Goal: Information Seeking & Learning: Learn about a topic

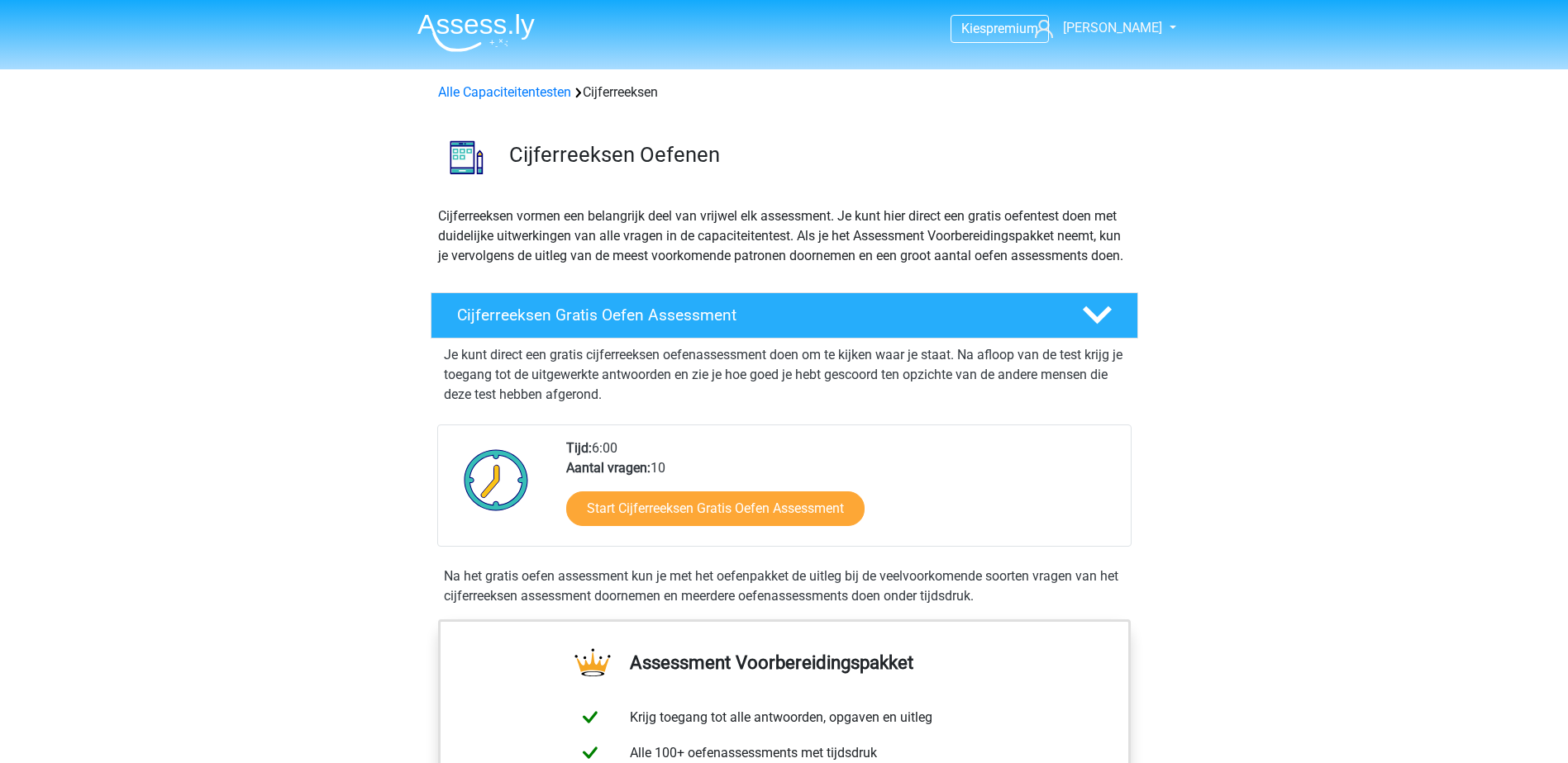
drag, startPoint x: 517, startPoint y: 94, endPoint x: 1015, endPoint y: 198, distance: 508.7
click at [517, 94] on link "Alle Capaciteitentesten" at bounding box center [504, 92] width 133 height 16
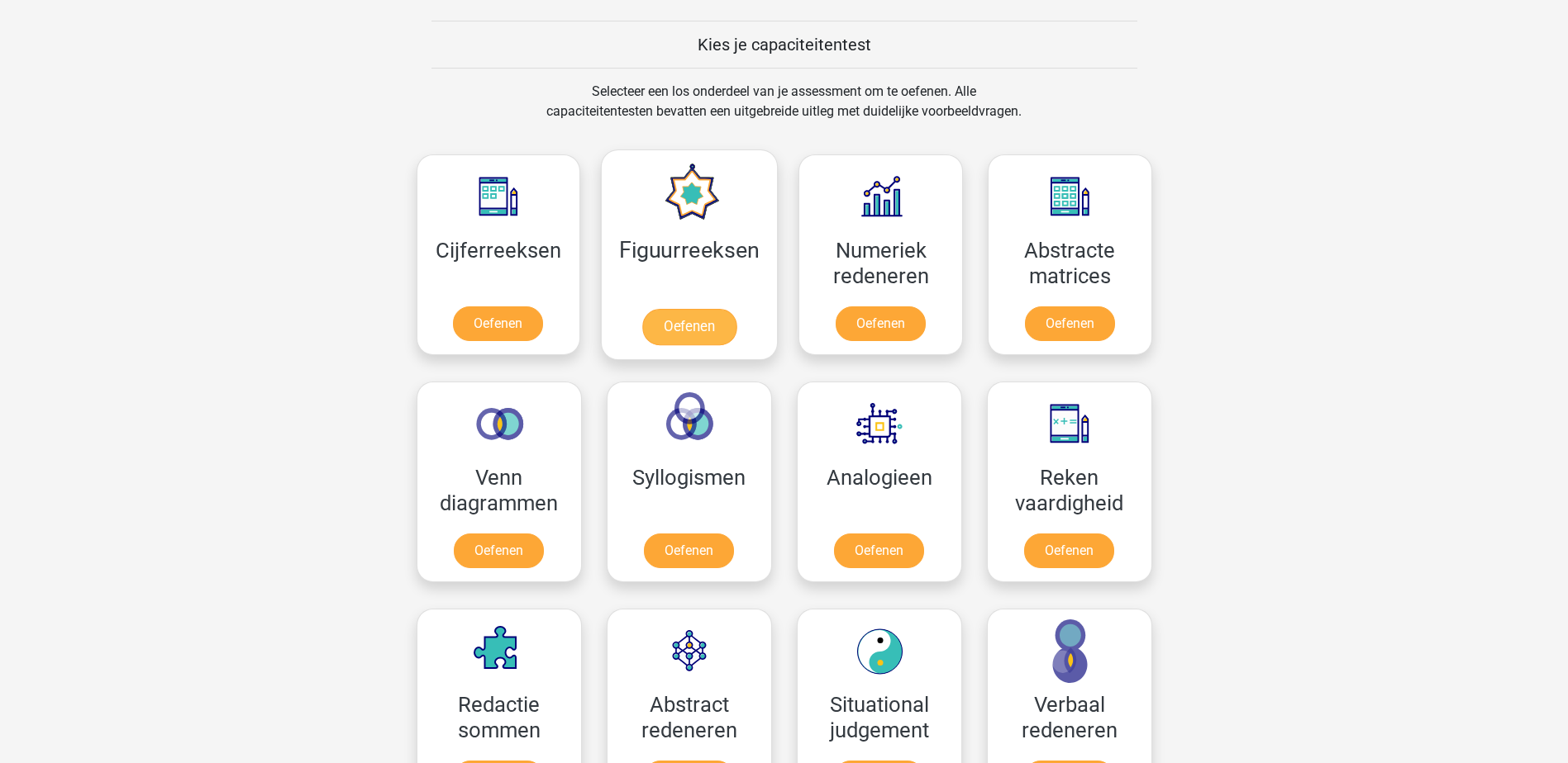
scroll to position [620, 0]
click at [682, 325] on link "Oefenen" at bounding box center [689, 327] width 94 height 36
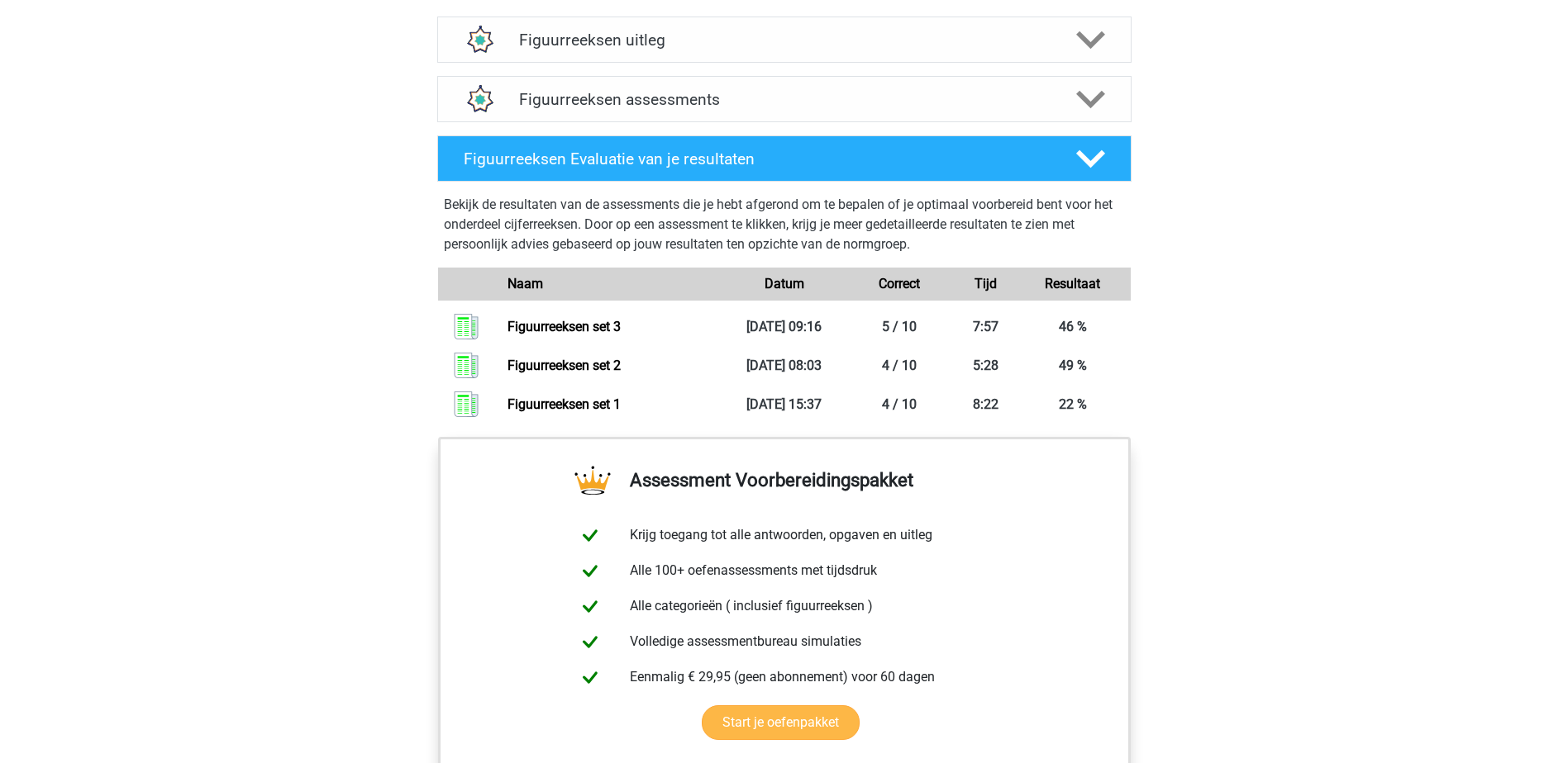
scroll to position [909, 0]
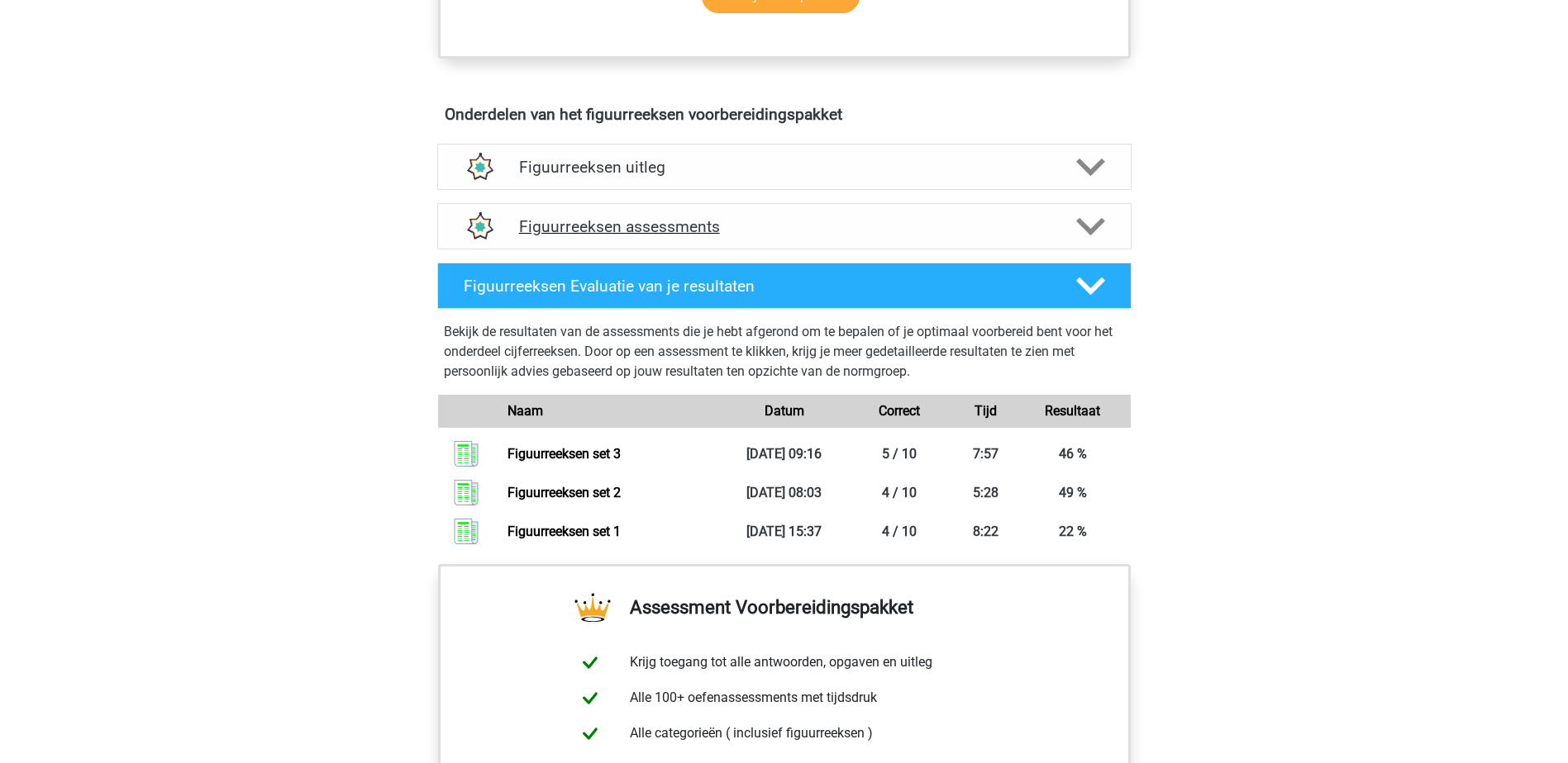
drag, startPoint x: 1017, startPoint y: 216, endPoint x: 1023, endPoint y: 234, distance: 19.0
click at [1017, 216] on div "Figuurreeksen assessments" at bounding box center [784, 225] width 694 height 46
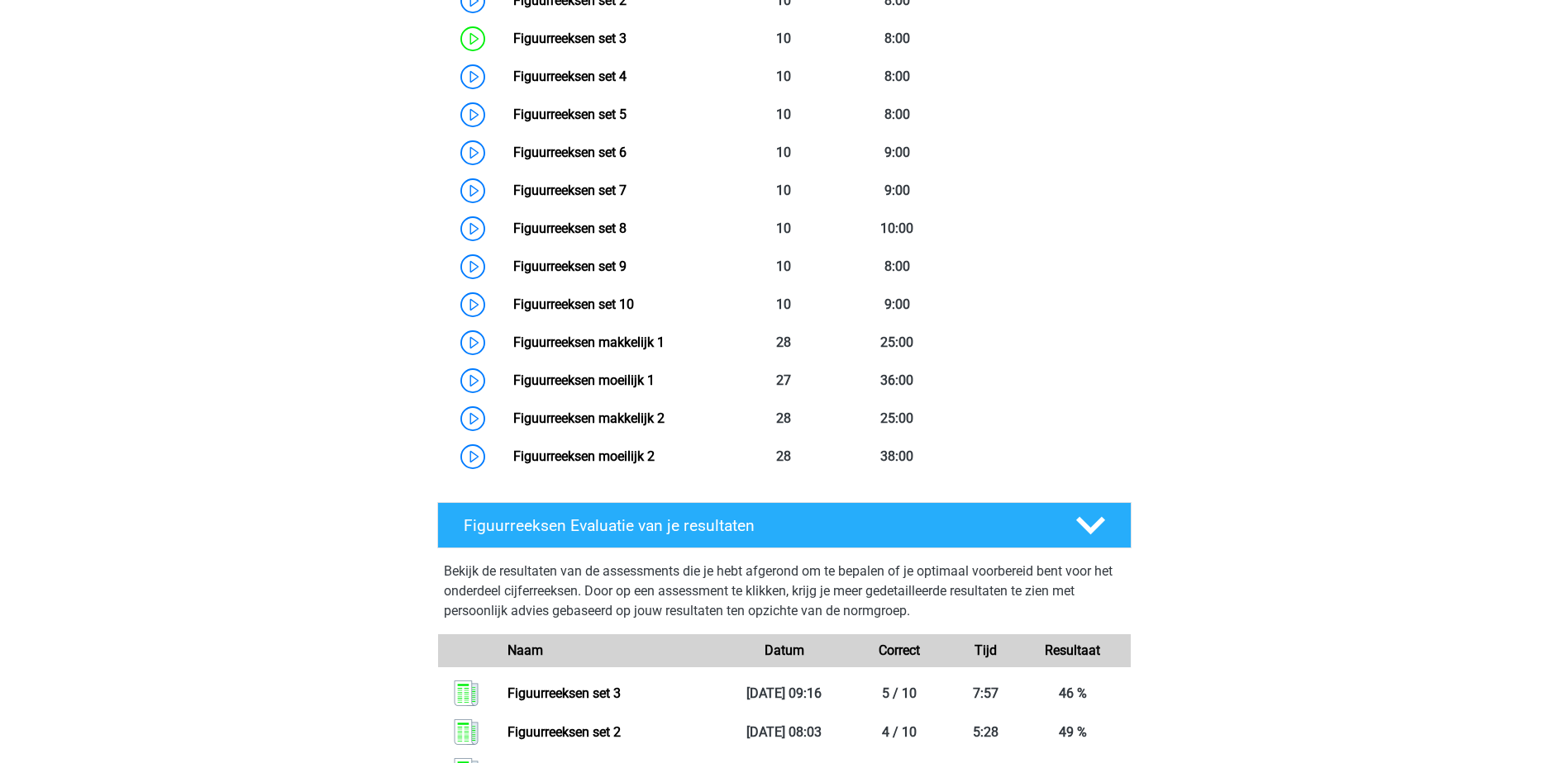
scroll to position [1157, 0]
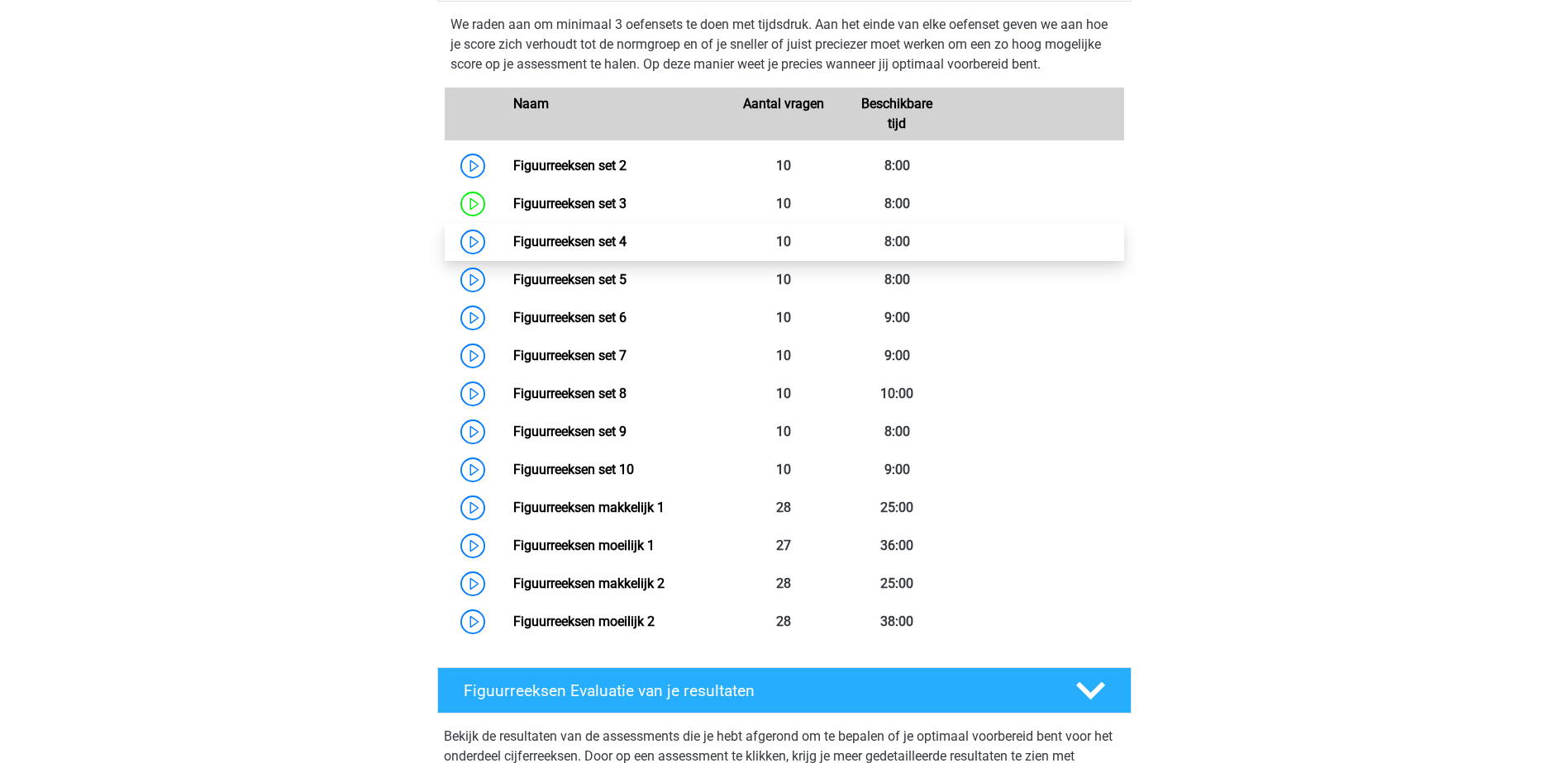
click at [514, 242] on link "Figuurreeksen set 4" at bounding box center [570, 241] width 113 height 16
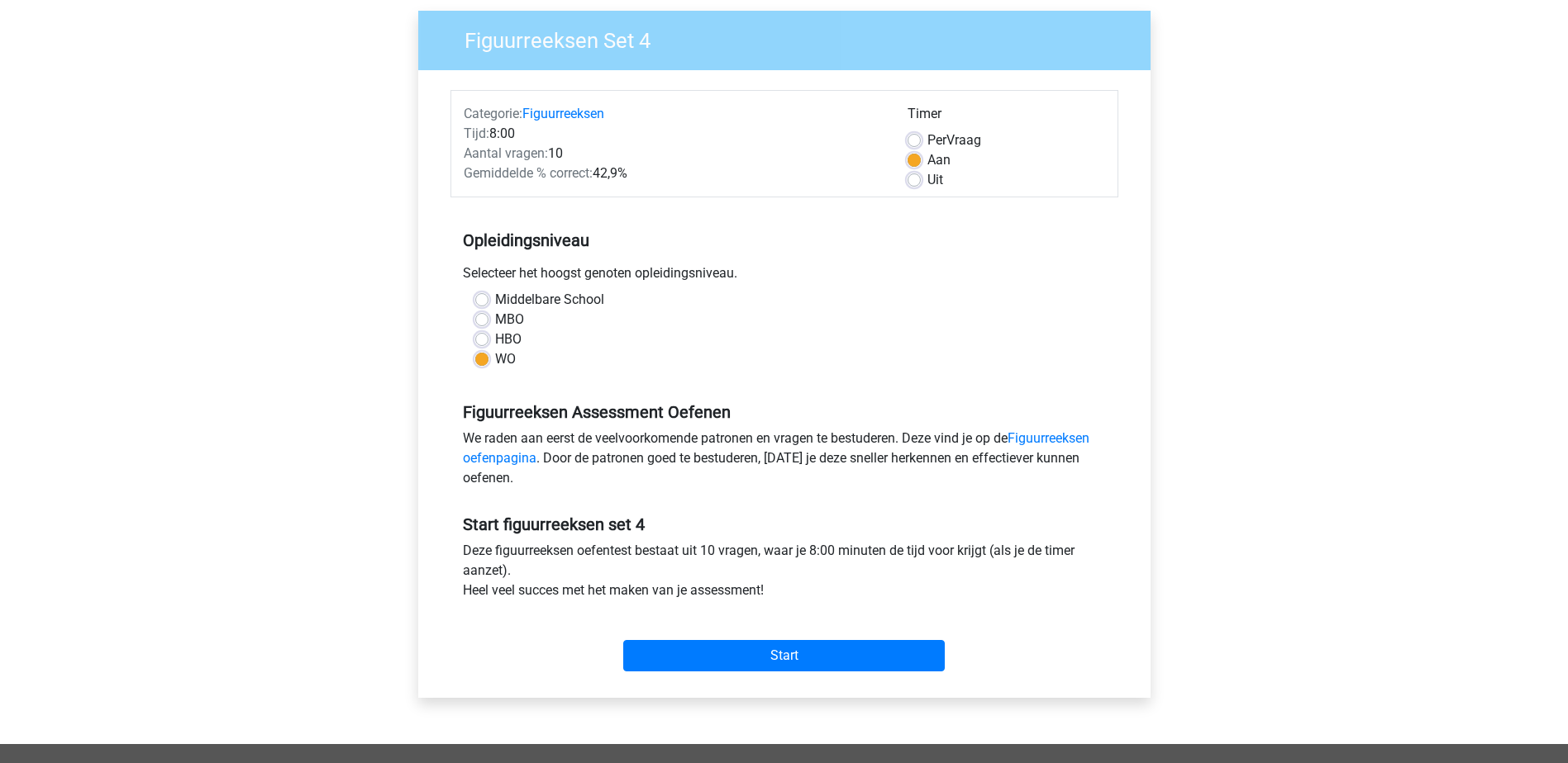
scroll to position [248, 0]
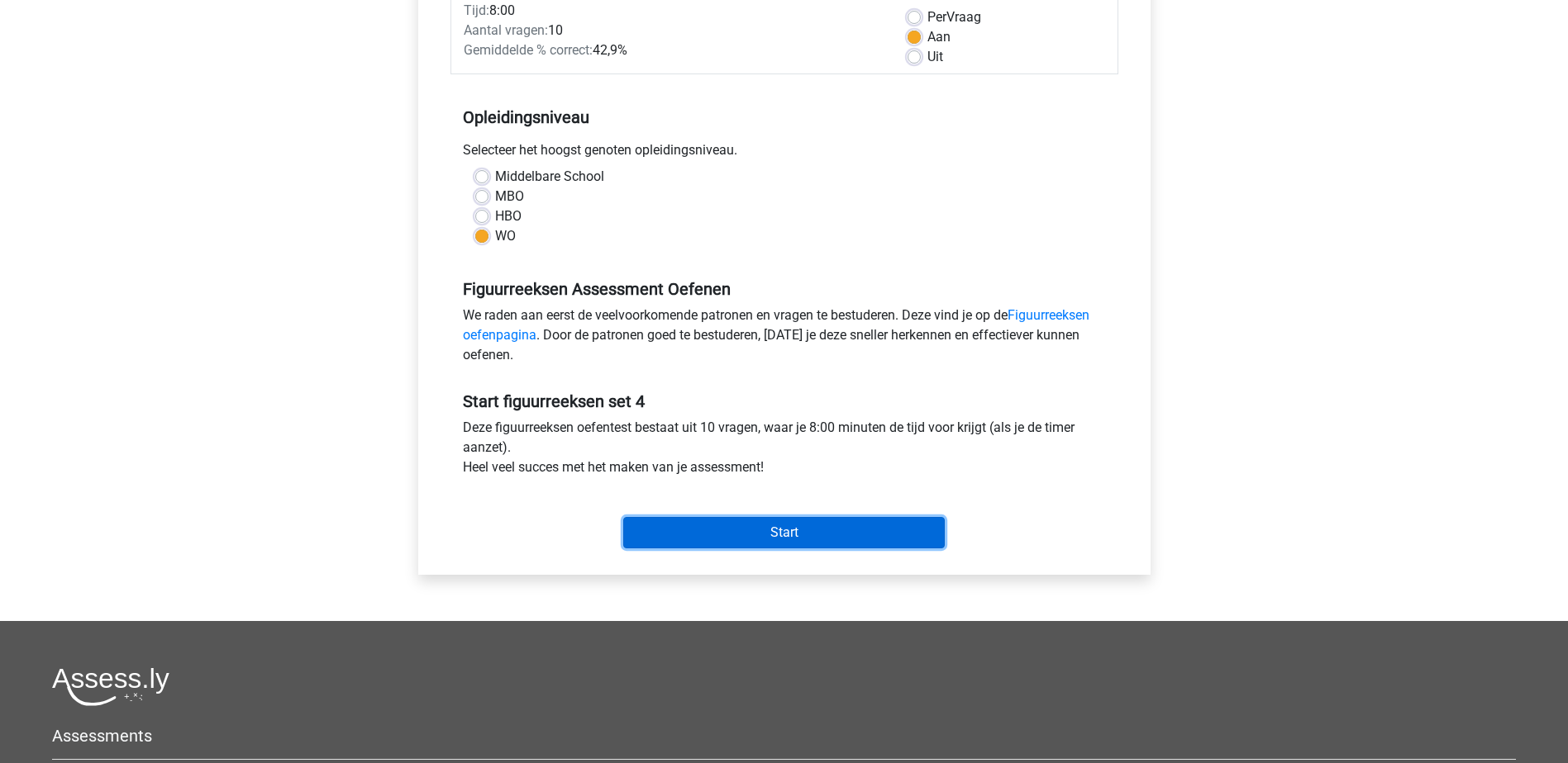
click at [837, 528] on input "Start" at bounding box center [784, 533] width 322 height 32
click at [780, 534] on input "Start" at bounding box center [784, 533] width 322 height 32
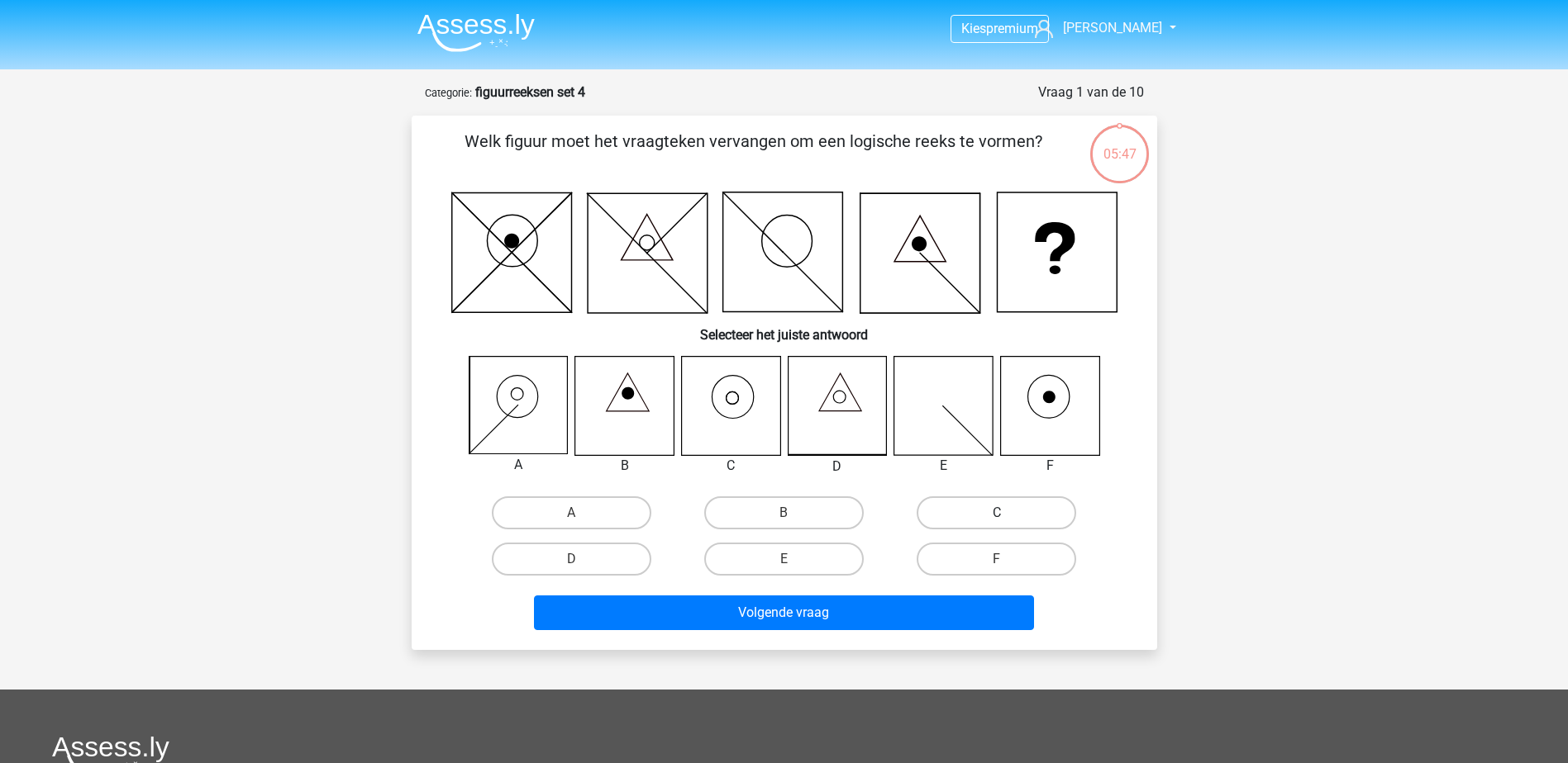
click at [1000, 508] on label "C" at bounding box center [996, 512] width 159 height 33
click at [1000, 513] on input "C" at bounding box center [1001, 518] width 10 height 10
radio input "true"
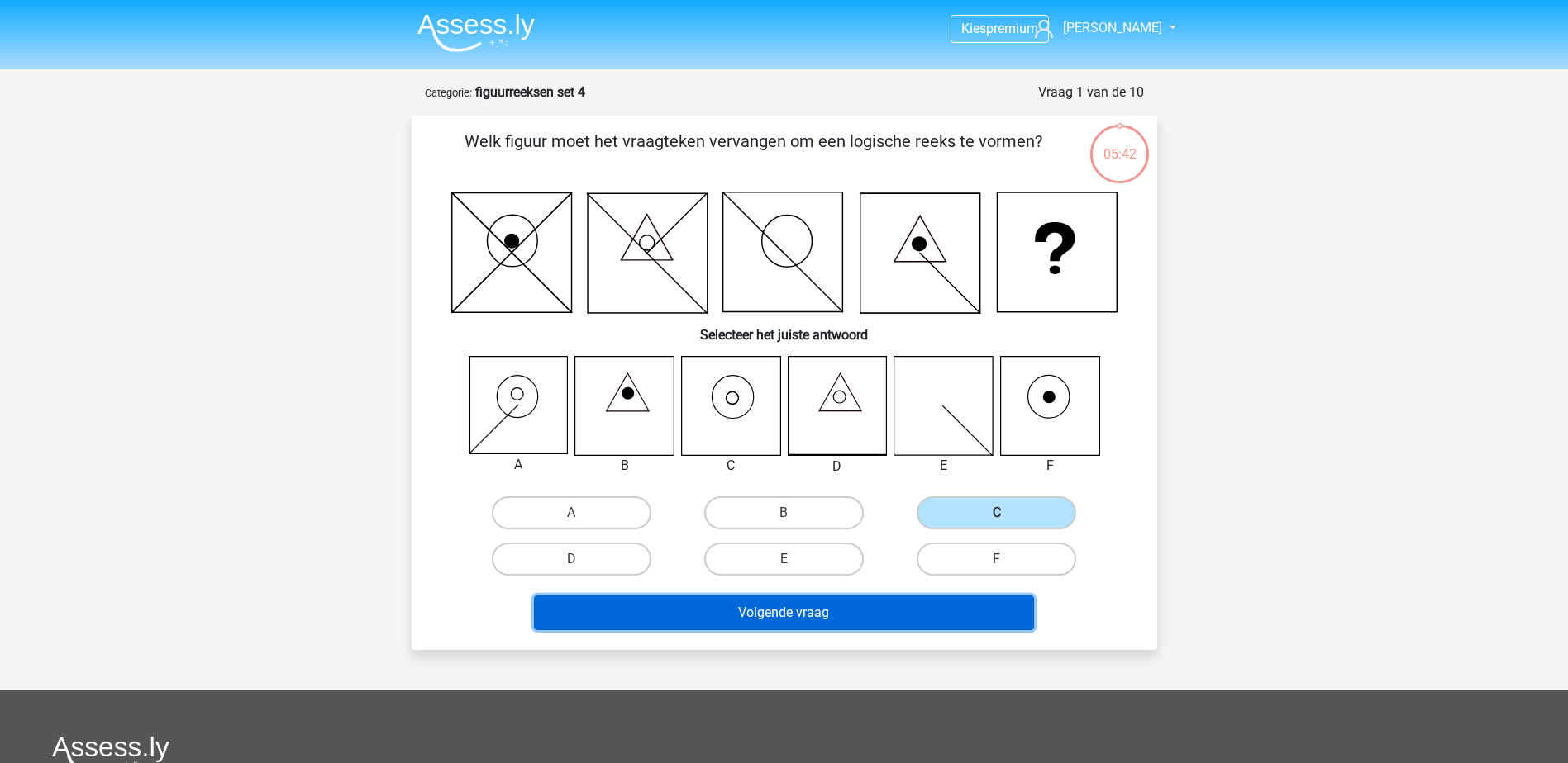
click at [855, 612] on button "Volgende vraag" at bounding box center [784, 612] width 500 height 35
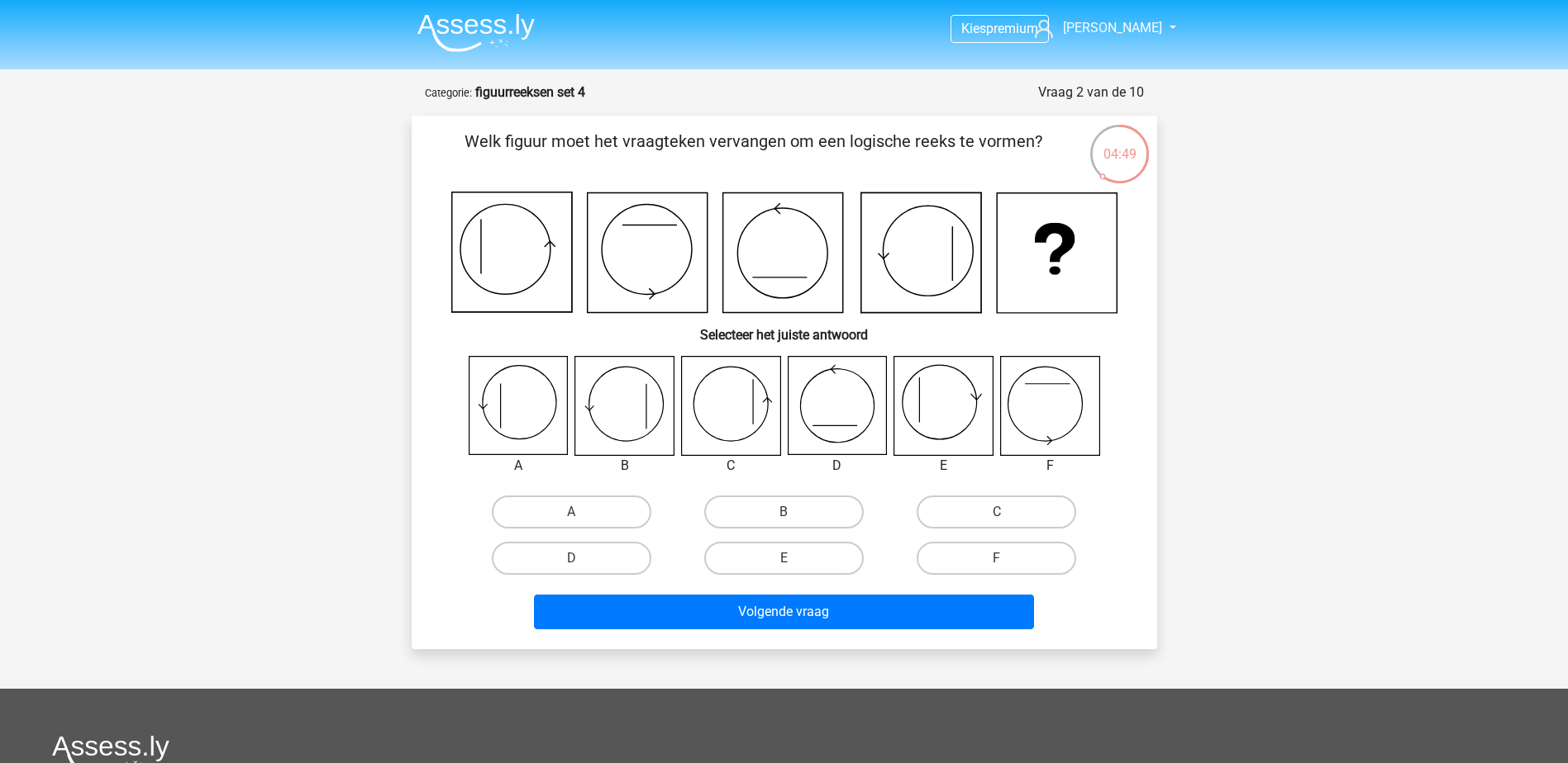
click at [516, 16] on img at bounding box center [475, 33] width 117 height 39
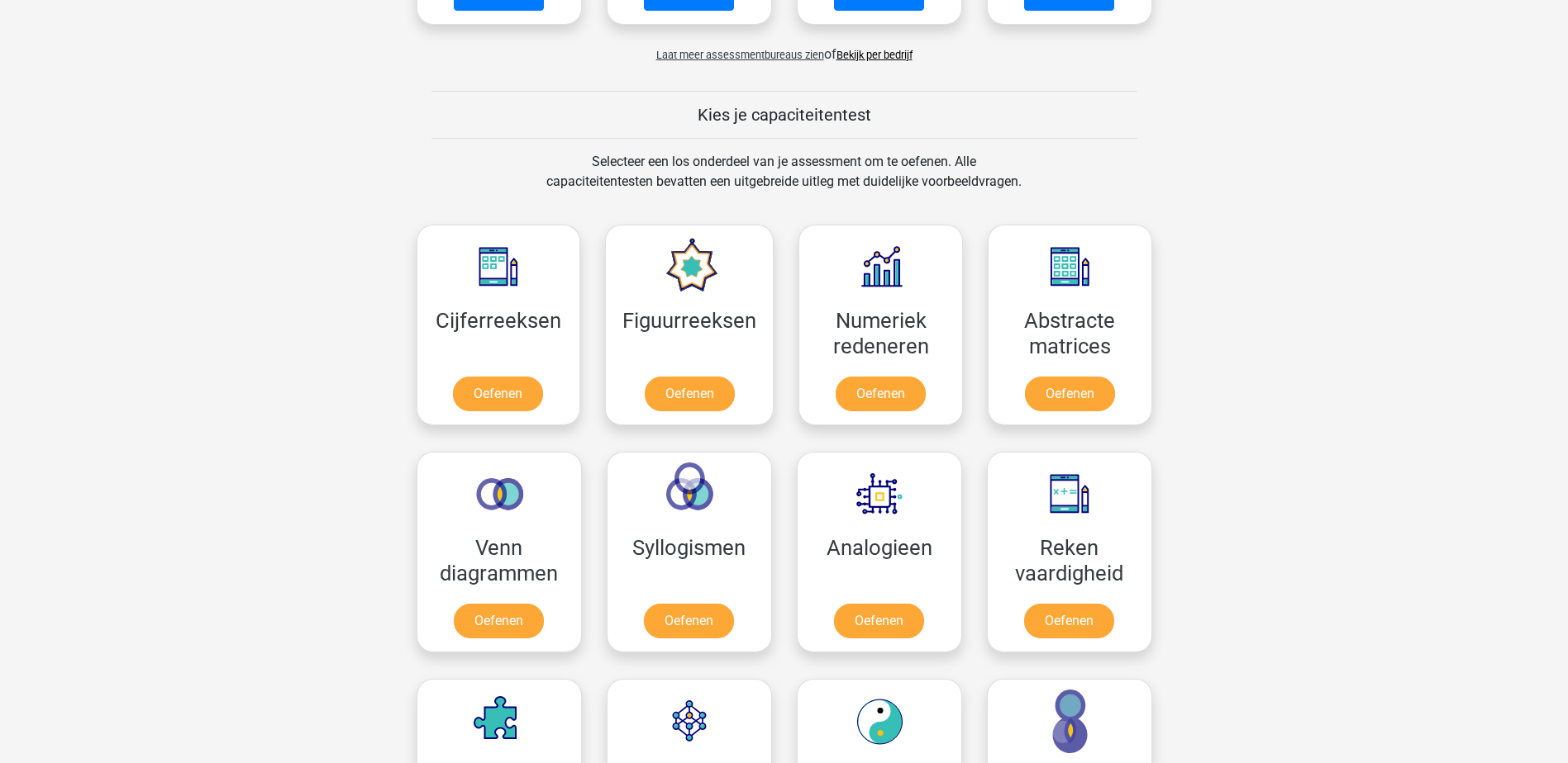
scroll to position [743, 0]
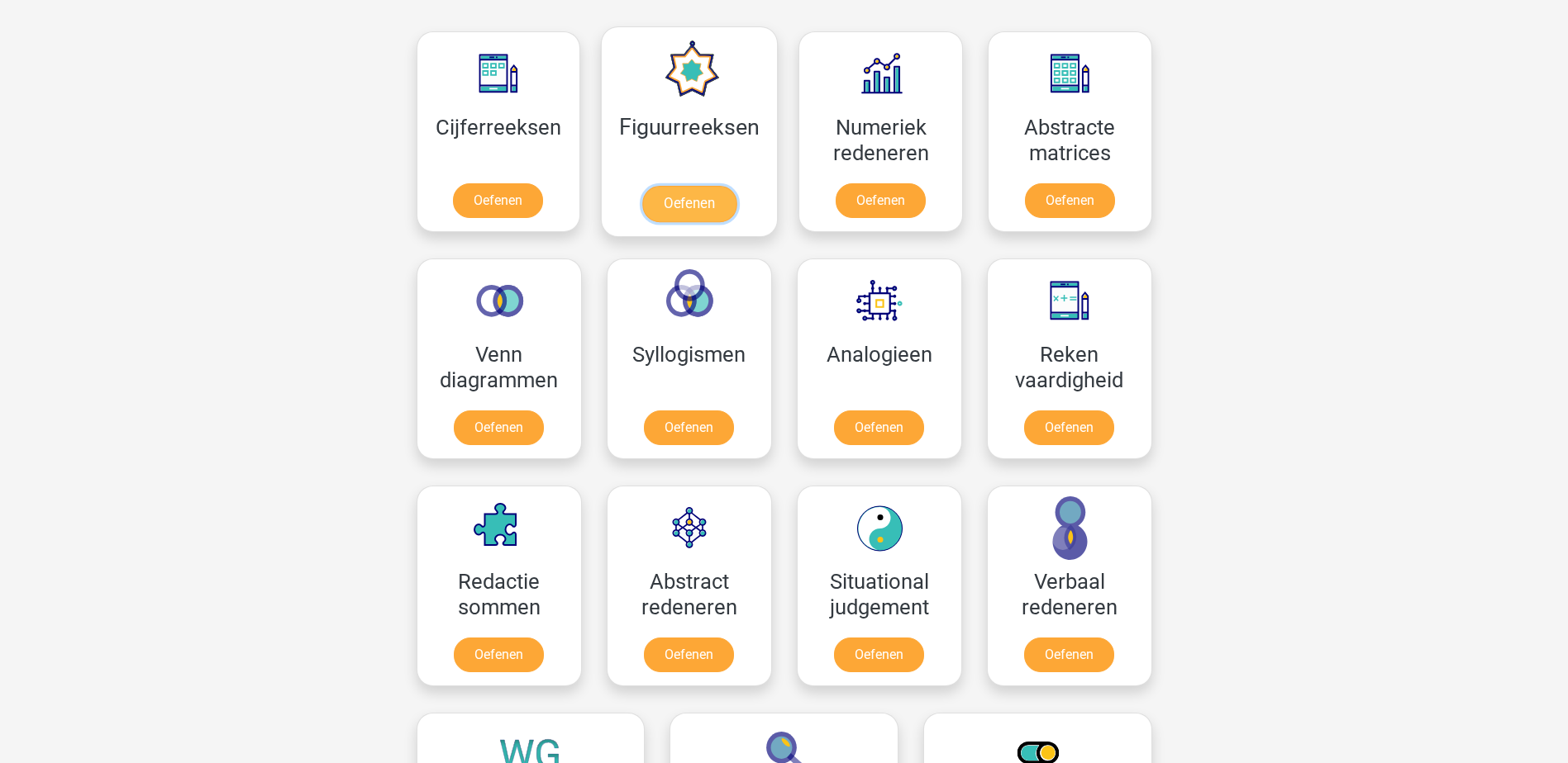
click at [736, 186] on link "Oefenen" at bounding box center [689, 204] width 94 height 36
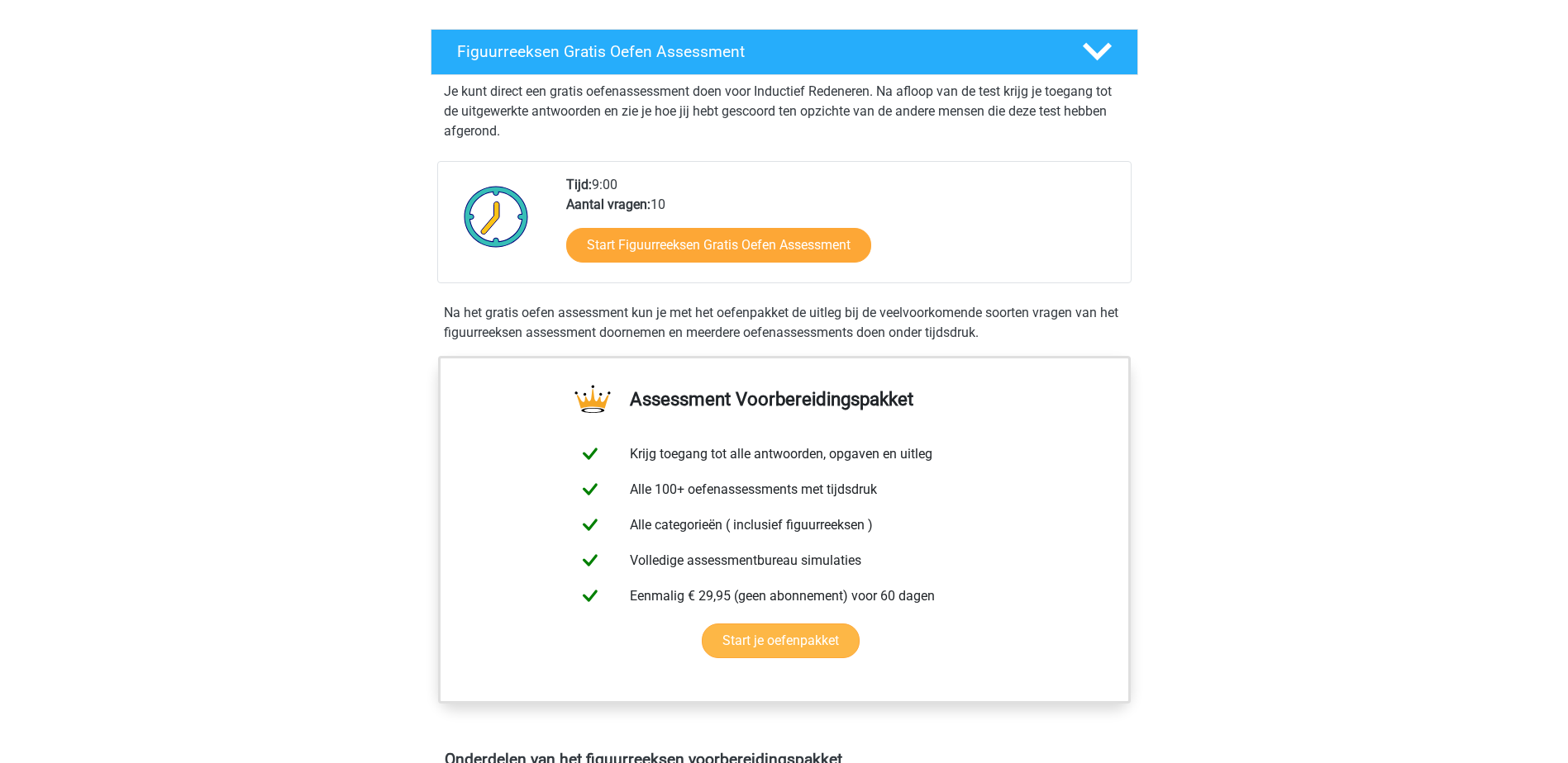
scroll to position [248, 0]
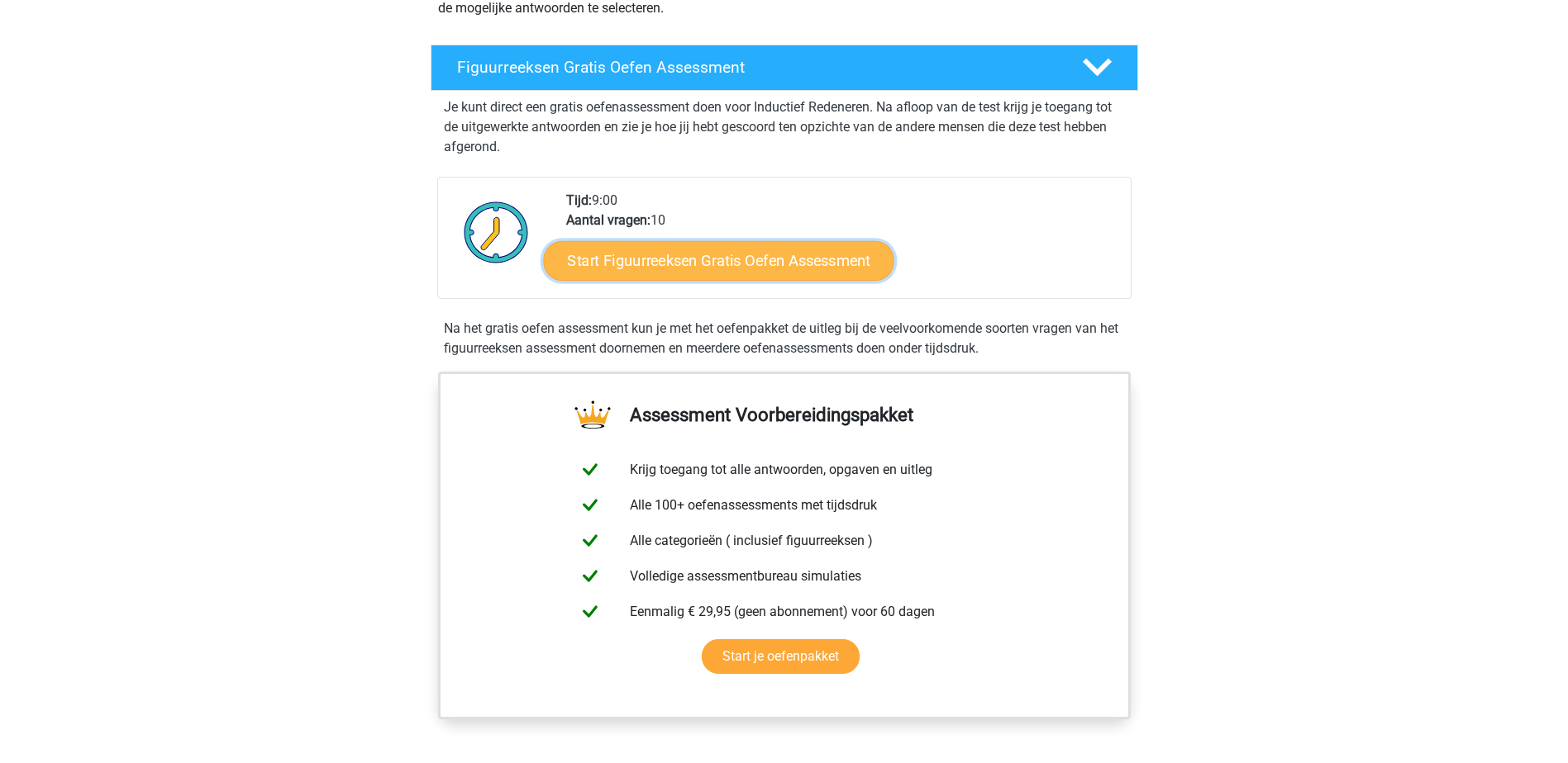
click at [714, 266] on link "Start Figuurreeksen Gratis Oefen Assessment" at bounding box center [718, 260] width 351 height 39
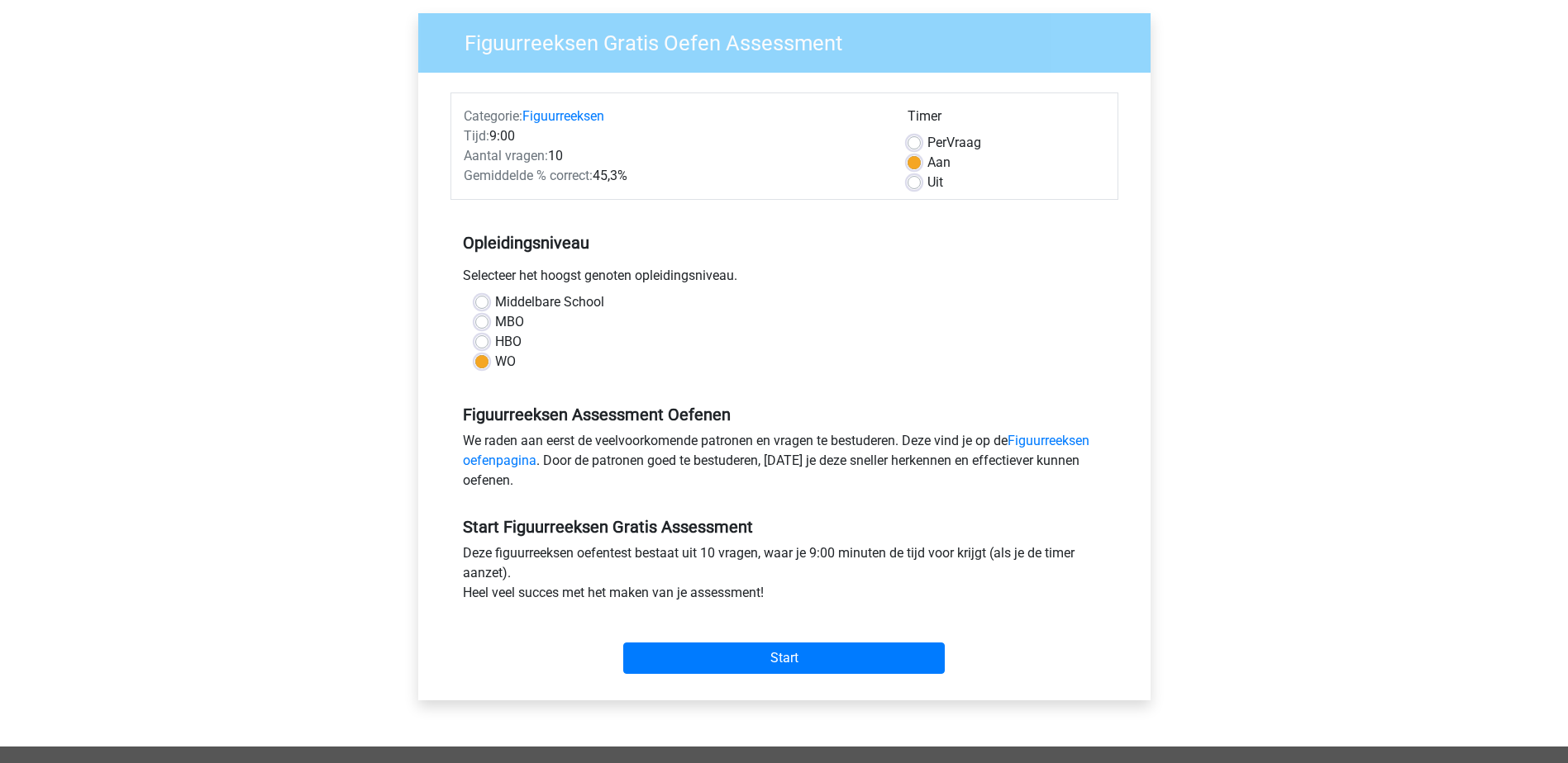
scroll to position [248, 0]
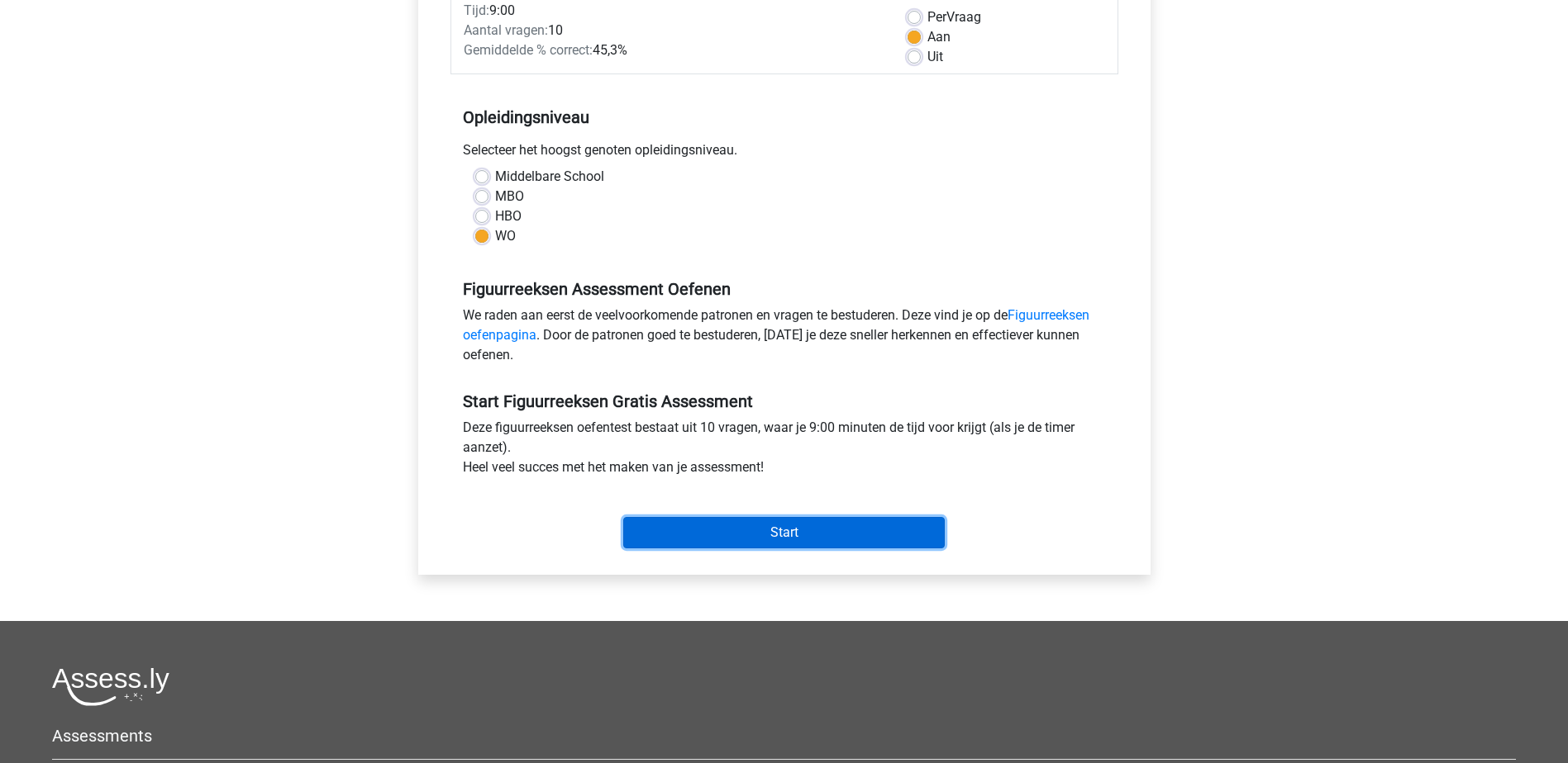
click at [874, 541] on input "Start" at bounding box center [784, 533] width 322 height 32
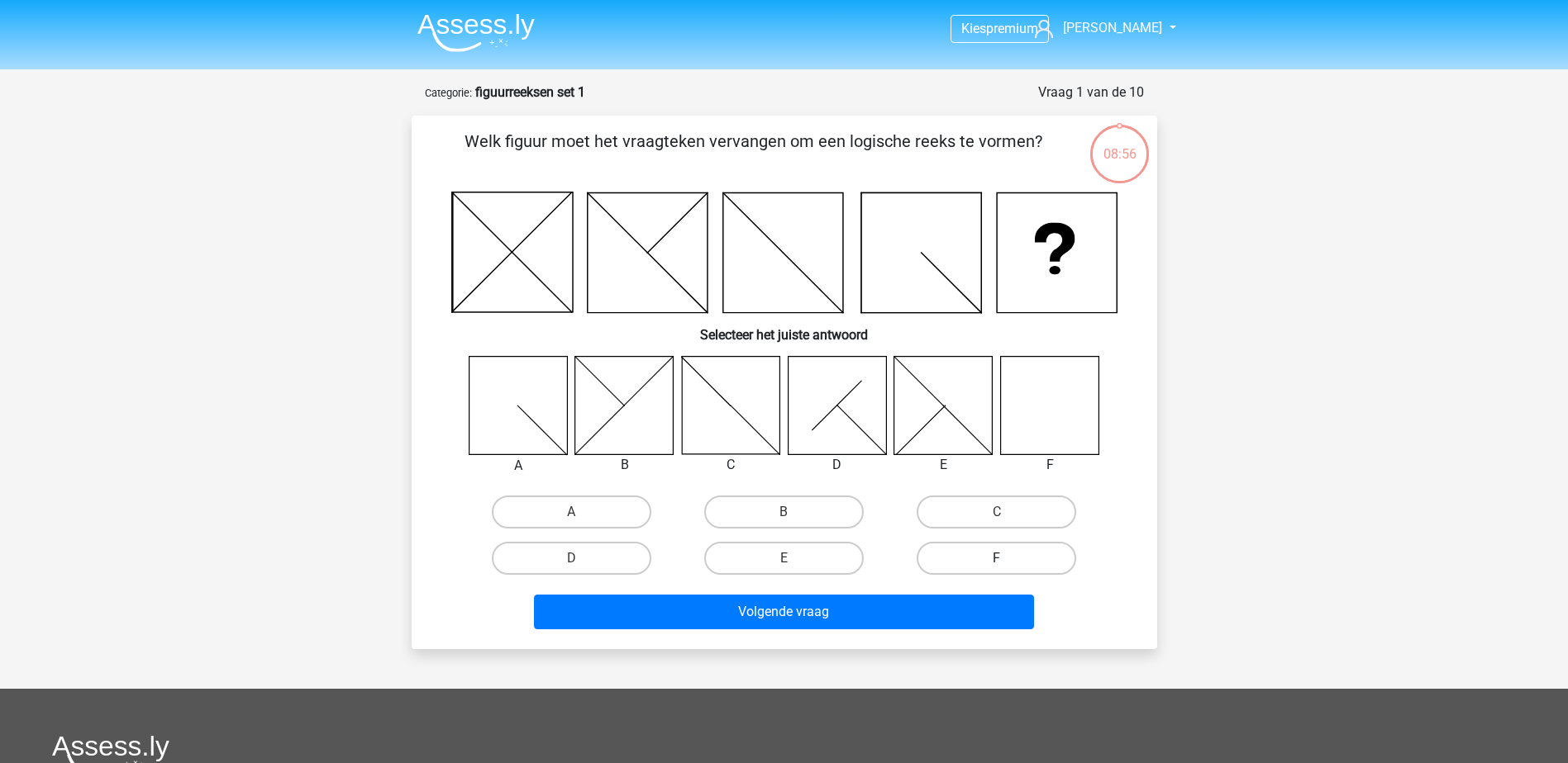
click at [986, 554] on label "F" at bounding box center [996, 558] width 159 height 33
click at [996, 558] on input "F" at bounding box center [1001, 563] width 10 height 10
radio input "true"
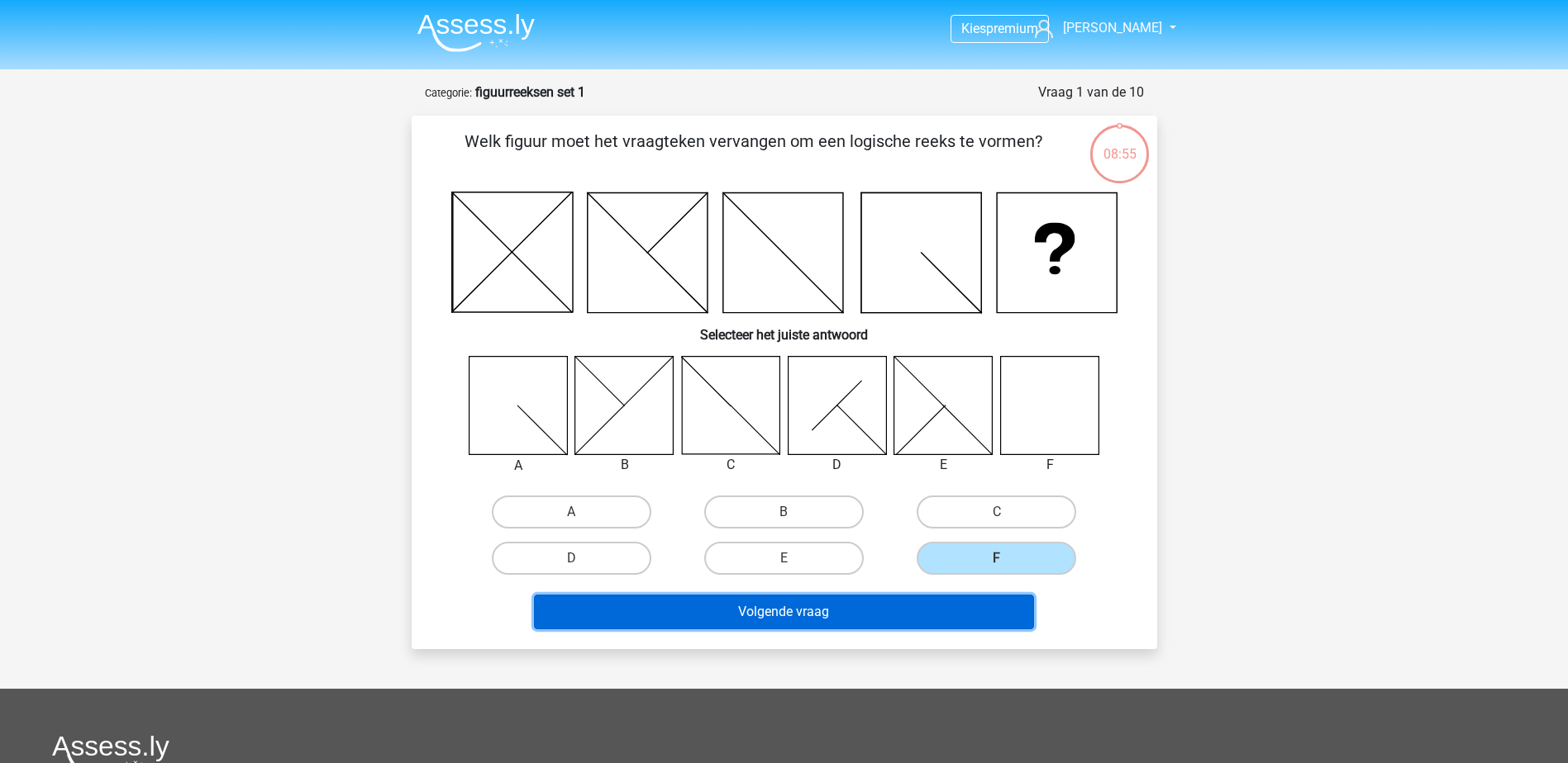
click at [929, 625] on button "Volgende vraag" at bounding box center [784, 612] width 500 height 35
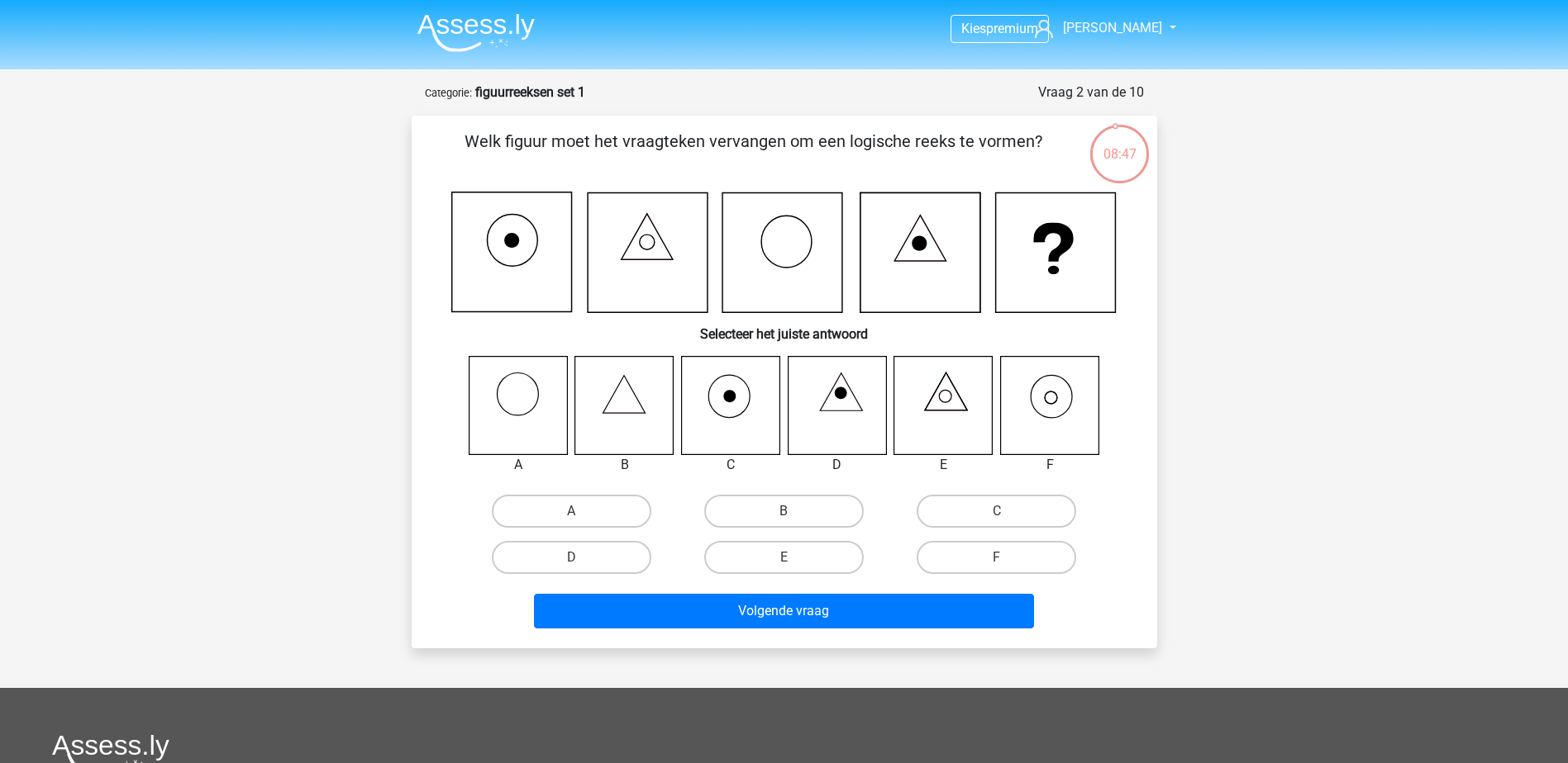
click at [1000, 559] on input "F" at bounding box center [1001, 562] width 10 height 10
radio input "true"
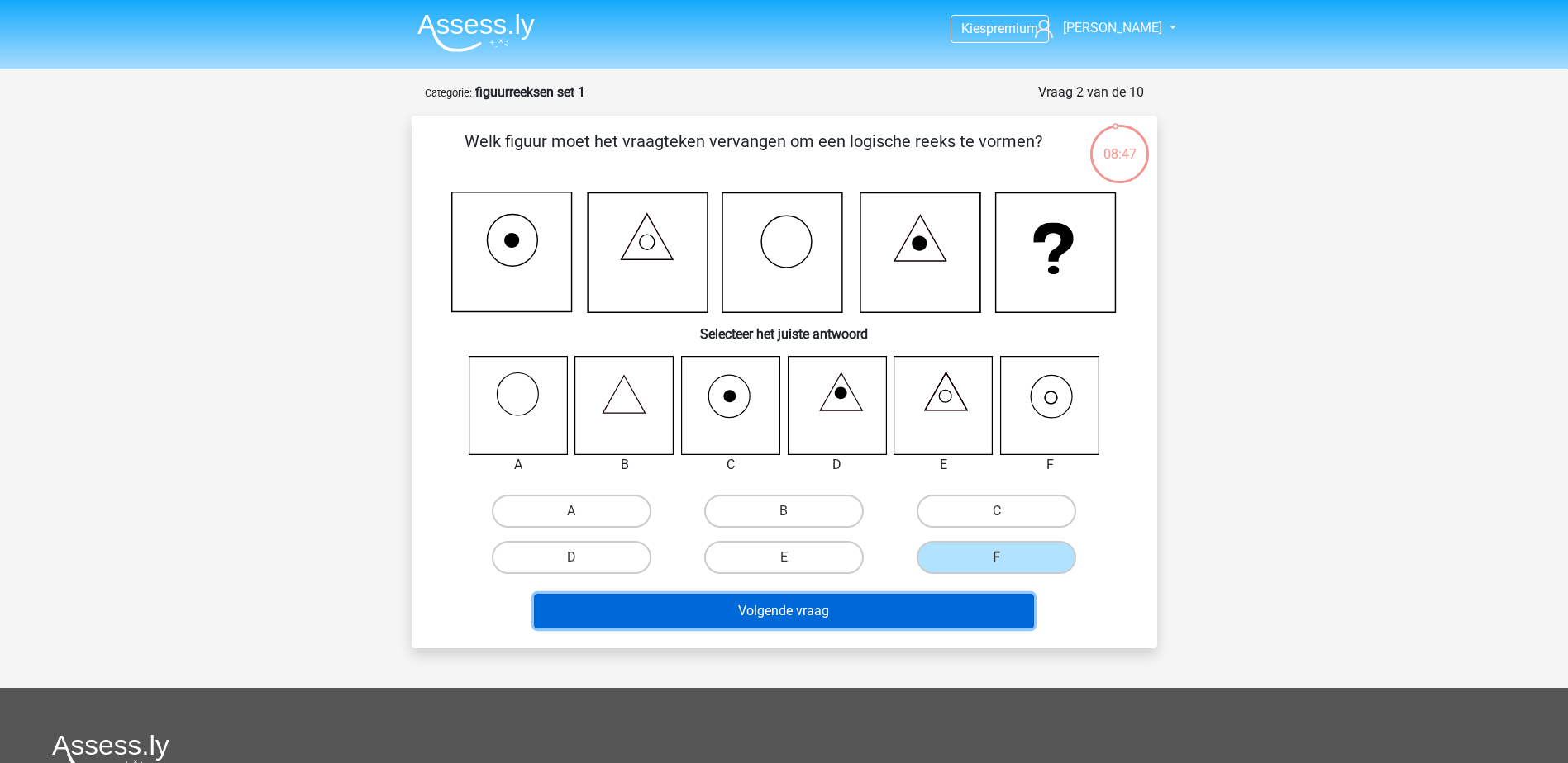
click at [921, 612] on button "Volgende vraag" at bounding box center [784, 611] width 500 height 35
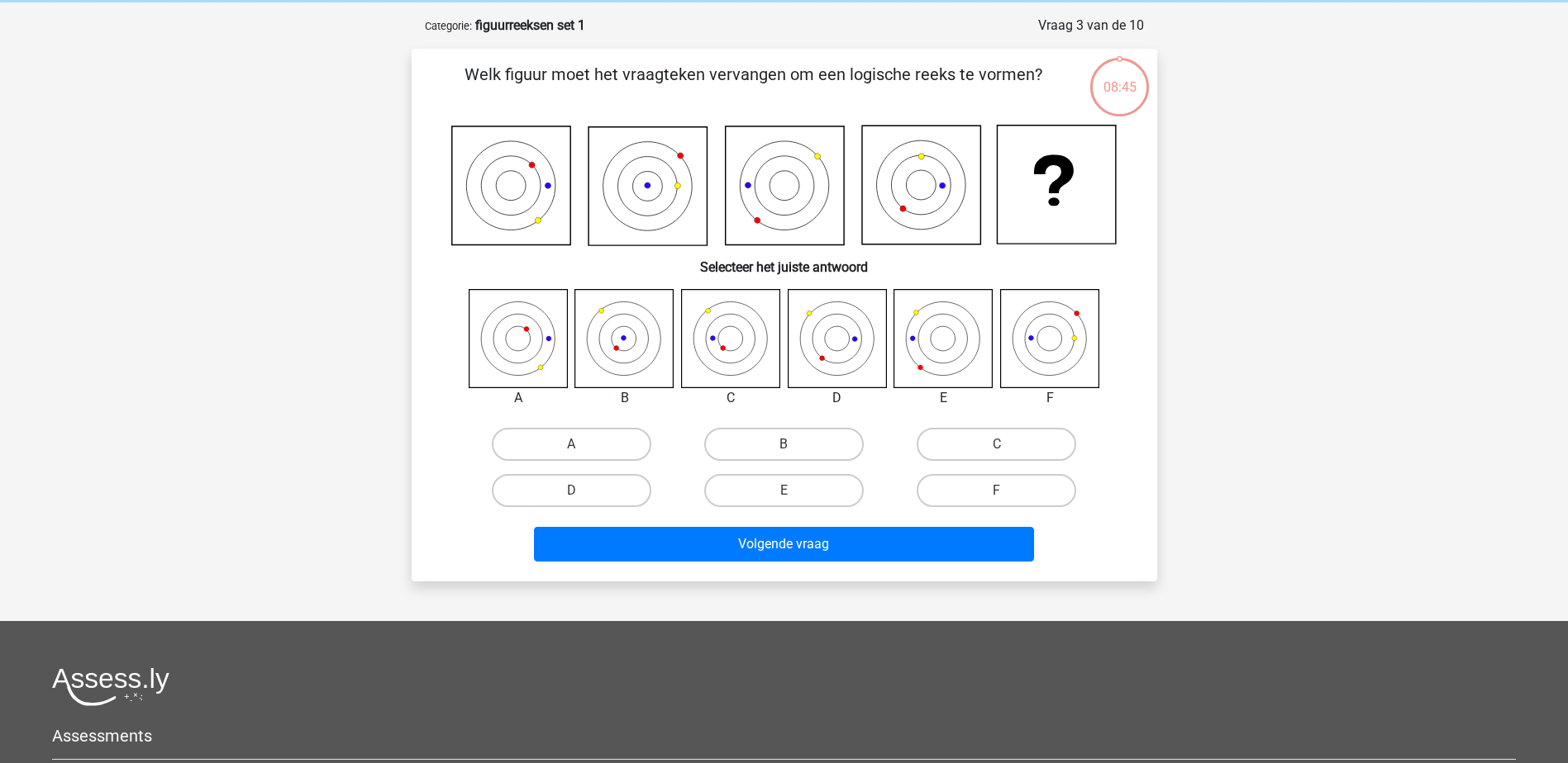
scroll to position [82, 0]
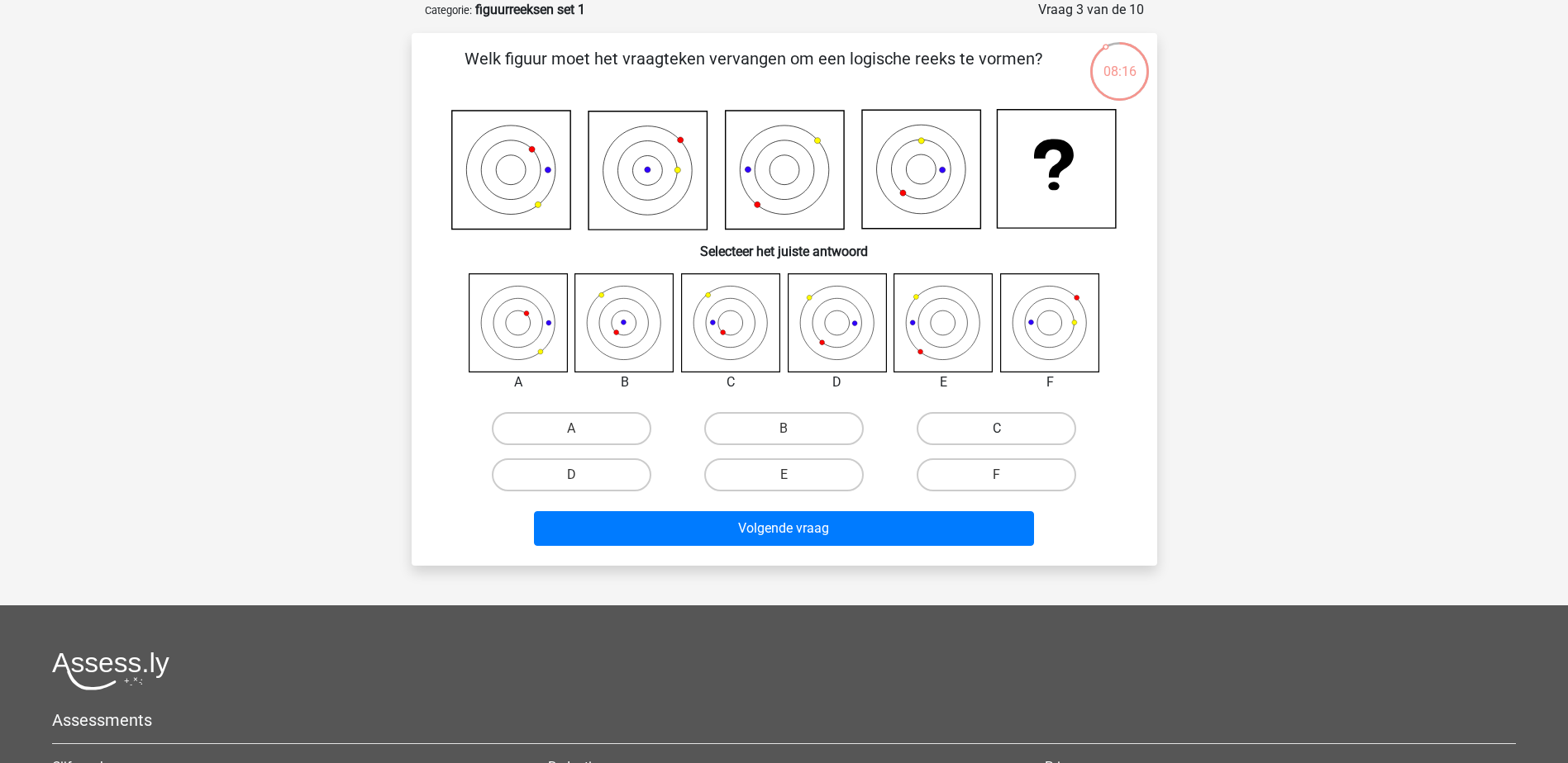
click at [1011, 414] on label "C" at bounding box center [996, 428] width 159 height 33
click at [1008, 428] on input "C" at bounding box center [1001, 433] width 10 height 10
radio input "true"
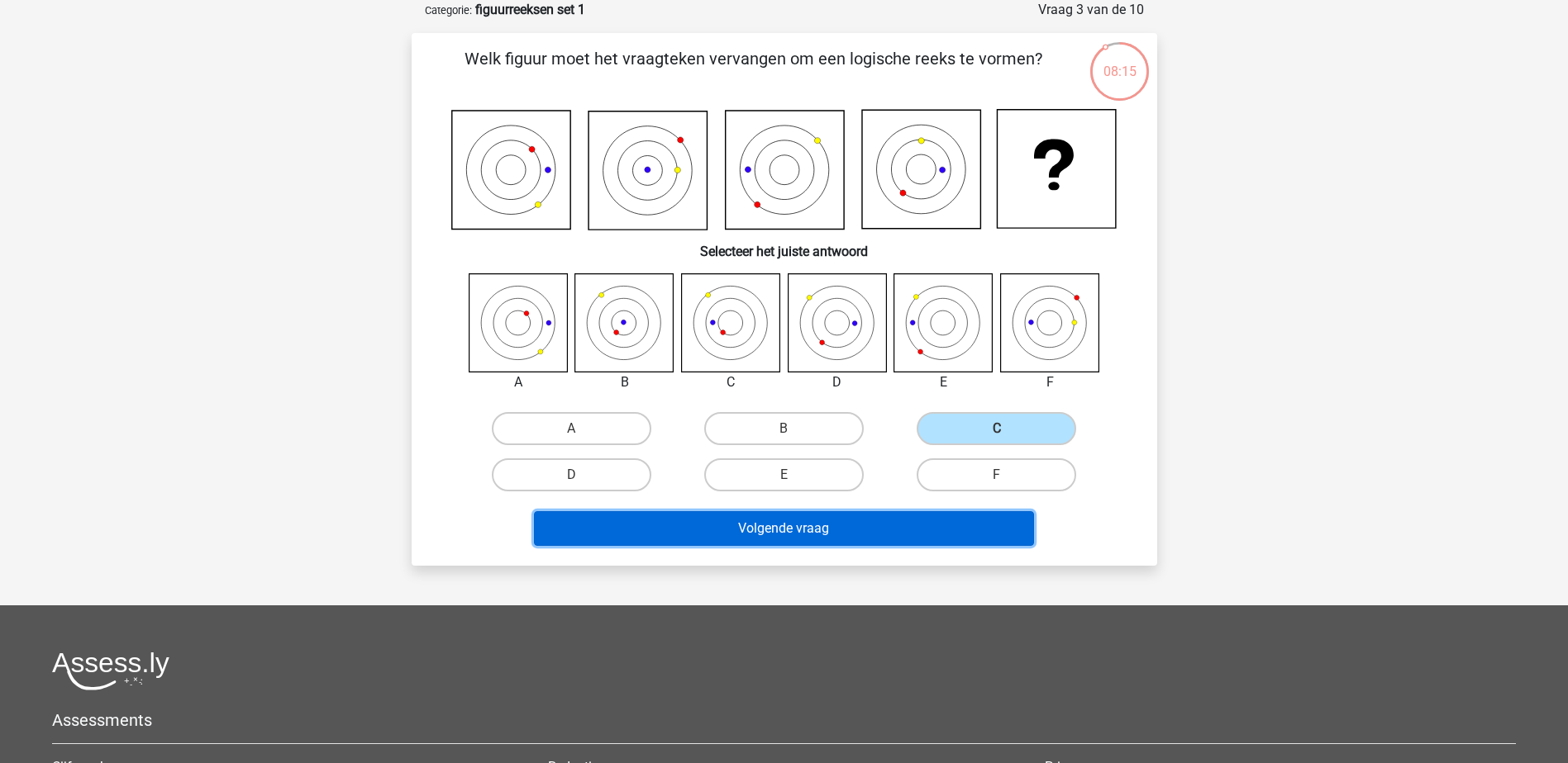
click at [862, 530] on button "Volgende vraag" at bounding box center [784, 528] width 500 height 35
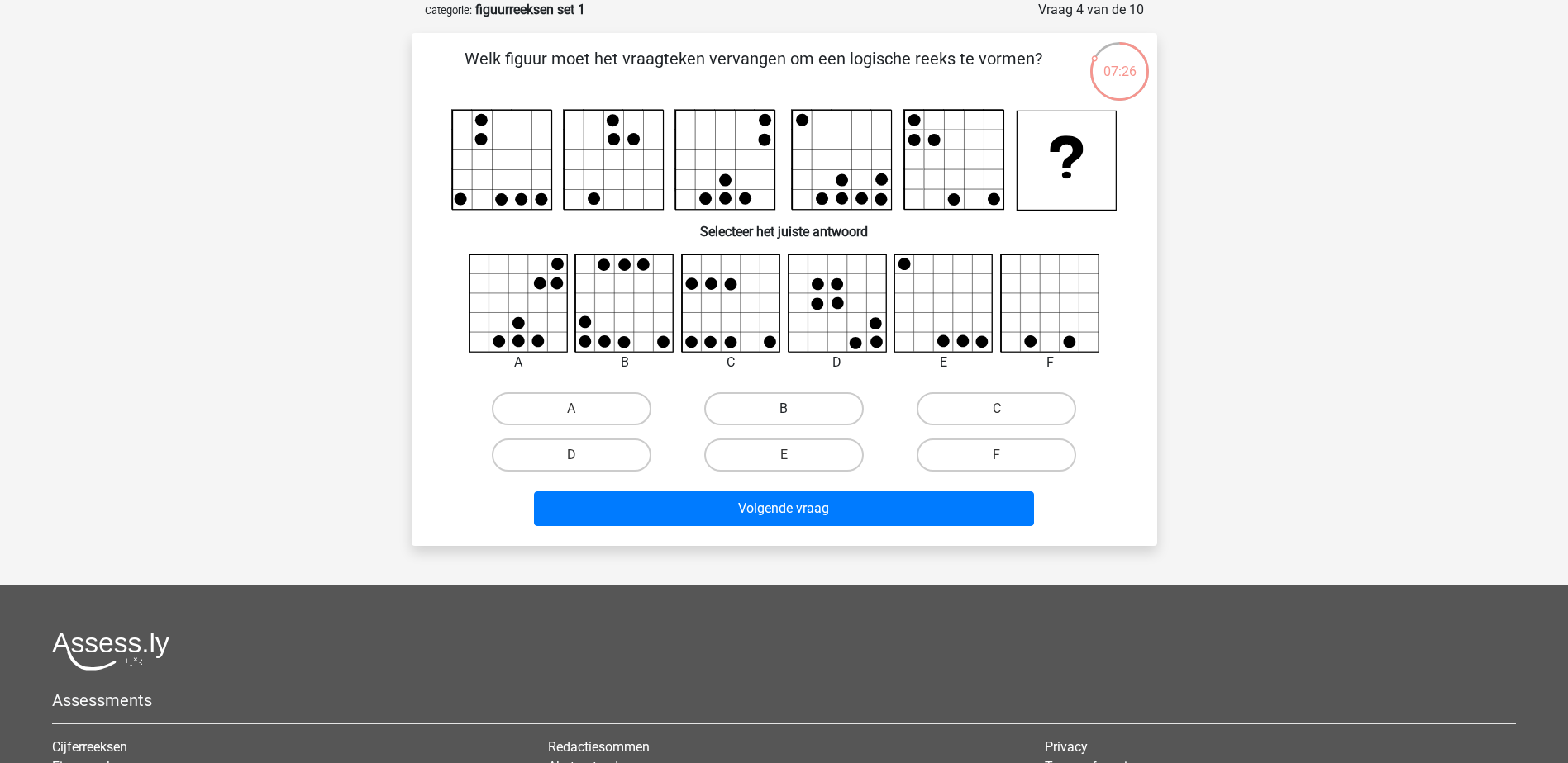
click at [780, 410] on label "B" at bounding box center [784, 409] width 159 height 33
click at [783, 410] on input "B" at bounding box center [788, 413] width 10 height 10
radio input "true"
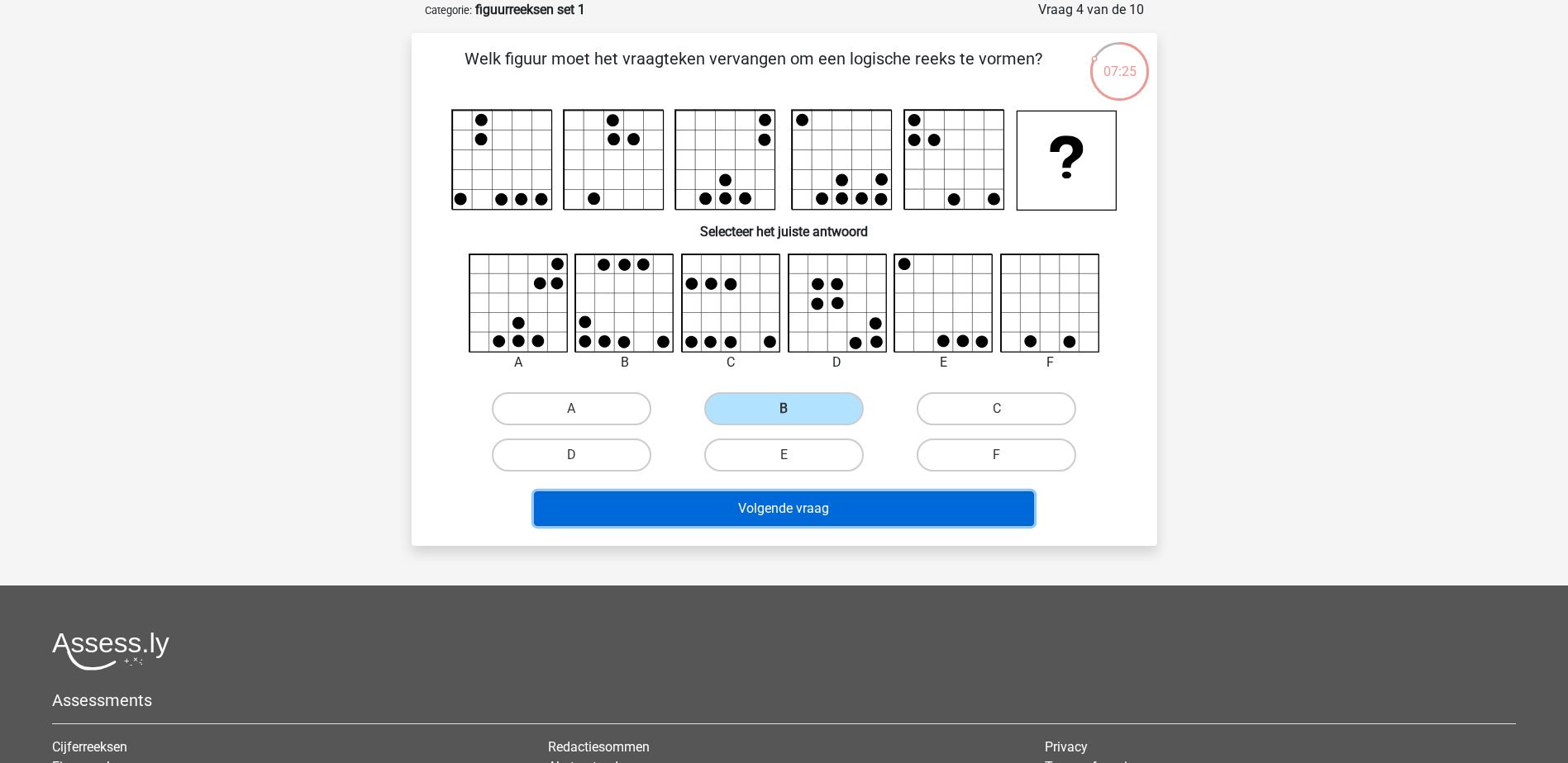
drag, startPoint x: 835, startPoint y: 515, endPoint x: 833, endPoint y: 506, distance: 9.2
click at [835, 513] on button "Volgende vraag" at bounding box center [784, 509] width 500 height 35
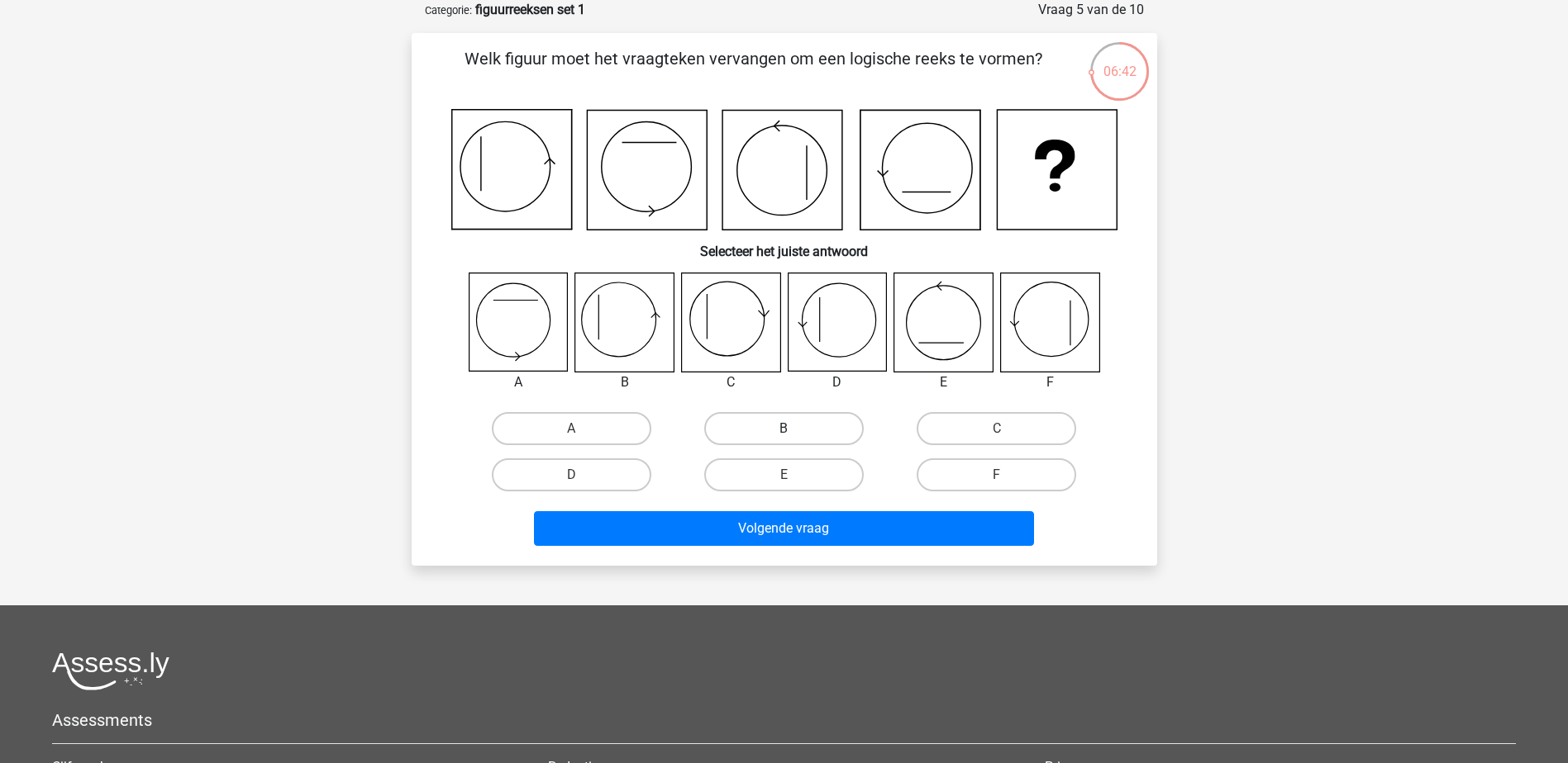
drag, startPoint x: 829, startPoint y: 428, endPoint x: 851, endPoint y: 480, distance: 56.5
click at [828, 428] on label "B" at bounding box center [784, 428] width 159 height 33
click at [794, 428] on input "B" at bounding box center [788, 433] width 10 height 10
radio input "true"
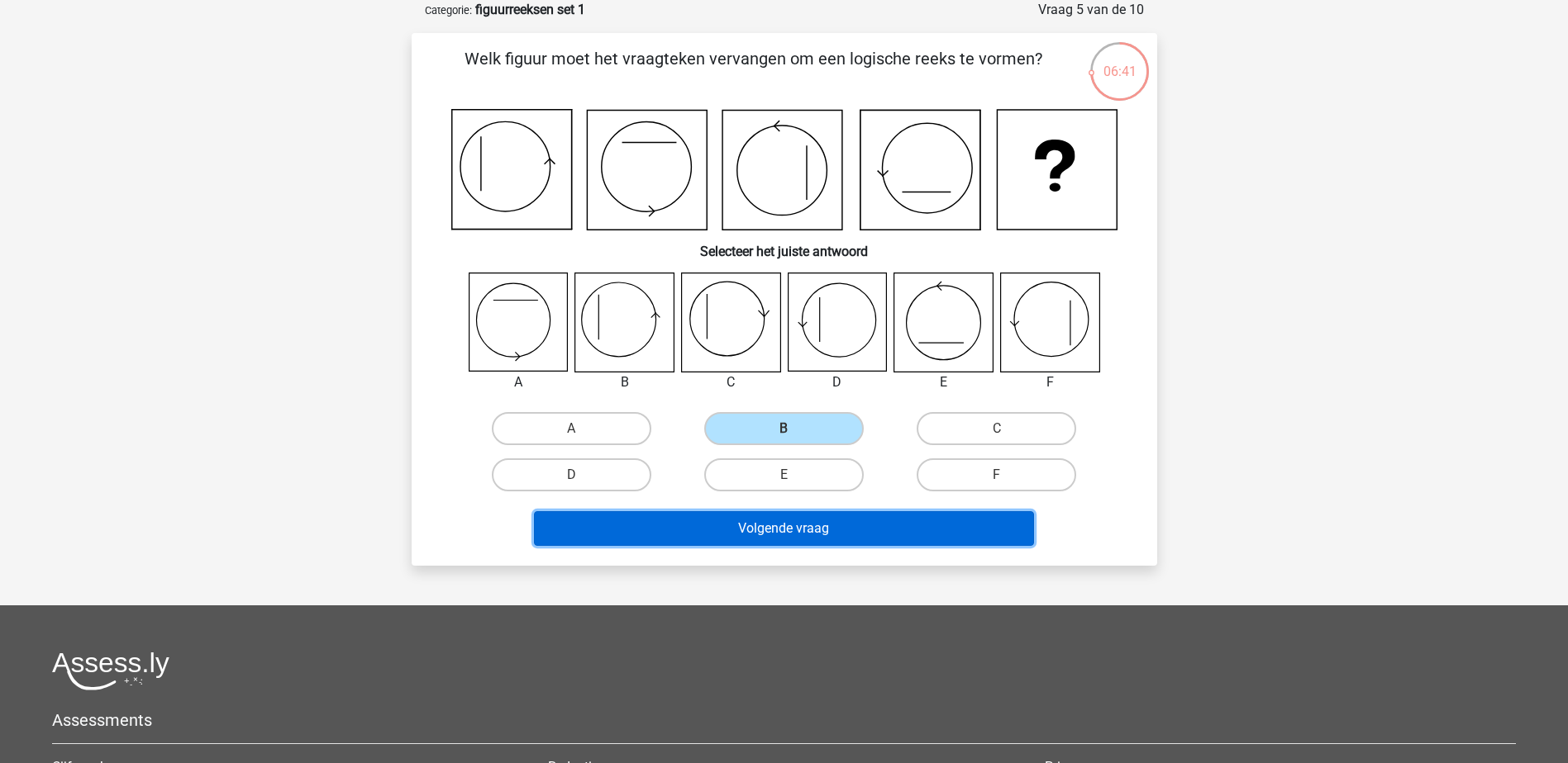
click at [861, 539] on button "Volgende vraag" at bounding box center [784, 528] width 500 height 35
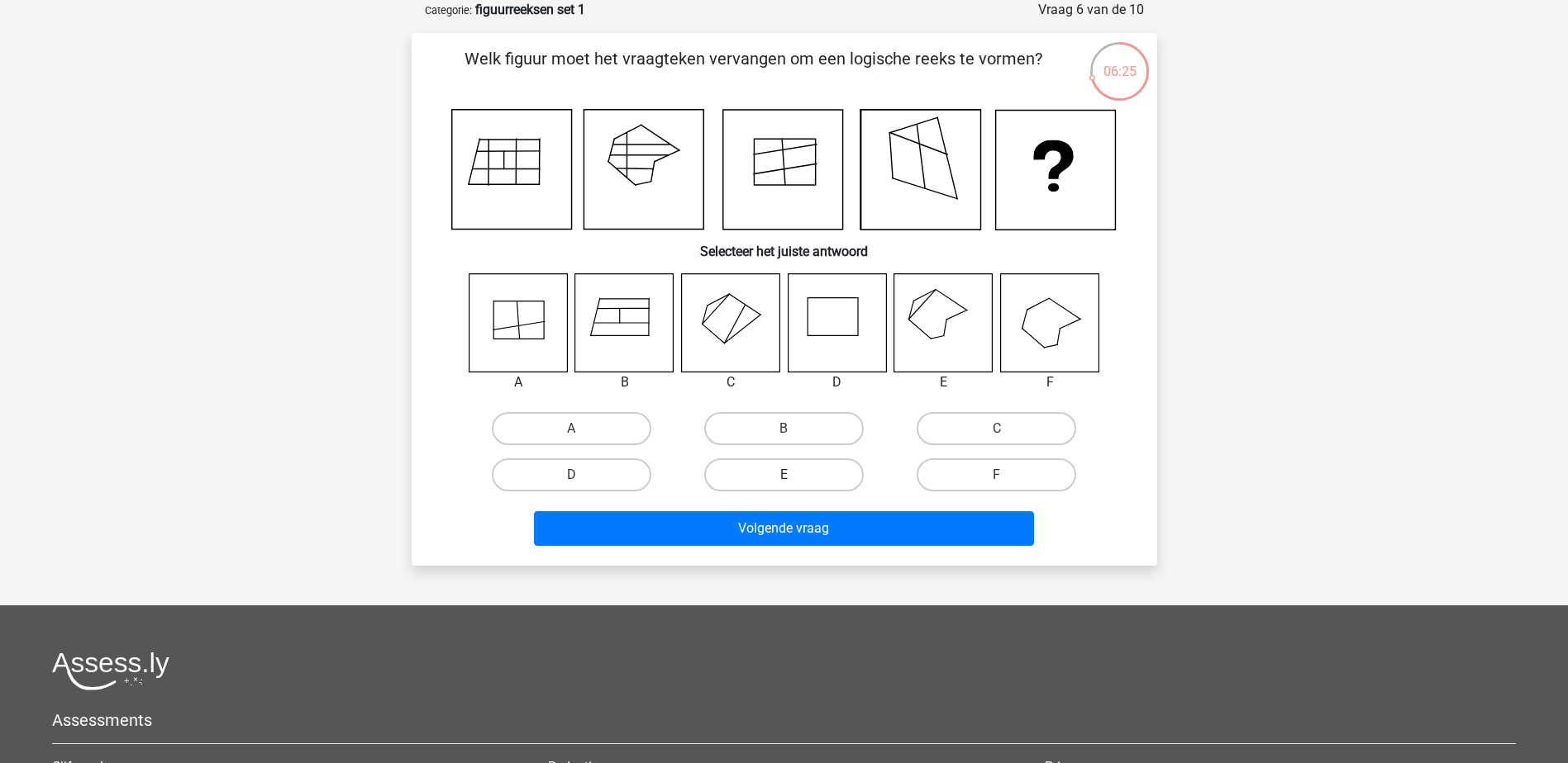
drag, startPoint x: 817, startPoint y: 471, endPoint x: 818, endPoint y: 480, distance: 9.1
click at [817, 469] on label "E" at bounding box center [784, 474] width 159 height 33
click at [794, 475] on input "E" at bounding box center [788, 480] width 10 height 10
radio input "true"
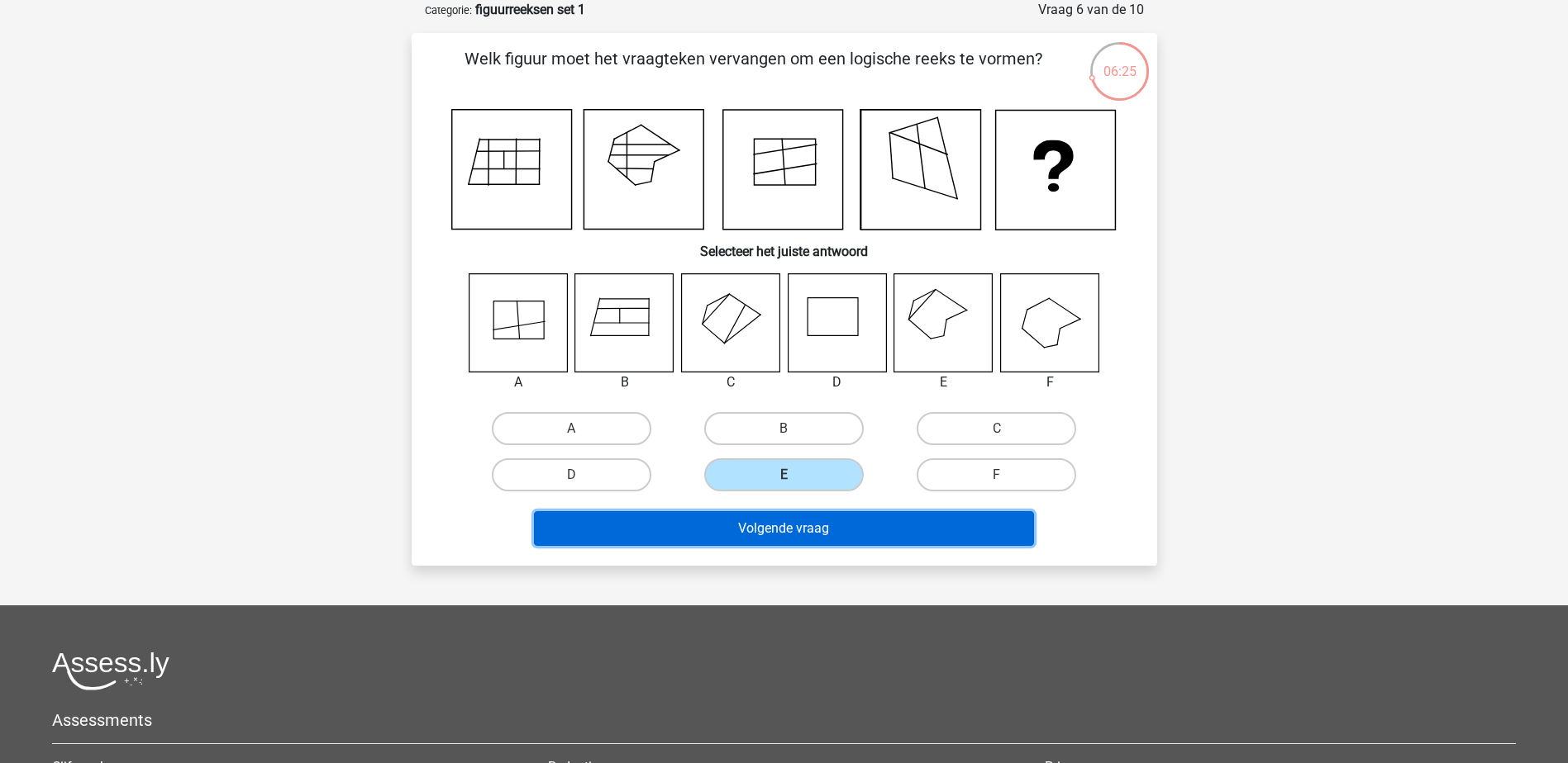
click at [821, 542] on button "Volgende vraag" at bounding box center [784, 528] width 500 height 35
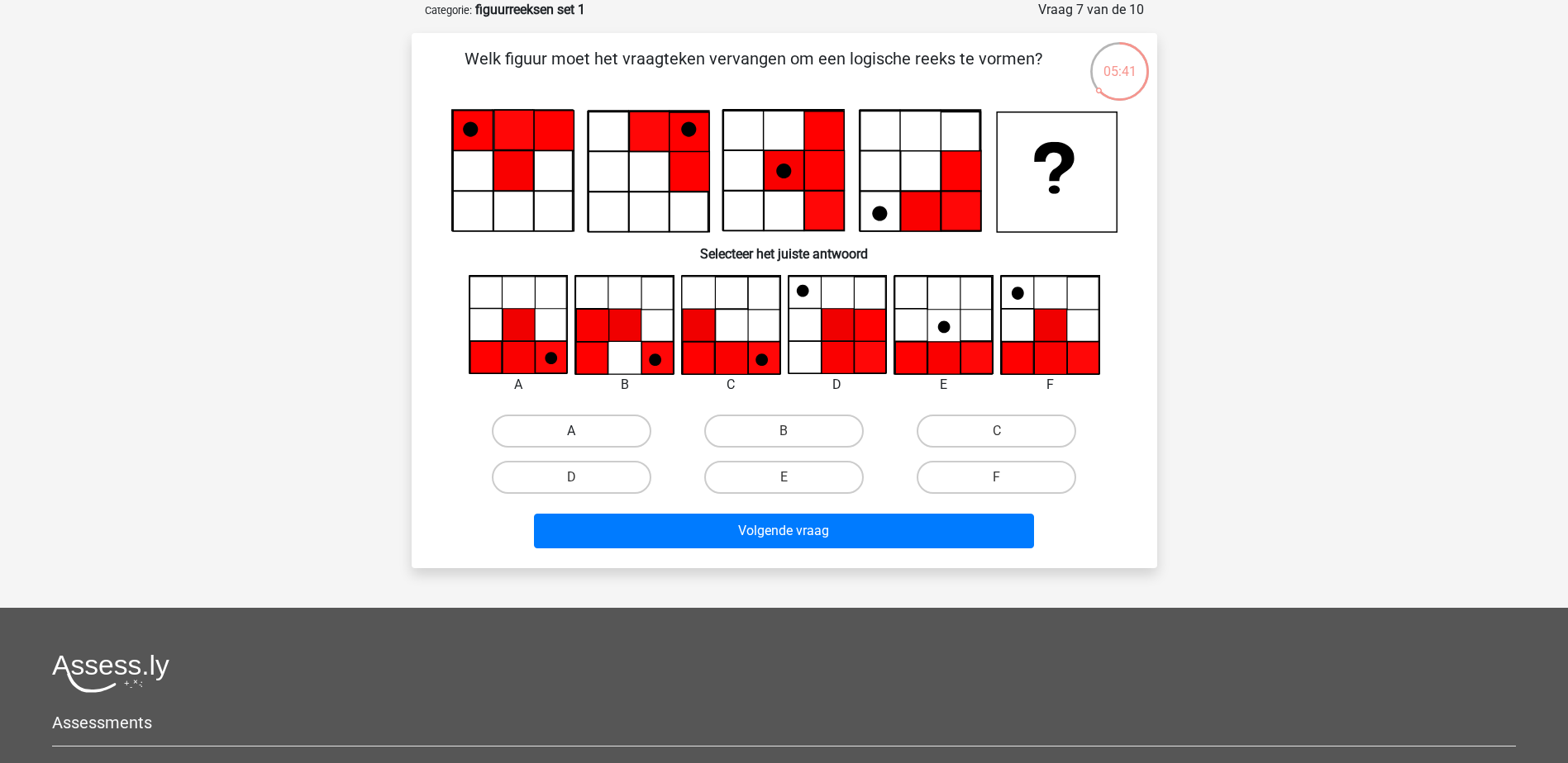
click at [598, 431] on label "A" at bounding box center [572, 430] width 159 height 33
click at [582, 431] on input "A" at bounding box center [575, 436] width 10 height 10
radio input "true"
click at [698, 551] on div "Volgende vraag" at bounding box center [784, 534] width 638 height 41
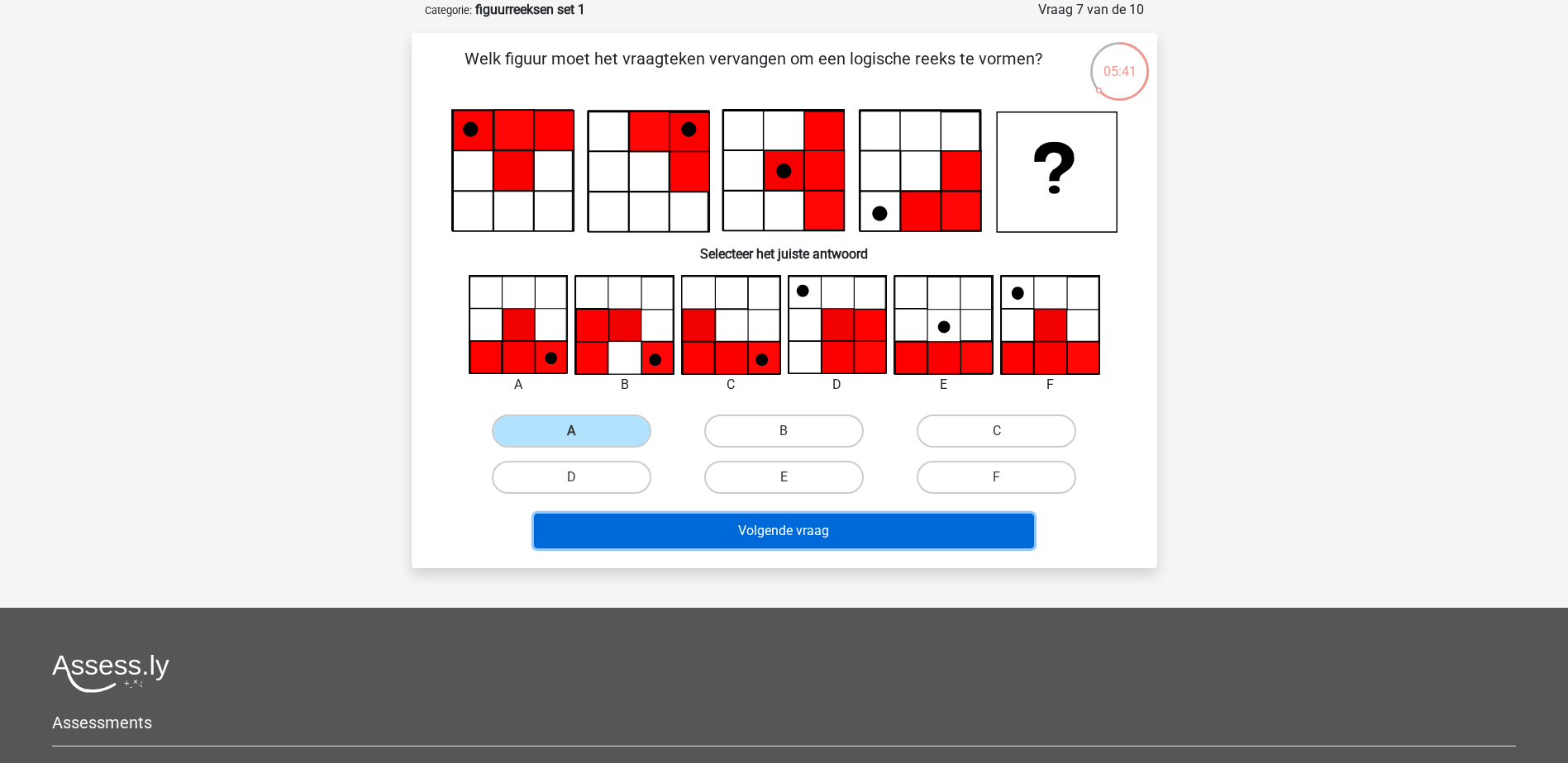
click at [700, 537] on button "Volgende vraag" at bounding box center [784, 530] width 500 height 35
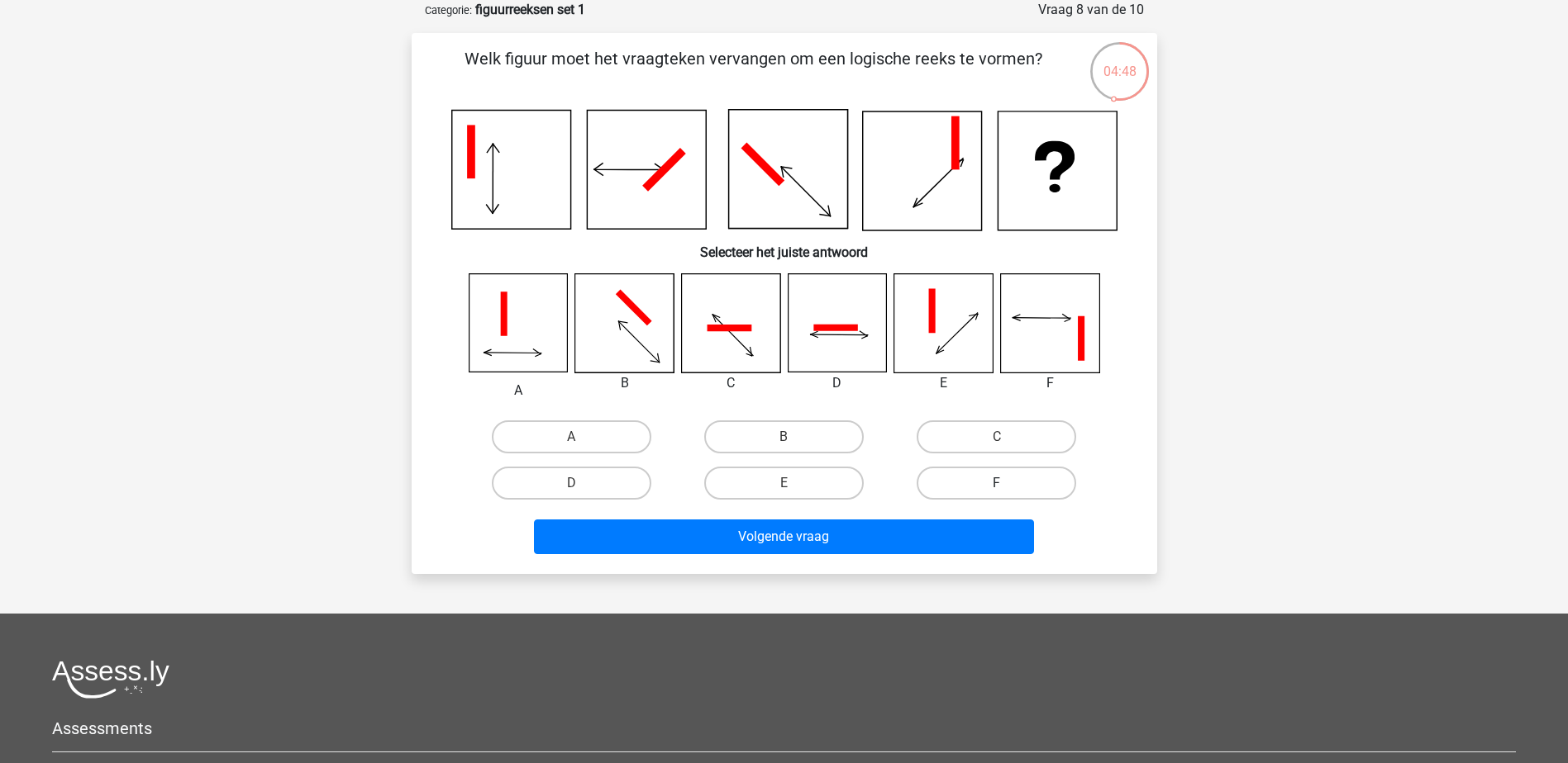
click at [1008, 482] on label "F" at bounding box center [996, 482] width 159 height 33
click at [1008, 483] on input "F" at bounding box center [1001, 488] width 10 height 10
radio input "true"
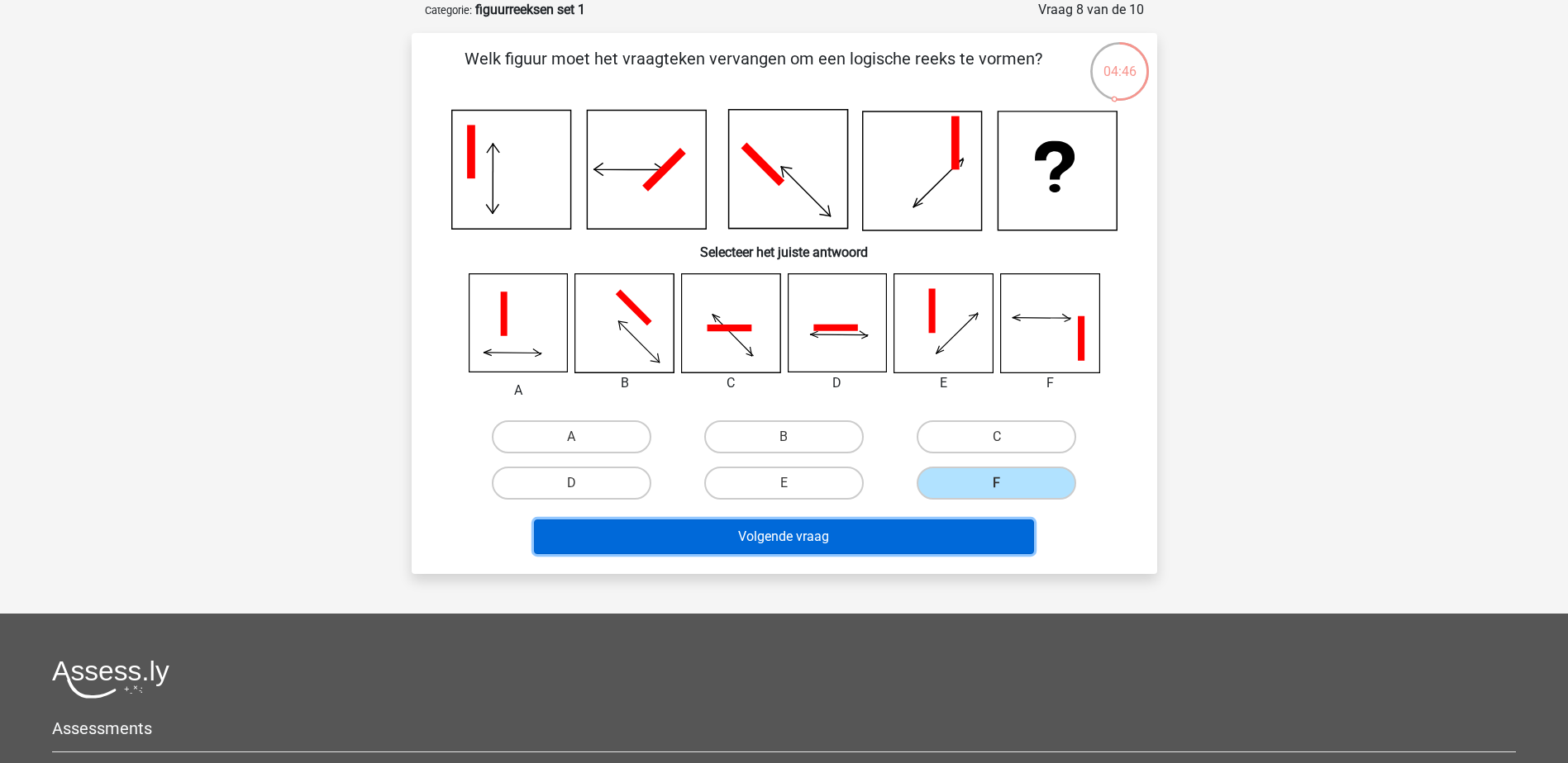
click at [976, 540] on button "Volgende vraag" at bounding box center [784, 537] width 500 height 35
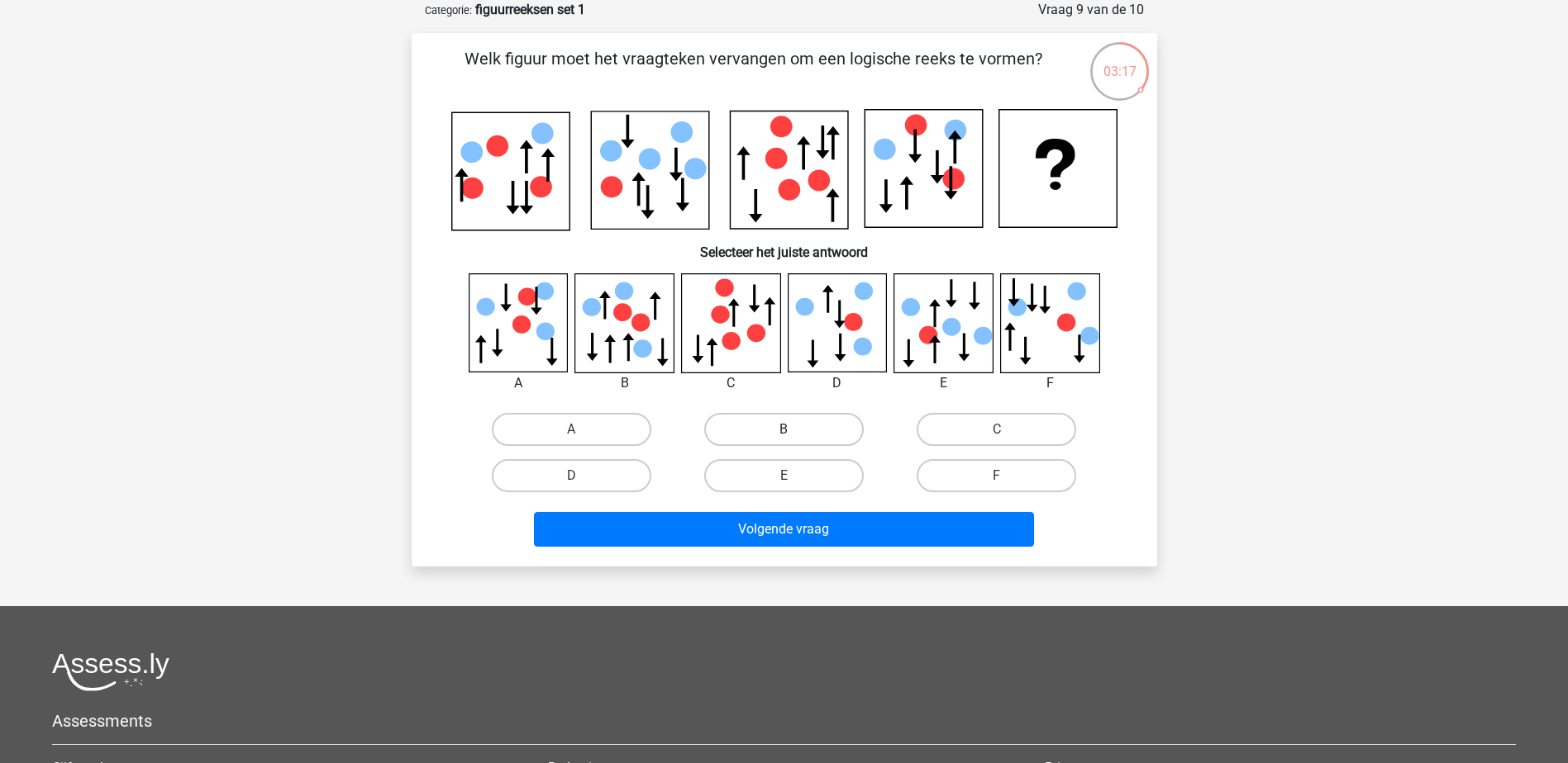
click at [769, 429] on label "B" at bounding box center [784, 429] width 159 height 33
click at [783, 429] on input "B" at bounding box center [788, 434] width 10 height 10
radio input "true"
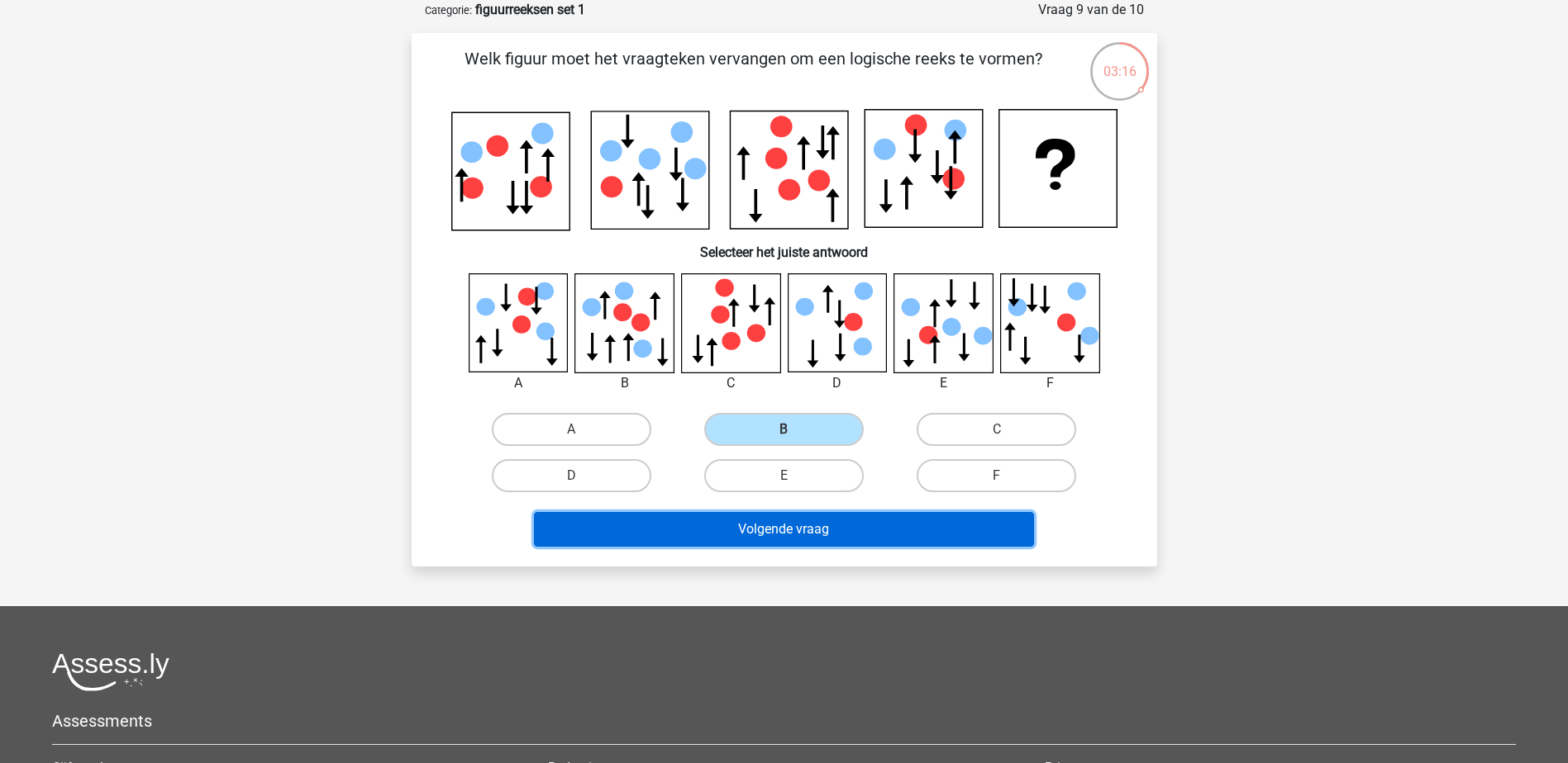
click at [803, 524] on button "Volgende vraag" at bounding box center [784, 529] width 500 height 35
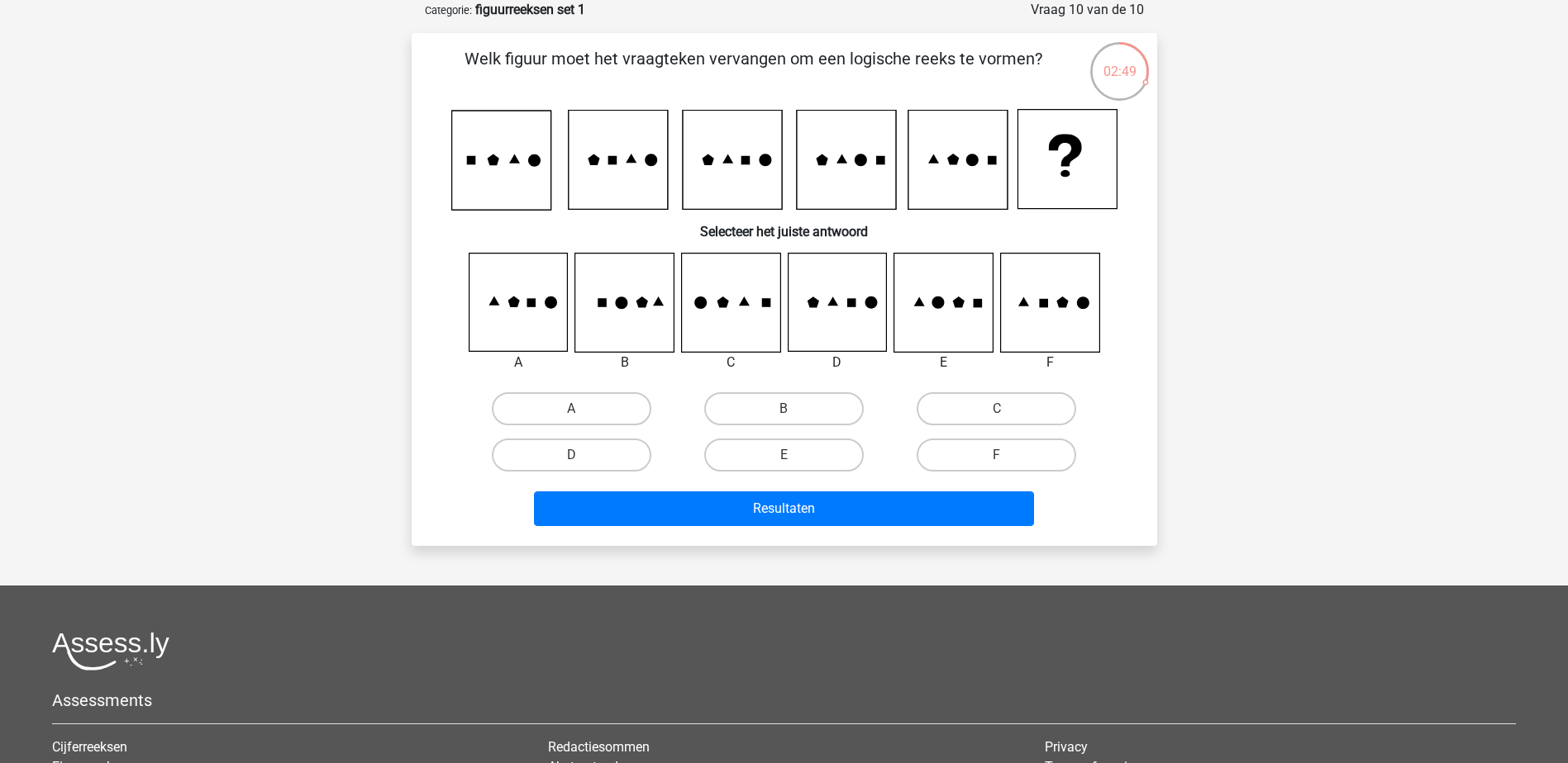
click at [962, 300] on icon at bounding box center [959, 302] width 11 height 11
click at [852, 459] on label "E" at bounding box center [784, 454] width 159 height 33
click at [794, 459] on input "E" at bounding box center [788, 460] width 10 height 10
radio input "true"
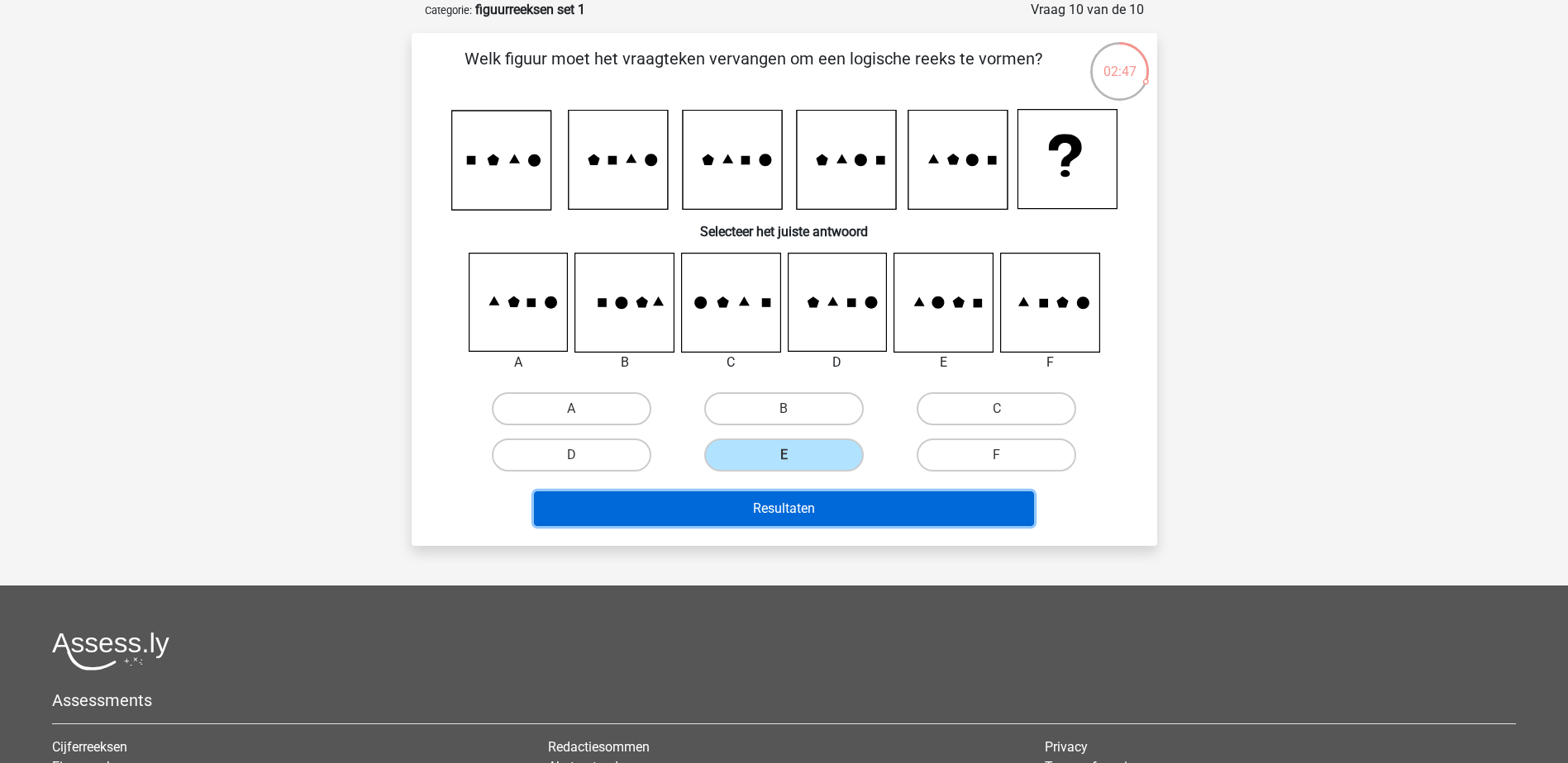
click at [867, 500] on button "Resultaten" at bounding box center [784, 509] width 500 height 35
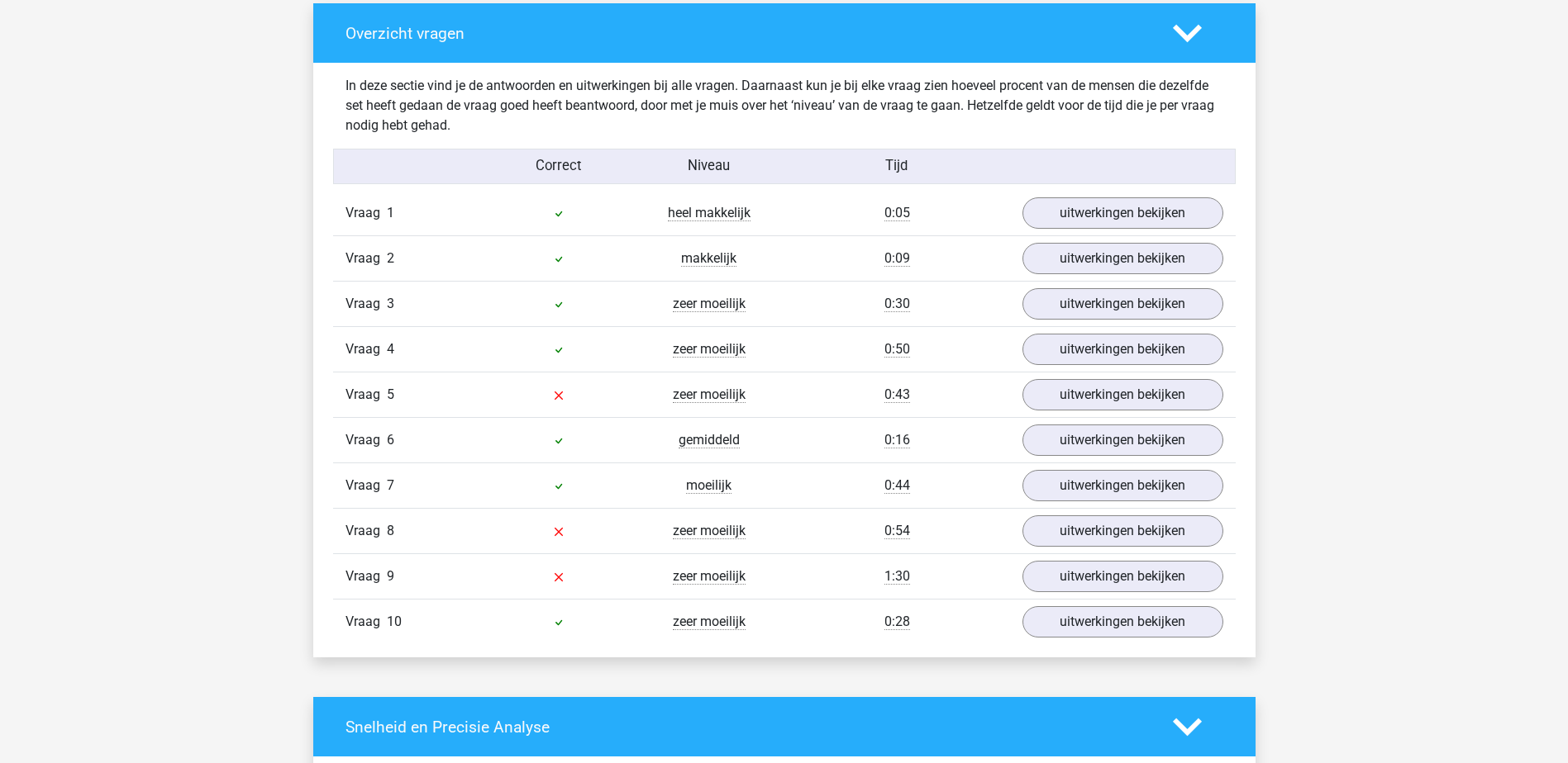
scroll to position [1157, 0]
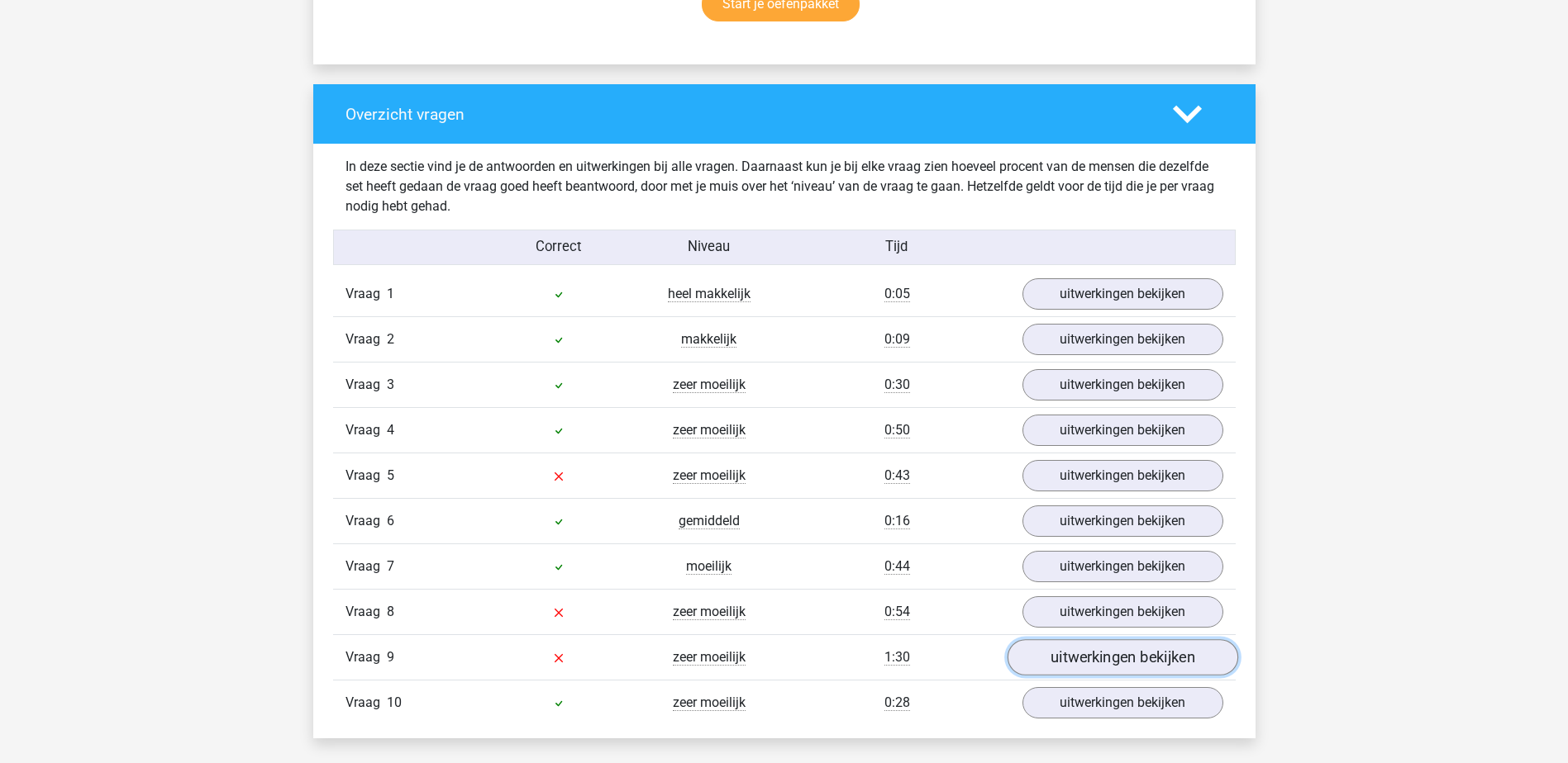
click at [1115, 665] on link "uitwerkingen bekijken" at bounding box center [1122, 658] width 230 height 36
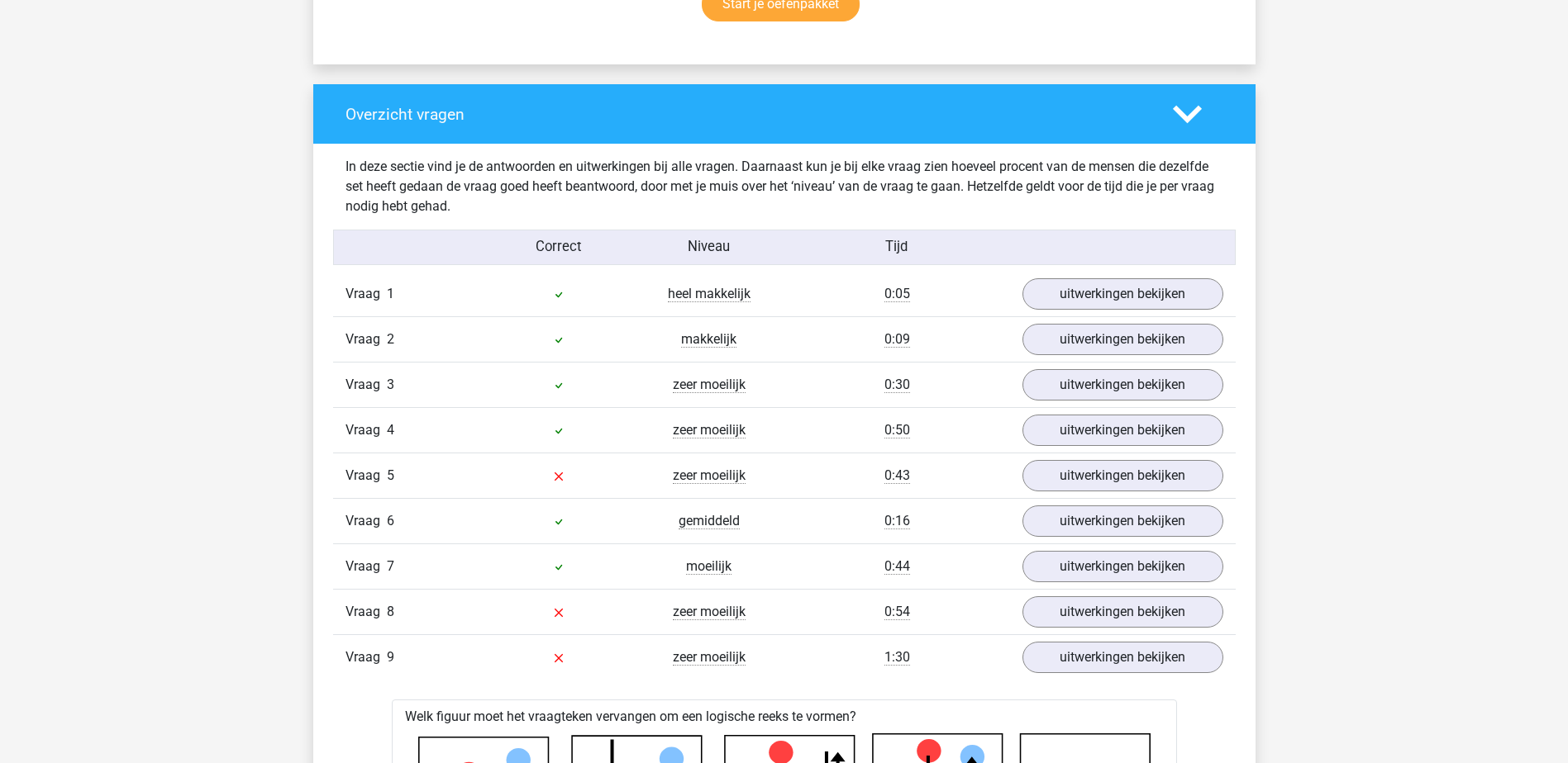
click at [1191, 112] on polygon at bounding box center [1187, 114] width 29 height 18
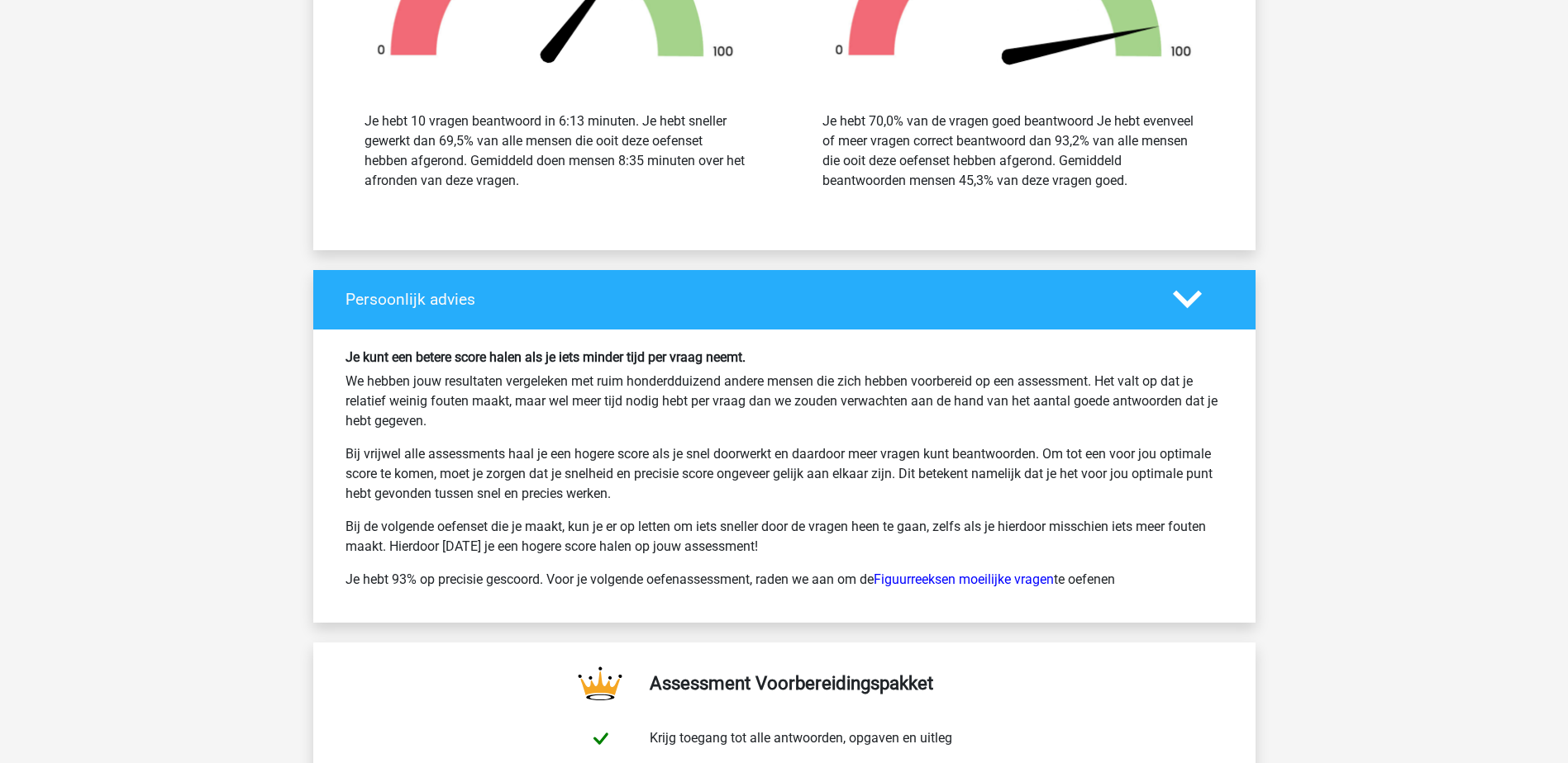
scroll to position [1652, 0]
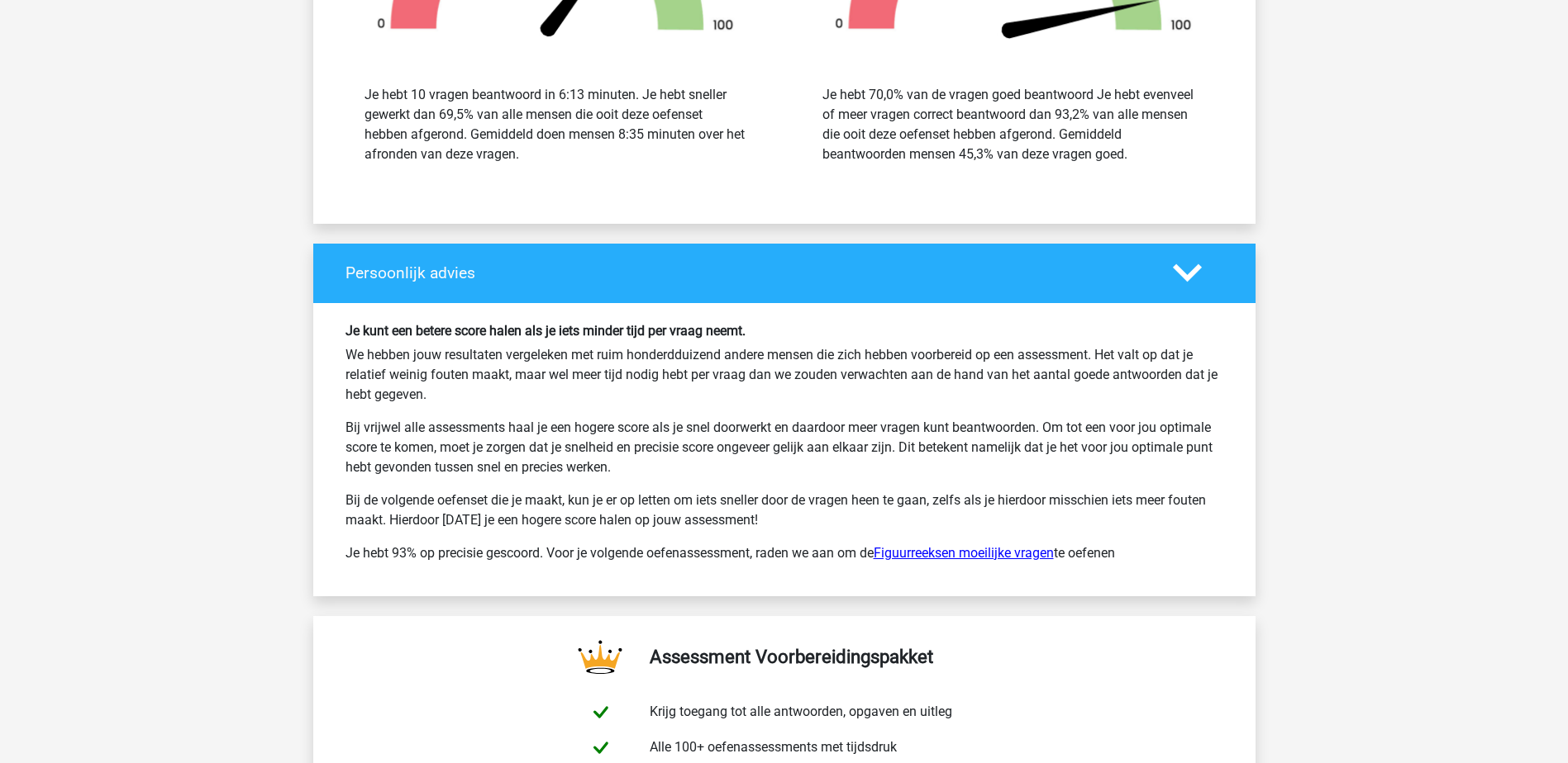
click at [977, 547] on link "Figuurreeksen moeilijke vragen" at bounding box center [964, 553] width 181 height 16
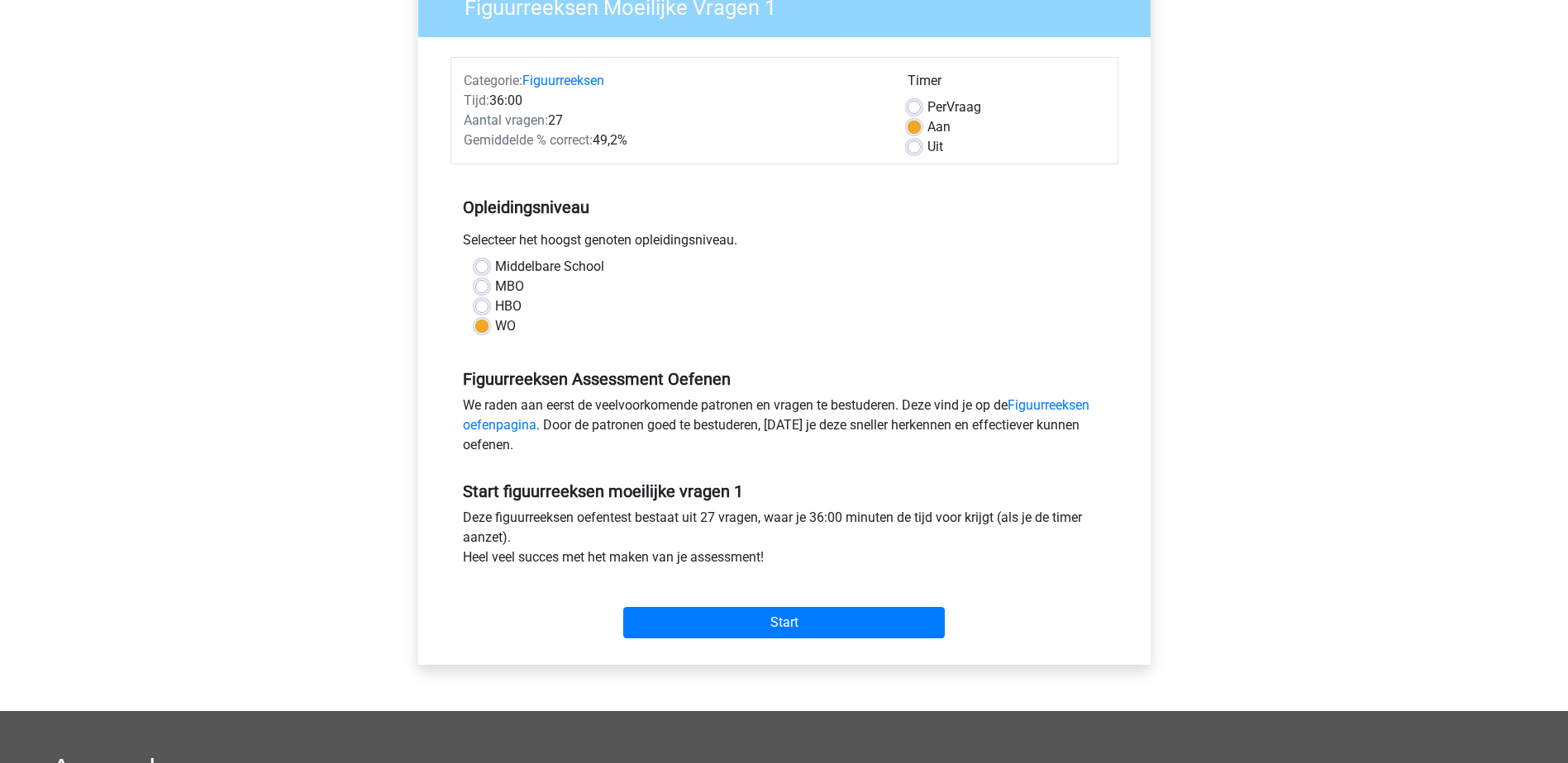
scroll to position [248, 0]
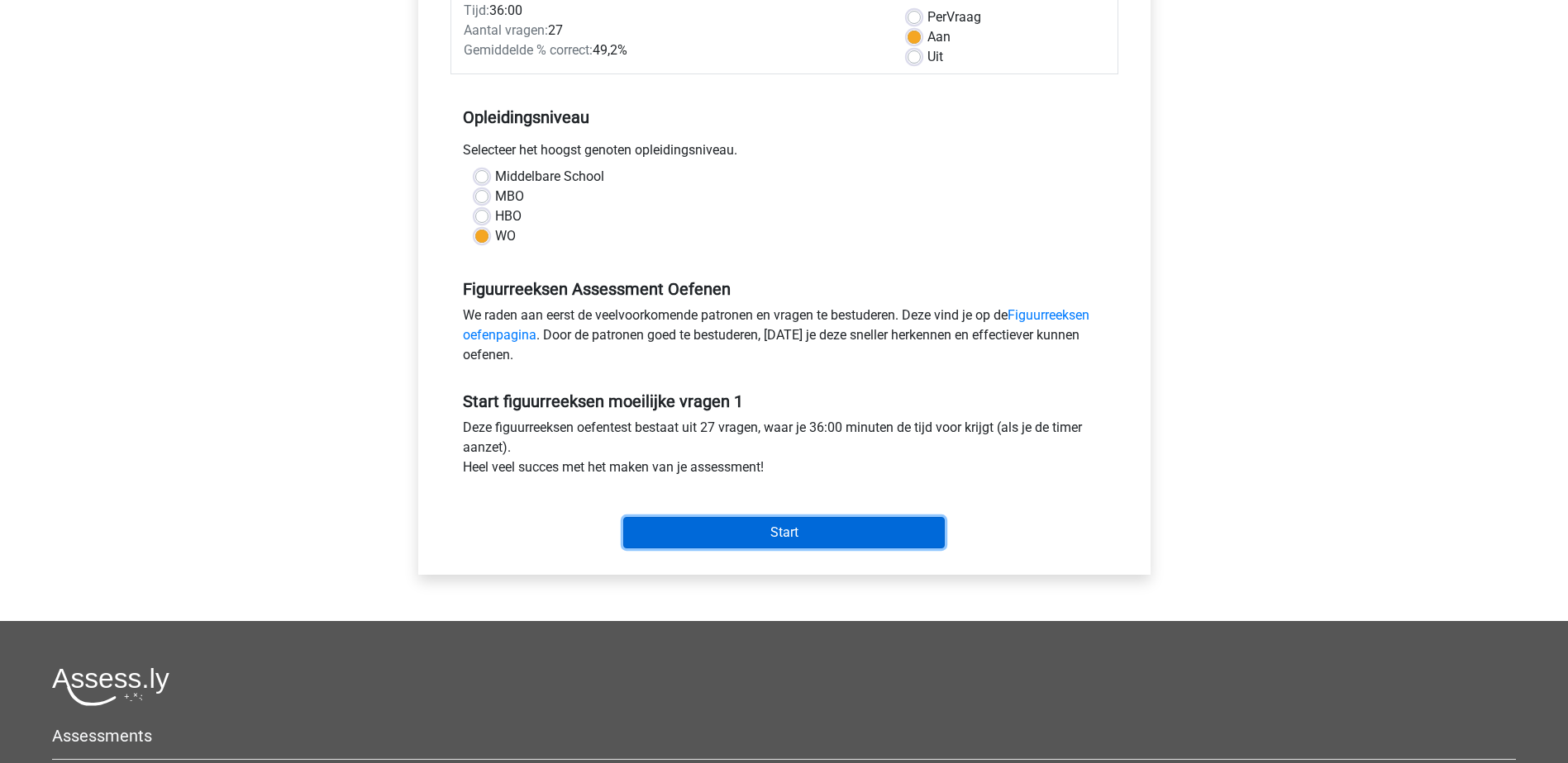
click at [854, 530] on input "Start" at bounding box center [784, 533] width 322 height 32
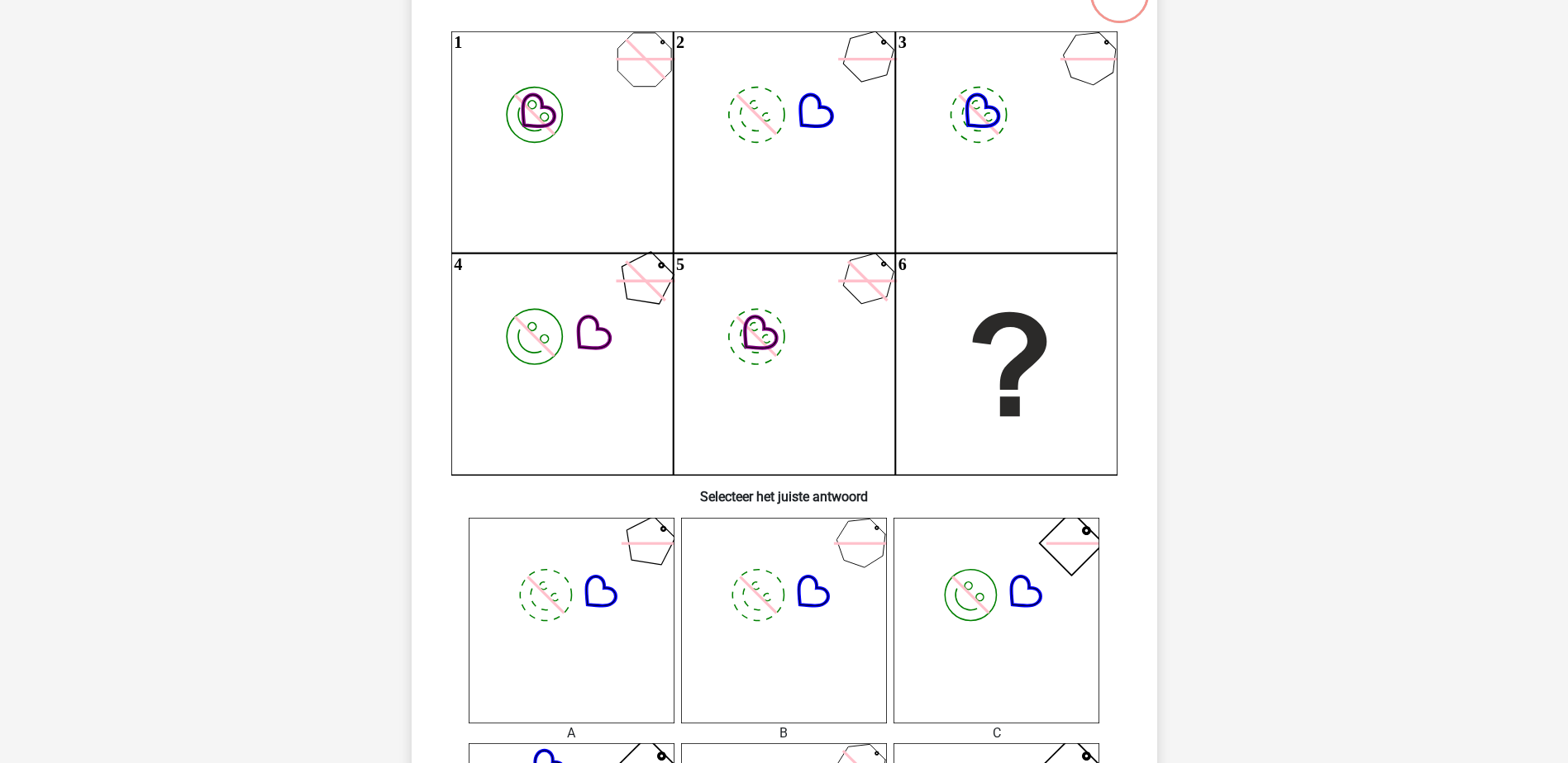
scroll to position [82, 0]
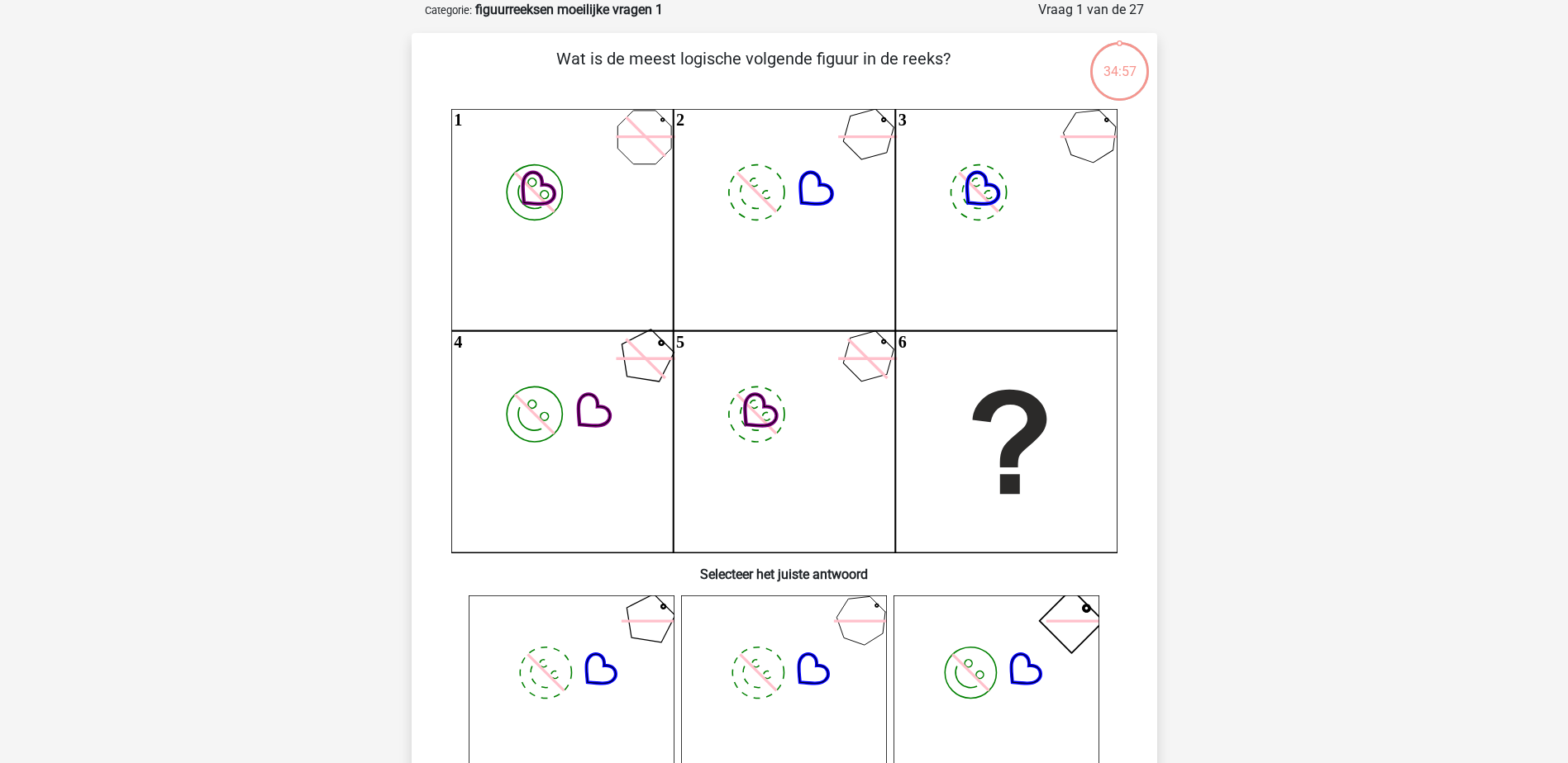
click at [844, 145] on icon "image/svg+xml 1 image/svg+xml 2 image/svg+xml 3 image/svg+xml 4 image/svg+xml" at bounding box center [784, 331] width 666 height 443
drag, startPoint x: 1077, startPoint y: 143, endPoint x: 1066, endPoint y: 152, distance: 14.2
click at [1076, 142] on icon "image/svg+xml 1 image/svg+xml 2 image/svg+xml 3 image/svg+xml 4 image/svg+xml" at bounding box center [784, 331] width 666 height 443
click at [639, 365] on icon "image/svg+xml 1 image/svg+xml 2 image/svg+xml 3 image/svg+xml 4 image/svg+xml" at bounding box center [784, 331] width 666 height 443
click at [864, 361] on icon "image/svg+xml 1 image/svg+xml 2 image/svg+xml 3 image/svg+xml 4 image/svg+xml" at bounding box center [784, 331] width 666 height 443
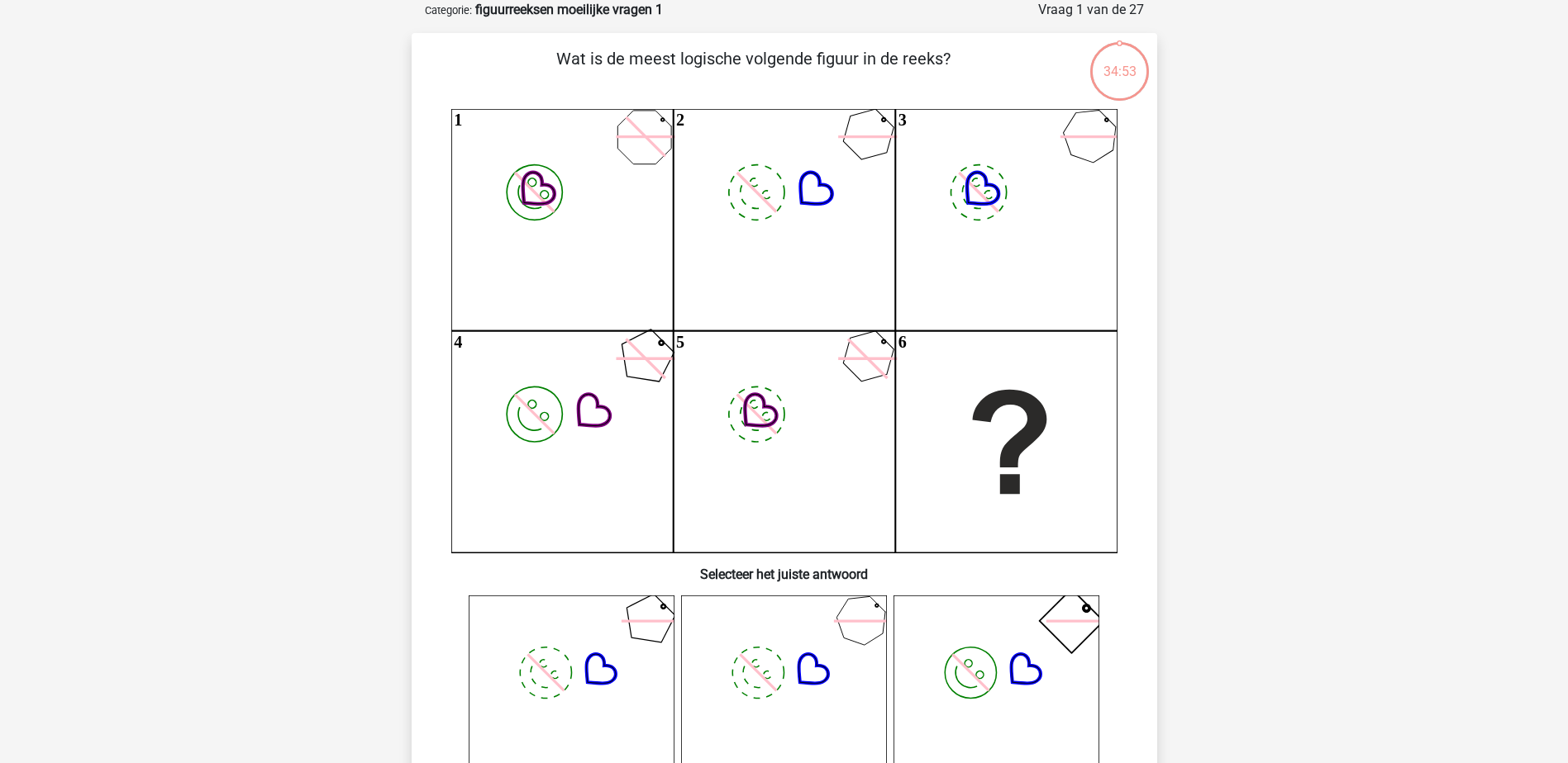
click at [932, 369] on icon "image/svg+xml 1 image/svg+xml 2 image/svg+xml 3 image/svg+xml 4 image/svg+xml" at bounding box center [784, 331] width 666 height 443
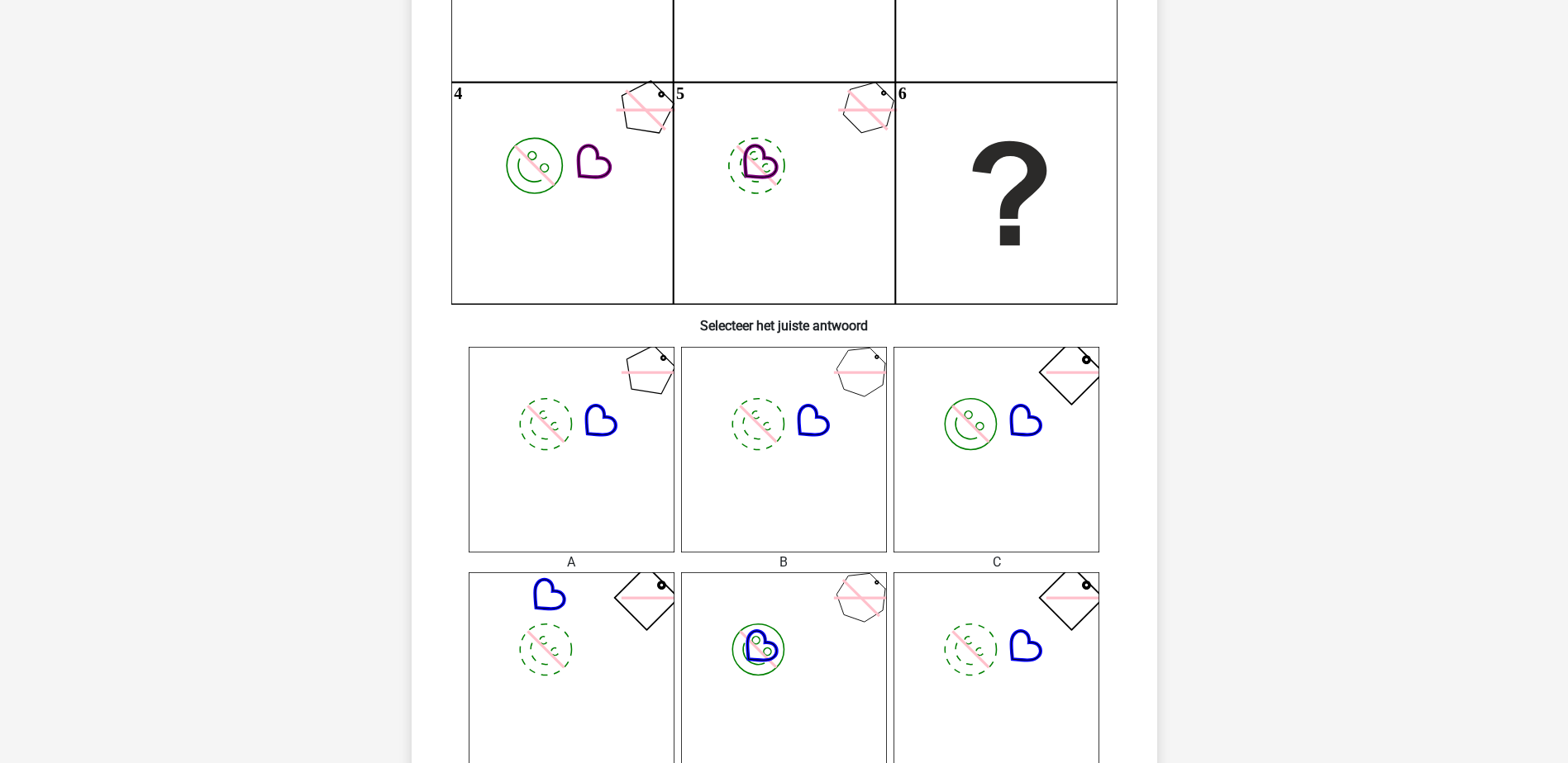
scroll to position [578, 0]
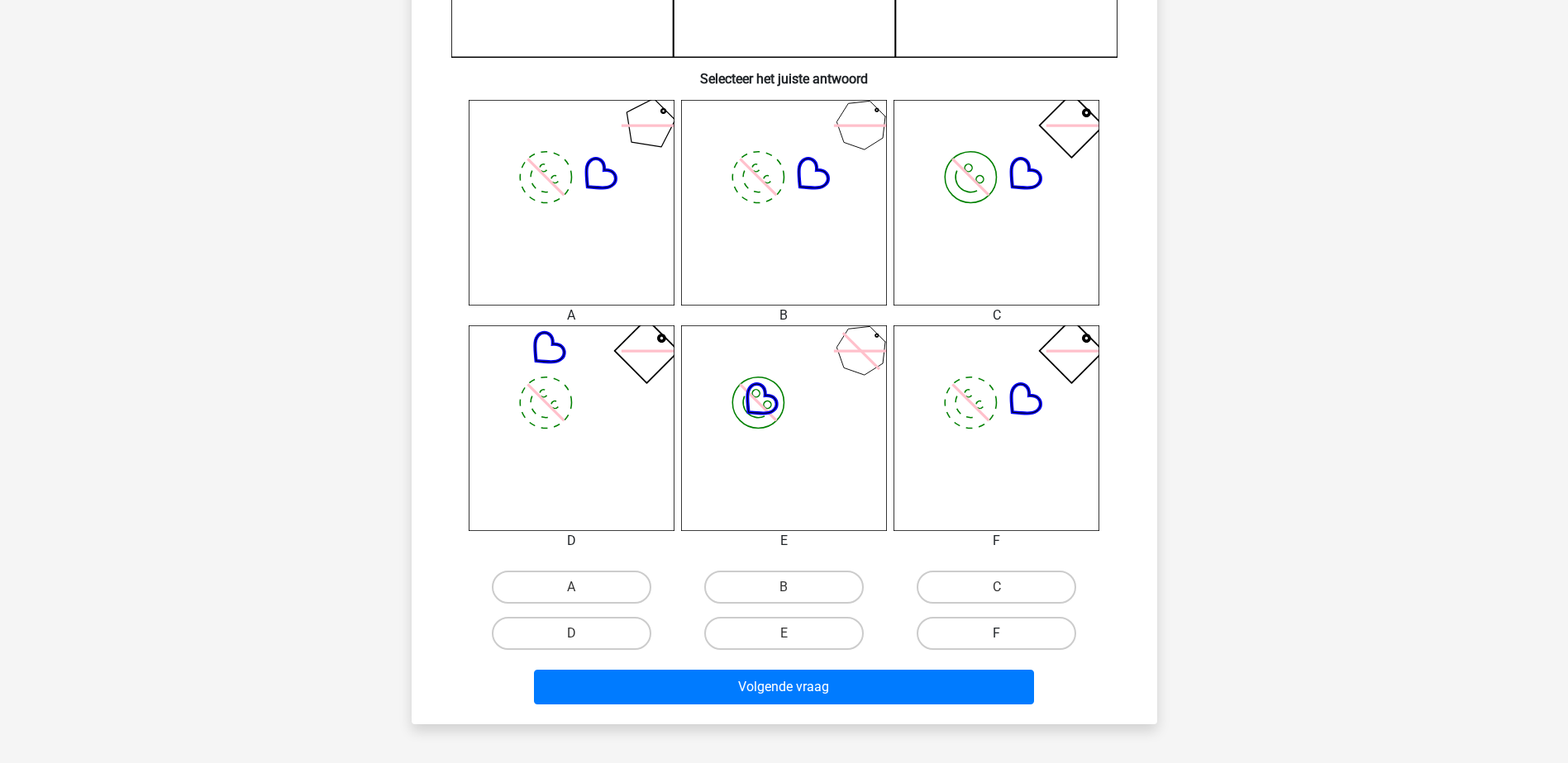
click at [973, 621] on label "F" at bounding box center [996, 633] width 159 height 33
click at [996, 634] on input "F" at bounding box center [1001, 639] width 10 height 10
radio input "true"
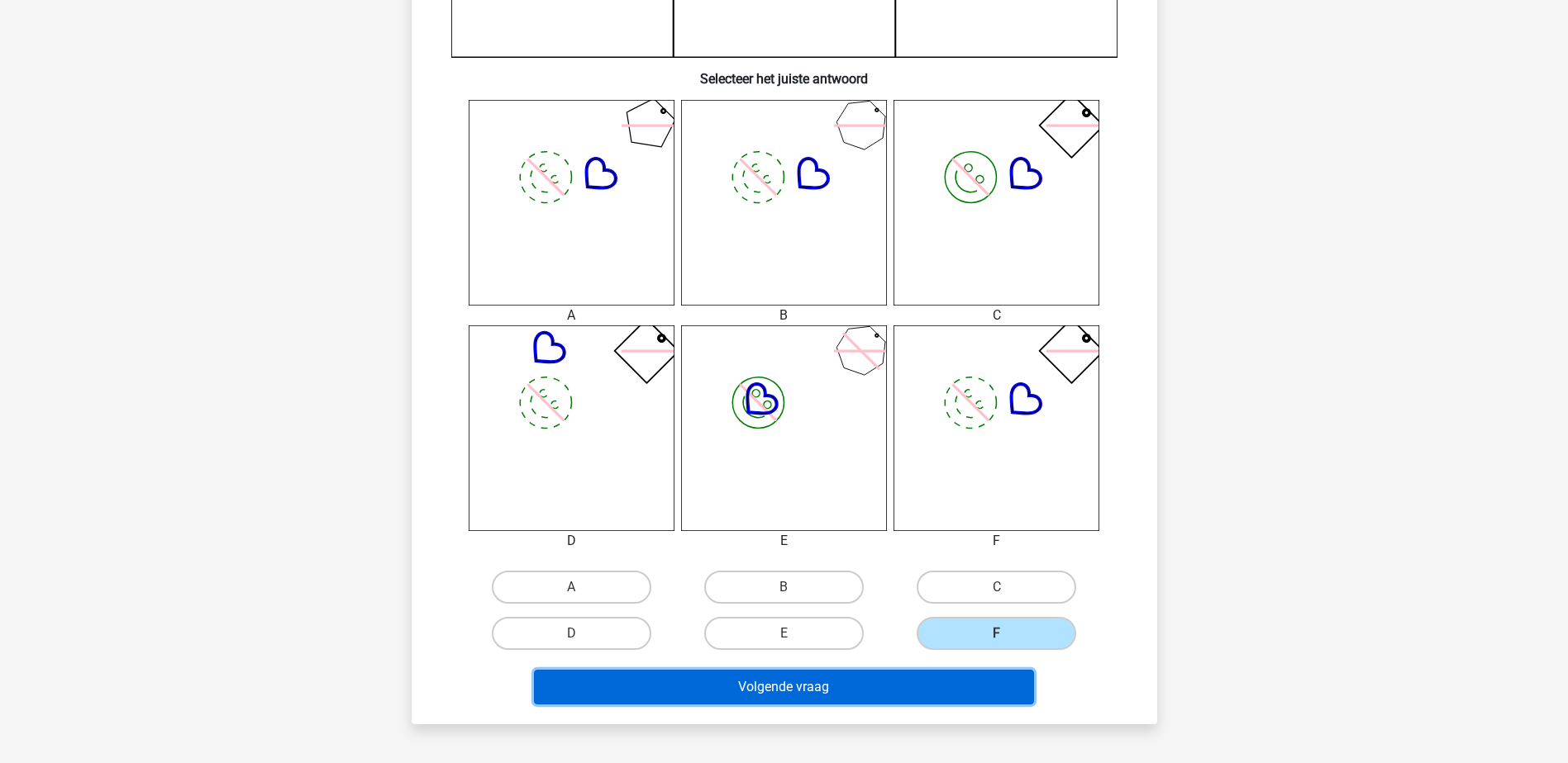
click at [919, 695] on button "Volgende vraag" at bounding box center [784, 686] width 500 height 35
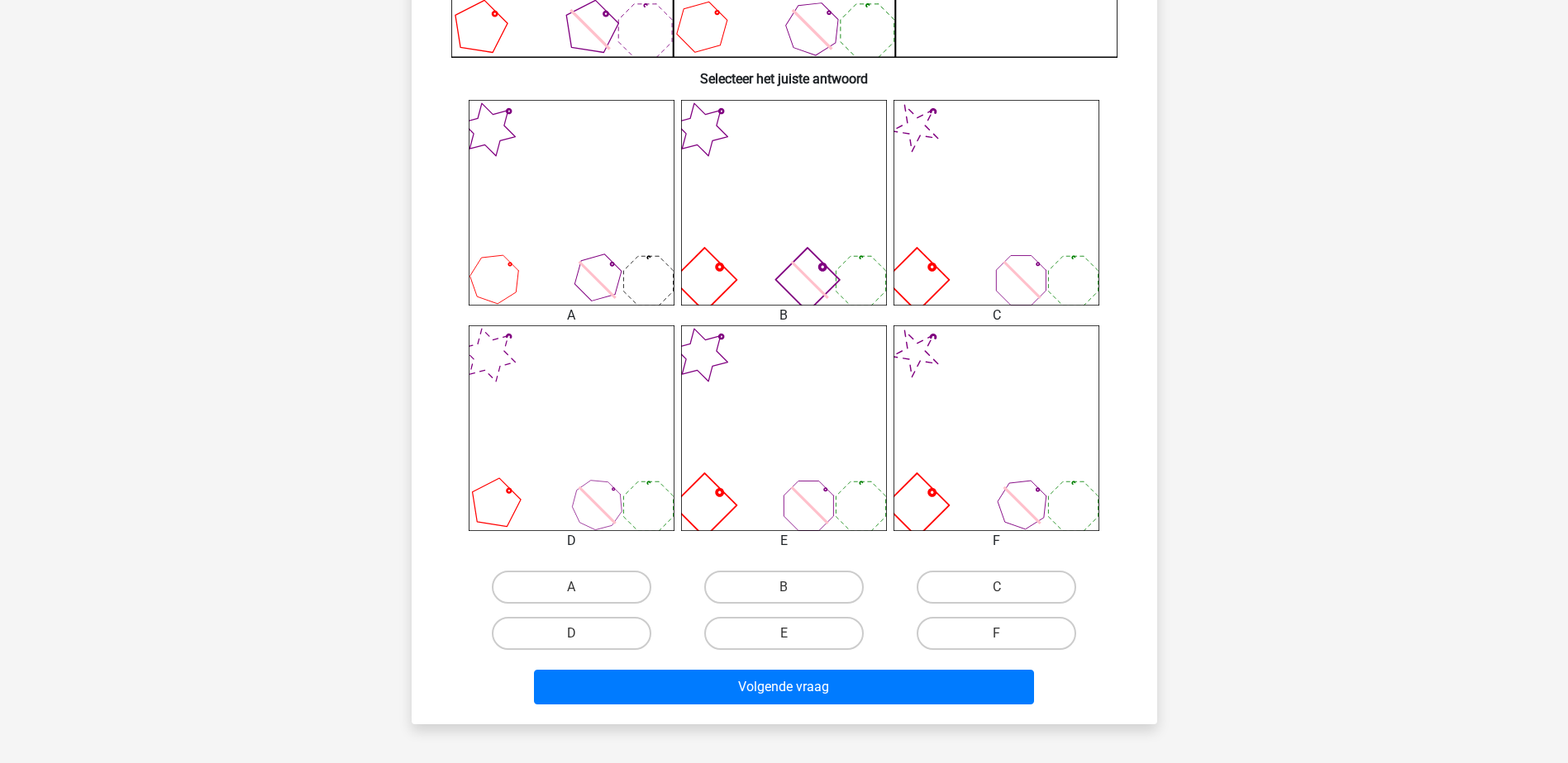
drag, startPoint x: 784, startPoint y: 591, endPoint x: 820, endPoint y: 701, distance: 115.7
click at [783, 590] on div "B" at bounding box center [783, 586] width 199 height 33
click at [787, 587] on input "B" at bounding box center [788, 592] width 10 height 10
radio input "true"
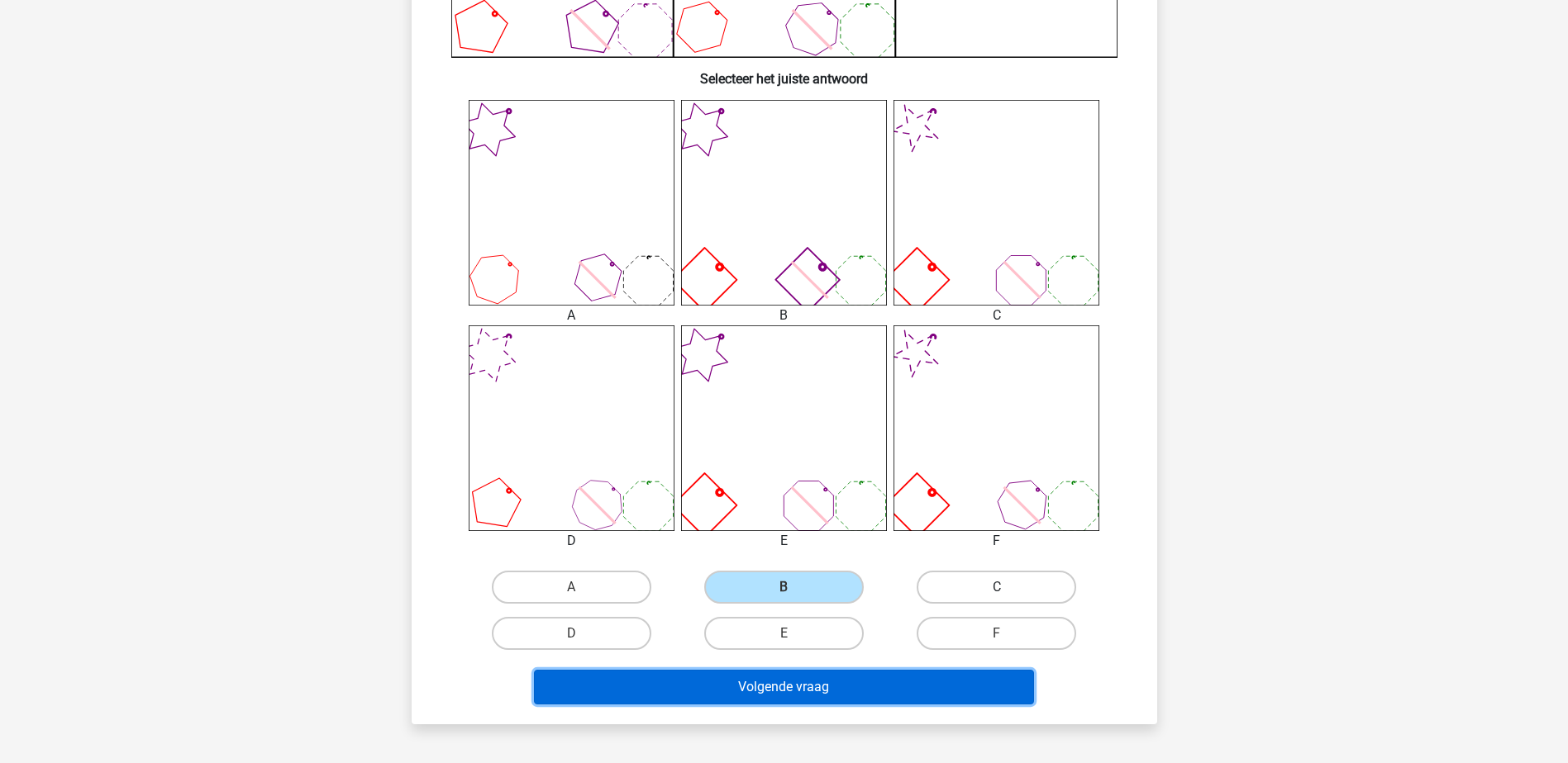
drag, startPoint x: 807, startPoint y: 695, endPoint x: 962, endPoint y: 576, distance: 195.4
click at [807, 695] on button "Volgende vraag" at bounding box center [784, 686] width 500 height 35
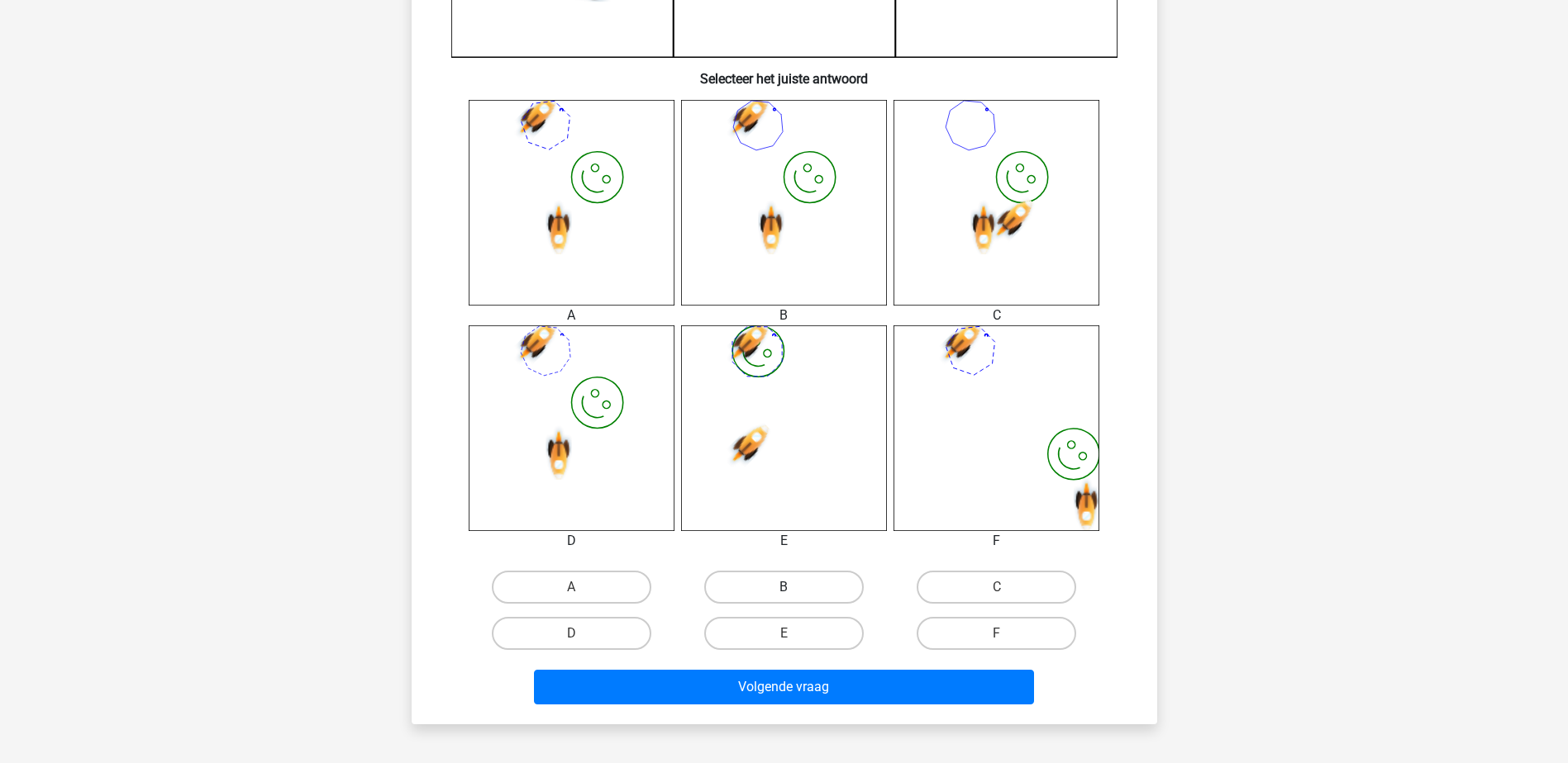
click at [788, 573] on label "B" at bounding box center [784, 586] width 159 height 33
click at [788, 587] on input "B" at bounding box center [788, 592] width 10 height 10
radio input "true"
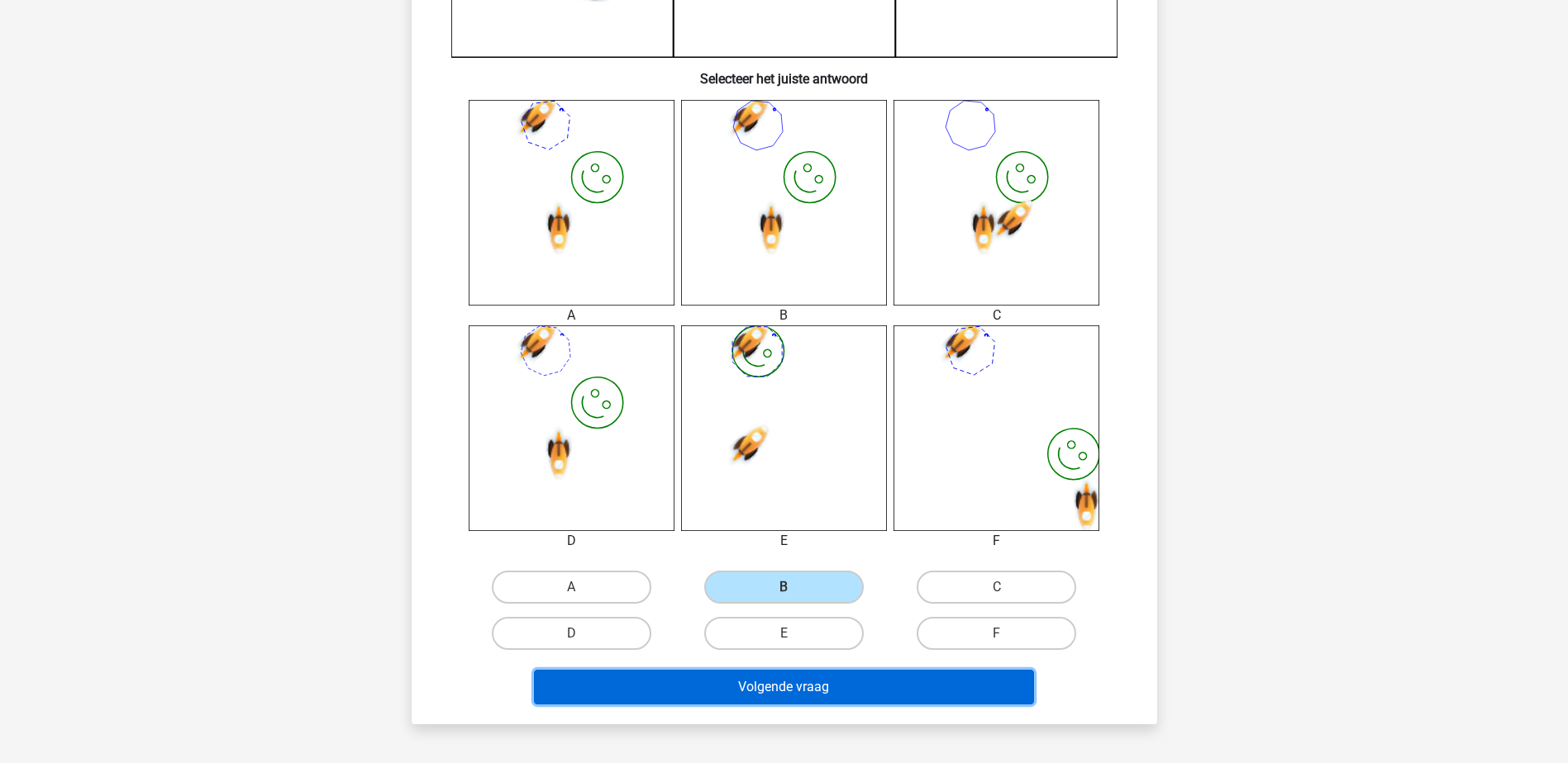
drag, startPoint x: 777, startPoint y: 678, endPoint x: 1123, endPoint y: 556, distance: 366.9
click at [777, 677] on button "Volgende vraag" at bounding box center [784, 686] width 500 height 35
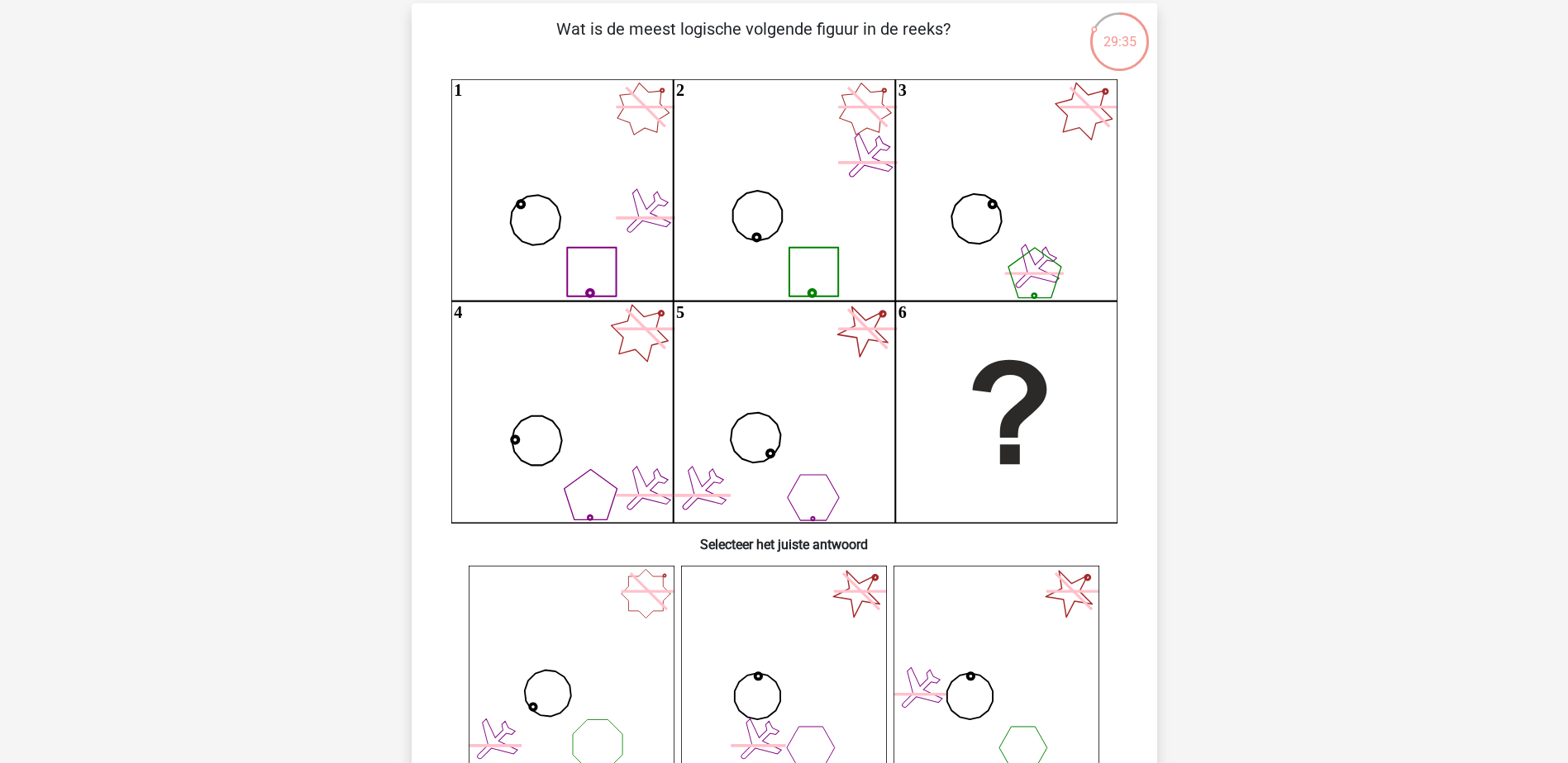
scroll to position [82, 0]
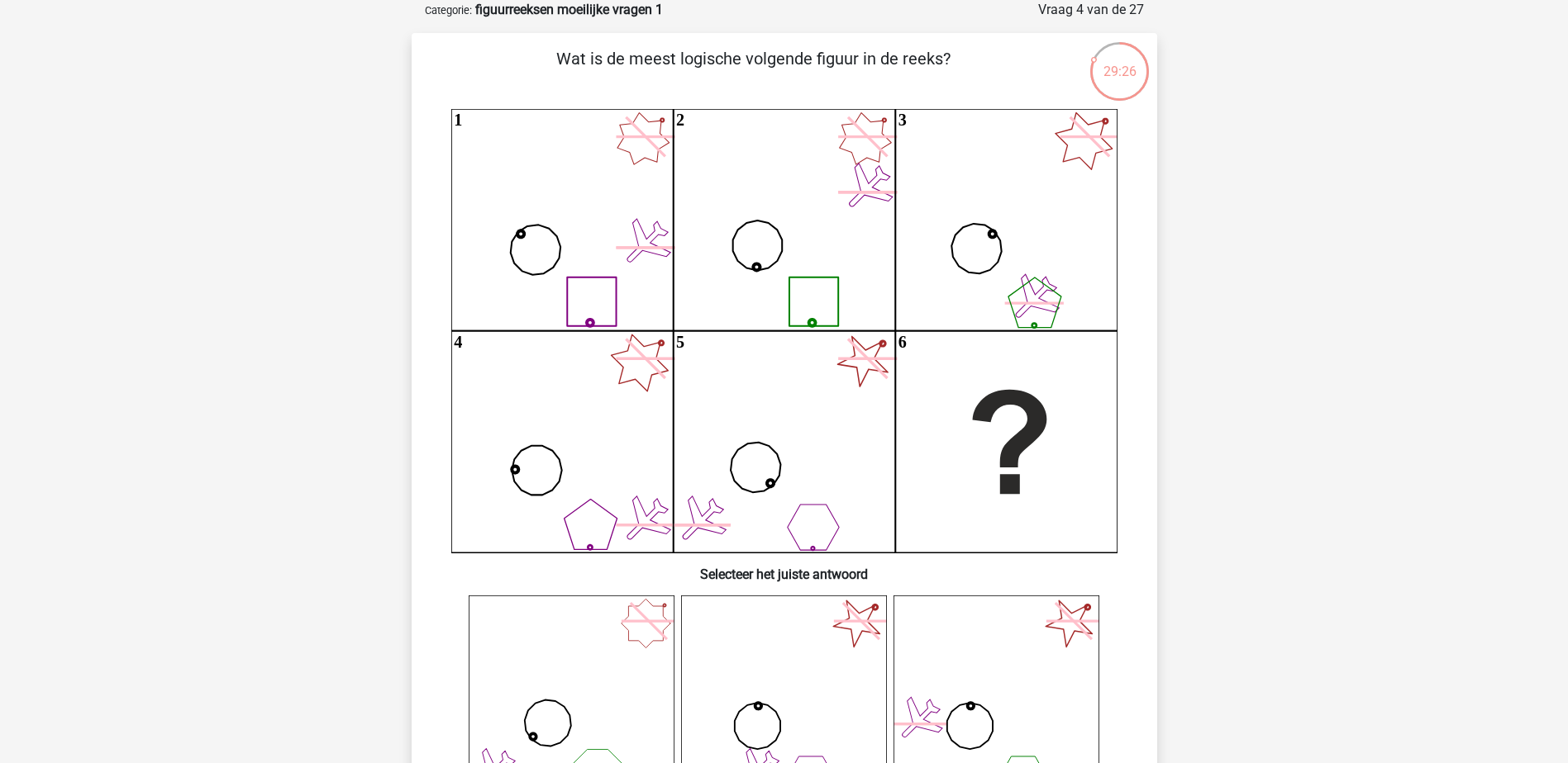
click at [668, 140] on icon "1 2 3 4 5 6" at bounding box center [784, 331] width 666 height 443
click at [653, 157] on icon "1 2 3 4 5 6" at bounding box center [784, 331] width 666 height 443
click at [640, 159] on icon "1 2 3 4 5 6" at bounding box center [784, 331] width 666 height 443
click at [617, 146] on icon "1 2 3 4 5 6" at bounding box center [784, 331] width 666 height 443
click at [629, 125] on icon "1 2 3 4 5 6" at bounding box center [784, 331] width 666 height 443
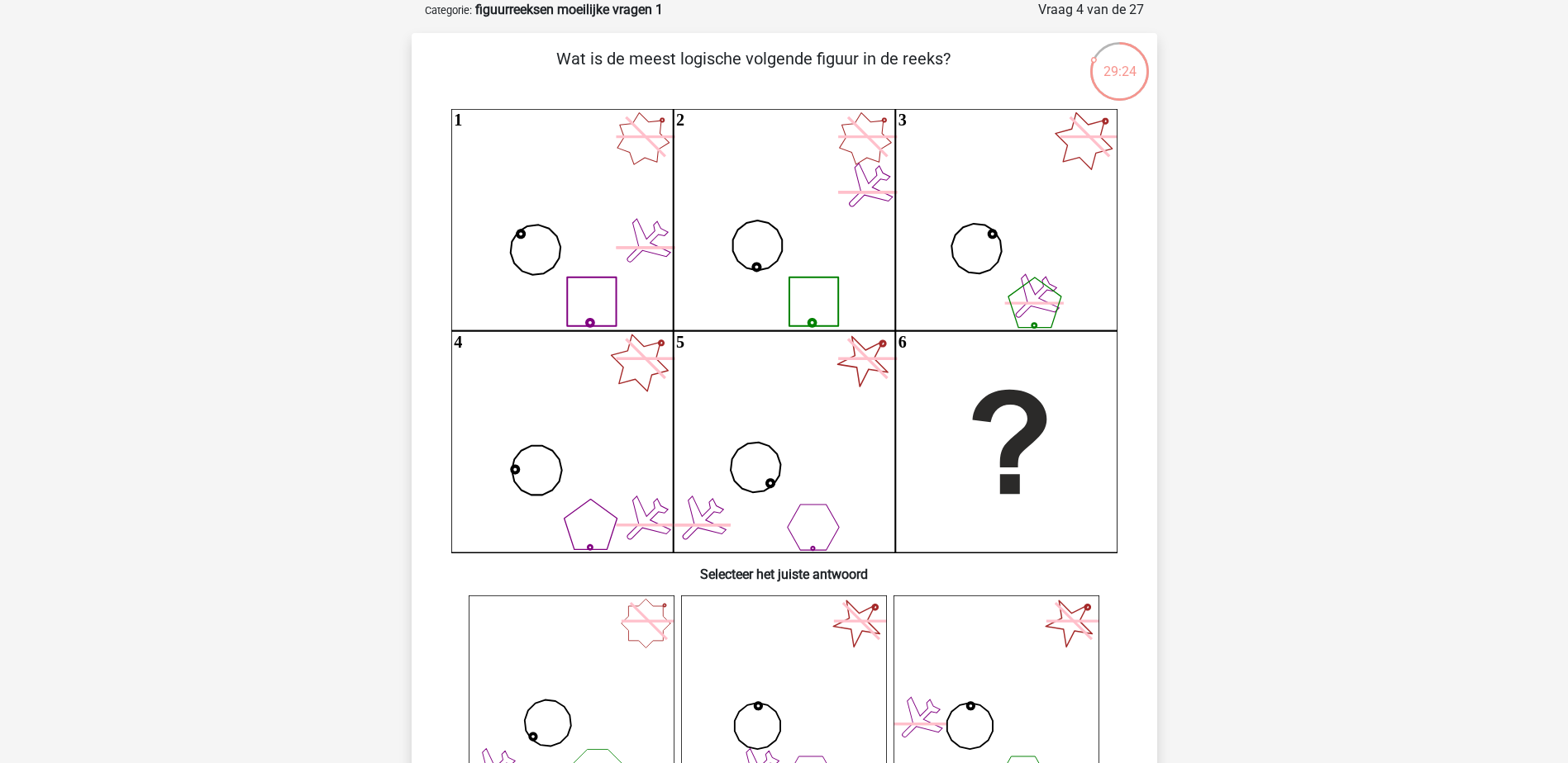
click at [639, 112] on icon "1 2 3 4 5 6" at bounding box center [784, 331] width 666 height 443
click at [658, 122] on icon at bounding box center [643, 139] width 73 height 73
click at [882, 141] on icon "1 2 3 4 5 6" at bounding box center [784, 331] width 666 height 443
drag, startPoint x: 874, startPoint y: 154, endPoint x: 856, endPoint y: 154, distance: 18.0
click at [873, 154] on icon "1 2 3 4 5 6" at bounding box center [784, 331] width 666 height 443
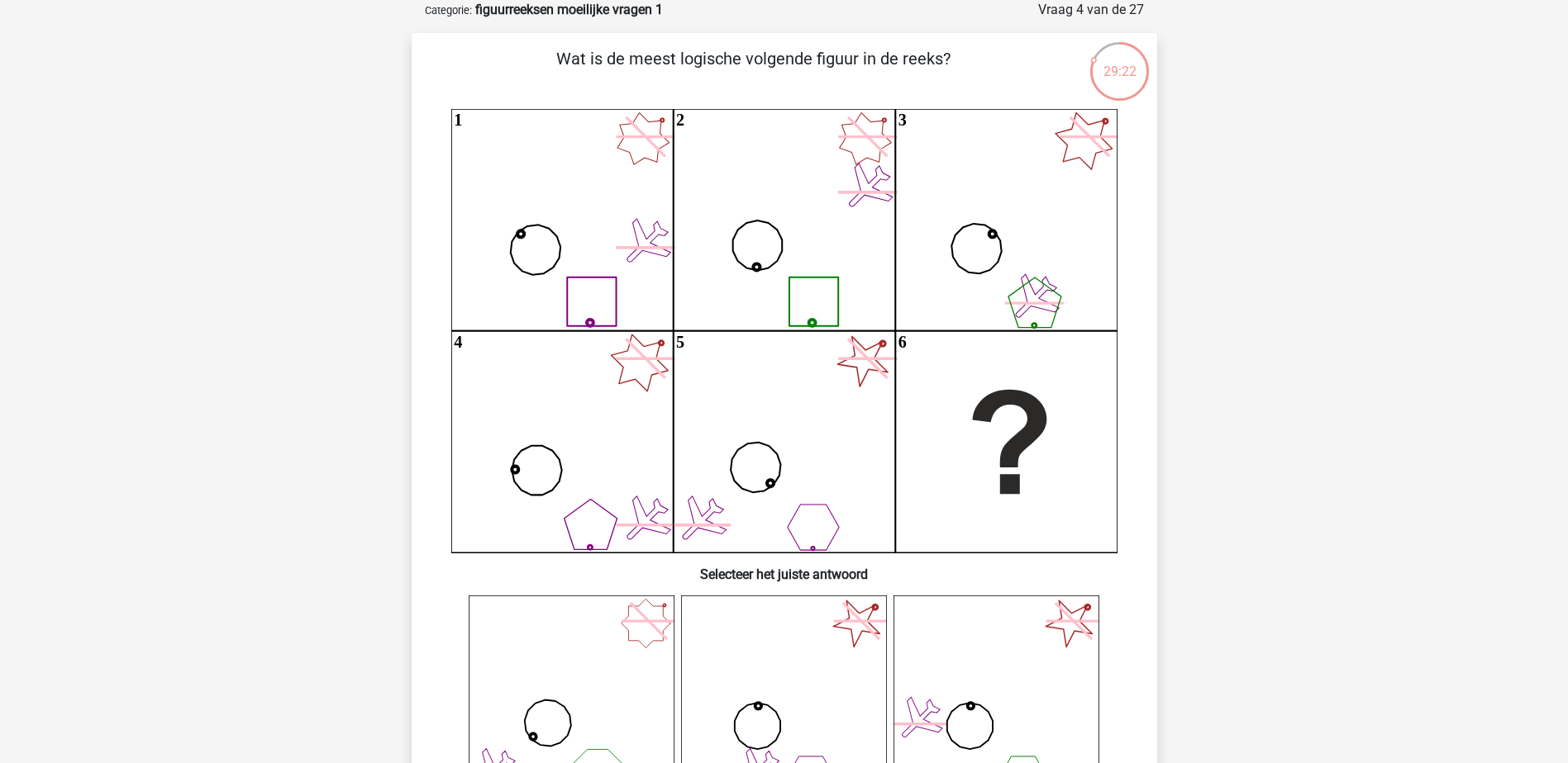
click at [852, 153] on icon "1 2 3 4 5 6" at bounding box center [784, 331] width 666 height 443
click at [848, 143] on icon "1 2 3 4 5 6" at bounding box center [784, 331] width 666 height 443
click at [846, 130] on icon "1 2 3 4 5 6" at bounding box center [784, 331] width 666 height 443
click at [867, 118] on icon "1 2 3 4 5 6" at bounding box center [784, 331] width 666 height 443
click at [883, 120] on icon "1 2 3 4 5 6" at bounding box center [784, 331] width 666 height 443
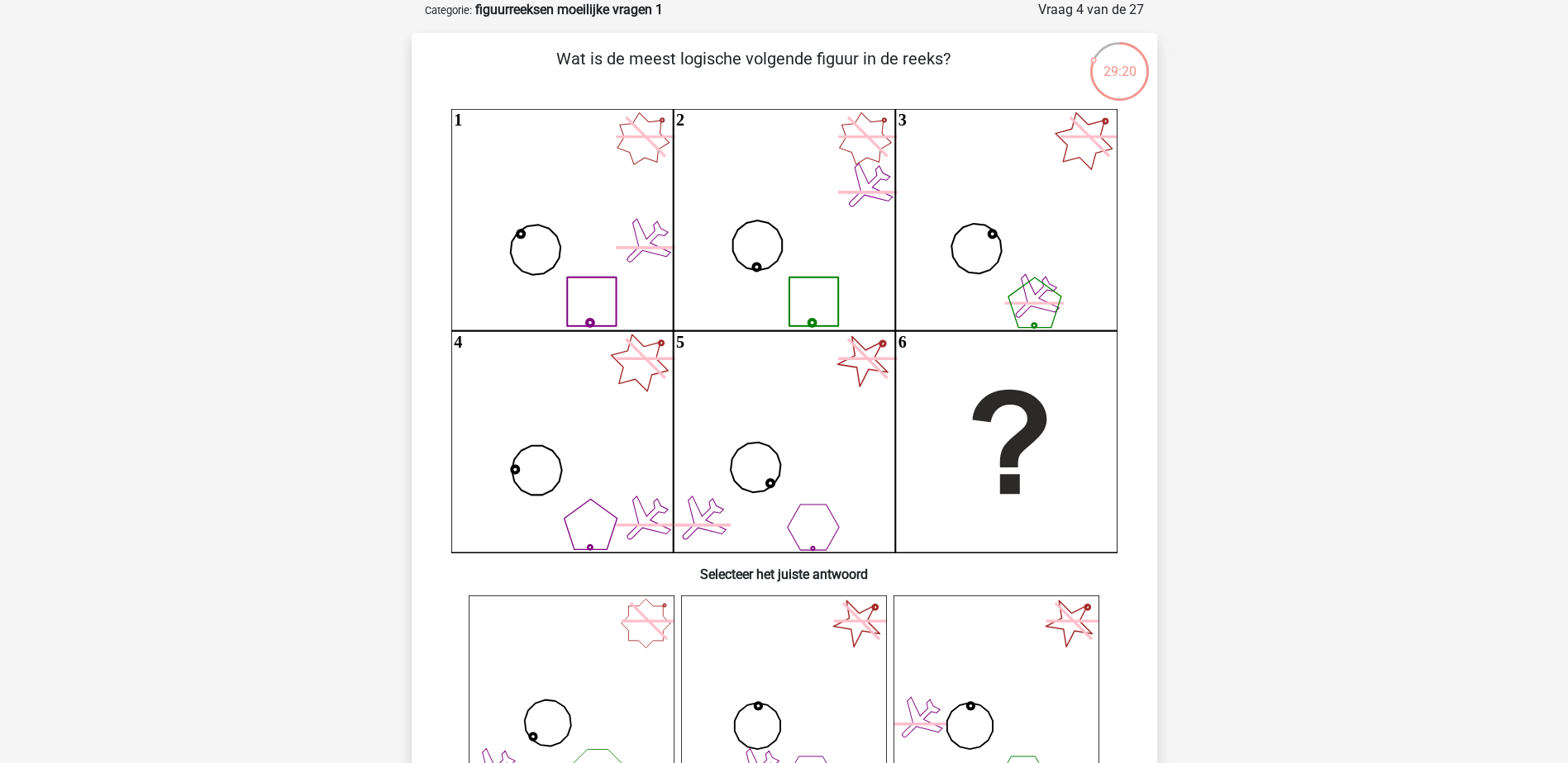
drag, startPoint x: 883, startPoint y: 120, endPoint x: 1102, endPoint y: 146, distance: 220.5
click at [1102, 146] on icon "1 2 3 4 5 6" at bounding box center [784, 331] width 666 height 443
click at [1089, 156] on icon "1 2 3 4 5 6" at bounding box center [784, 331] width 666 height 443
drag, startPoint x: 1064, startPoint y: 151, endPoint x: 1063, endPoint y: 140, distance: 11.0
click at [1063, 150] on icon "1 2 3 4 5 6" at bounding box center [784, 331] width 666 height 443
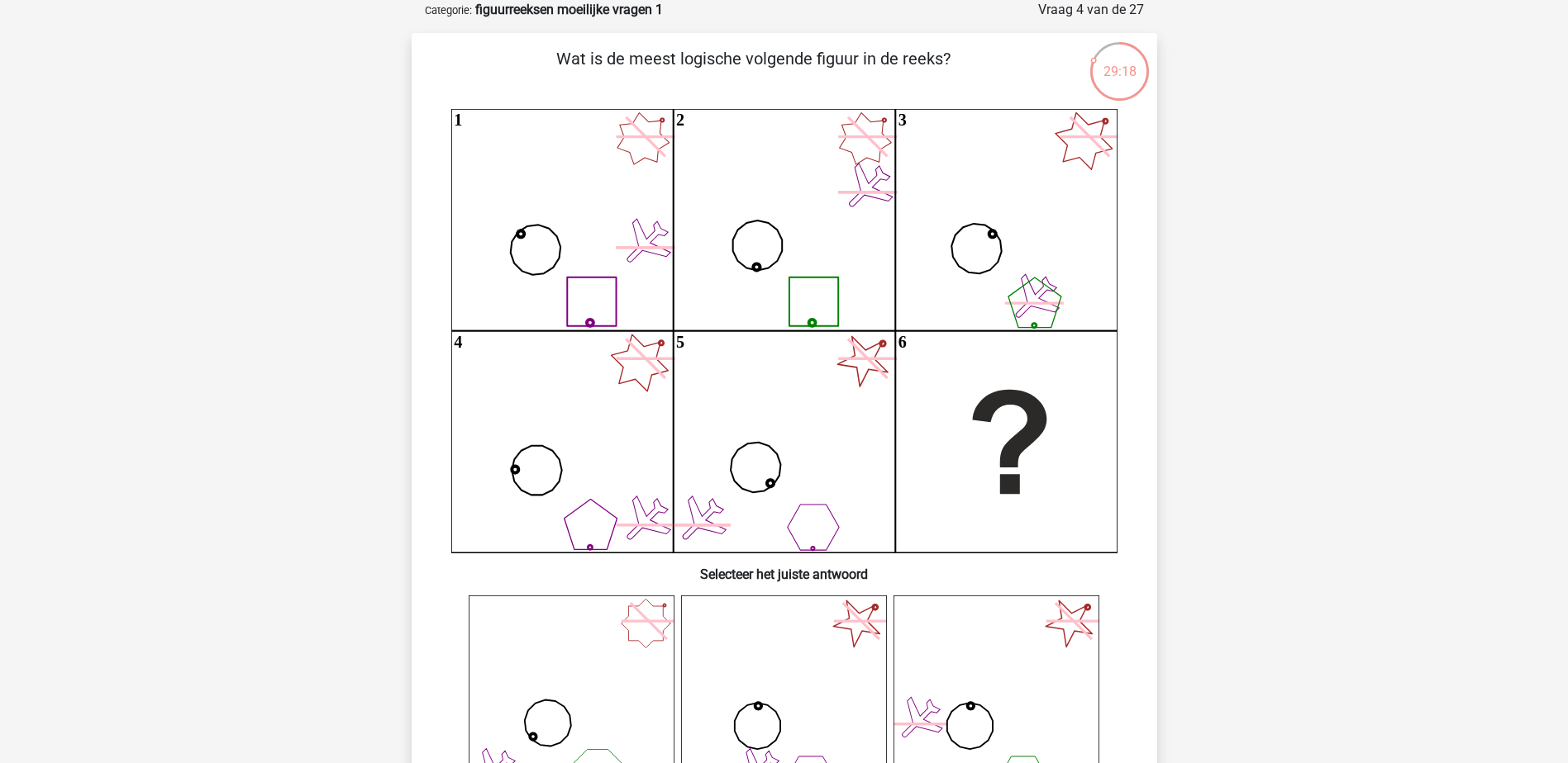
click at [1063, 138] on icon at bounding box center [1088, 137] width 59 height 59
click at [1080, 120] on icon "1 2 3 4 5 6" at bounding box center [784, 331] width 666 height 443
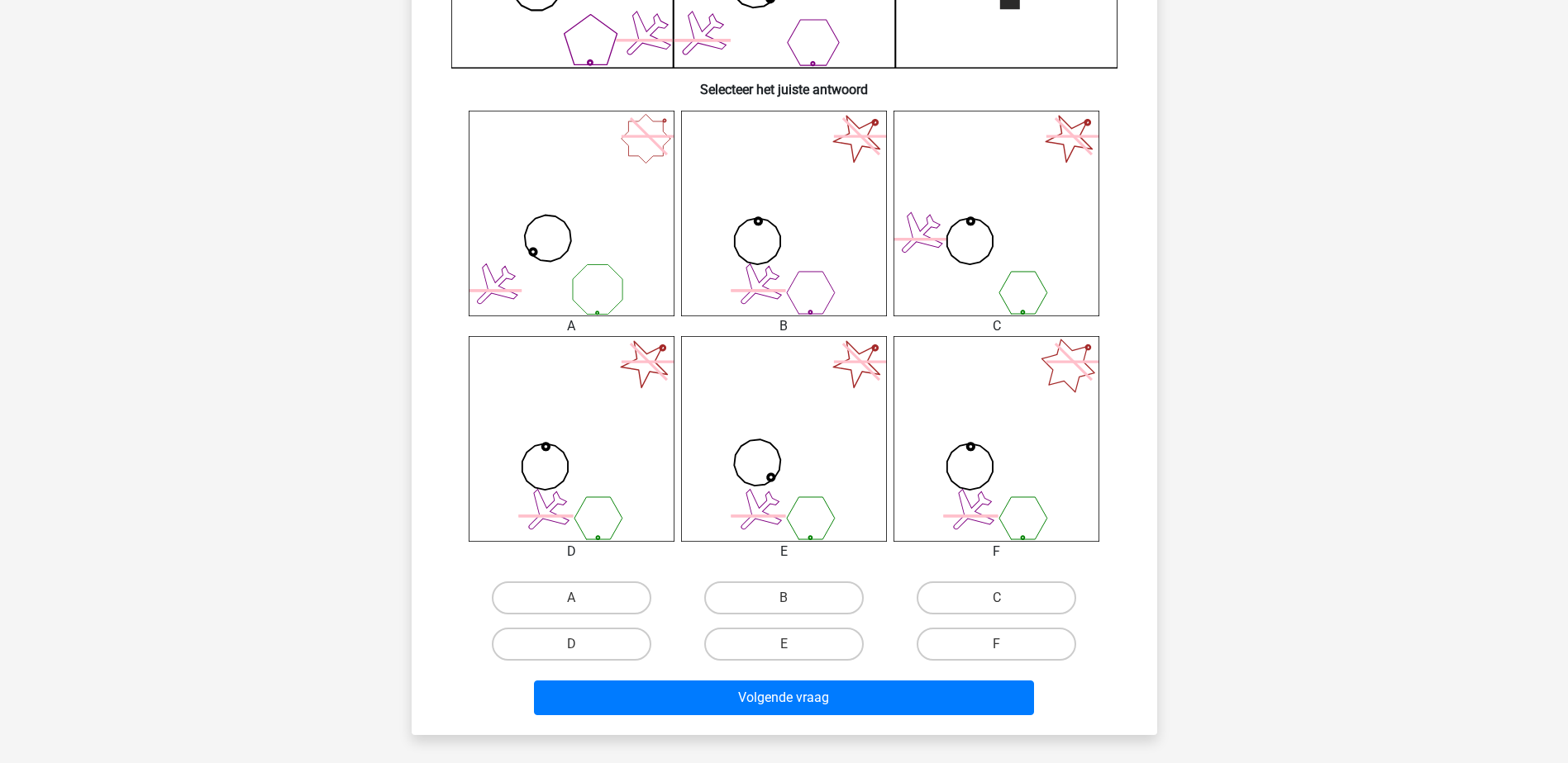
scroll to position [661, 0]
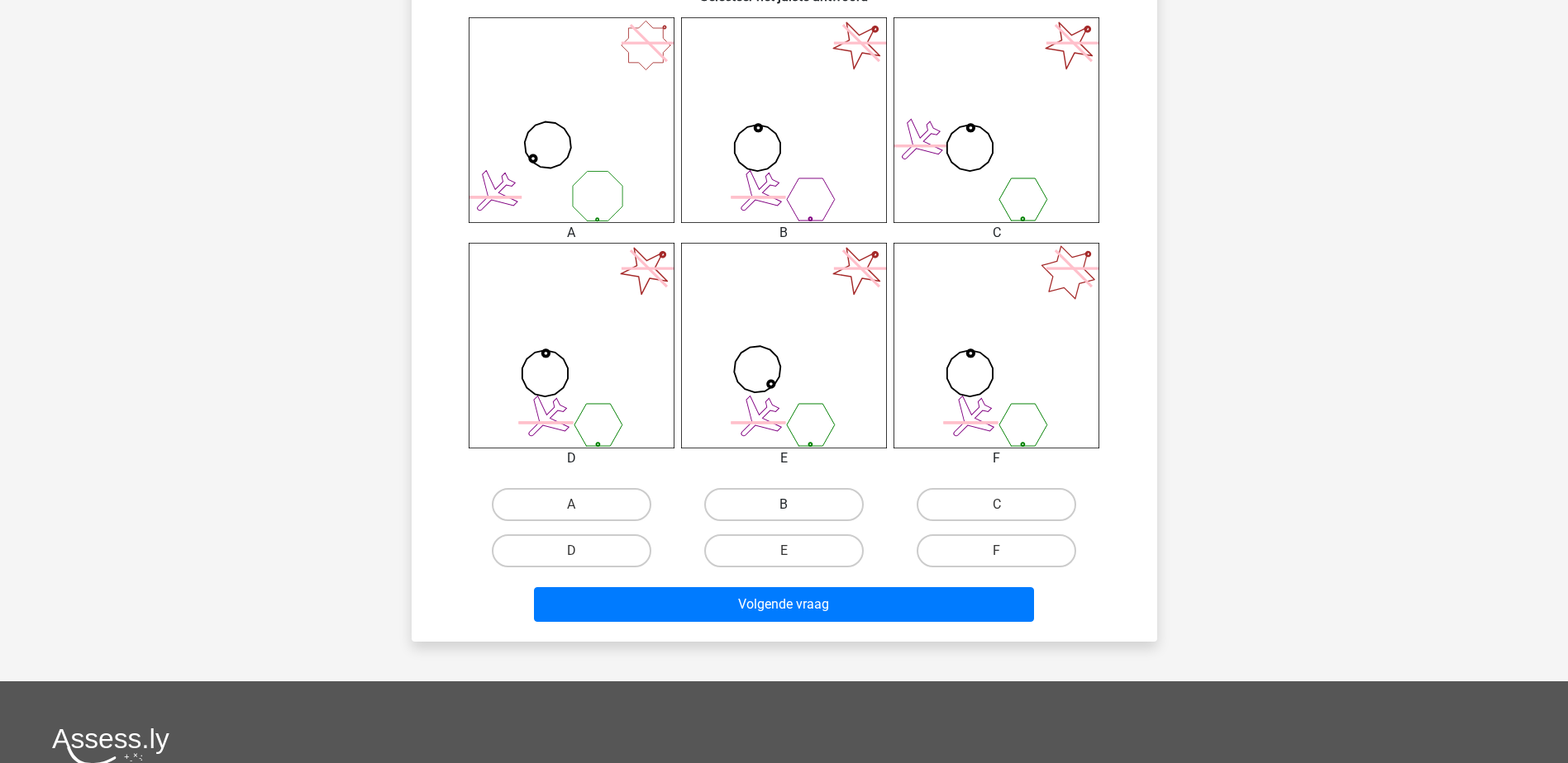
click at [833, 498] on label "B" at bounding box center [784, 504] width 159 height 33
click at [794, 505] on input "B" at bounding box center [788, 510] width 10 height 10
radio input "true"
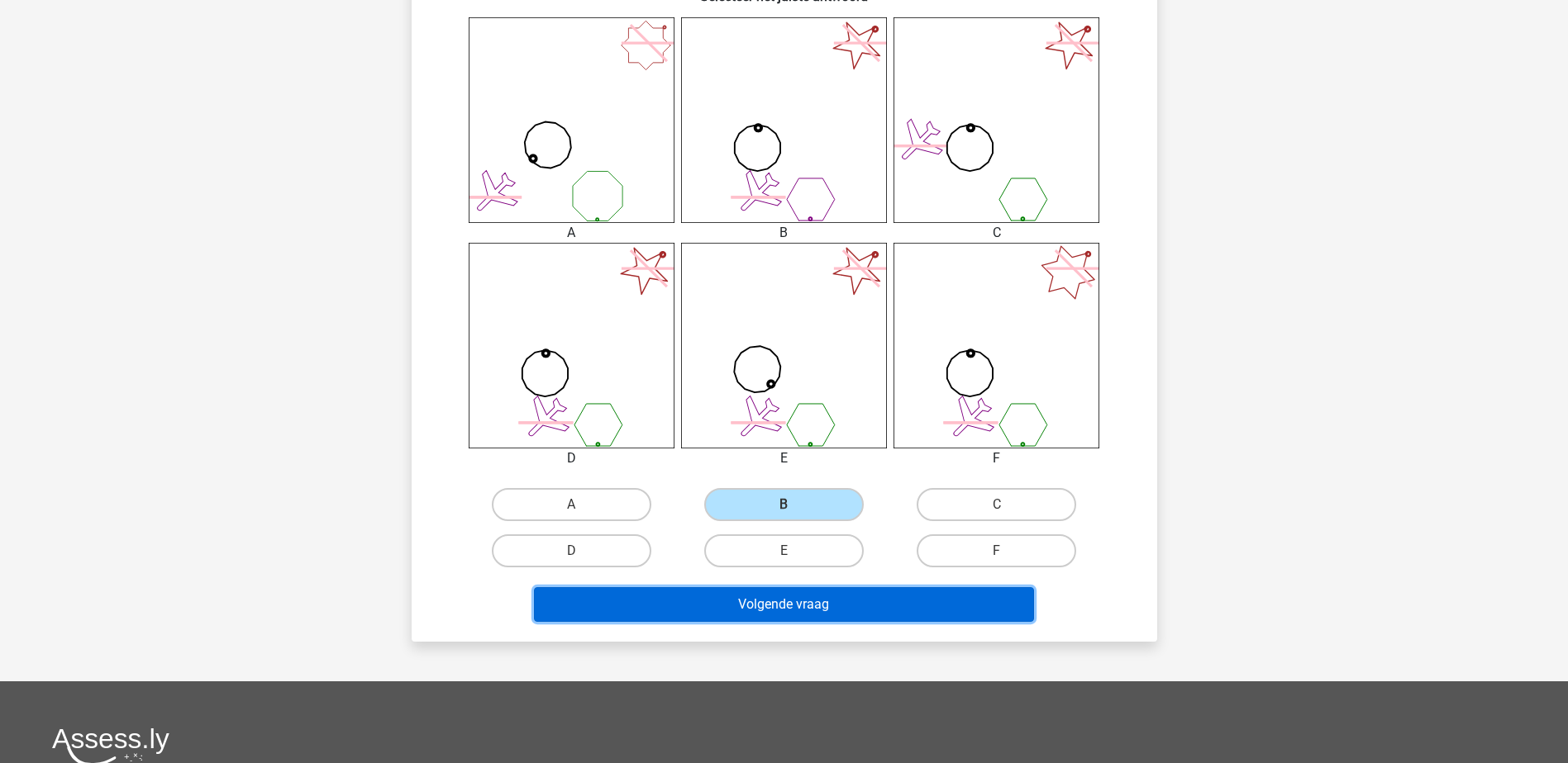
click at [849, 604] on button "Volgende vraag" at bounding box center [784, 604] width 500 height 35
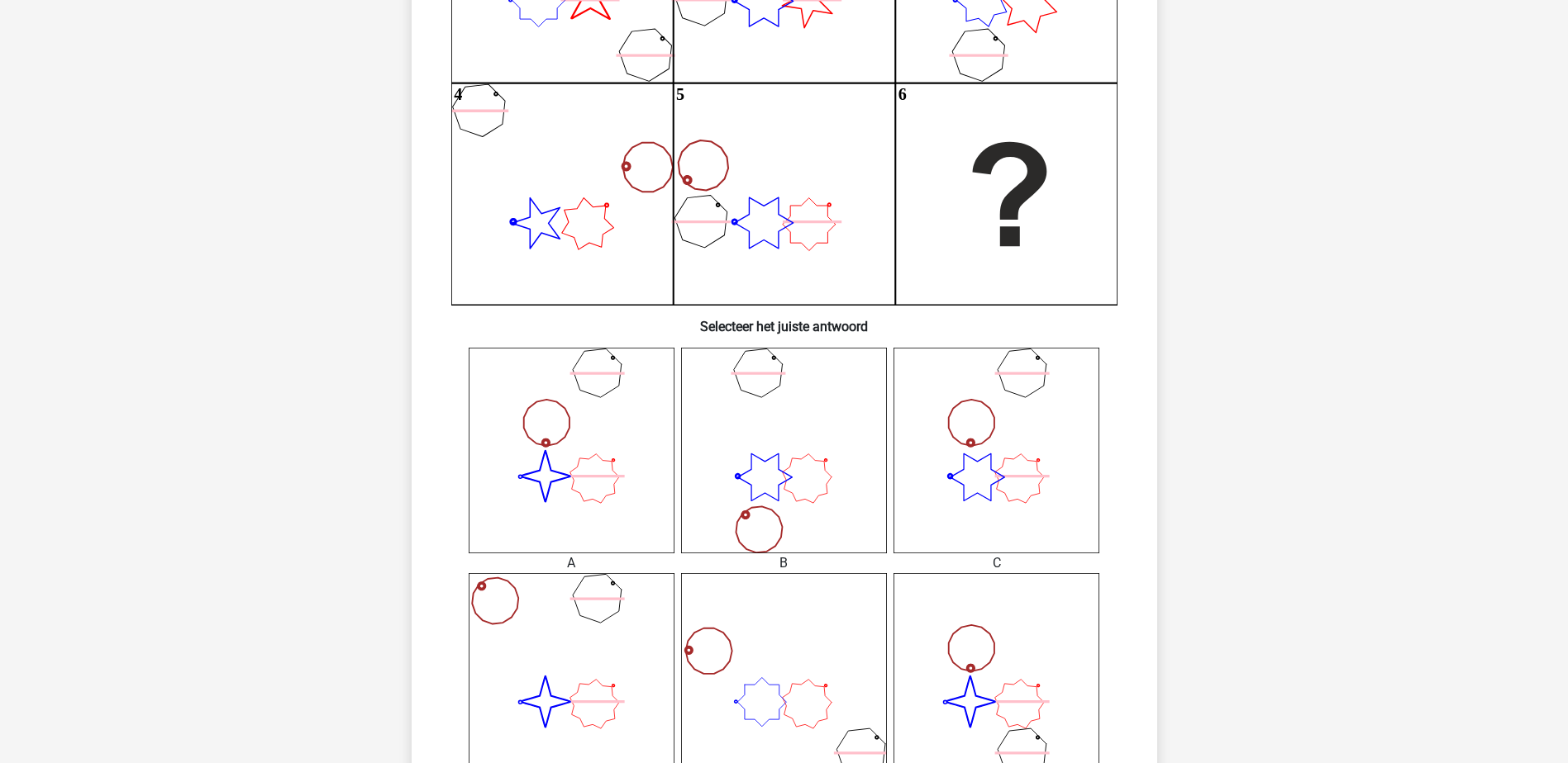
scroll to position [578, 0]
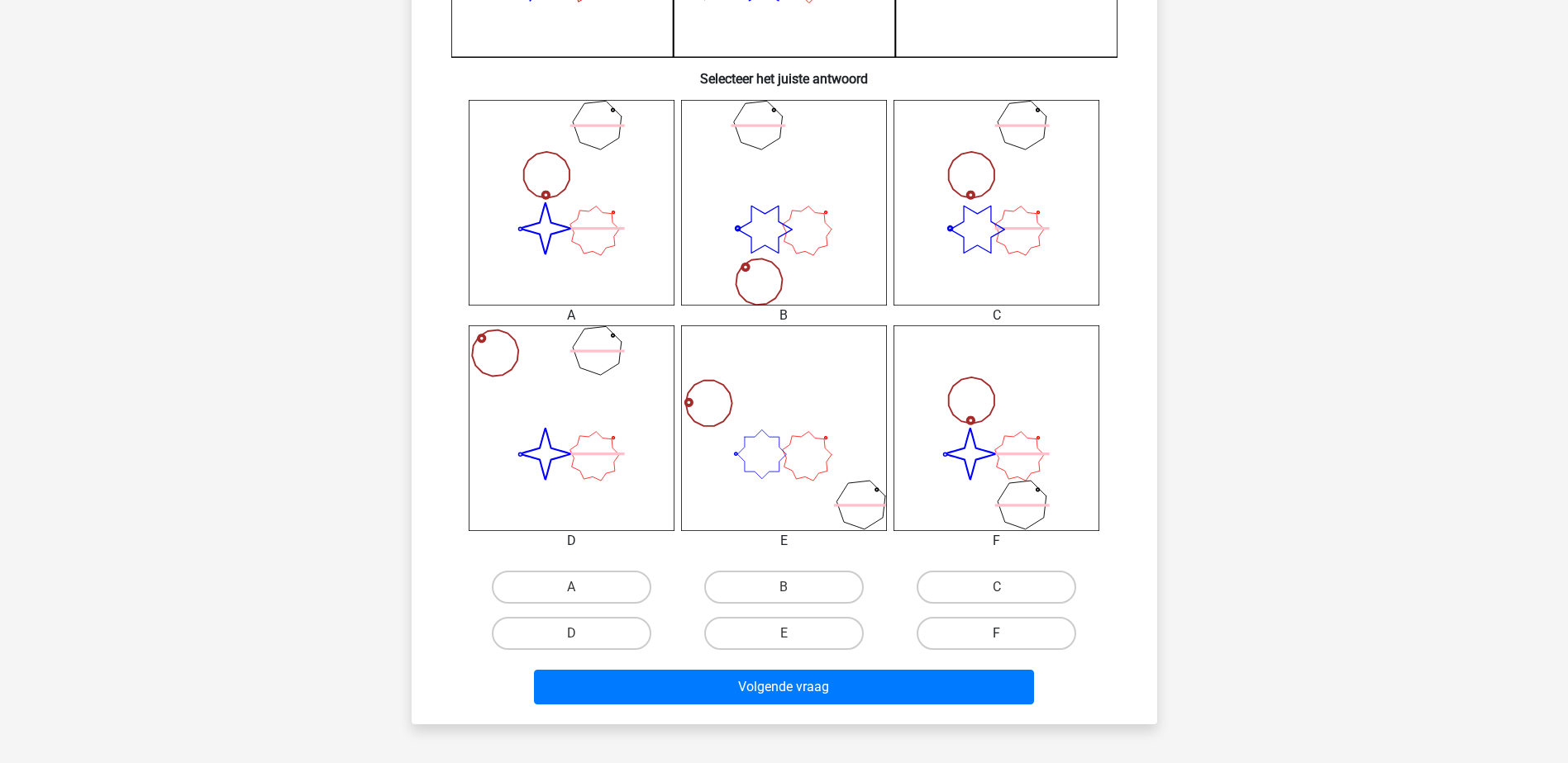
click at [952, 634] on label "F" at bounding box center [996, 633] width 159 height 33
click at [996, 634] on input "F" at bounding box center [1001, 639] width 10 height 10
radio input "true"
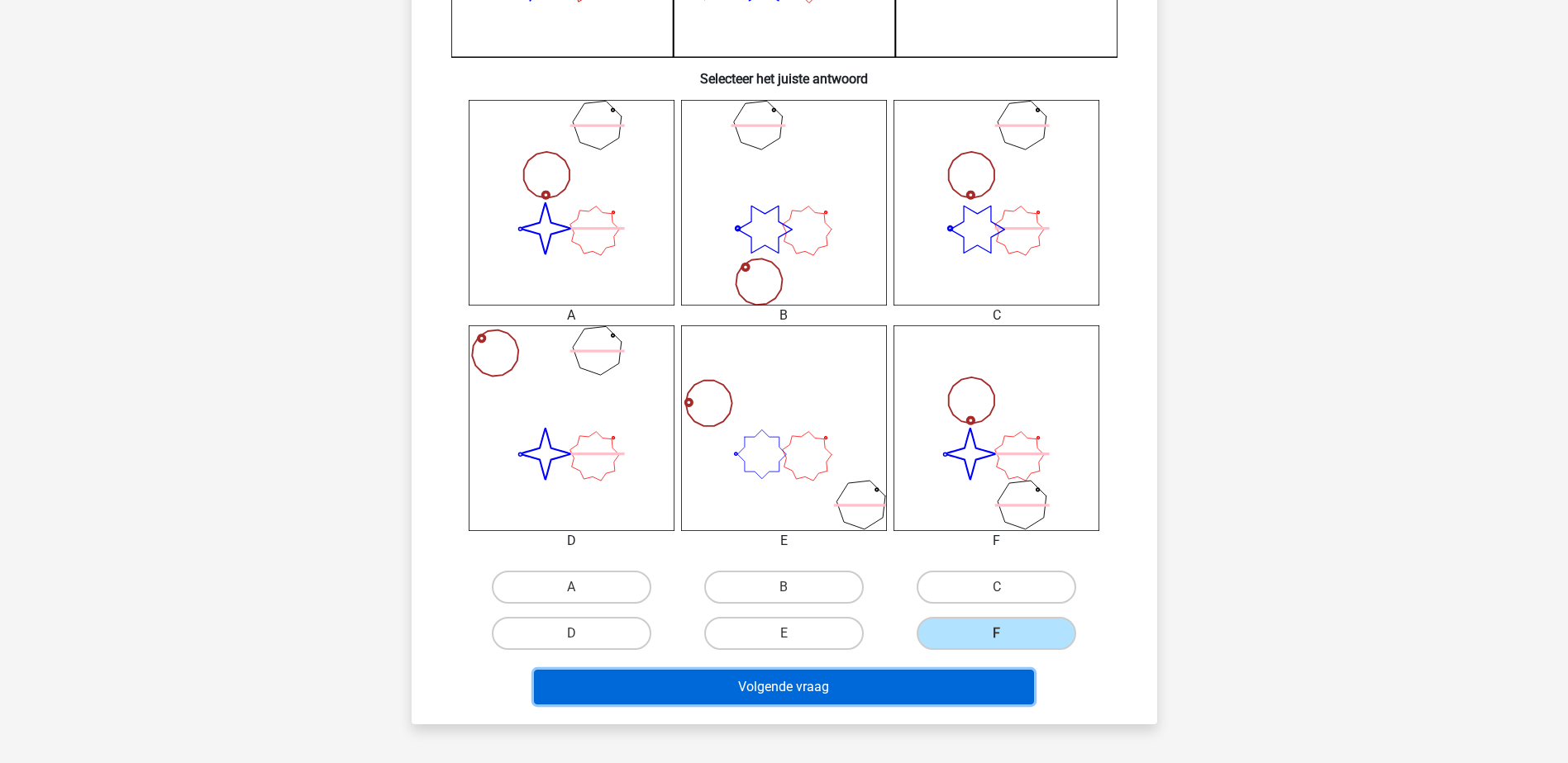
click at [934, 695] on button "Volgende vraag" at bounding box center [784, 686] width 500 height 35
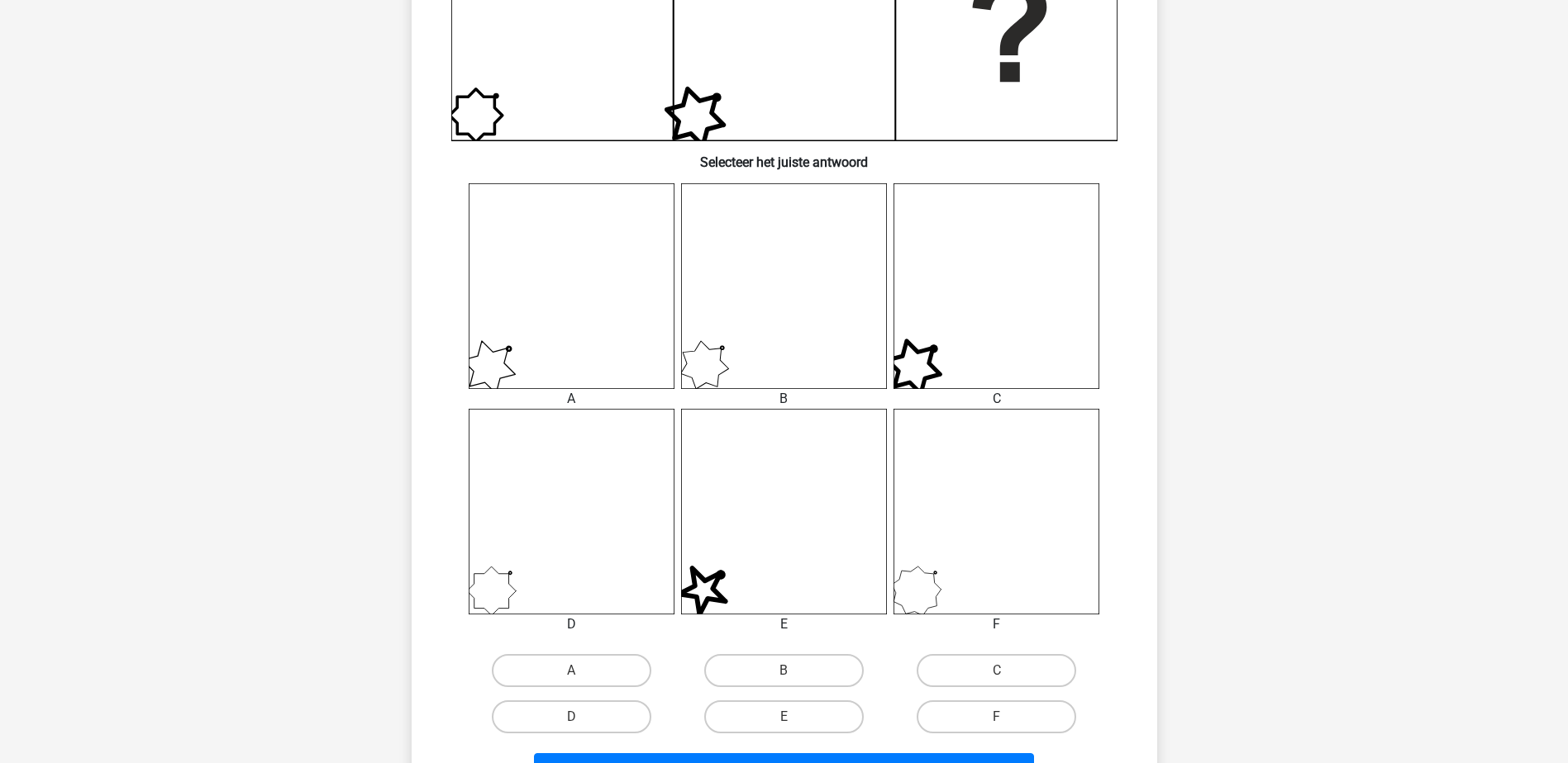
scroll to position [496, 0]
click at [975, 728] on label "F" at bounding box center [996, 715] width 159 height 33
click at [996, 727] on input "F" at bounding box center [1001, 721] width 10 height 10
radio input "true"
click at [1006, 757] on button "Volgende vraag" at bounding box center [784, 770] width 500 height 35
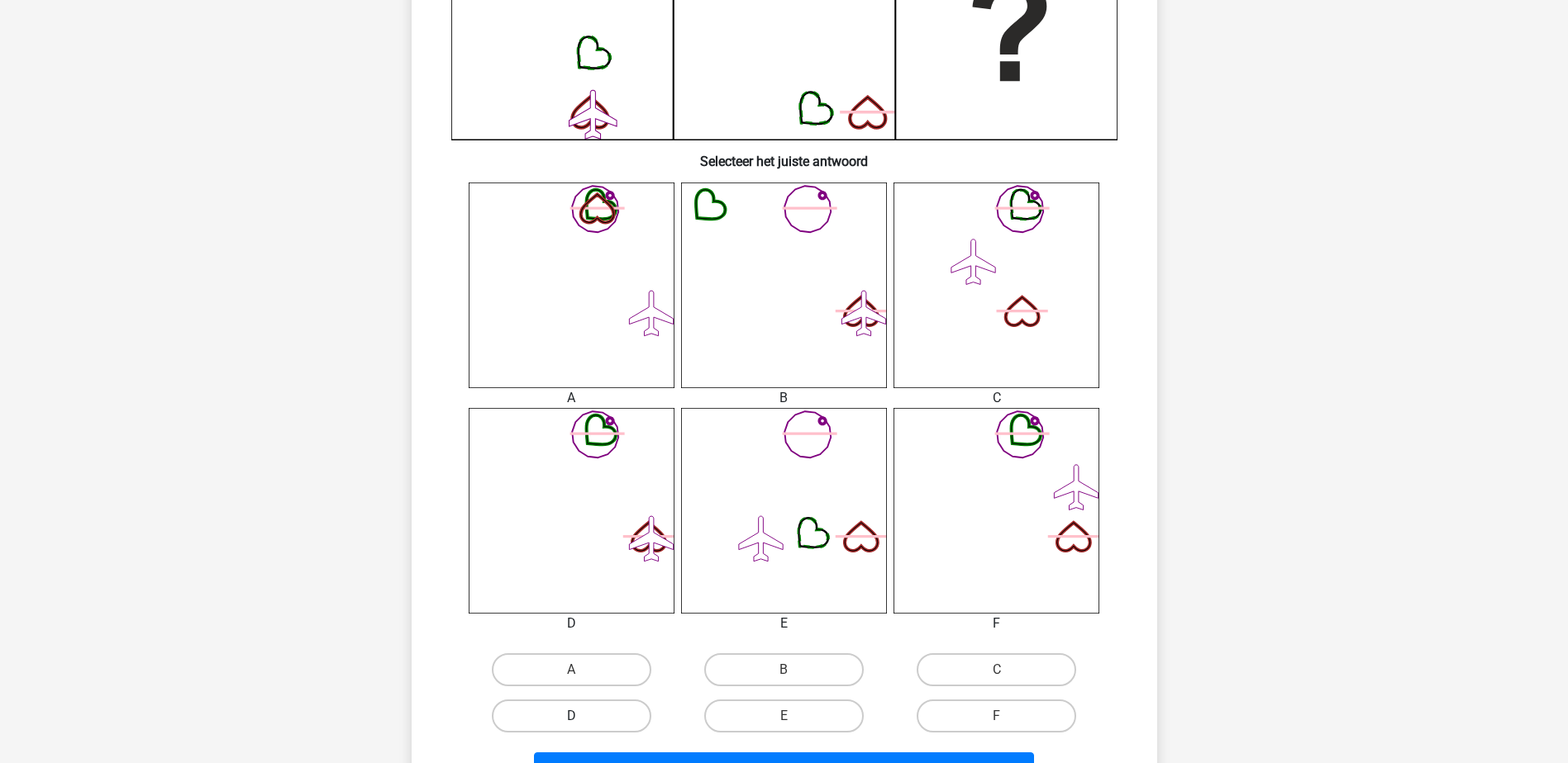
click at [645, 719] on label "D" at bounding box center [572, 715] width 159 height 33
click at [582, 719] on input "D" at bounding box center [575, 721] width 10 height 10
radio input "true"
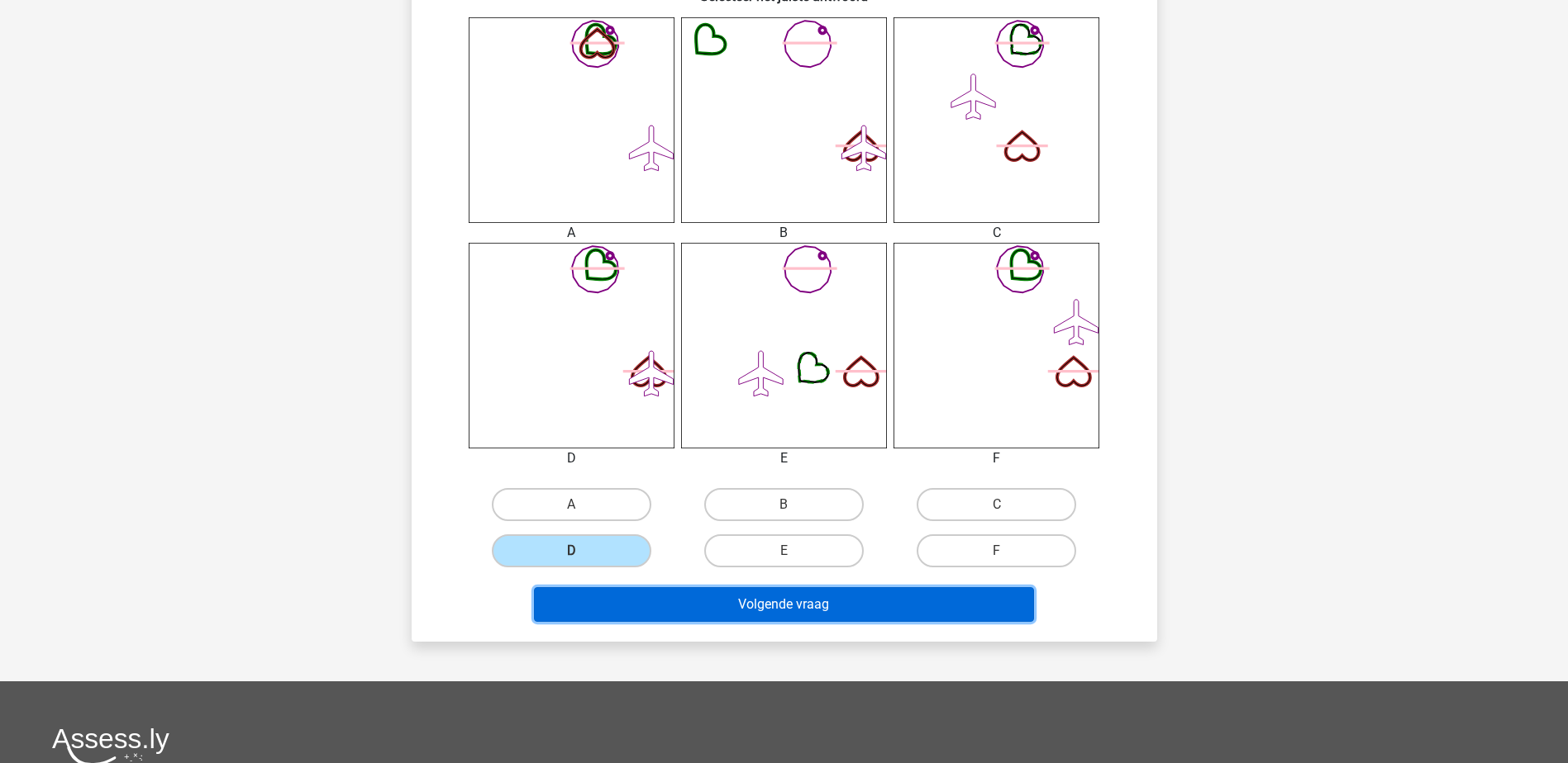
click at [807, 592] on button "Volgende vraag" at bounding box center [784, 604] width 500 height 35
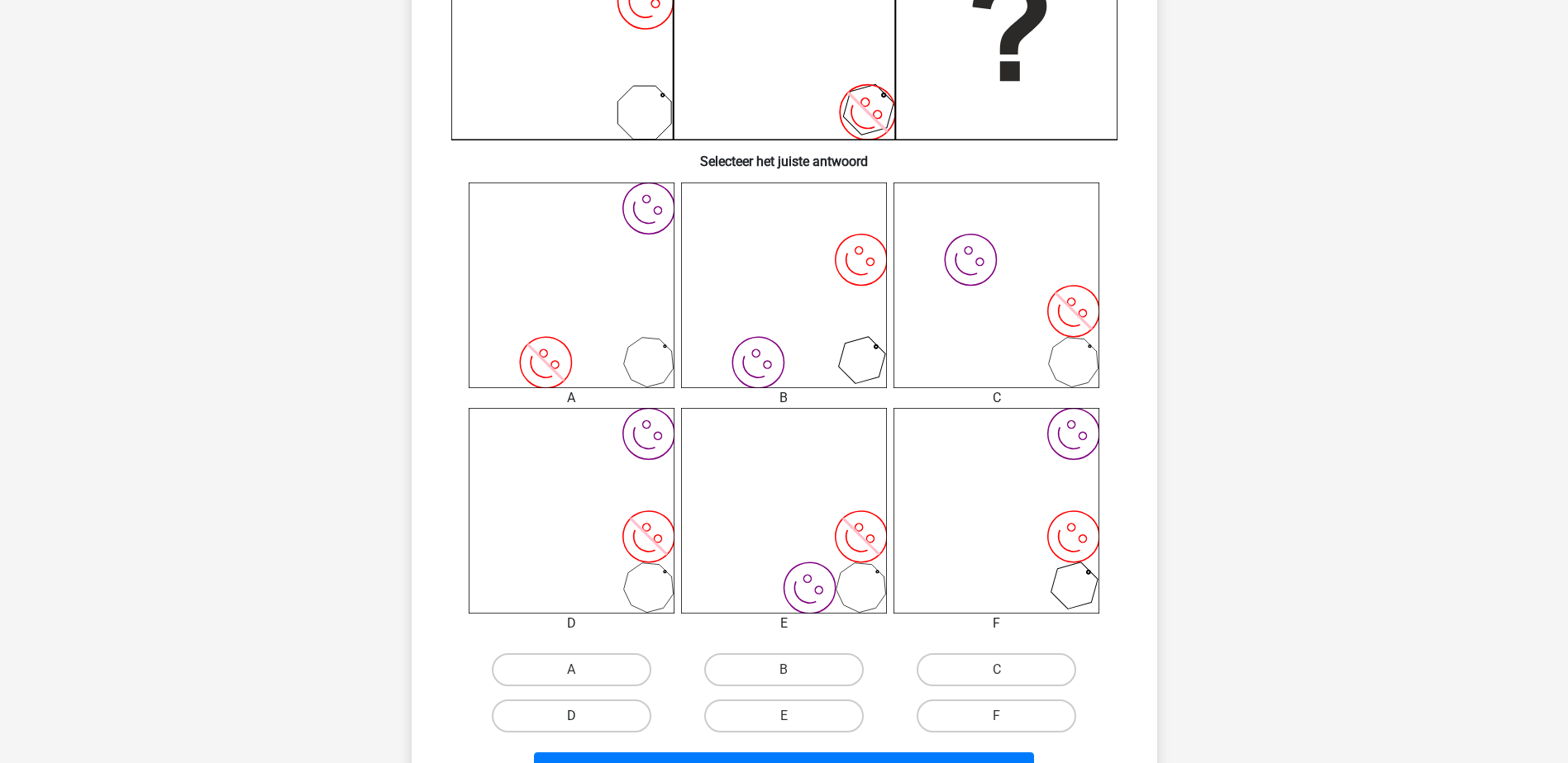
drag, startPoint x: 584, startPoint y: 719, endPoint x: 739, endPoint y: 737, distance: 156.0
click at [583, 720] on label "D" at bounding box center [572, 715] width 159 height 33
click at [582, 720] on input "D" at bounding box center [575, 721] width 10 height 10
radio input "true"
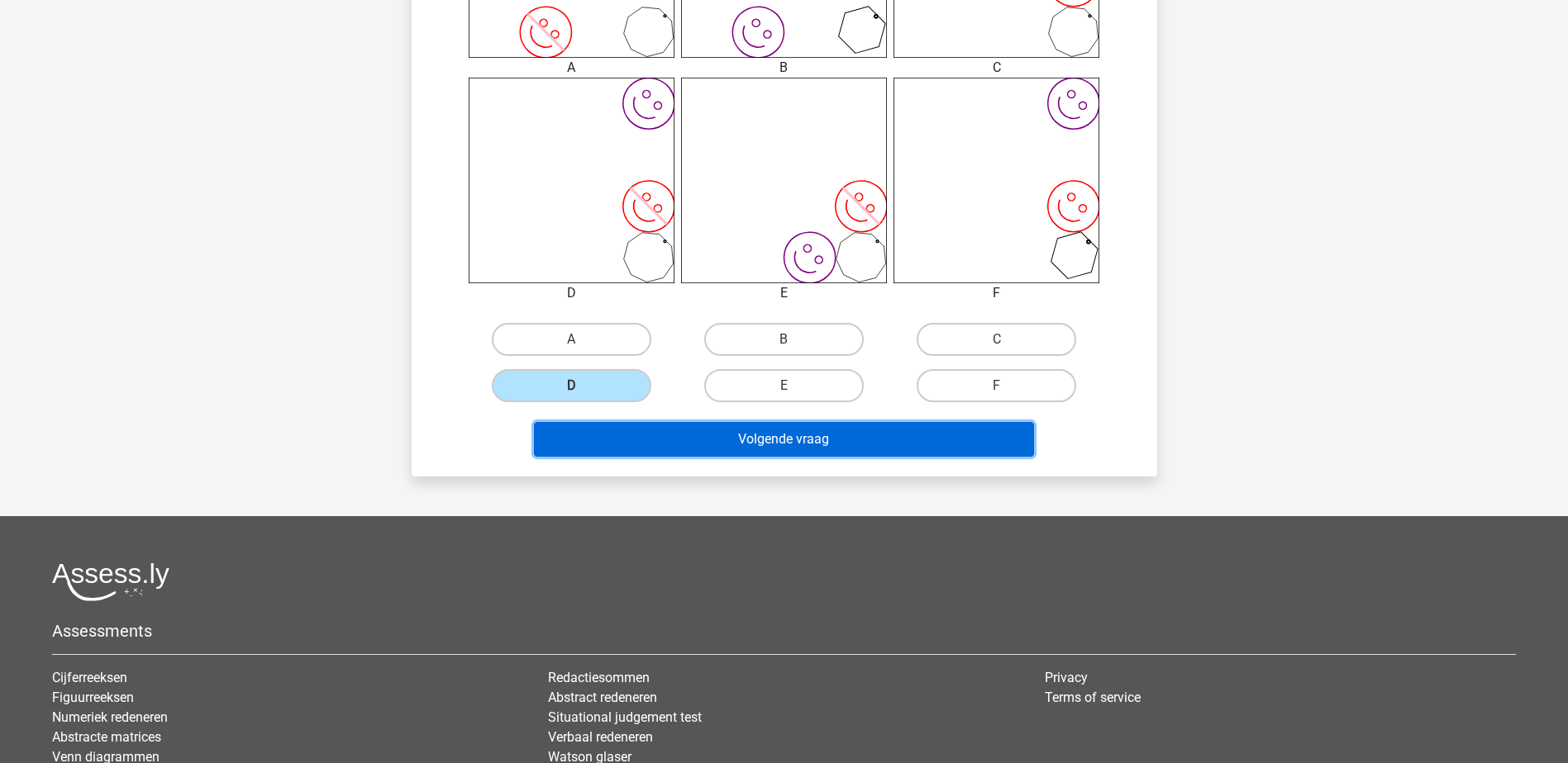
click at [825, 442] on button "Volgende vraag" at bounding box center [784, 439] width 500 height 35
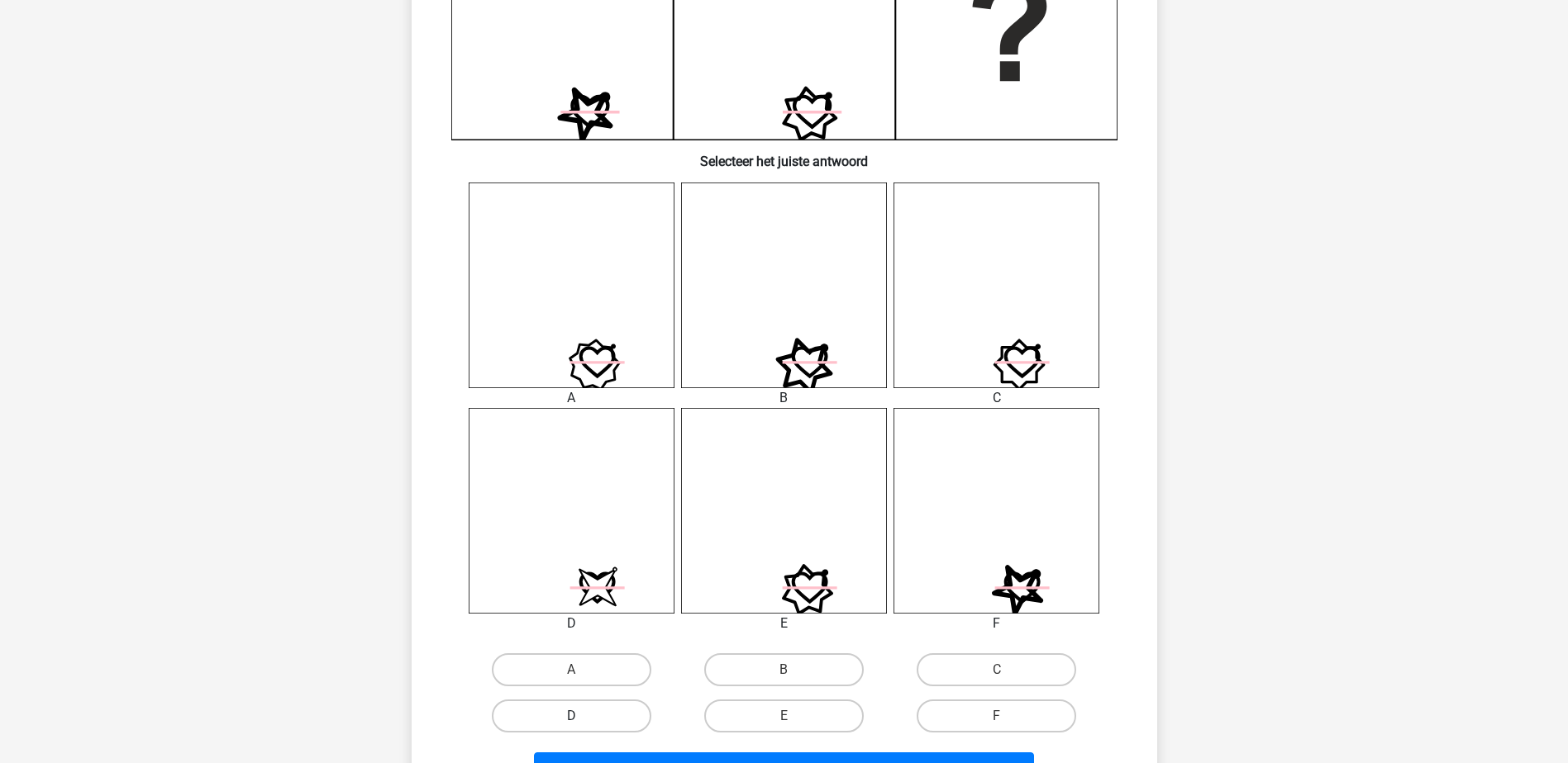
click at [618, 711] on label "D" at bounding box center [572, 715] width 159 height 33
click at [582, 716] on input "D" at bounding box center [575, 721] width 10 height 10
radio input "true"
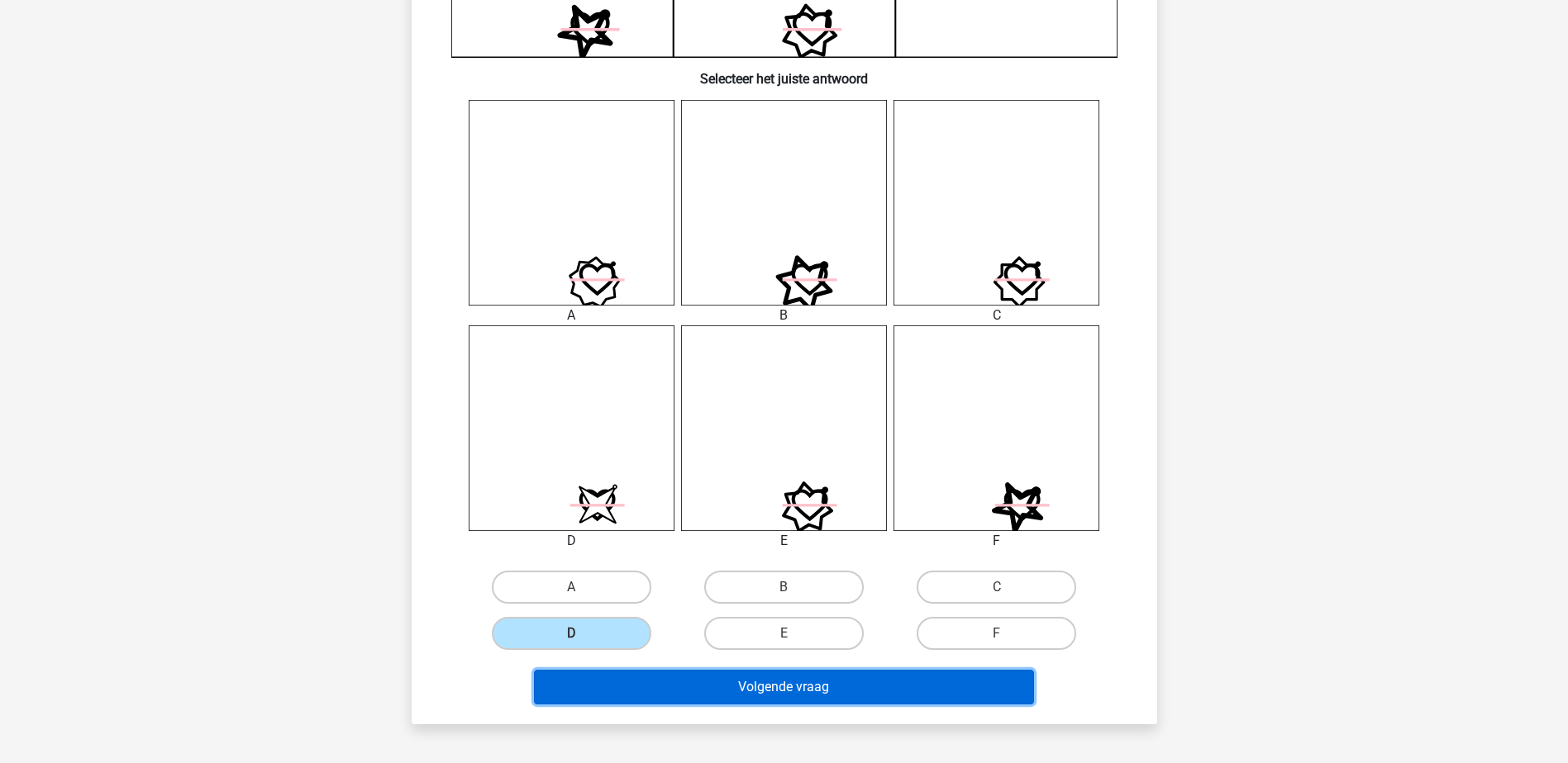
drag, startPoint x: 832, startPoint y: 694, endPoint x: 830, endPoint y: 684, distance: 10.2
click at [832, 691] on button "Volgende vraag" at bounding box center [784, 686] width 500 height 35
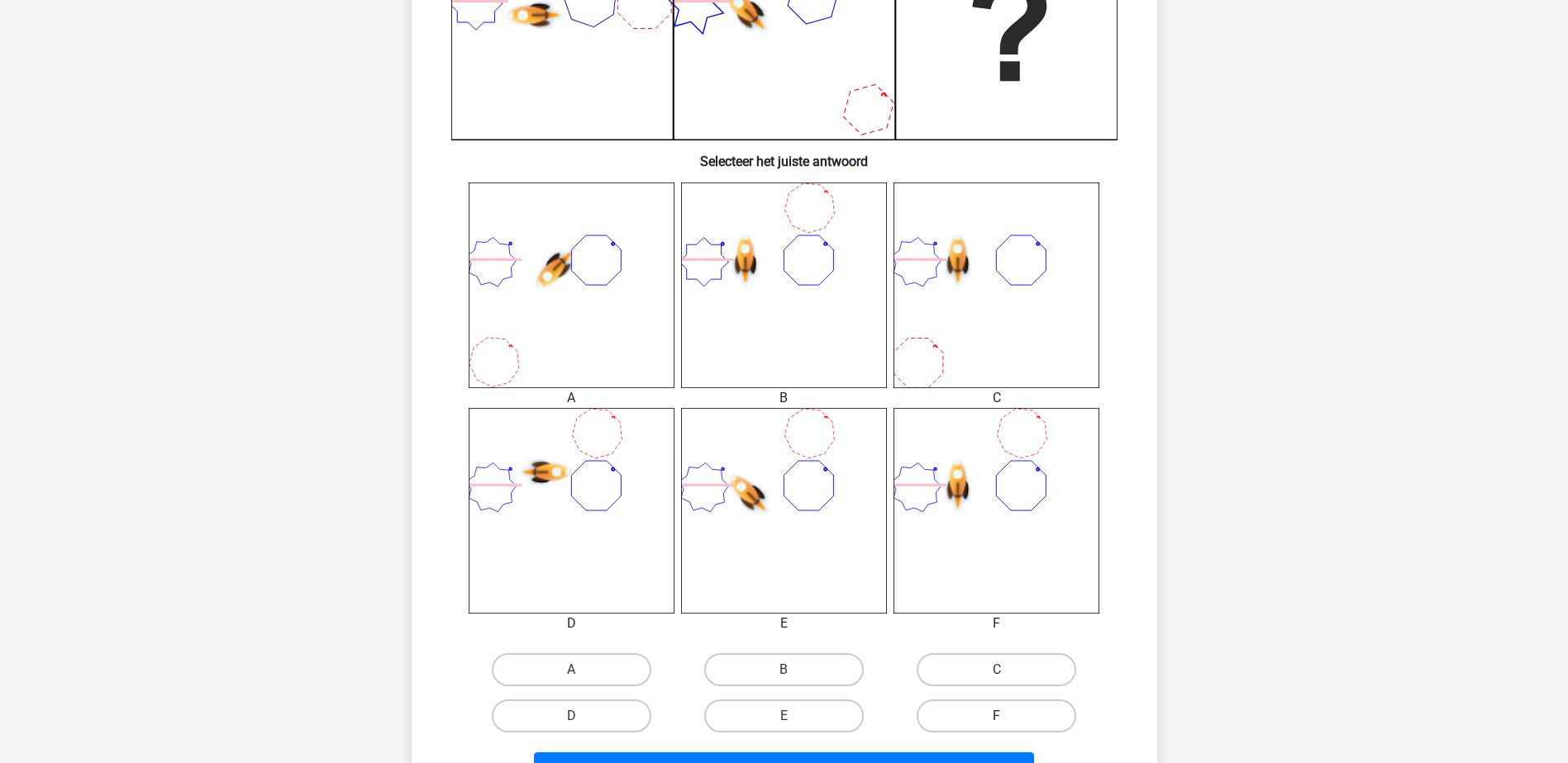
click at [999, 712] on label "F" at bounding box center [996, 715] width 159 height 33
click at [999, 716] on input "F" at bounding box center [1001, 721] width 10 height 10
radio input "true"
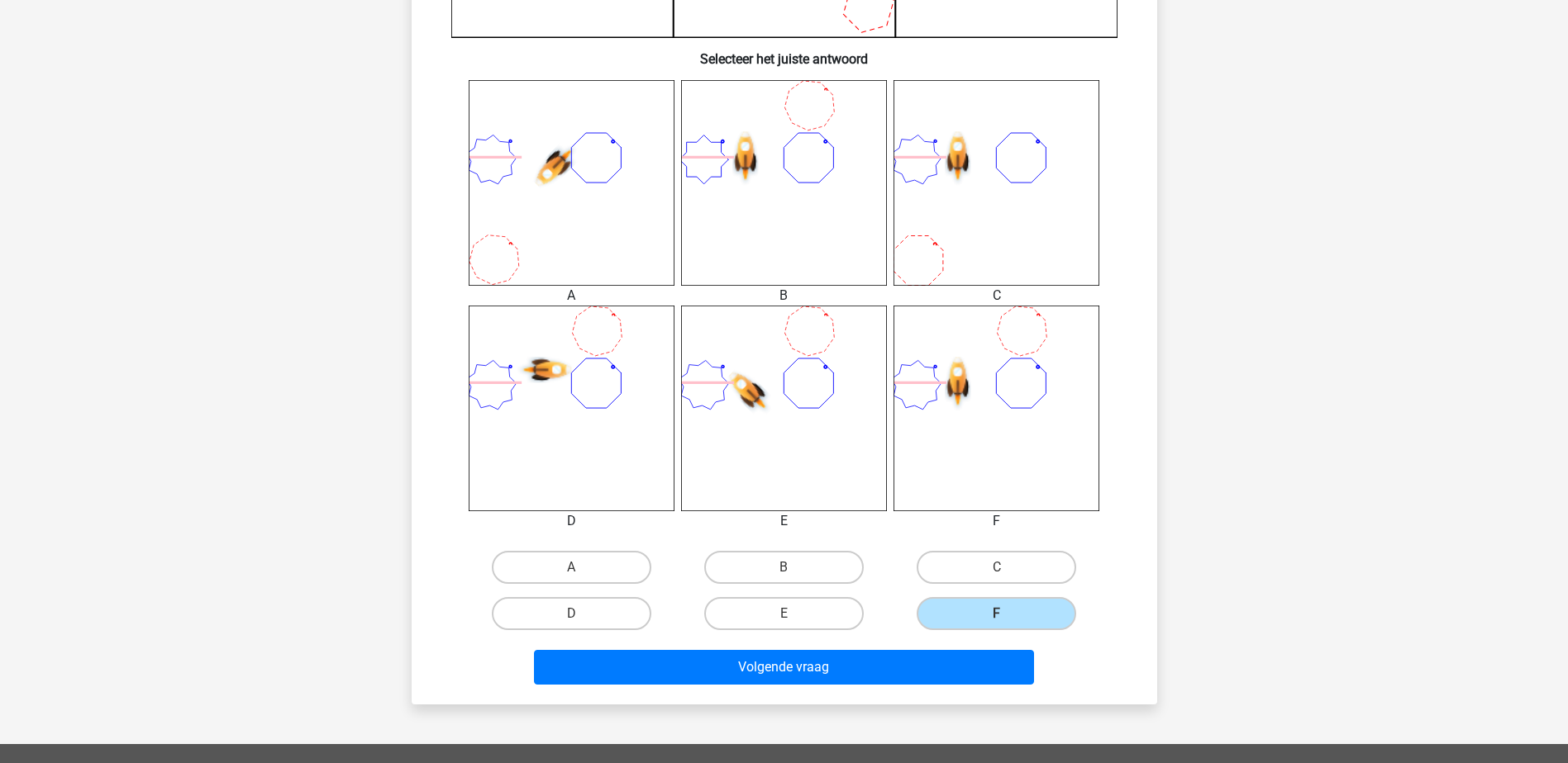
scroll to position [743, 0]
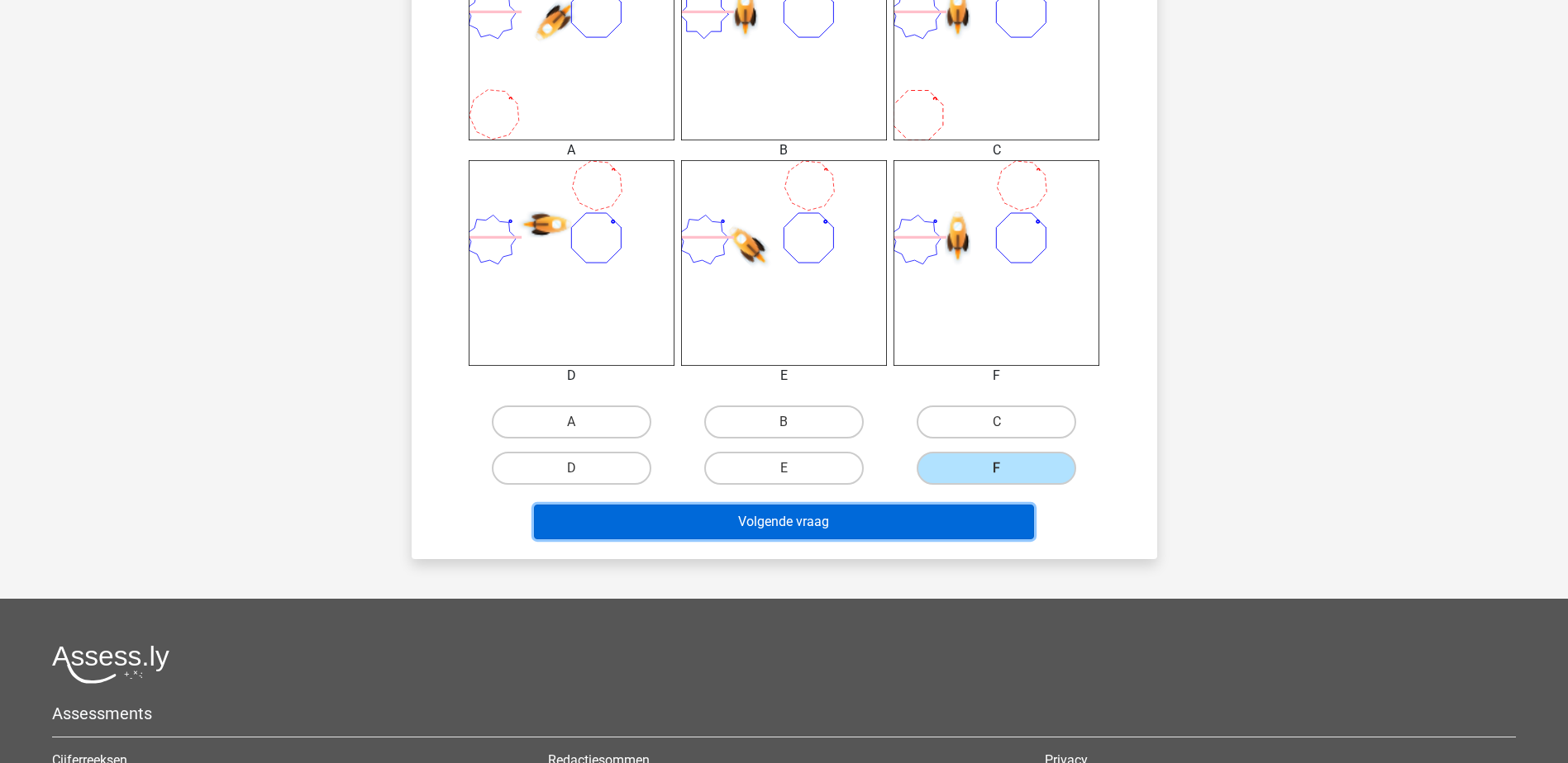
click at [943, 531] on button "Volgende vraag" at bounding box center [784, 522] width 500 height 35
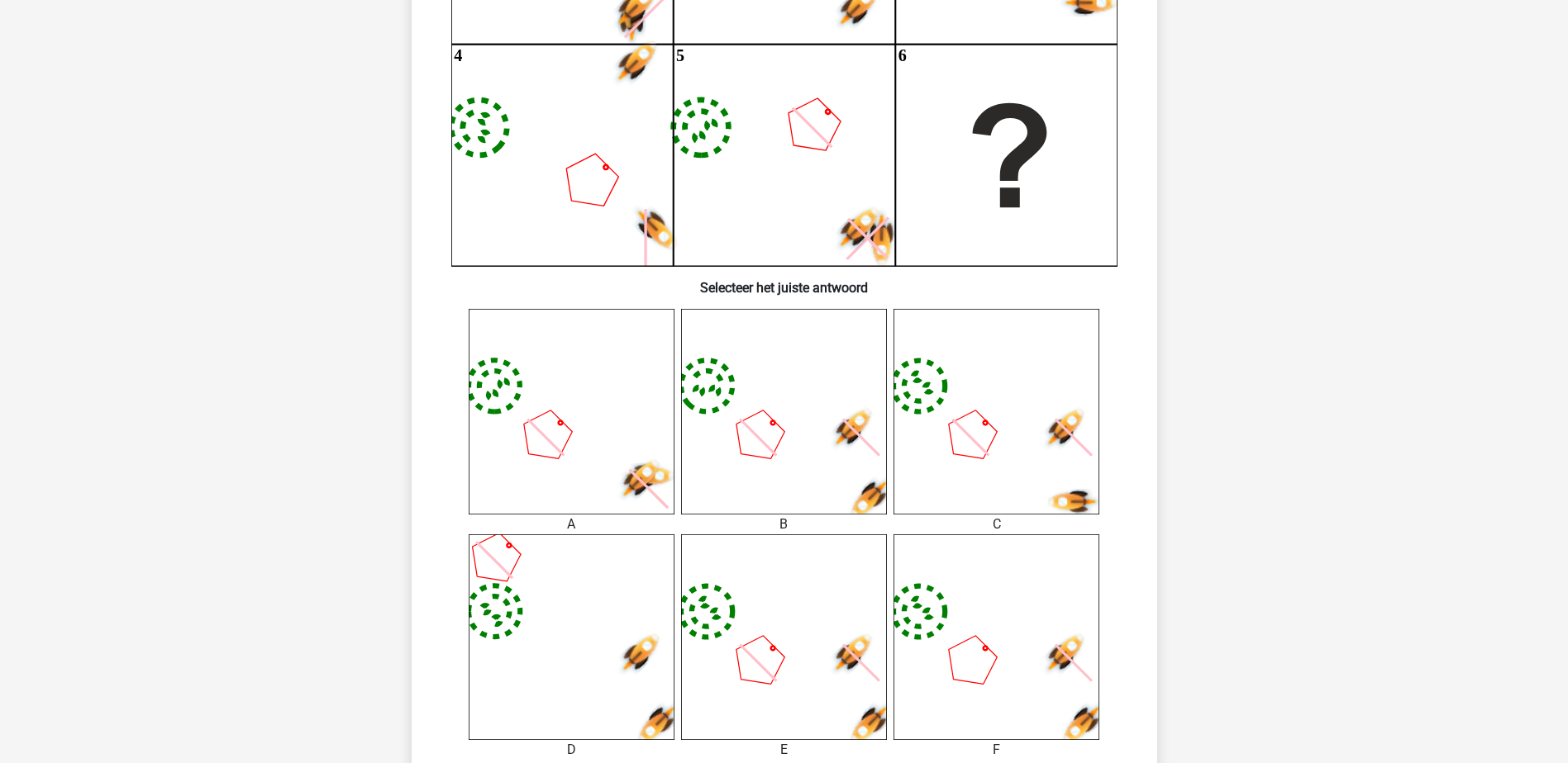
scroll to position [496, 0]
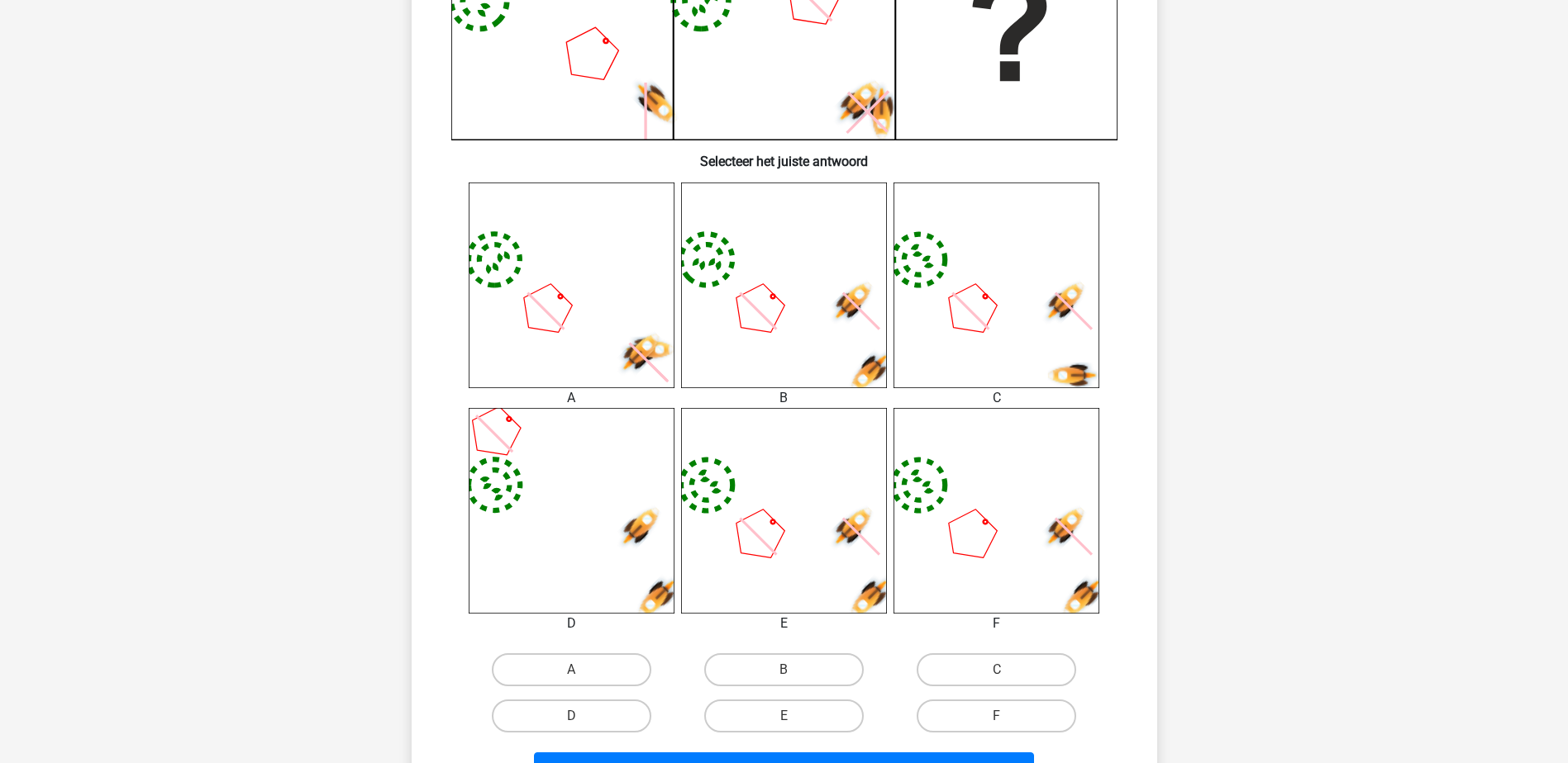
click at [809, 652] on div "B" at bounding box center [783, 669] width 212 height 46
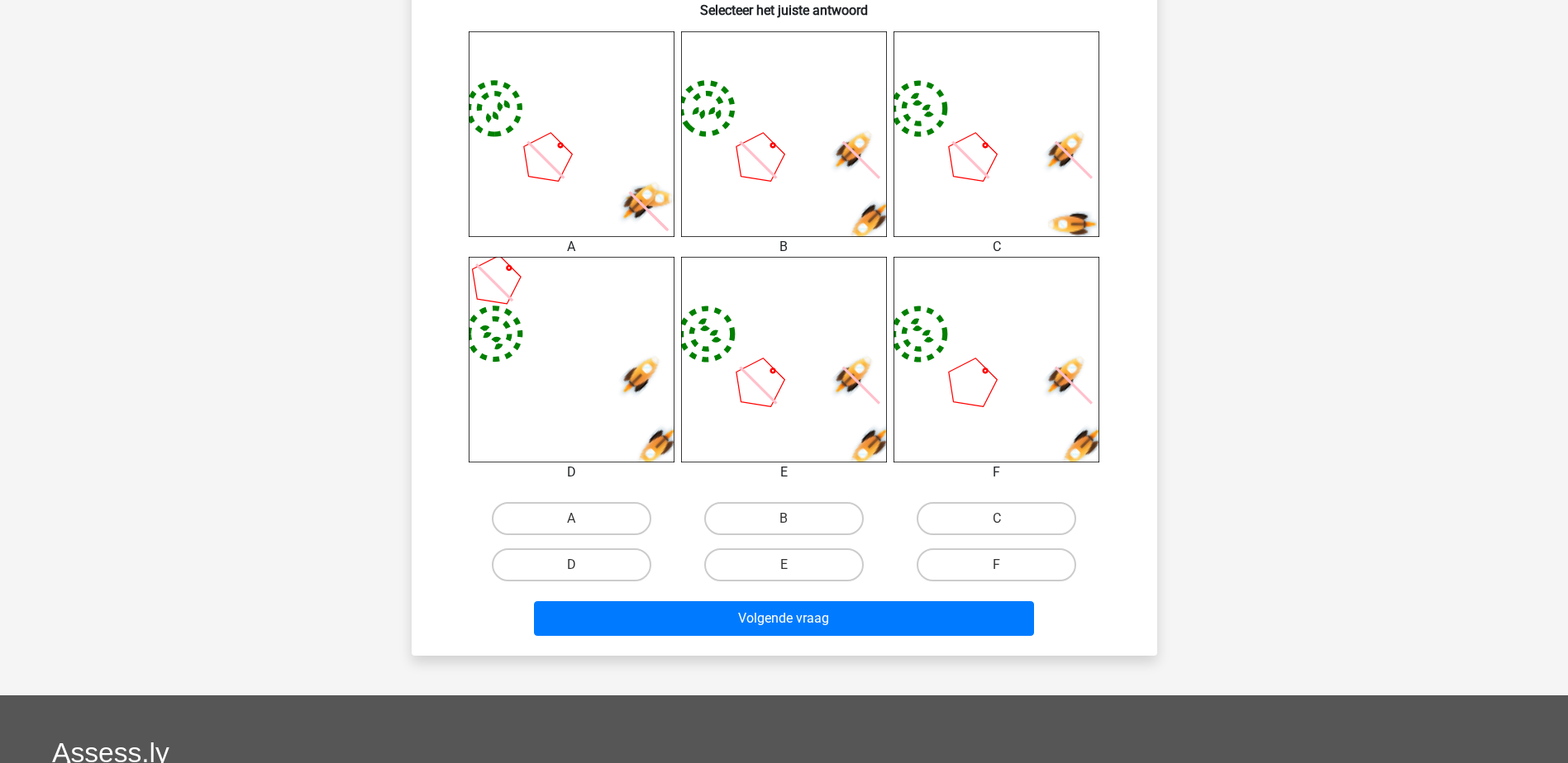
scroll to position [743, 0]
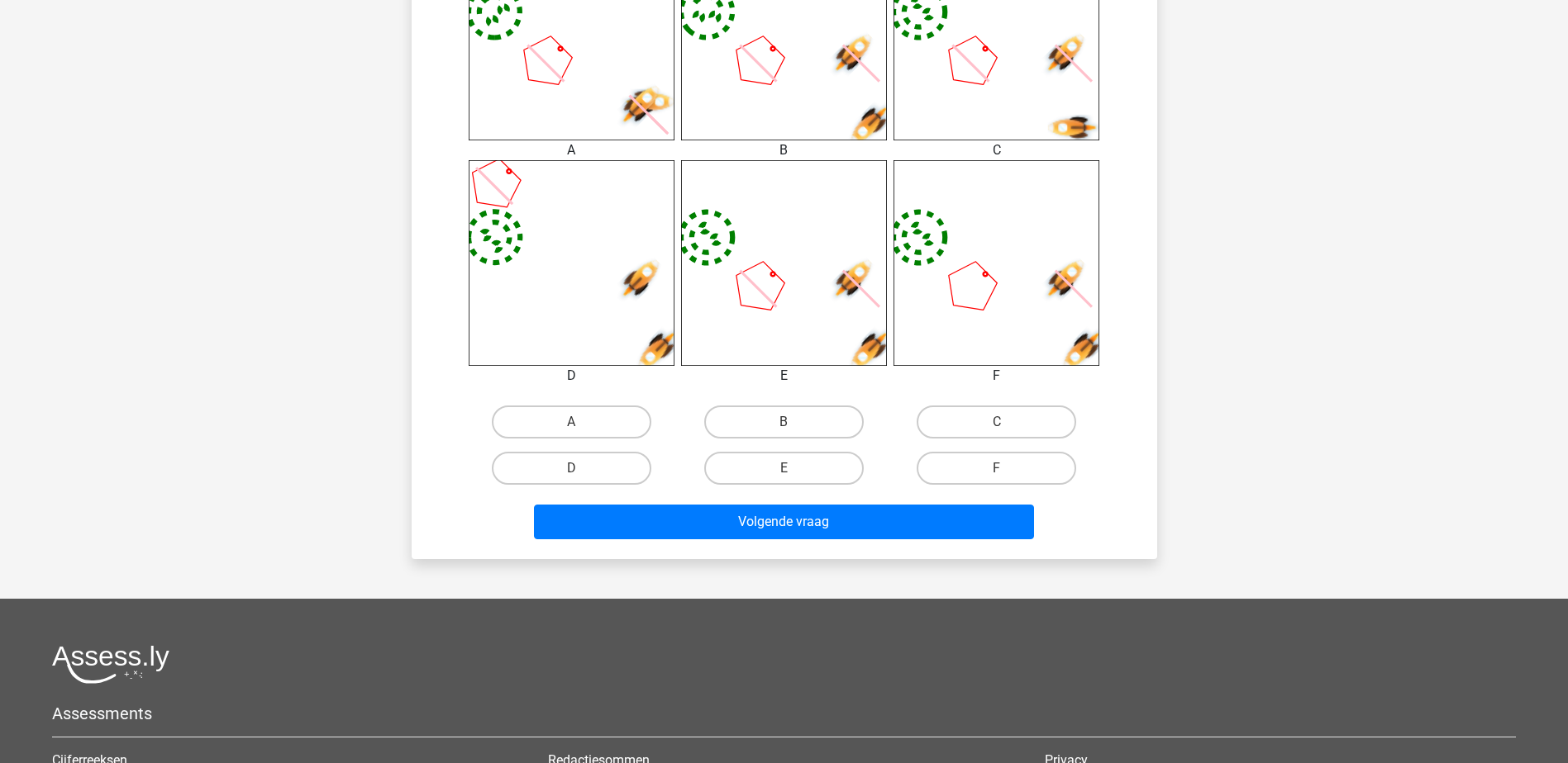
click at [563, 471] on label "D" at bounding box center [572, 468] width 159 height 33
click at [571, 471] on input "D" at bounding box center [575, 473] width 10 height 10
radio input "true"
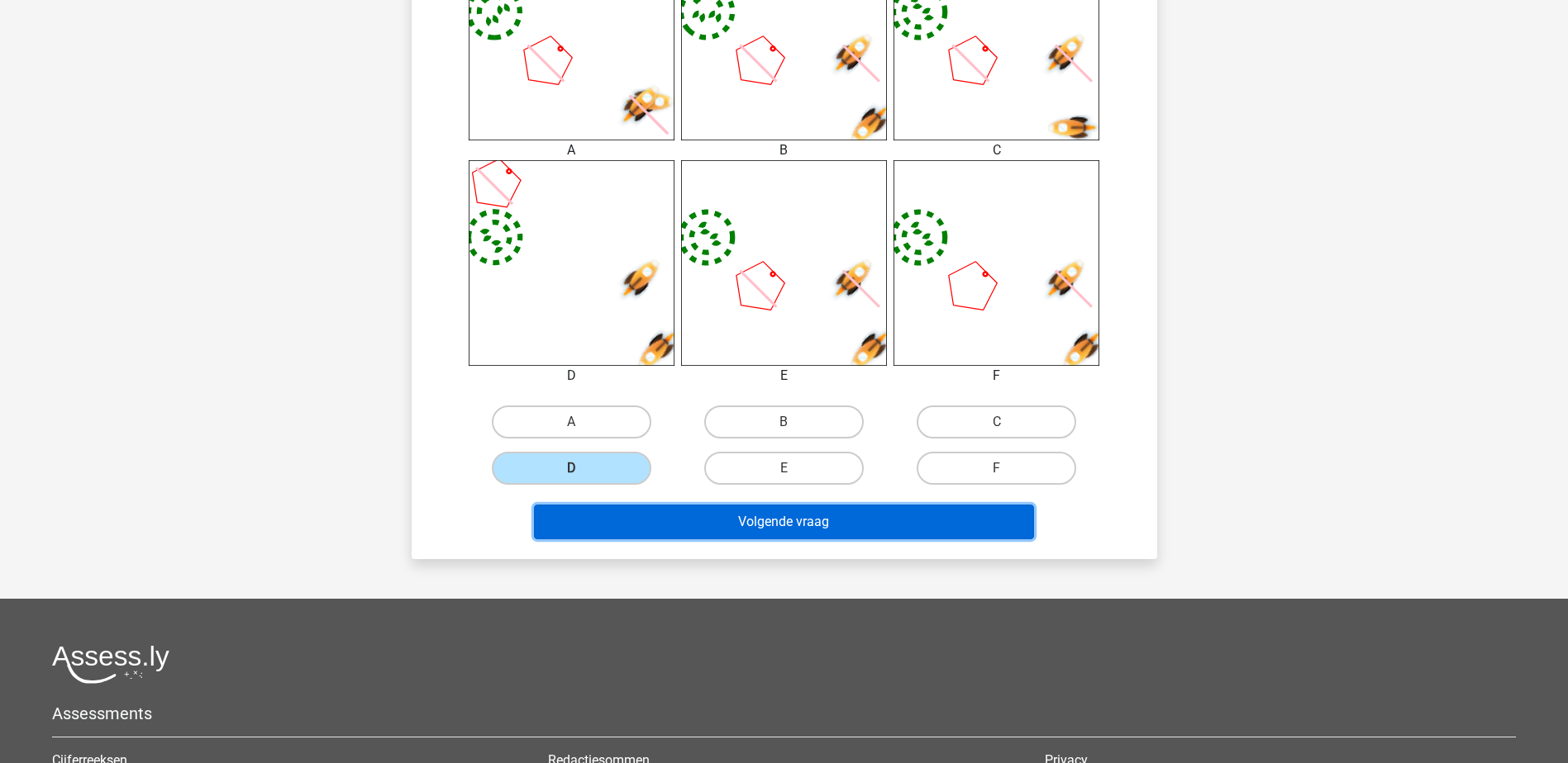
click at [773, 534] on button "Volgende vraag" at bounding box center [784, 522] width 500 height 35
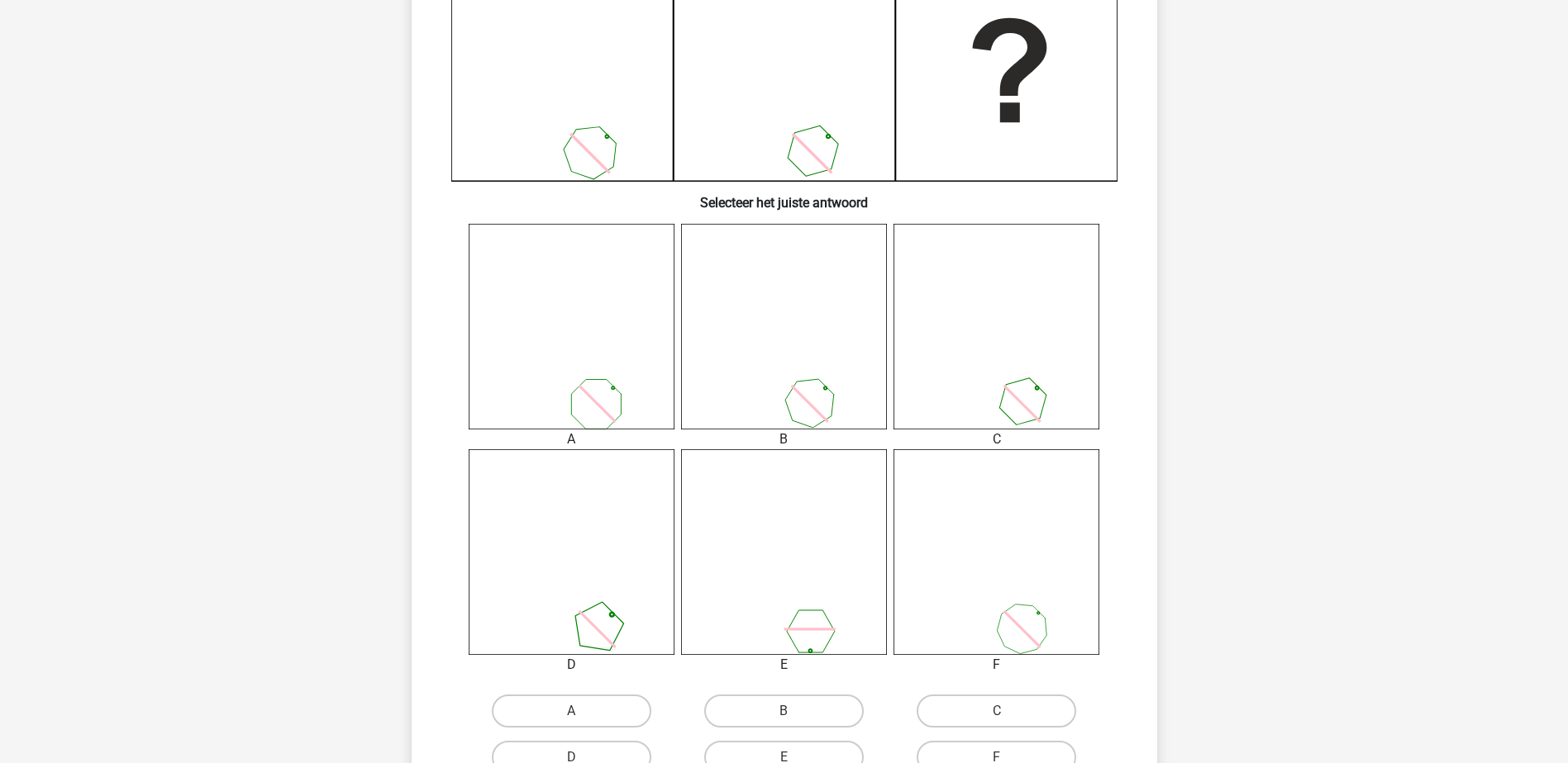
scroll to position [596, 0]
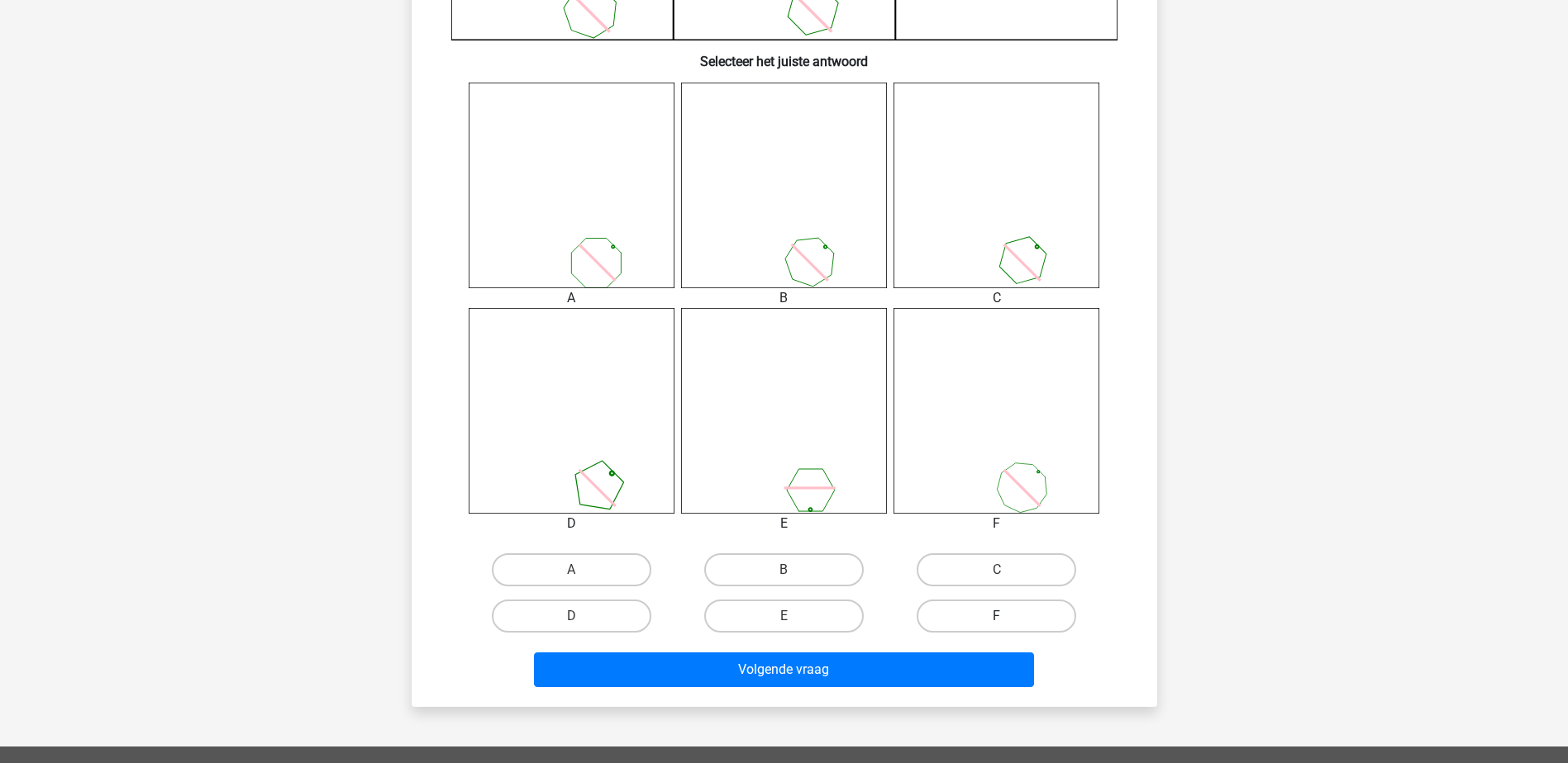
click at [1033, 621] on label "F" at bounding box center [996, 615] width 159 height 33
click at [1008, 621] on input "F" at bounding box center [1001, 621] width 10 height 10
radio input "true"
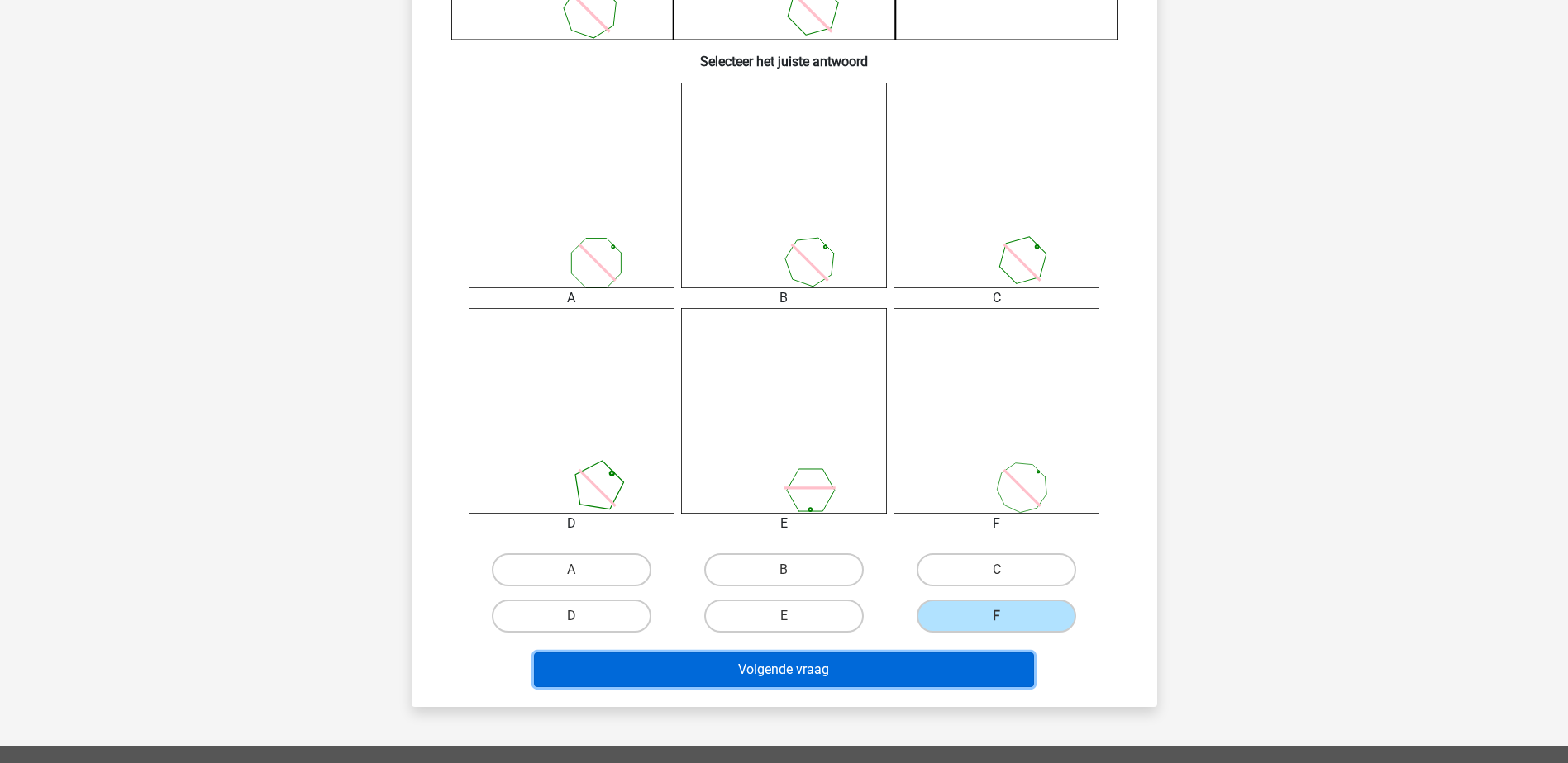
click at [994, 676] on button "Volgende vraag" at bounding box center [784, 669] width 500 height 35
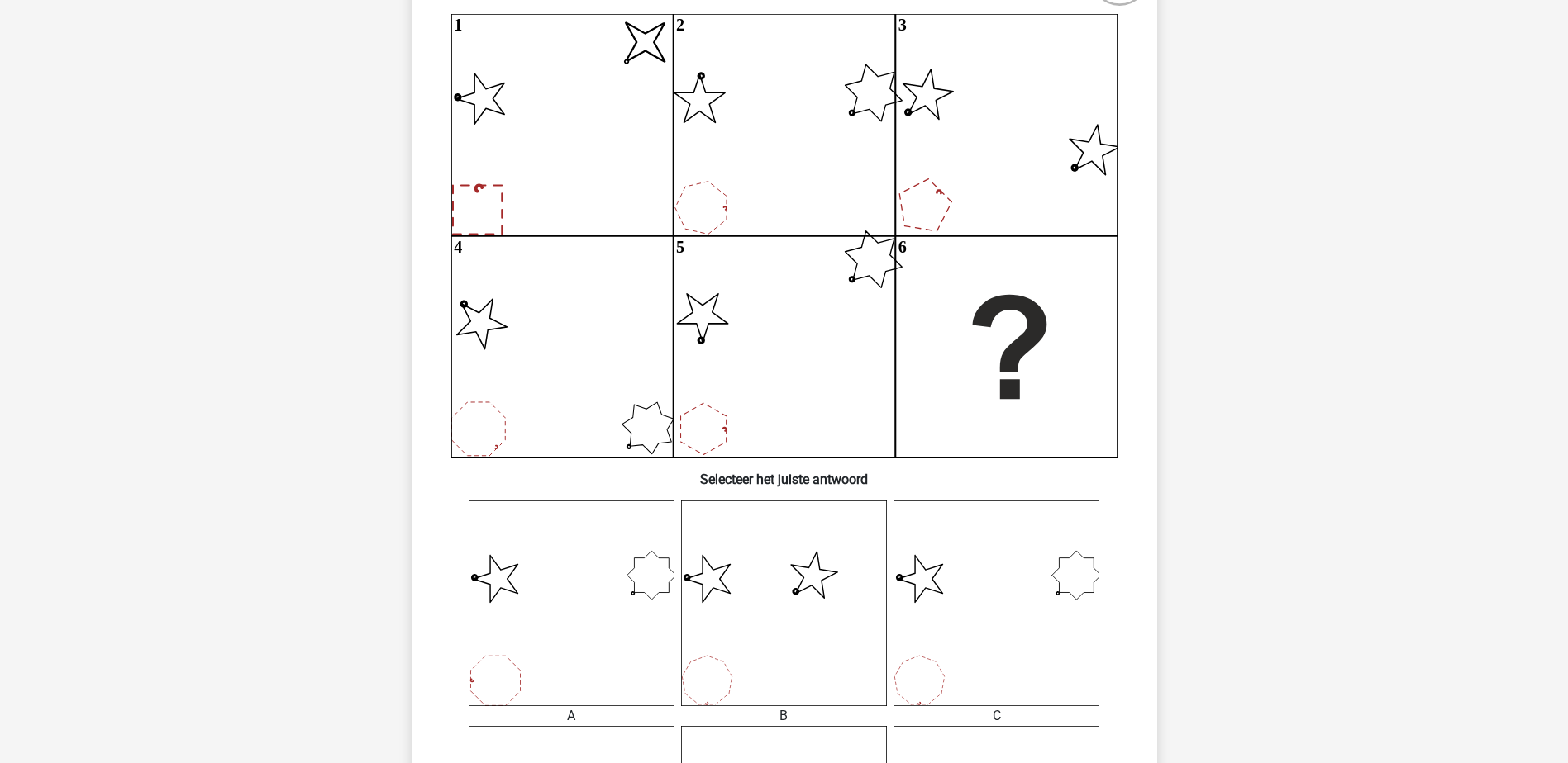
scroll to position [0, 0]
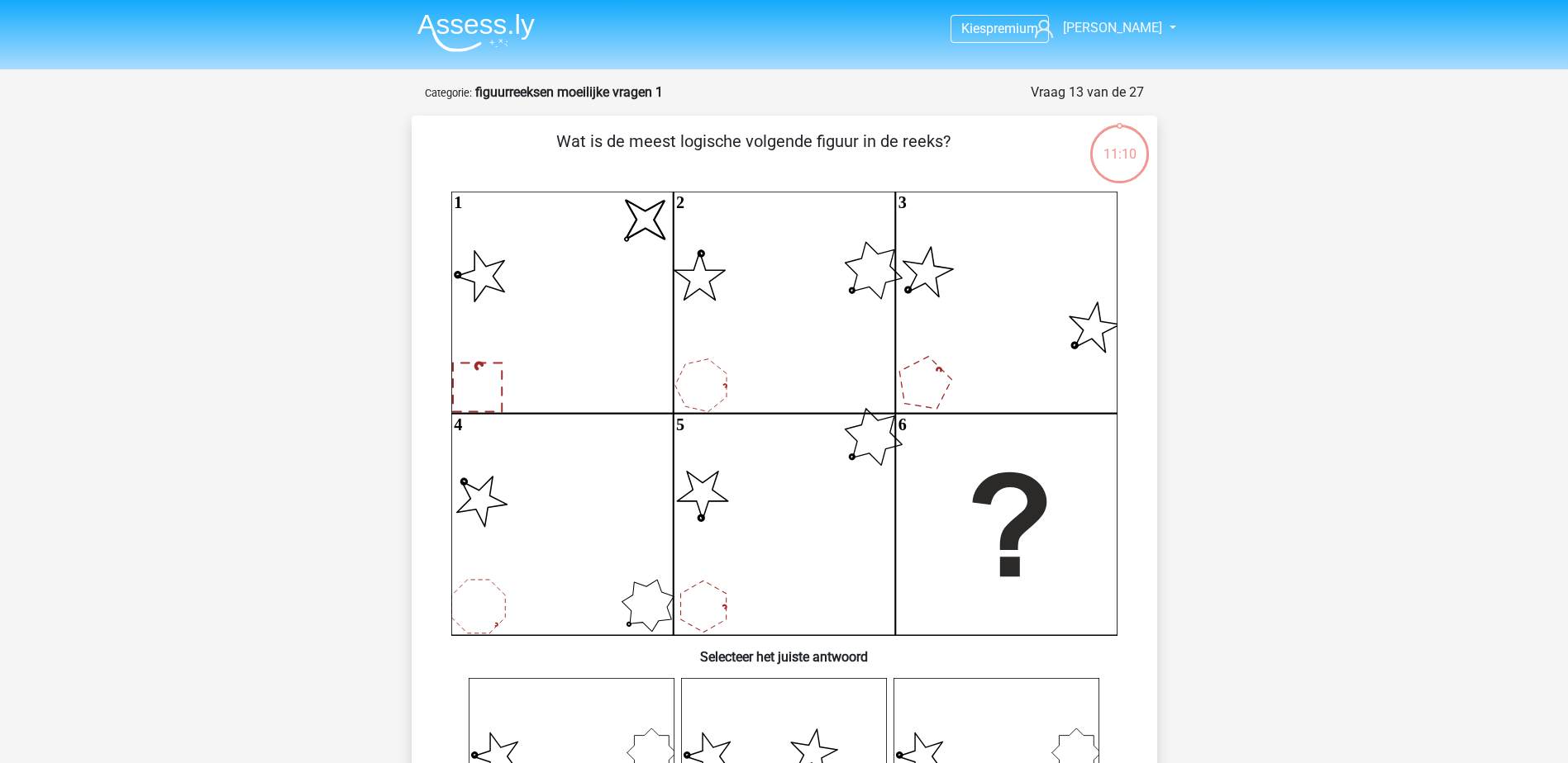
drag, startPoint x: 509, startPoint y: 25, endPoint x: 521, endPoint y: 27, distance: 12.2
click at [509, 25] on img at bounding box center [475, 33] width 117 height 39
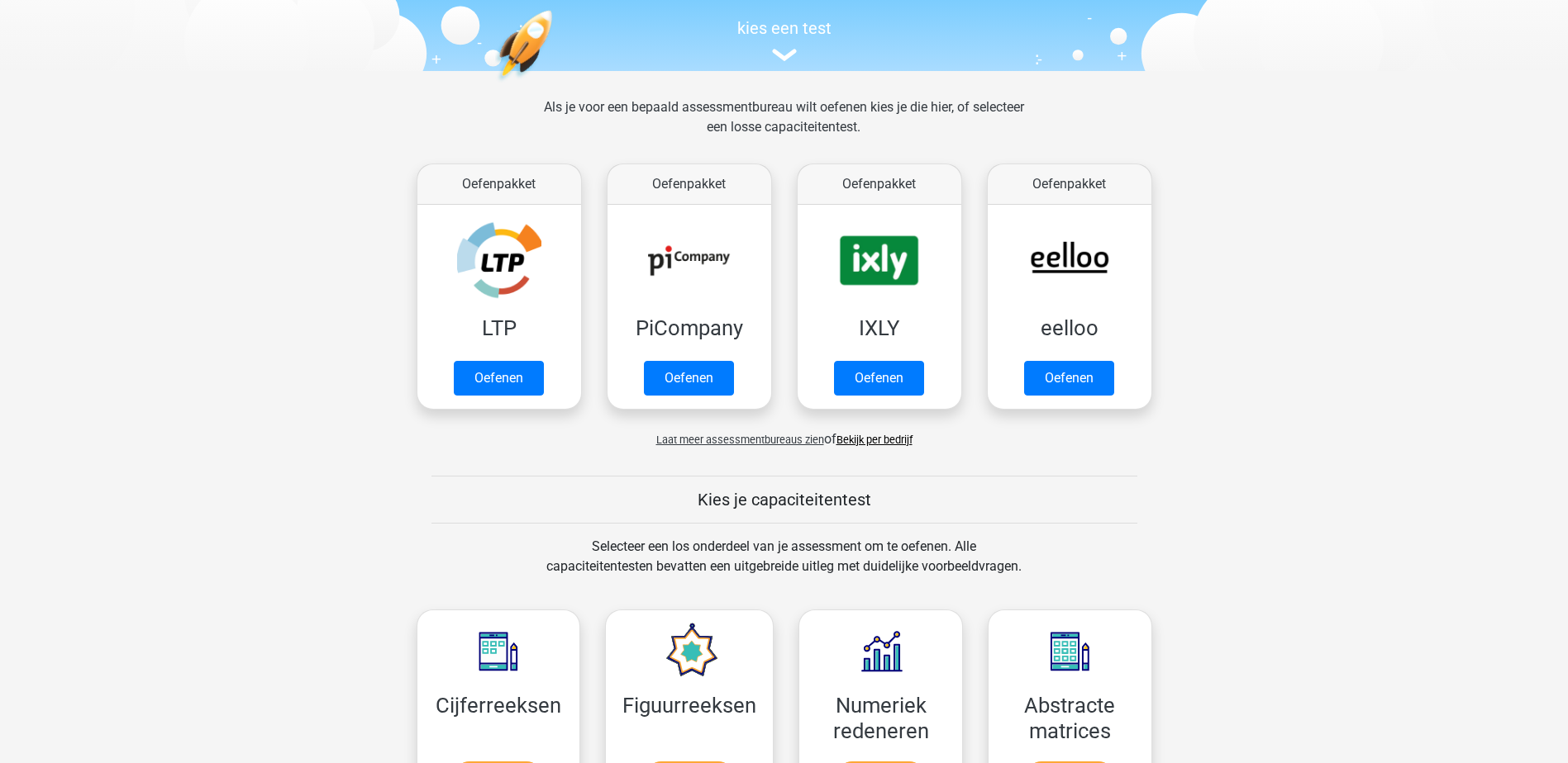
scroll to position [578, 0]
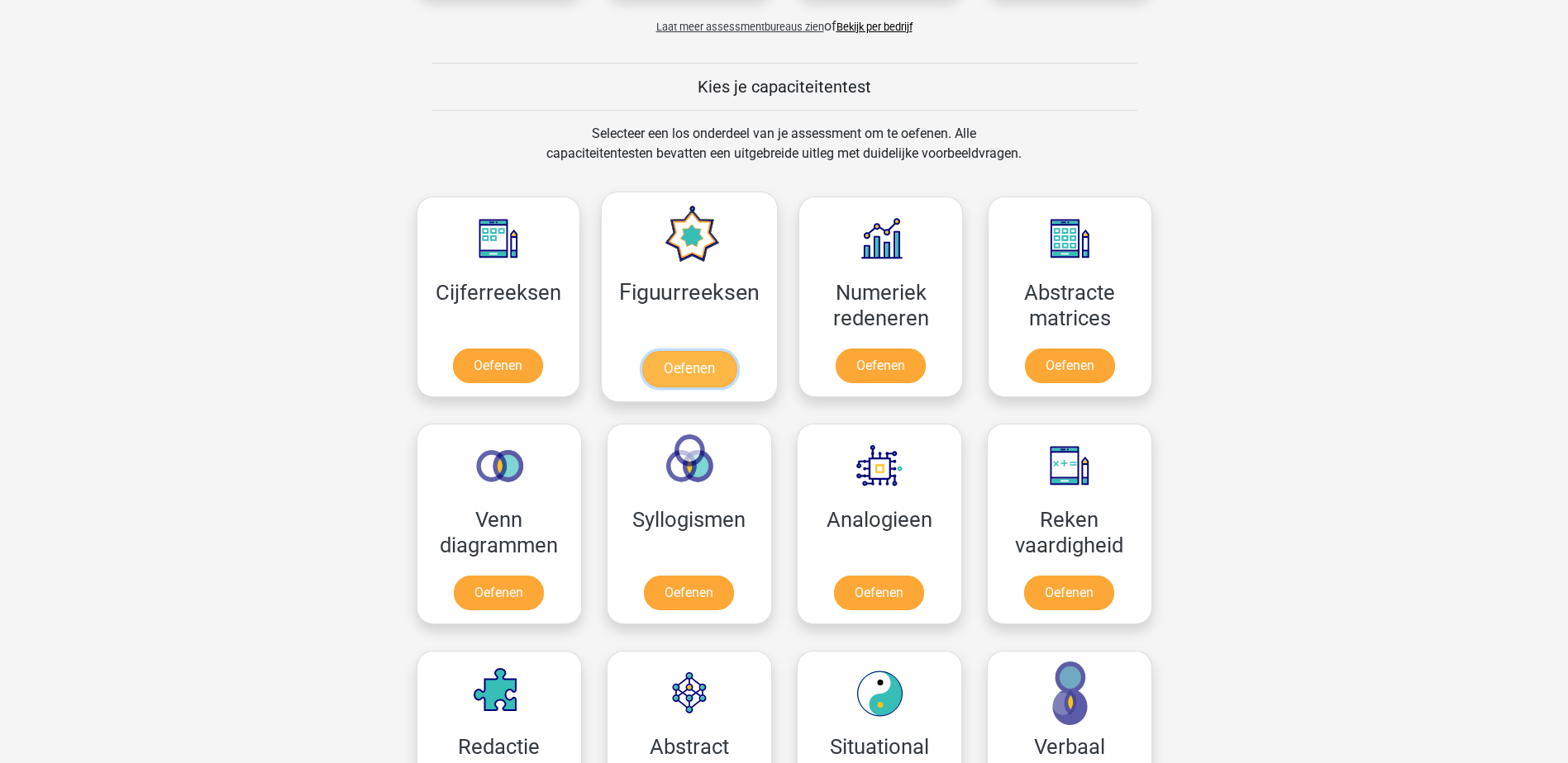
click at [676, 351] on link "Oefenen" at bounding box center [689, 368] width 94 height 36
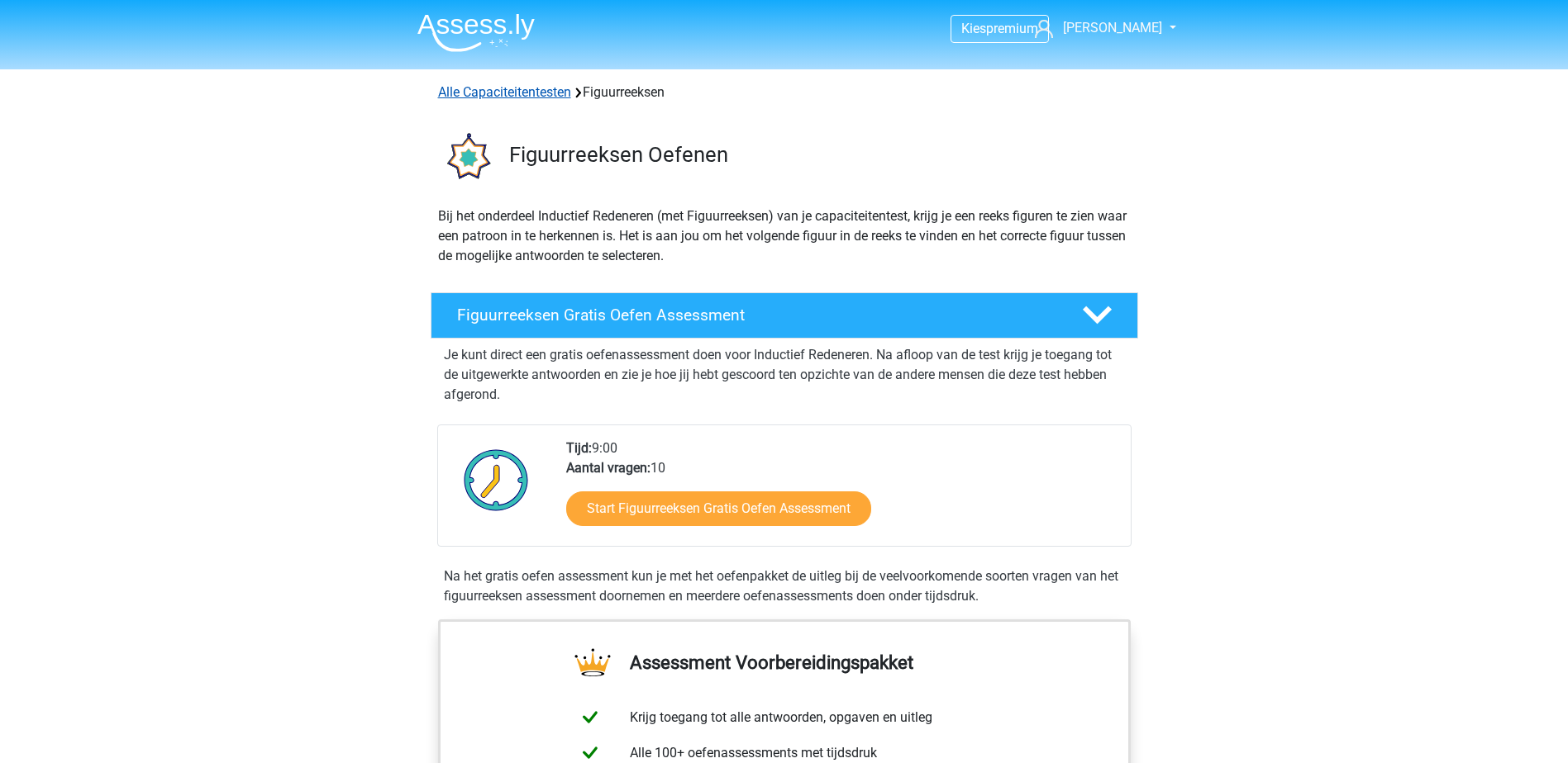
click at [507, 89] on link "Alle Capaciteitentesten" at bounding box center [504, 92] width 133 height 16
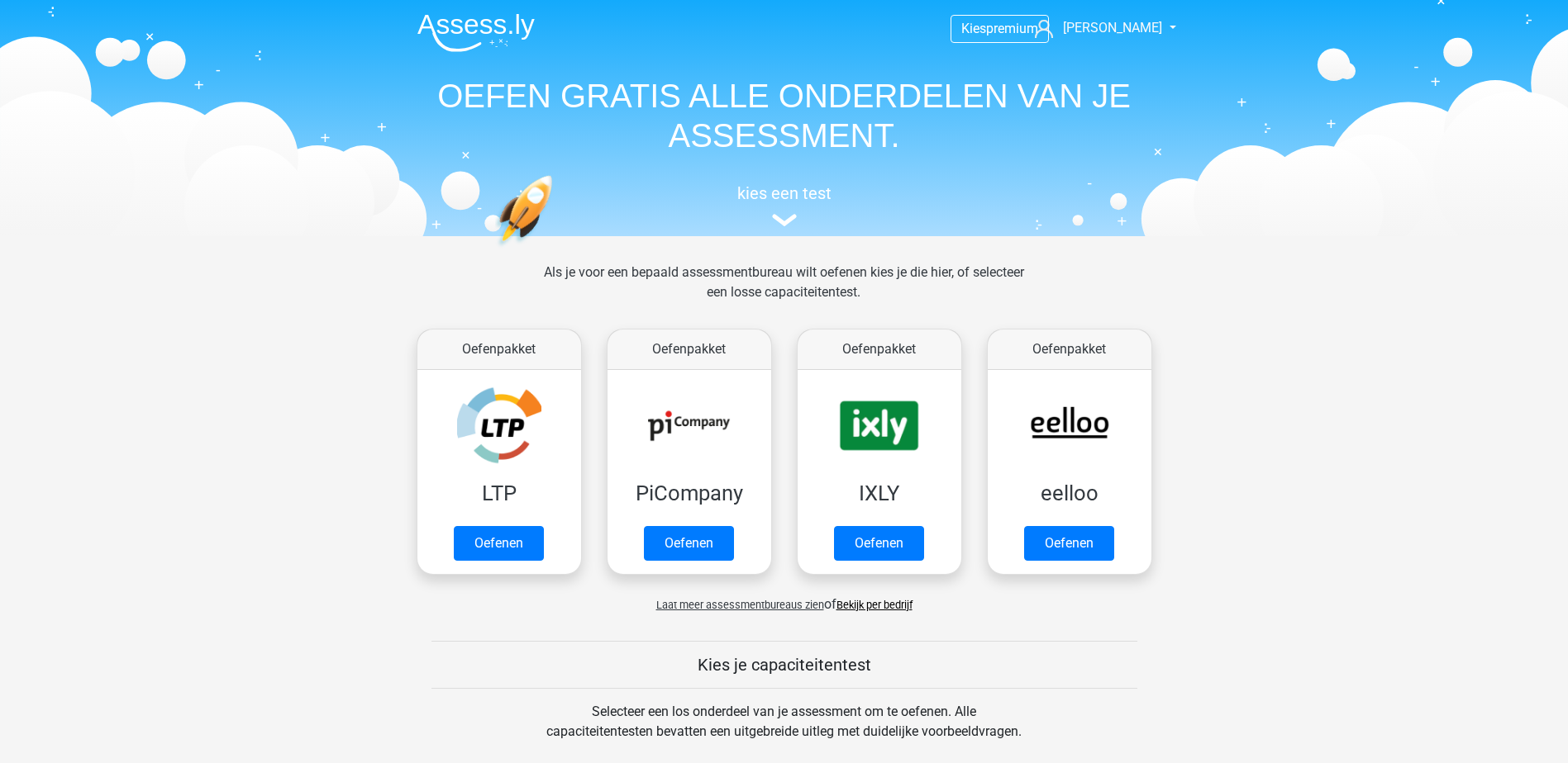
scroll to position [702, 0]
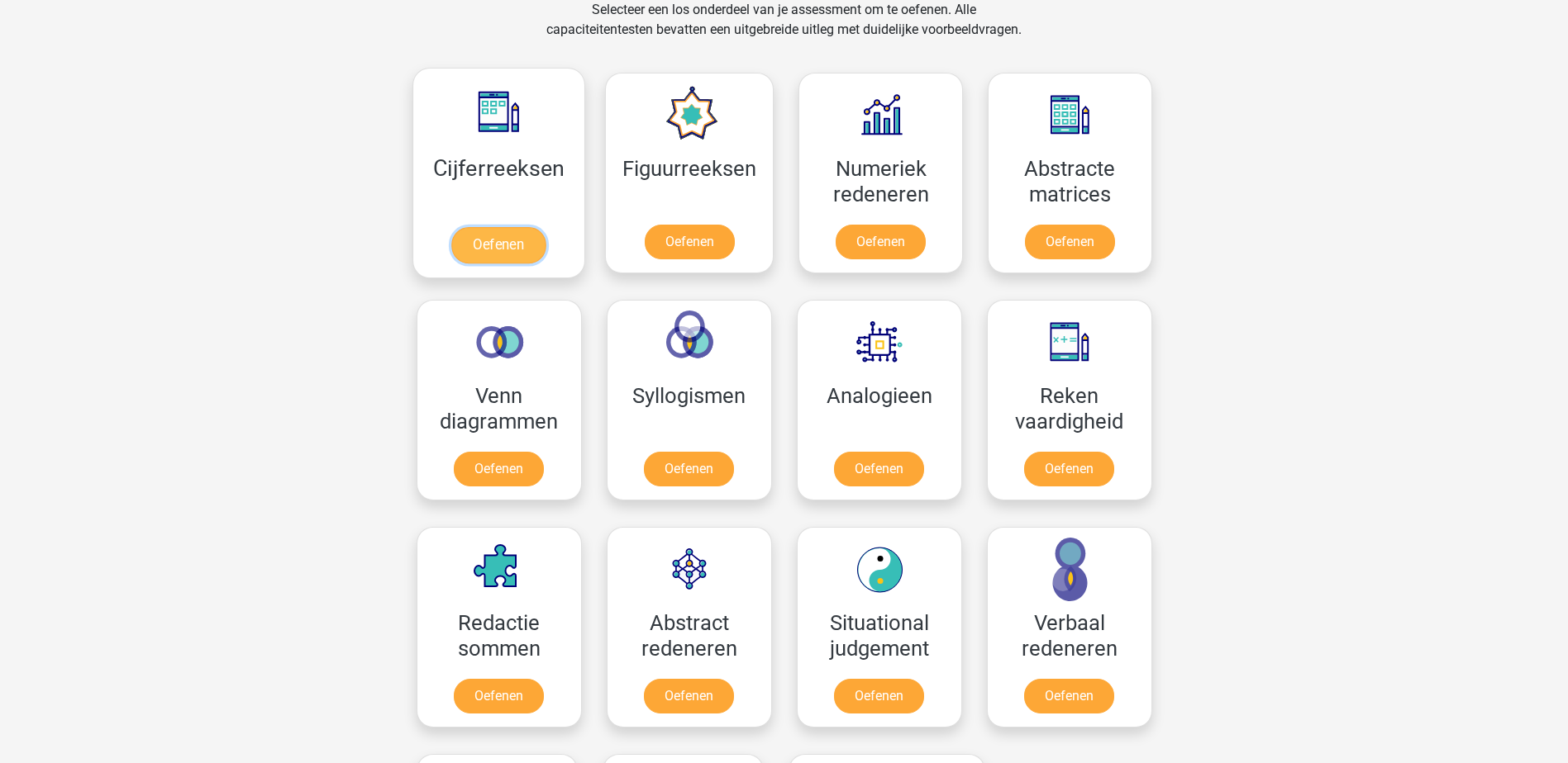
click at [452, 227] on link "Oefenen" at bounding box center [498, 245] width 94 height 36
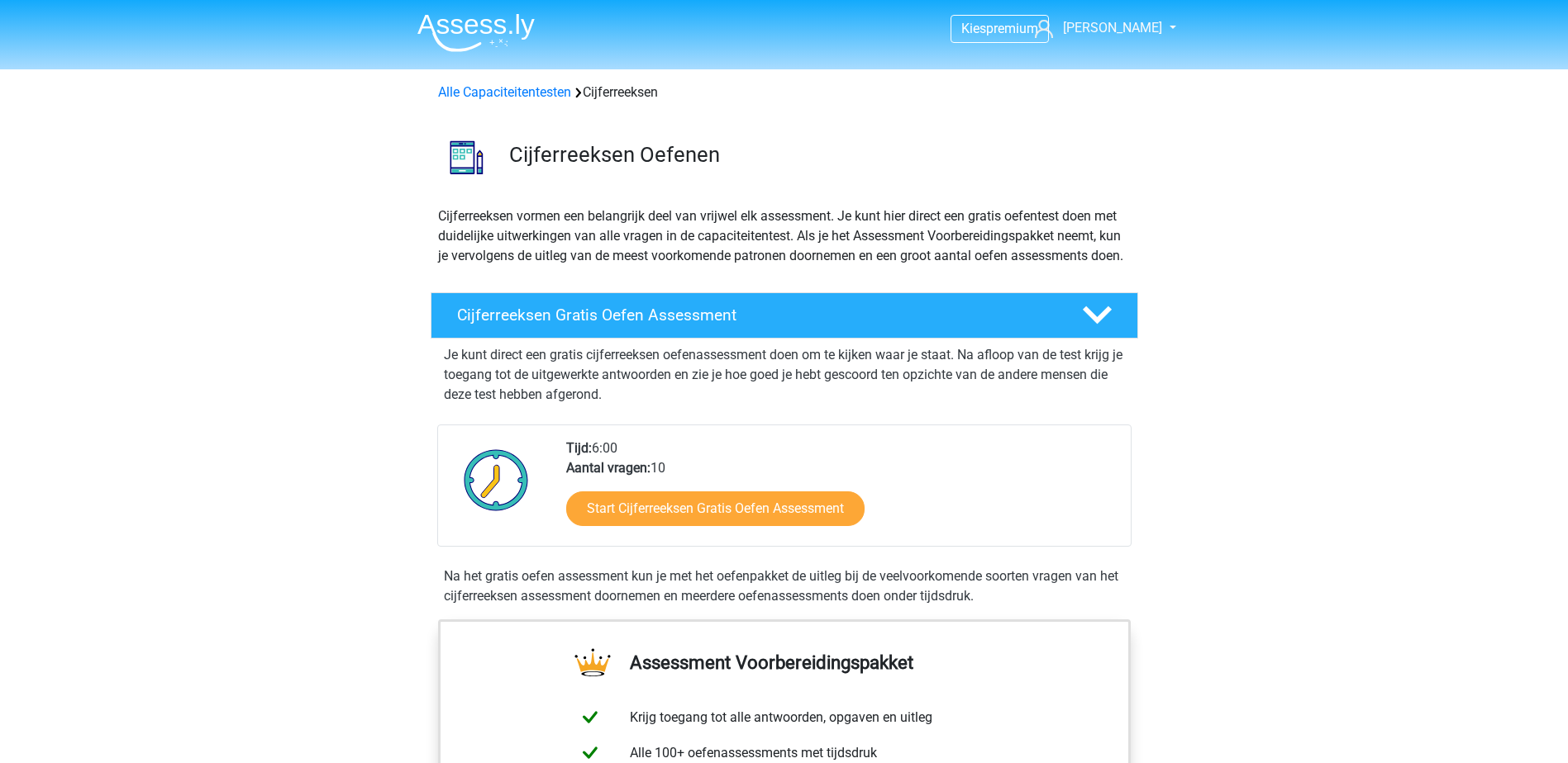
click at [480, 32] on img at bounding box center [475, 33] width 117 height 39
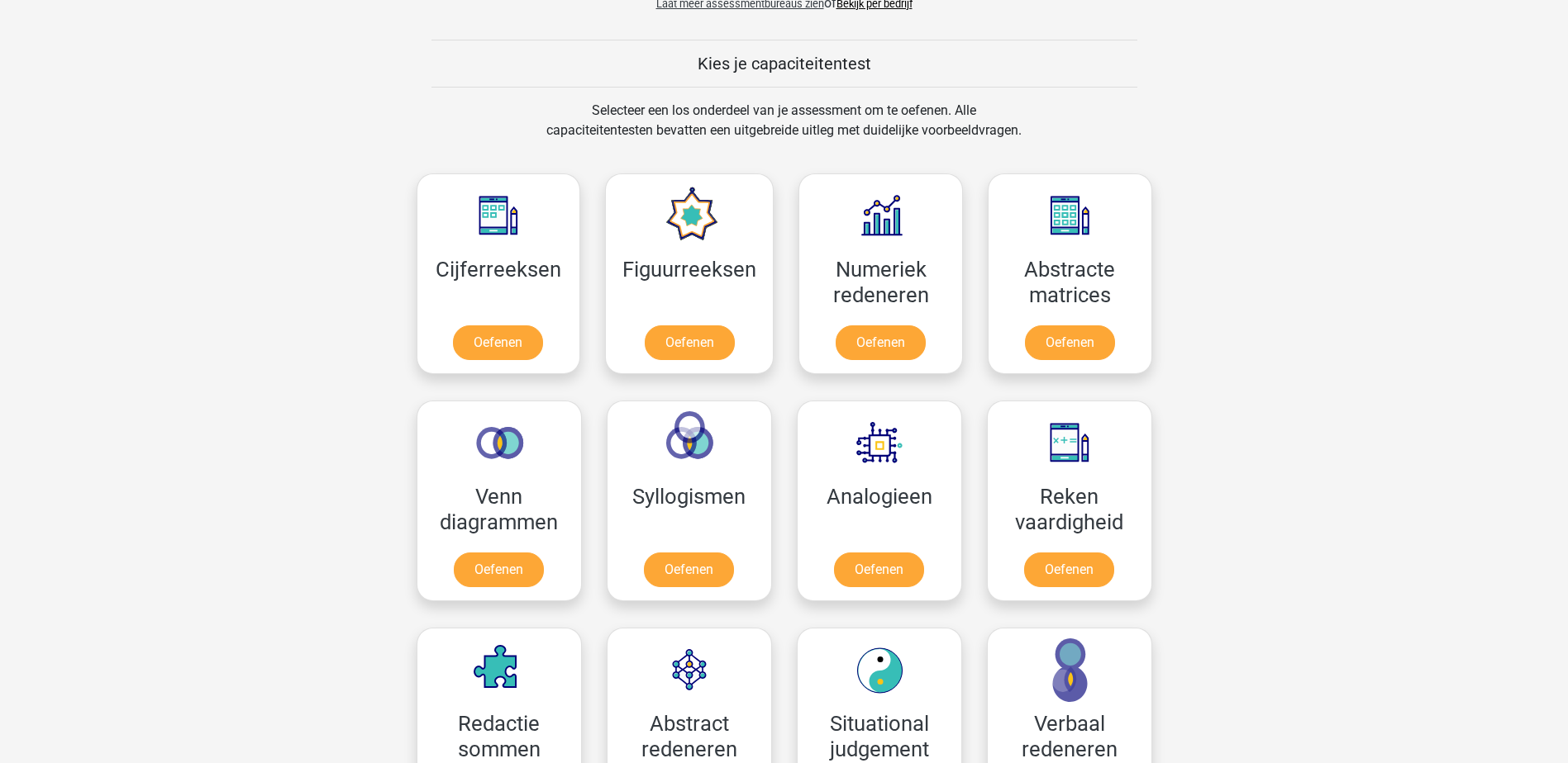
scroll to position [578, 0]
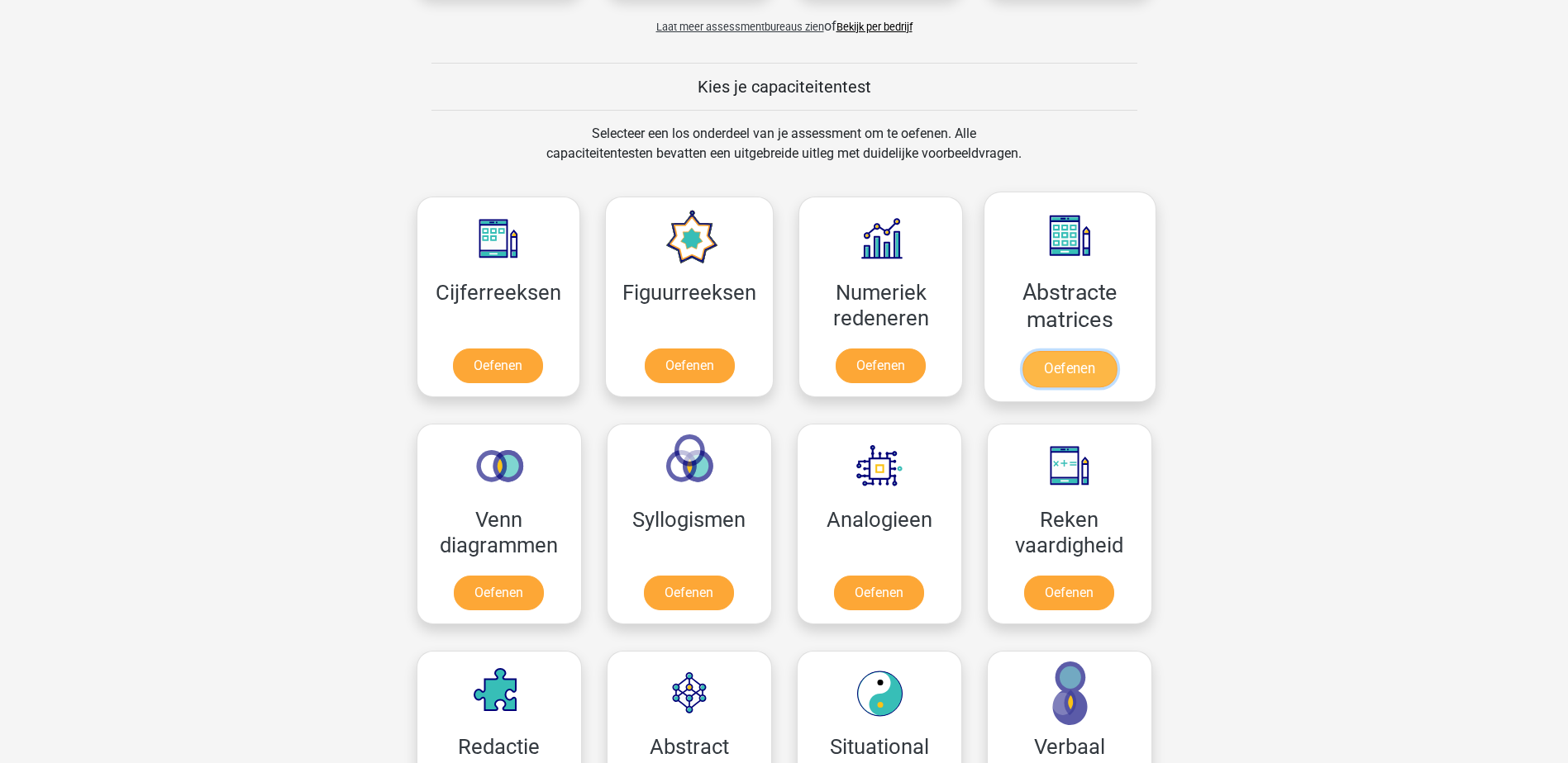
click at [1038, 351] on link "Oefenen" at bounding box center [1069, 368] width 94 height 36
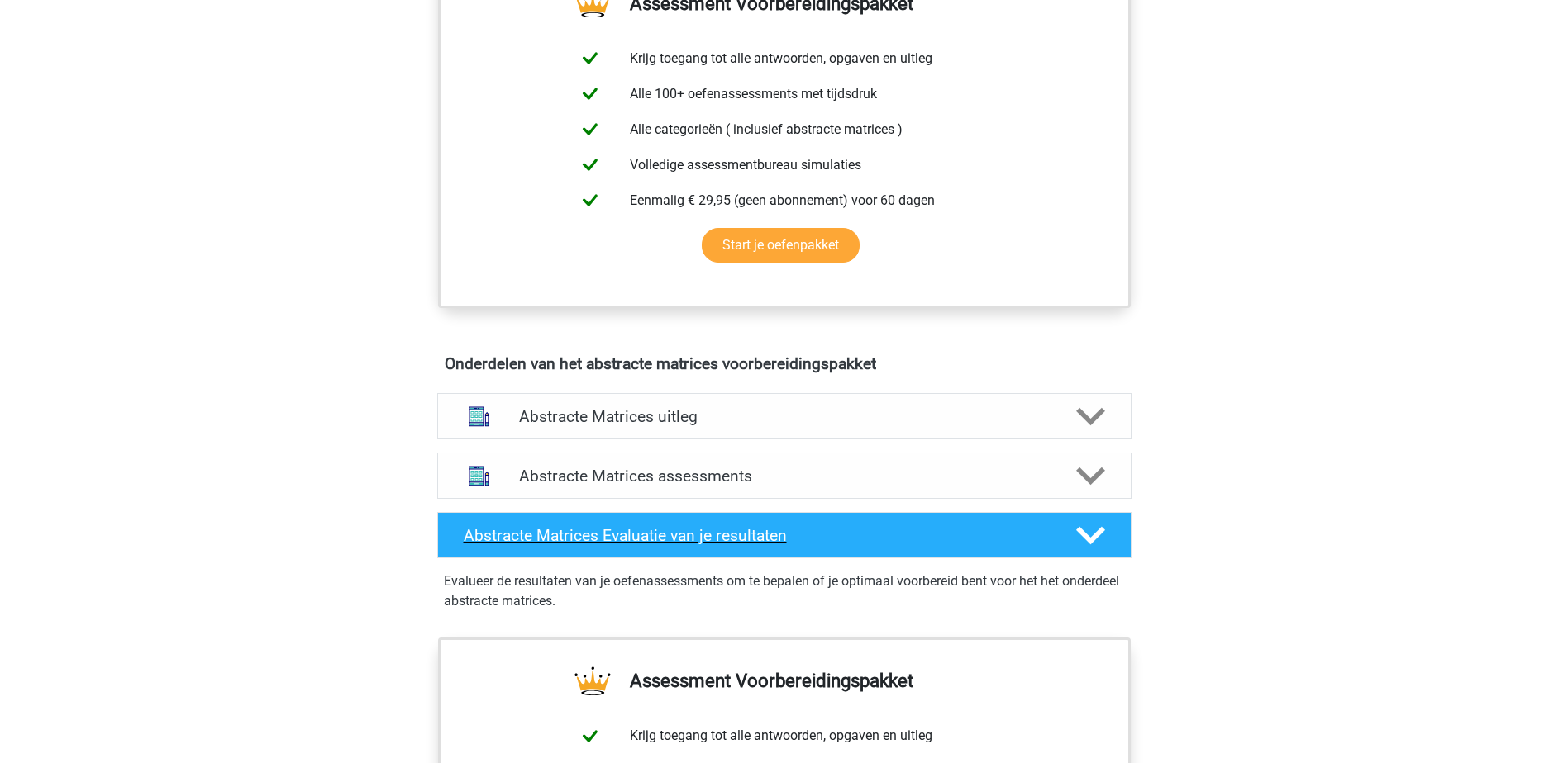
scroll to position [826, 0]
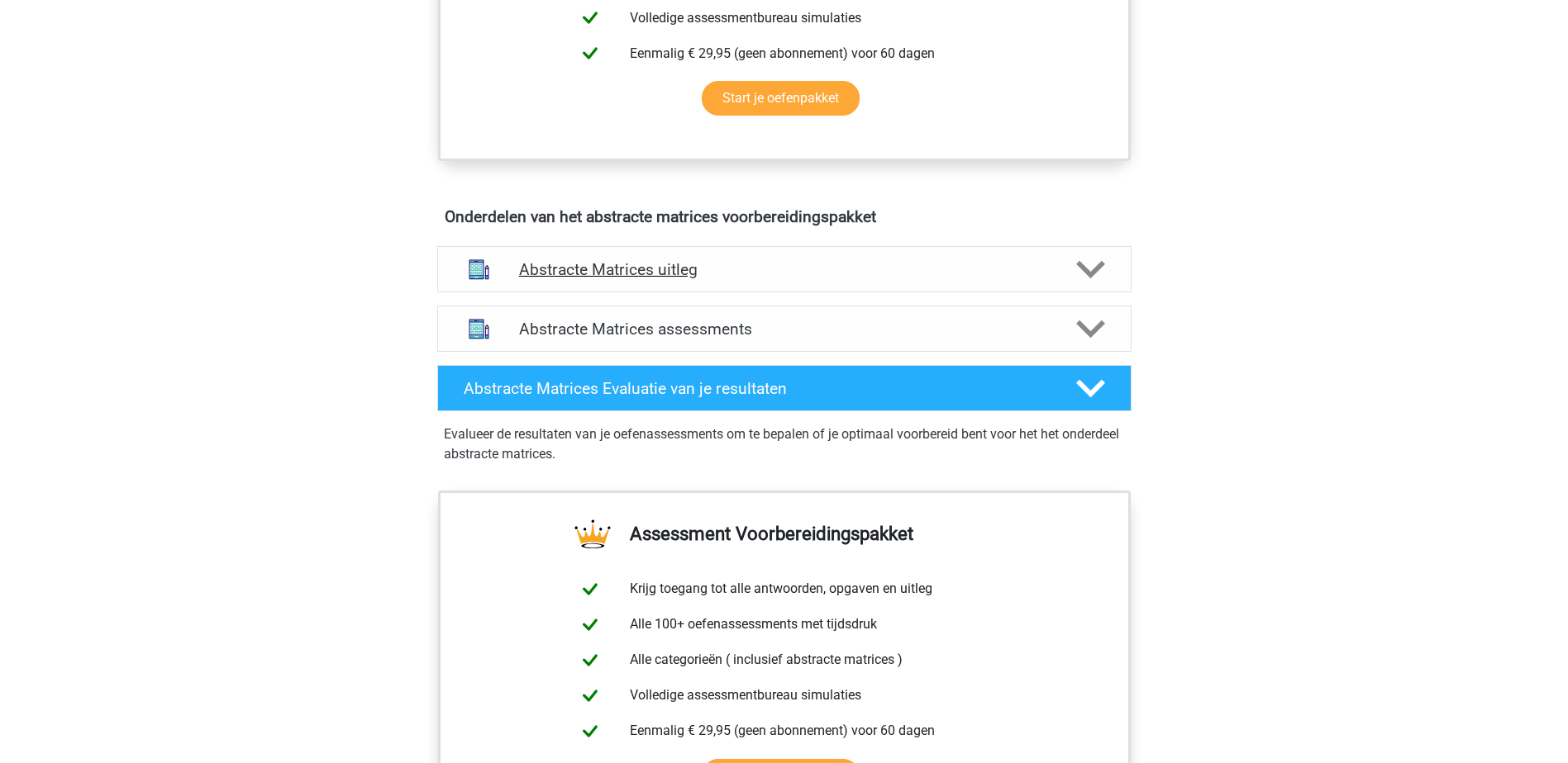
click at [954, 291] on div "Abstracte Matrices uitleg" at bounding box center [784, 268] width 694 height 46
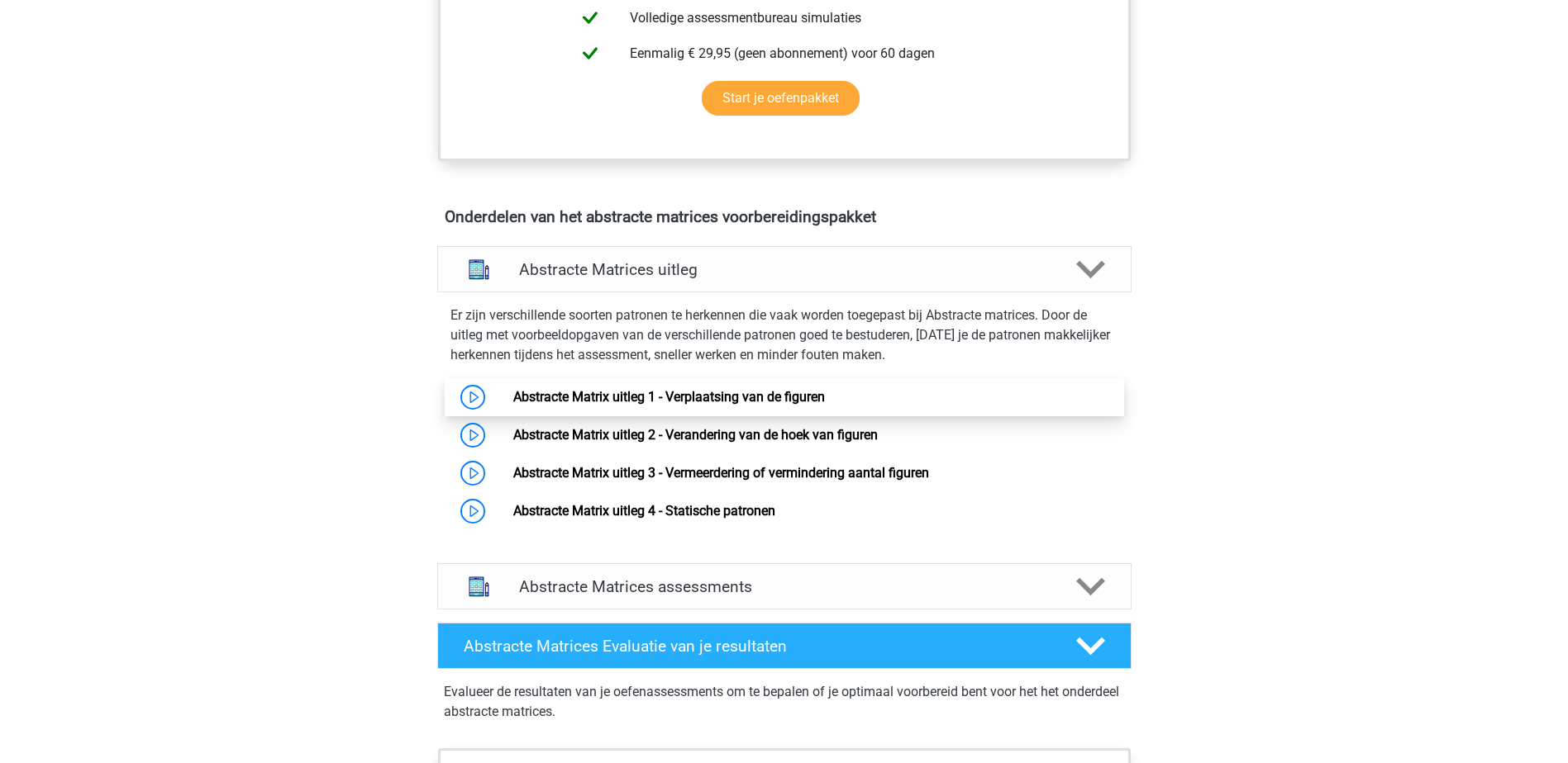
click at [804, 397] on link "Abstracte Matrix uitleg 1 - Verplaatsing van de figuren" at bounding box center [669, 396] width 312 height 16
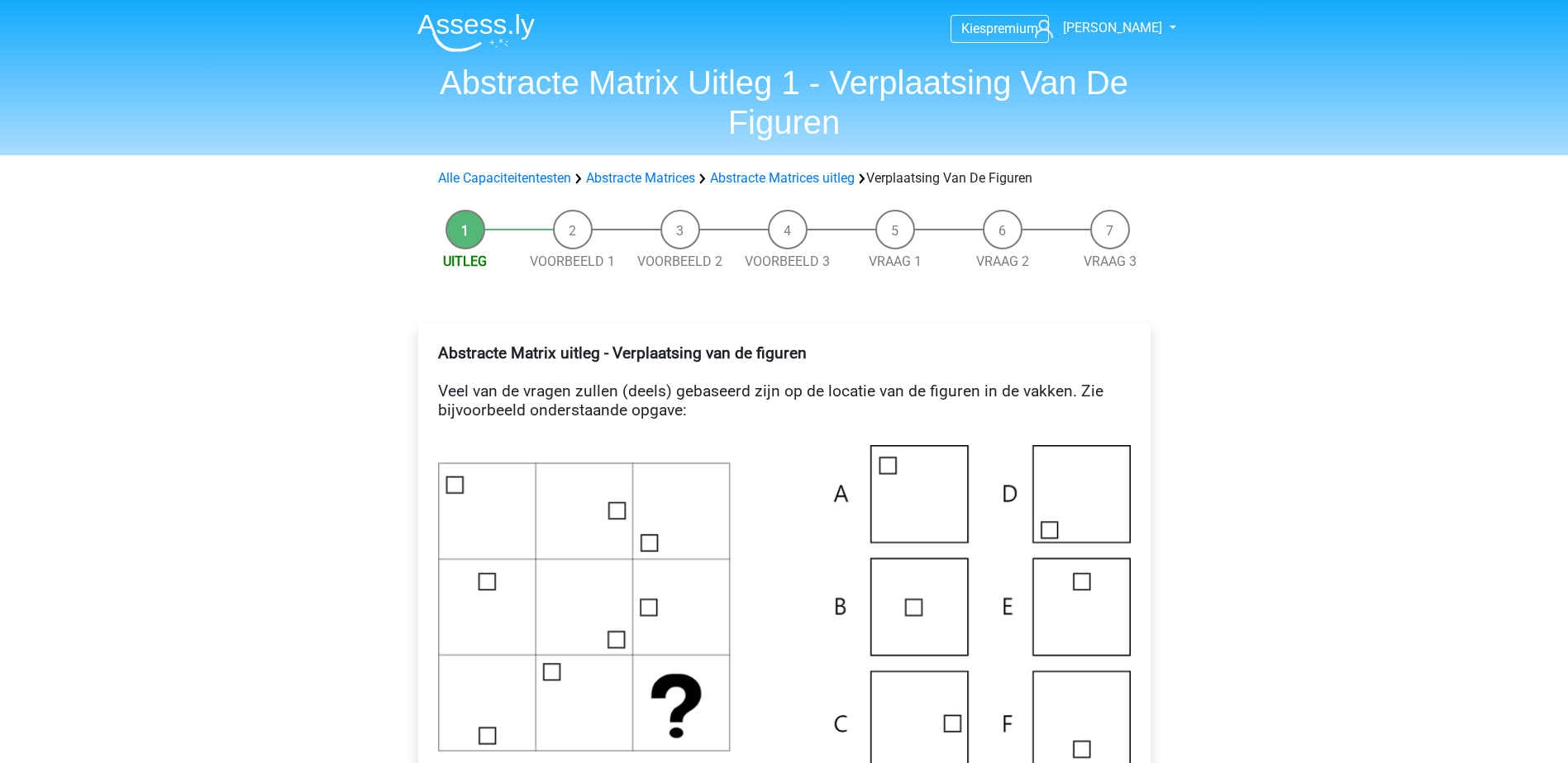
click at [494, 22] on img at bounding box center [475, 33] width 117 height 39
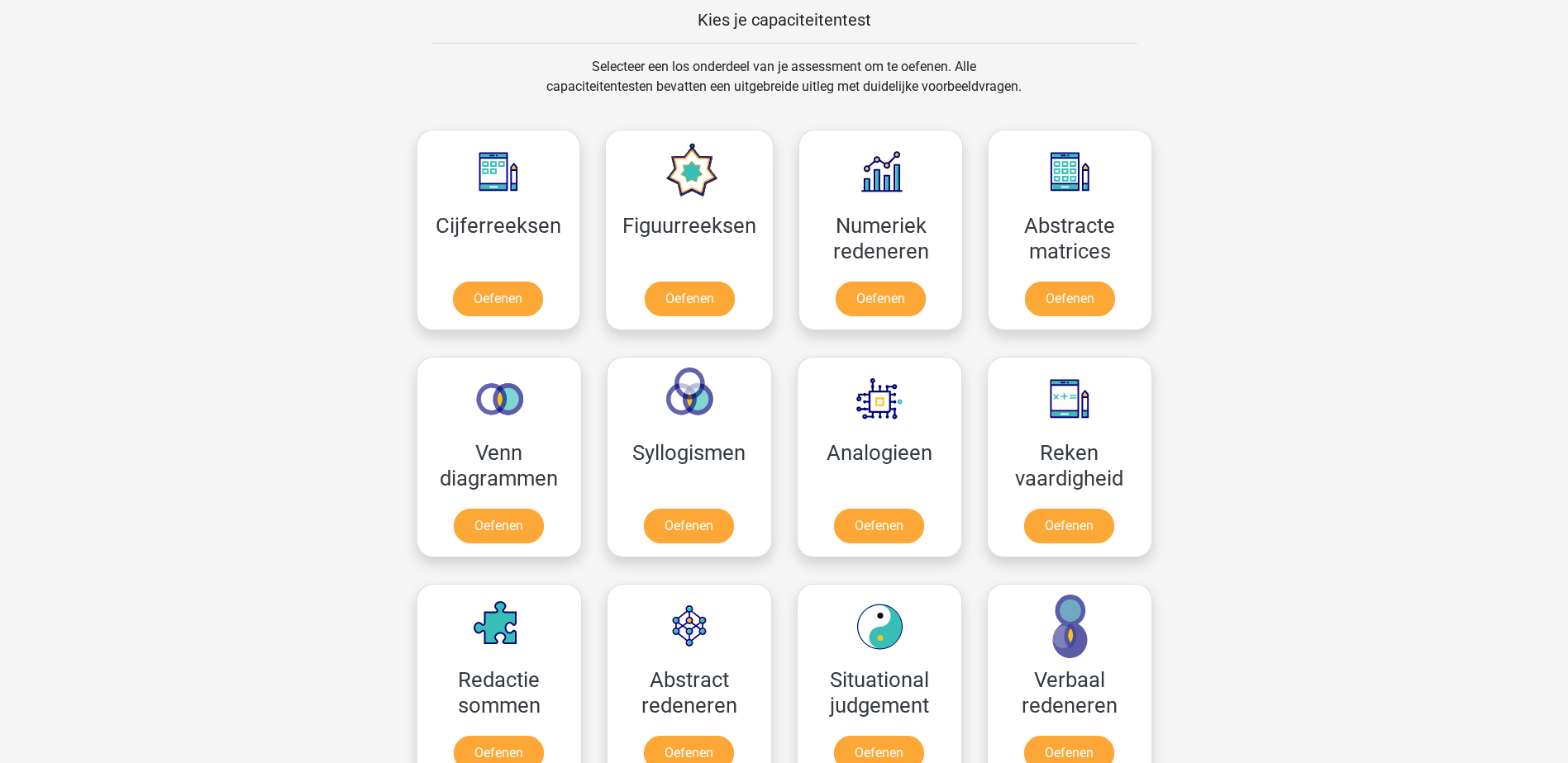
scroll to position [661, 0]
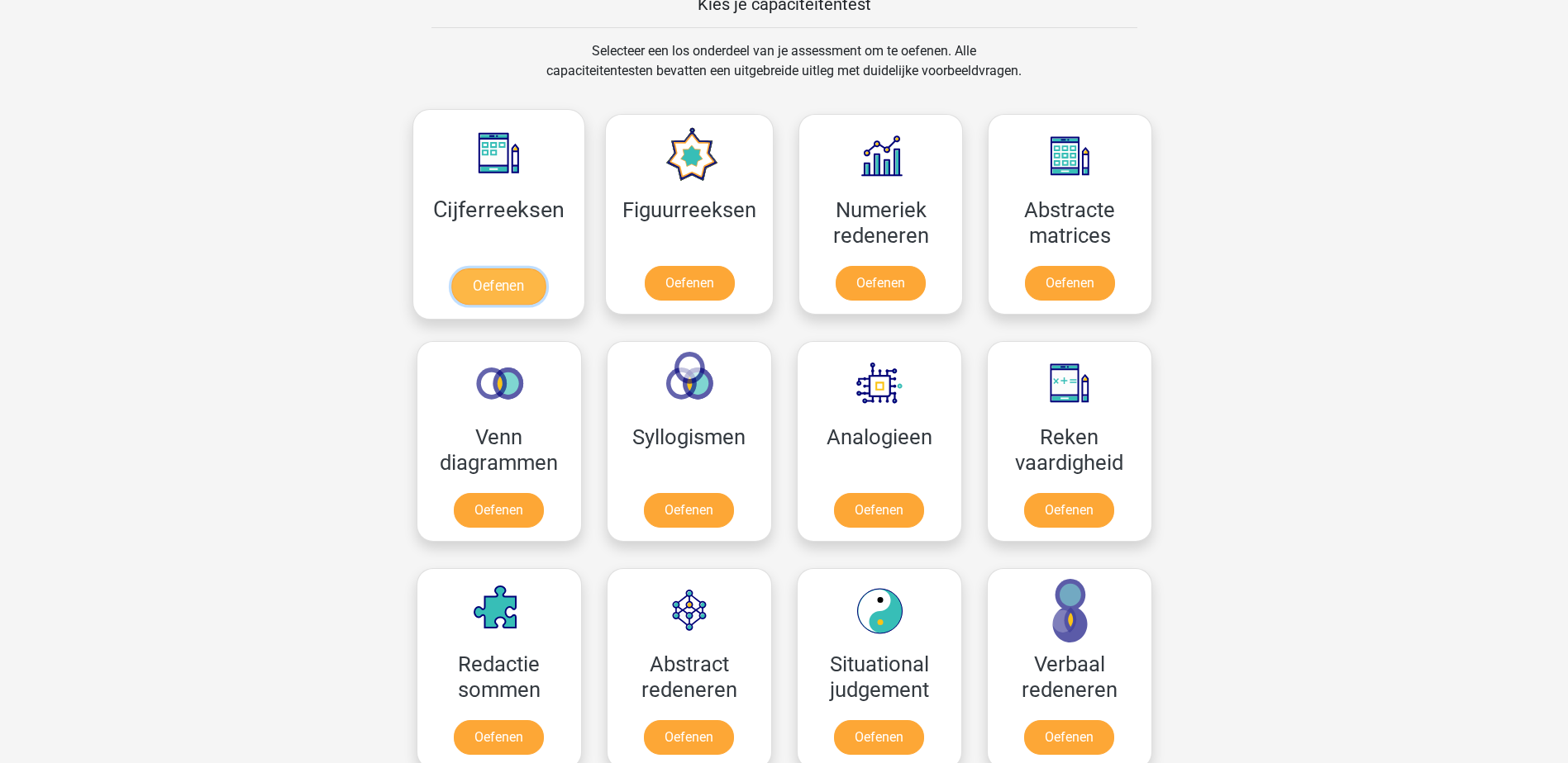
click at [525, 268] on link "Oefenen" at bounding box center [498, 286] width 94 height 36
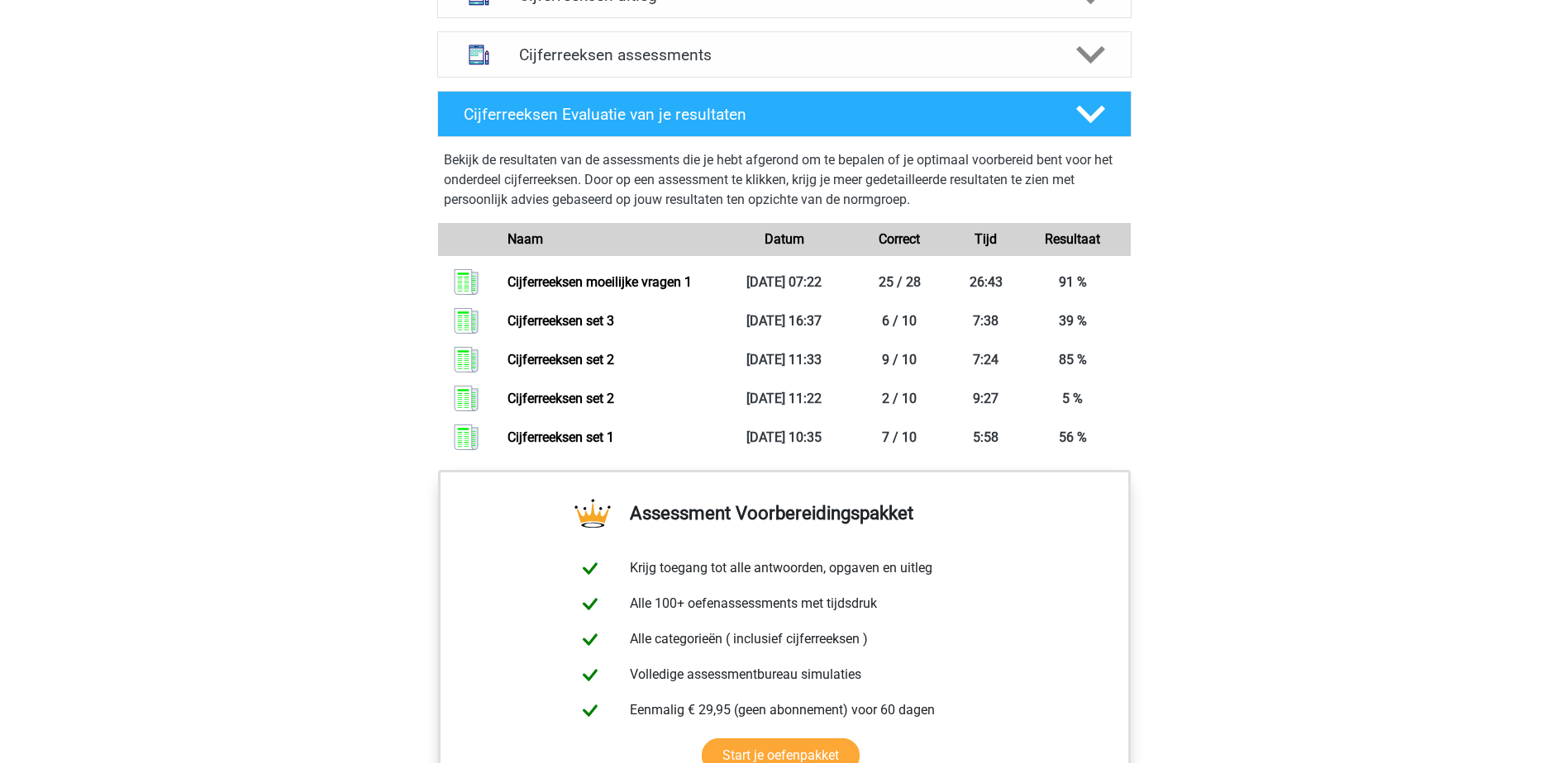
scroll to position [971, 0]
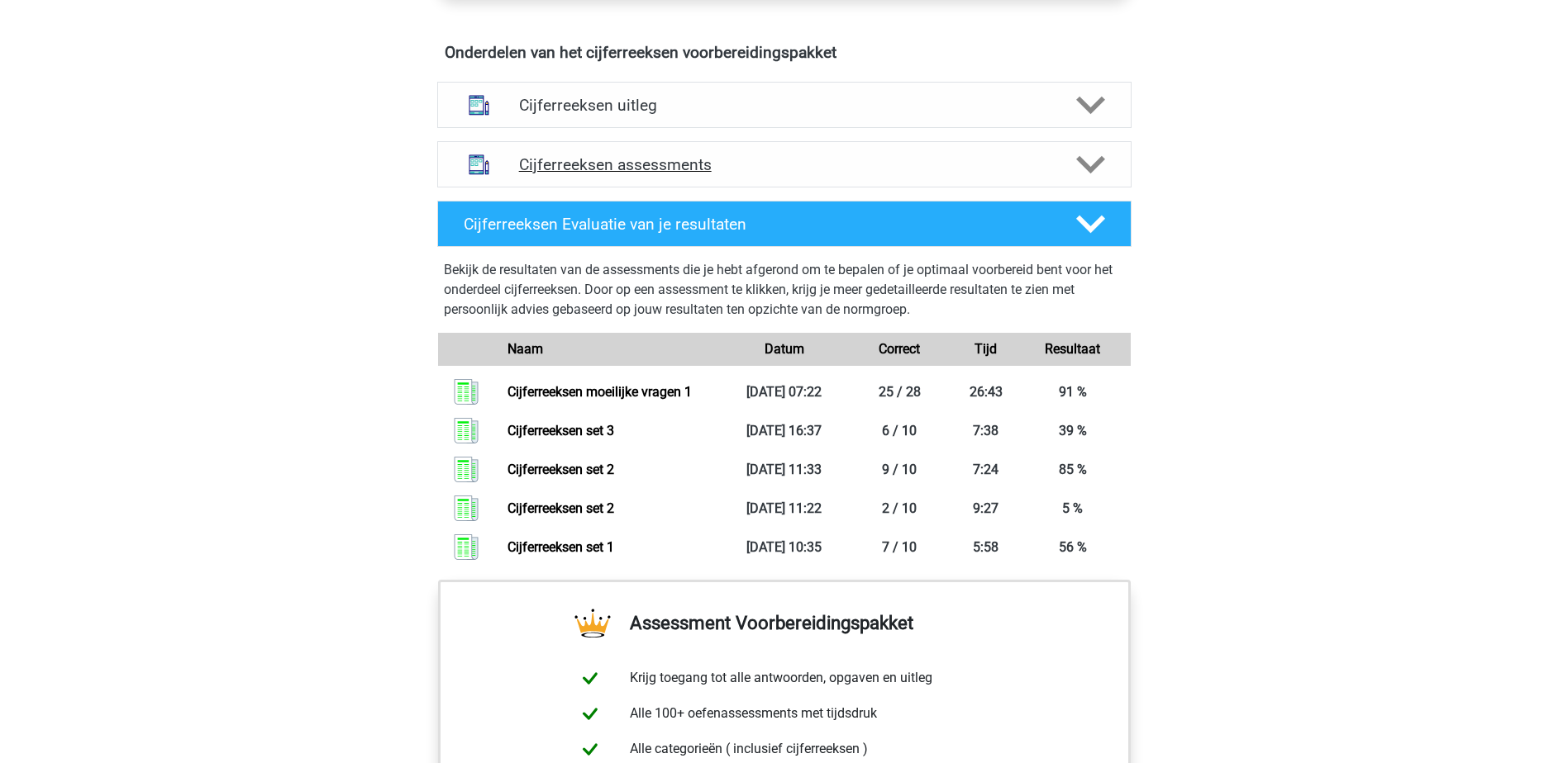
drag, startPoint x: 1074, startPoint y: 190, endPoint x: 1256, endPoint y: 249, distance: 191.3
click at [1074, 180] on div at bounding box center [1088, 165] width 55 height 29
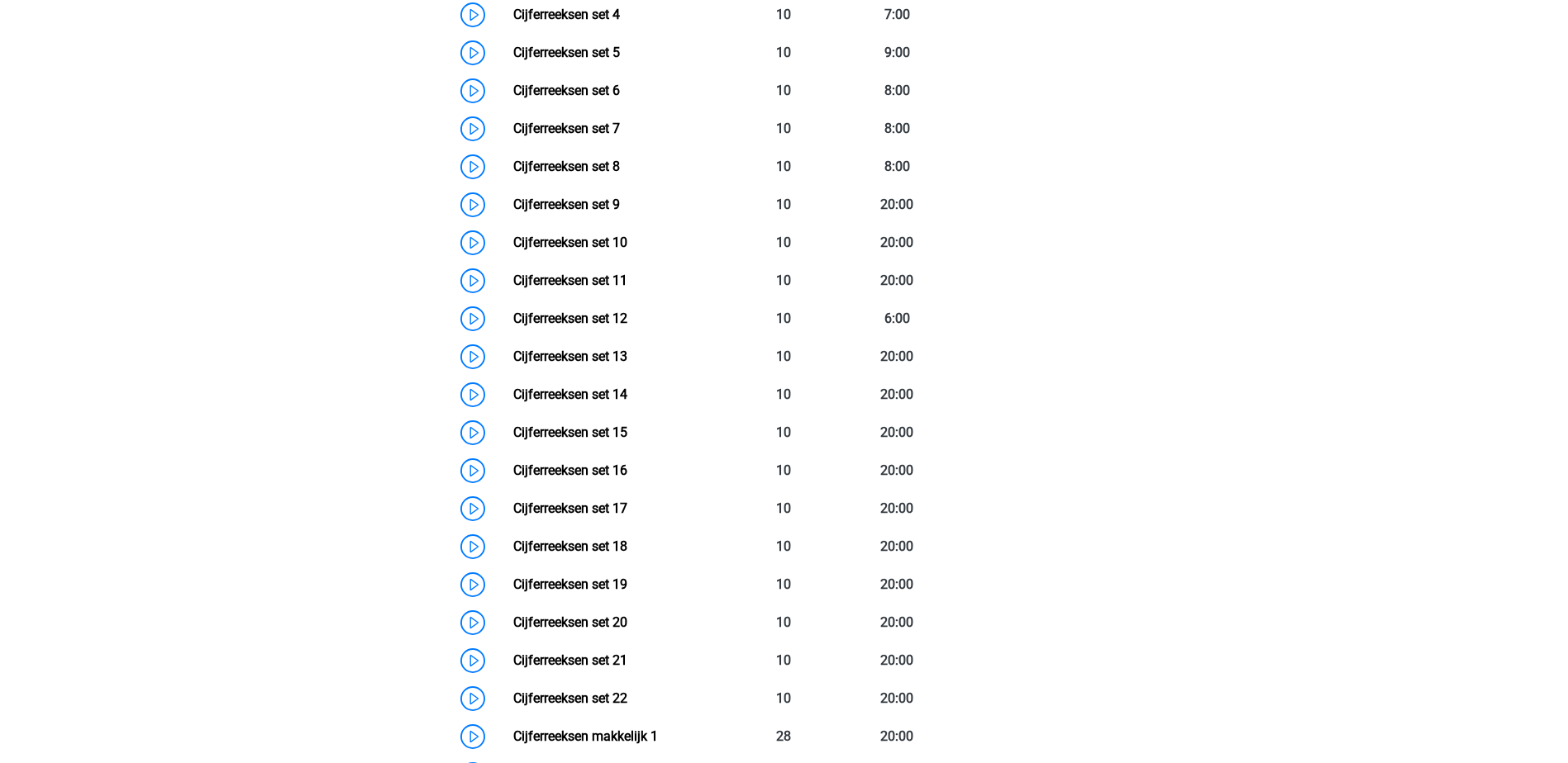
scroll to position [1053, 0]
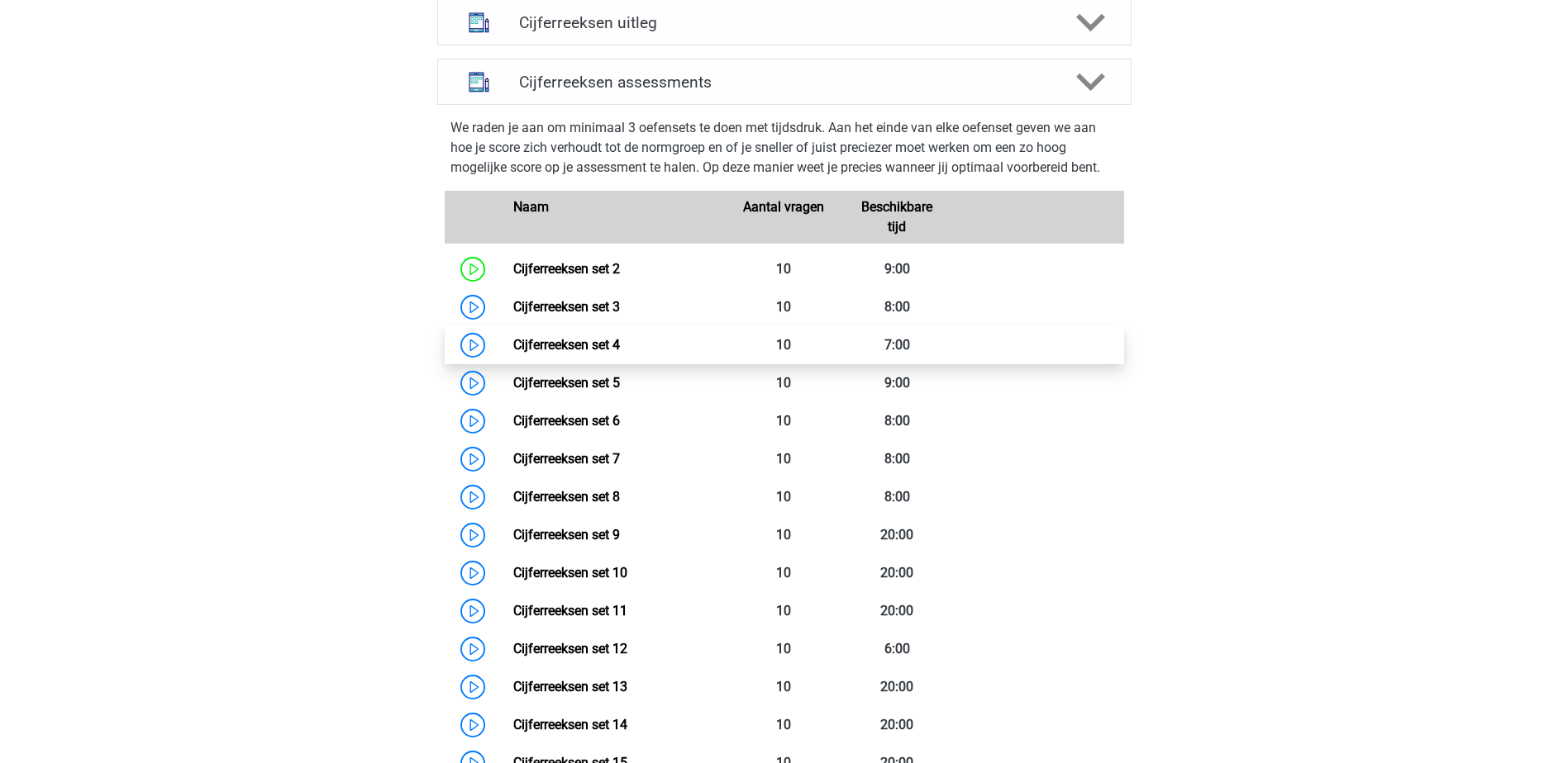
click at [514, 353] on link "Cijferreeksen set 4" at bounding box center [567, 344] width 107 height 16
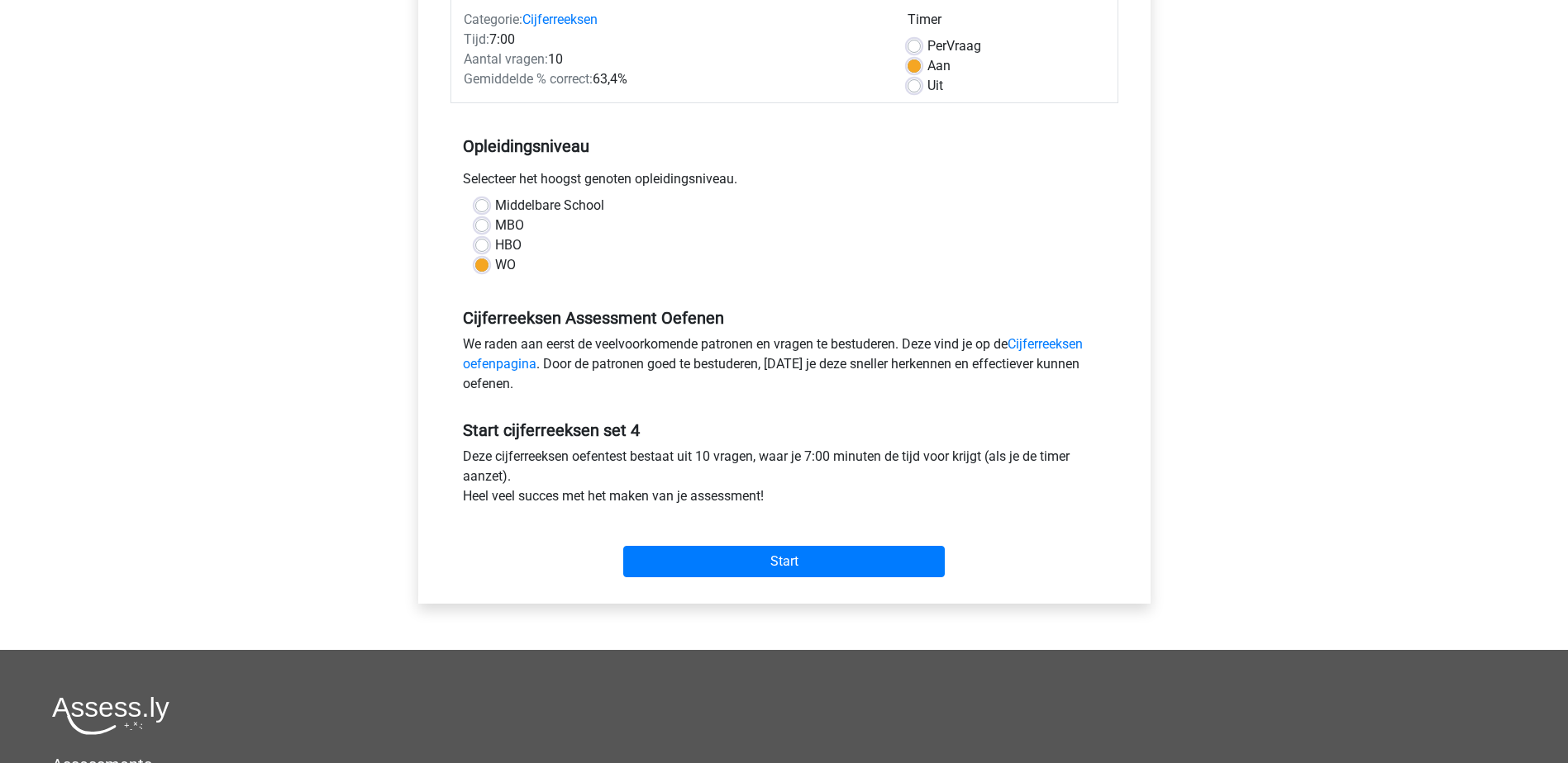
scroll to position [330, 0]
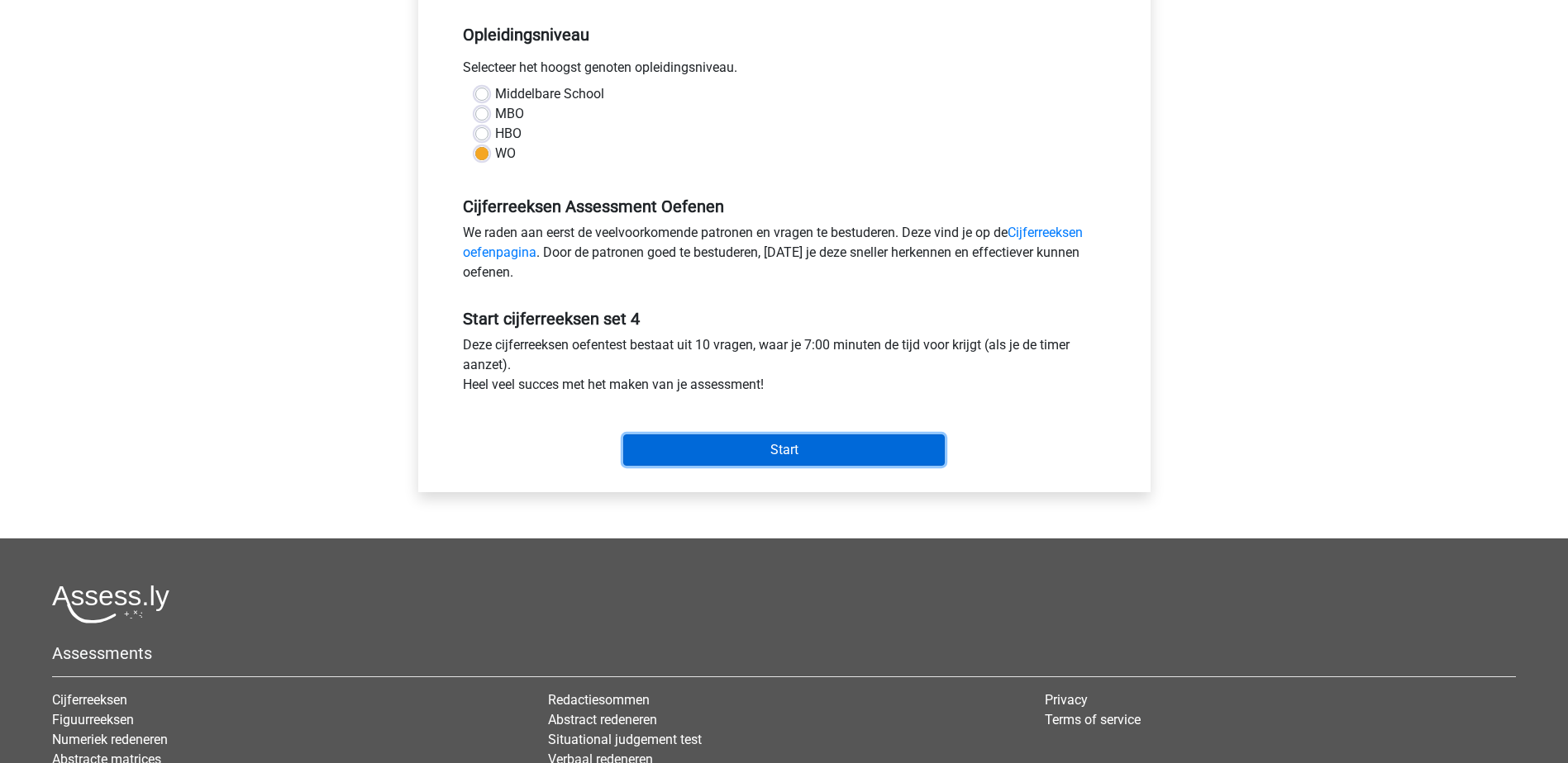
click at [813, 453] on input "Start" at bounding box center [784, 451] width 322 height 32
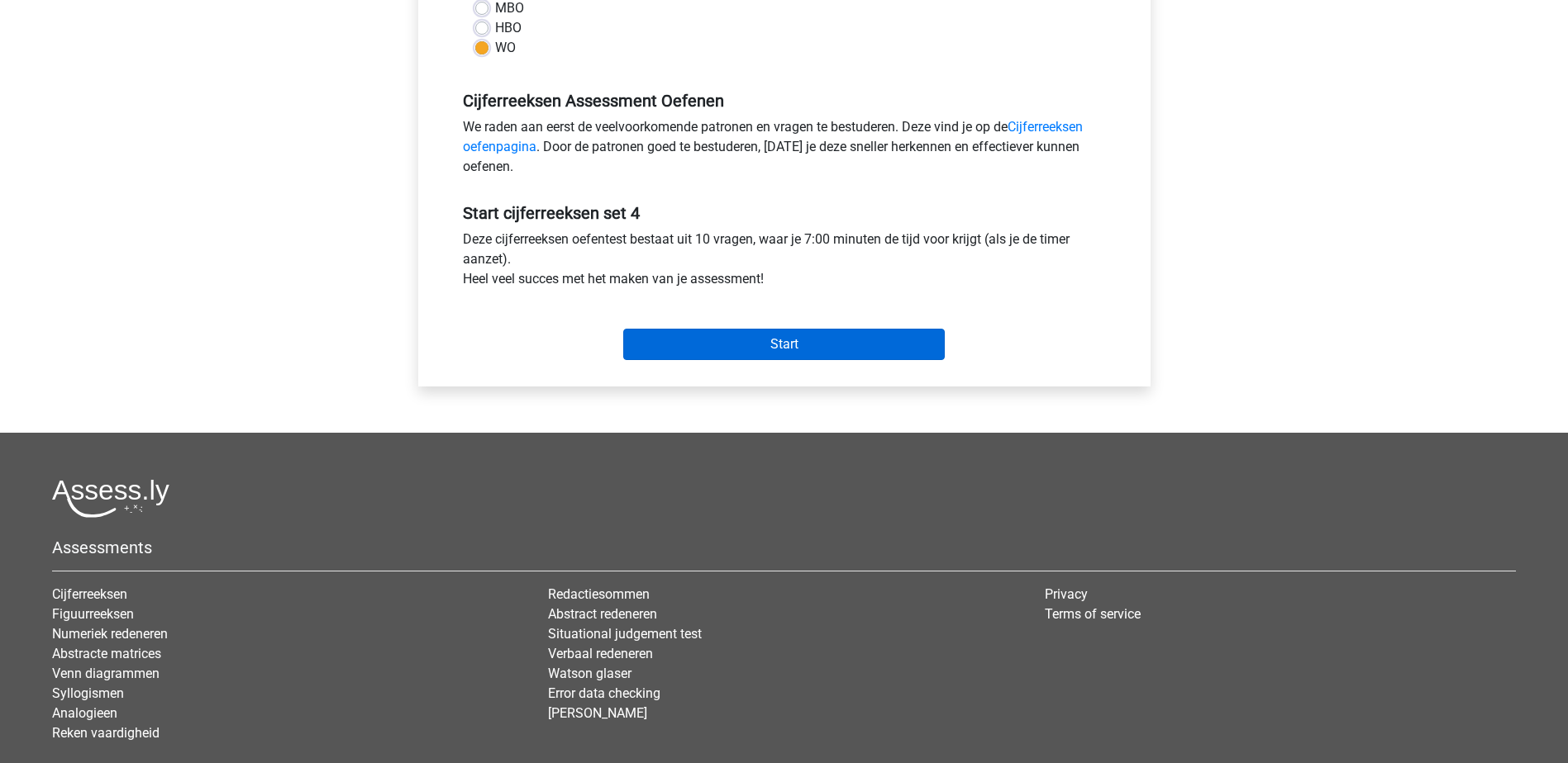
scroll to position [294, 0]
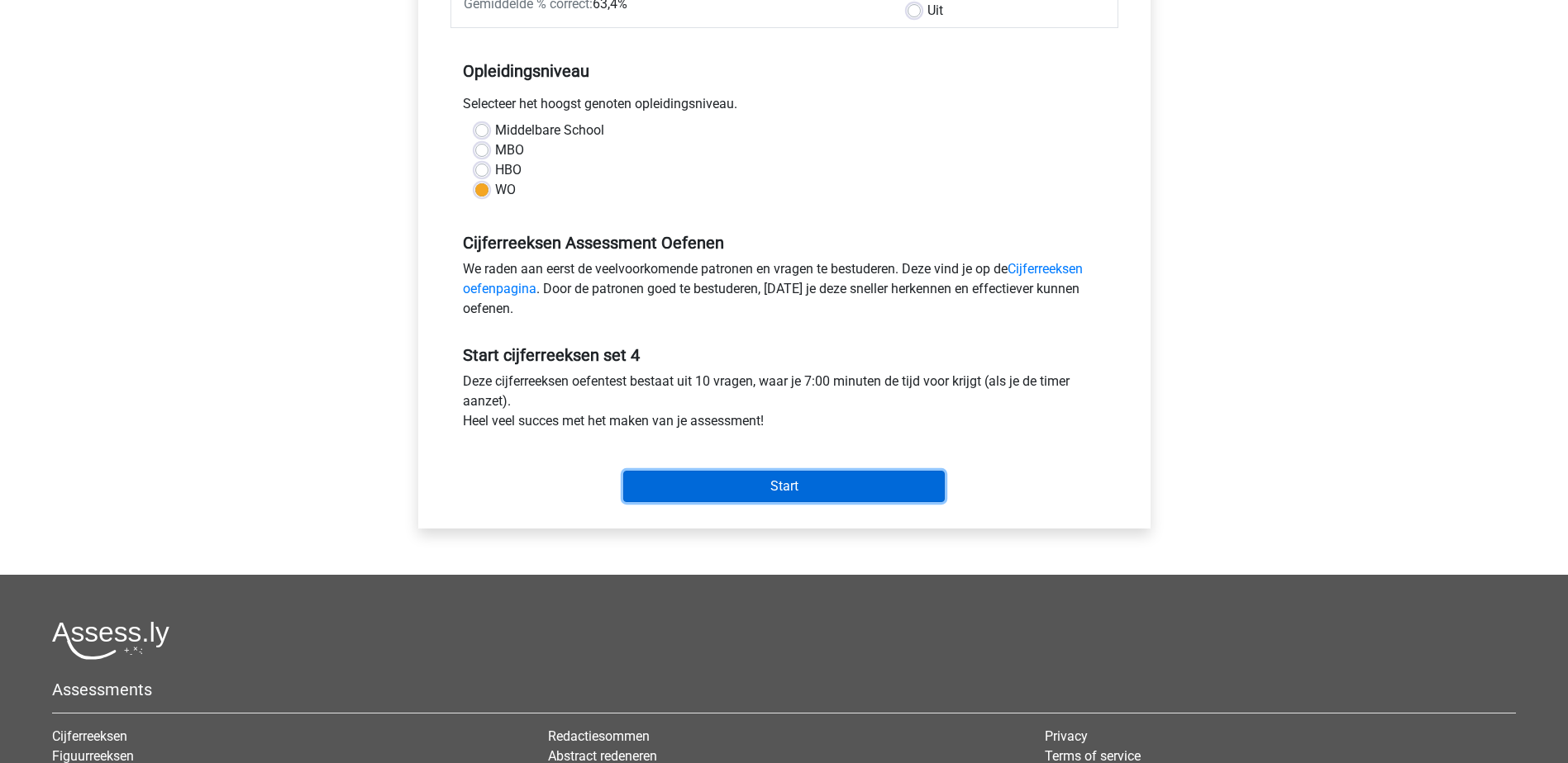
click at [890, 480] on input "Start" at bounding box center [784, 487] width 322 height 32
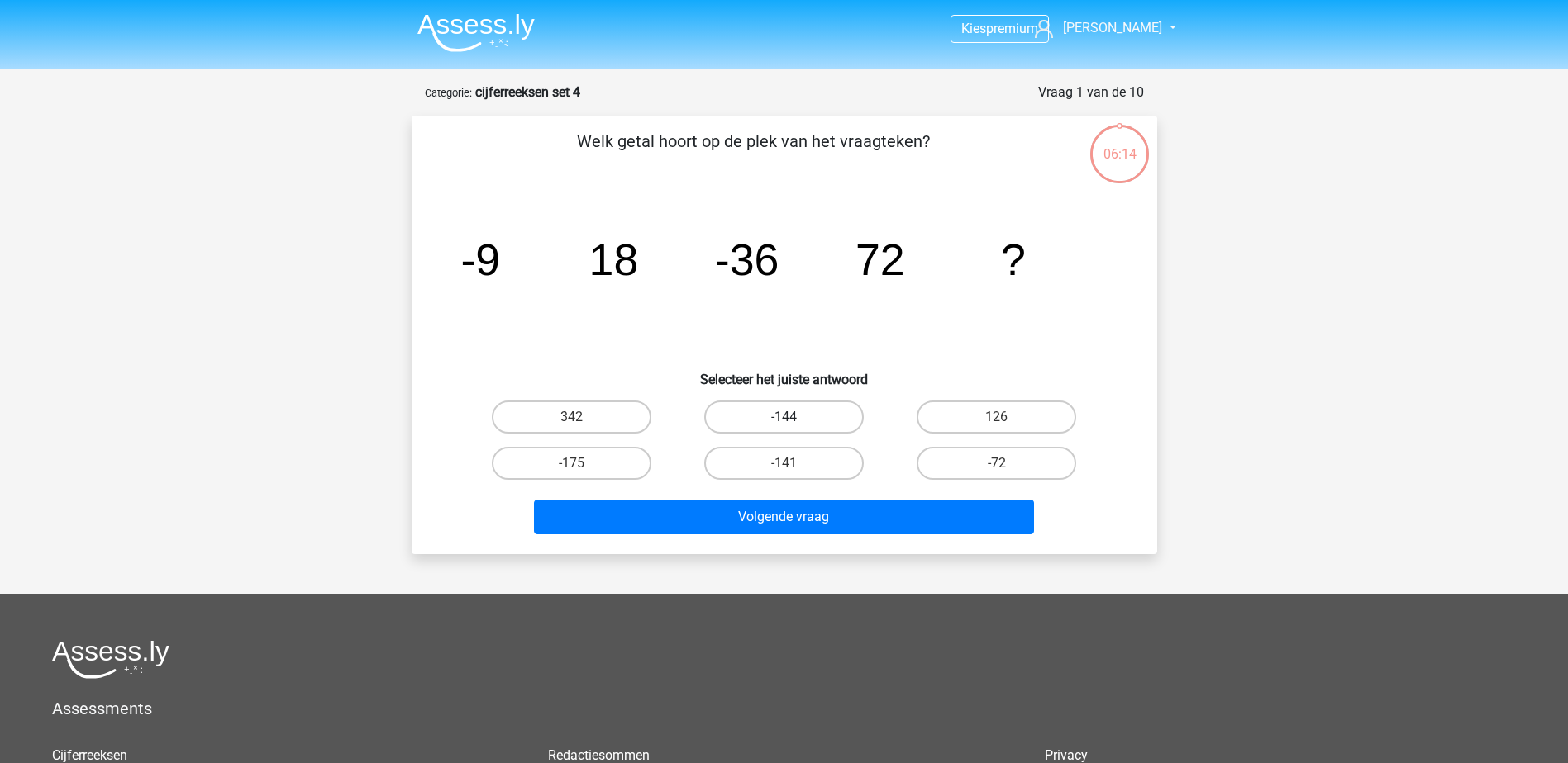
click at [774, 421] on label "-144" at bounding box center [784, 416] width 159 height 33
click at [783, 421] on input "-144" at bounding box center [788, 422] width 10 height 10
radio input "true"
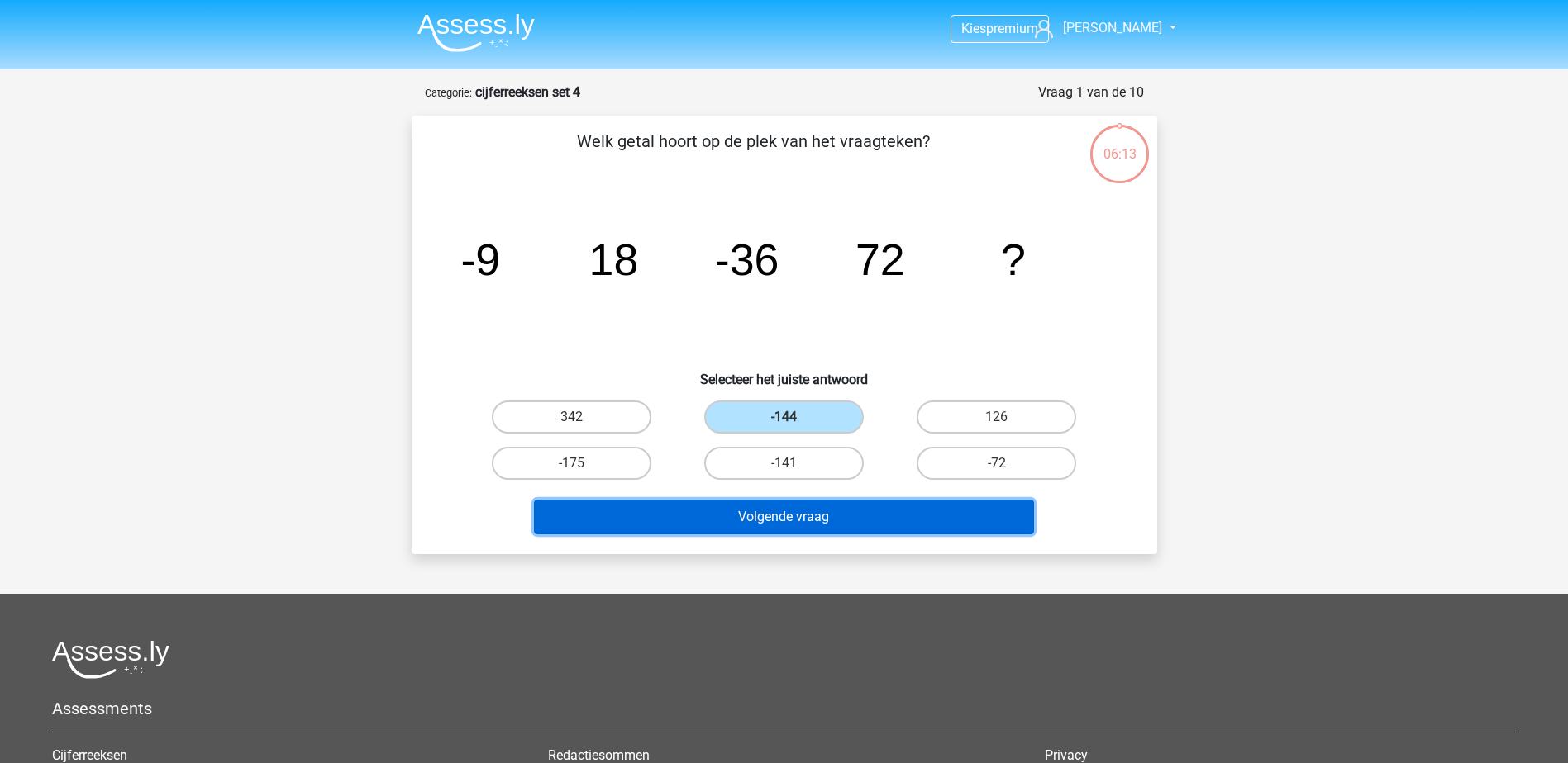
click at [829, 513] on button "Volgende vraag" at bounding box center [784, 516] width 500 height 35
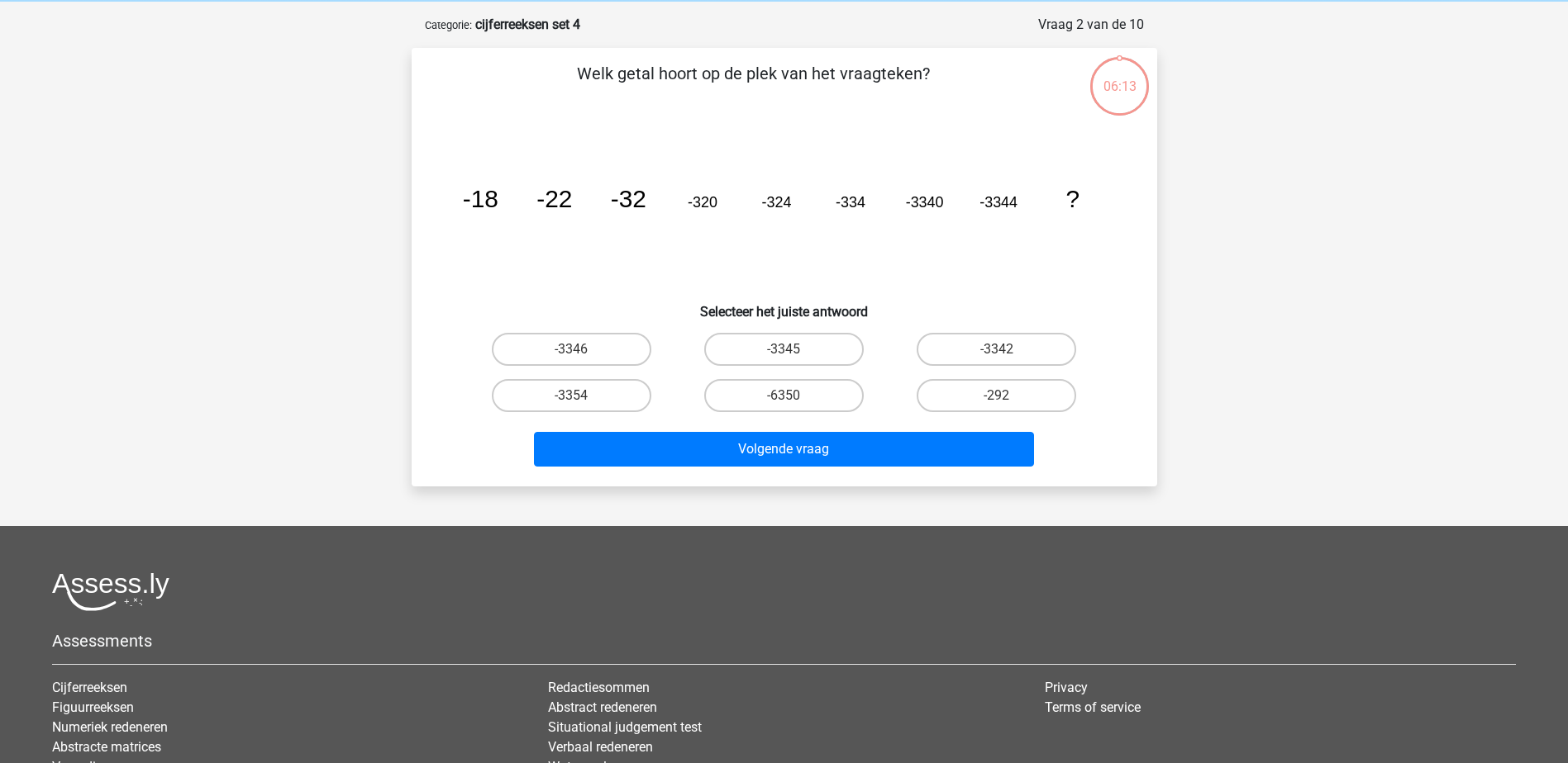
scroll to position [82, 0]
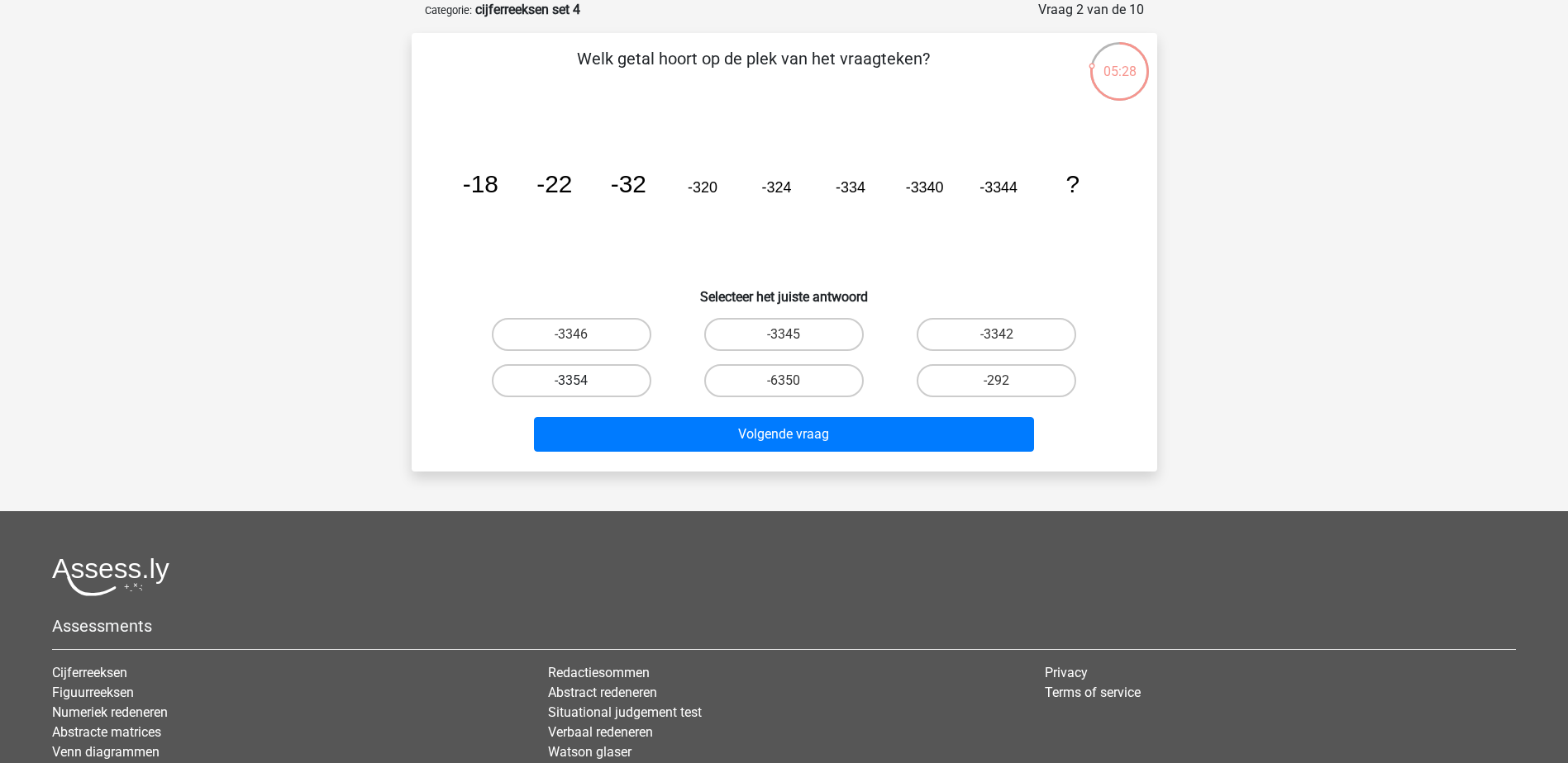
click at [627, 385] on label "-3354" at bounding box center [572, 381] width 159 height 33
click at [582, 385] on input "-3354" at bounding box center [575, 385] width 10 height 10
radio input "true"
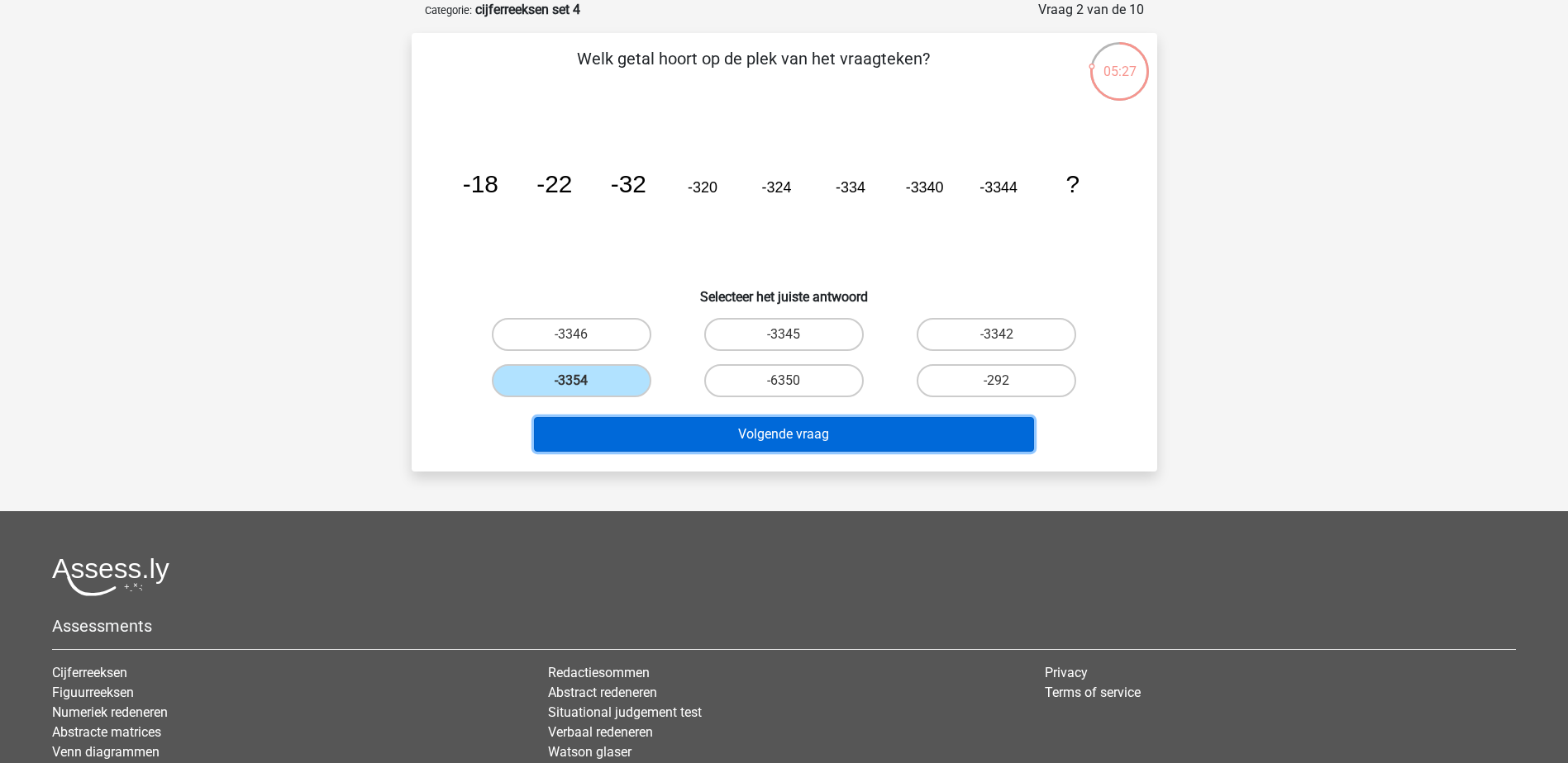
click at [791, 447] on button "Volgende vraag" at bounding box center [784, 434] width 500 height 35
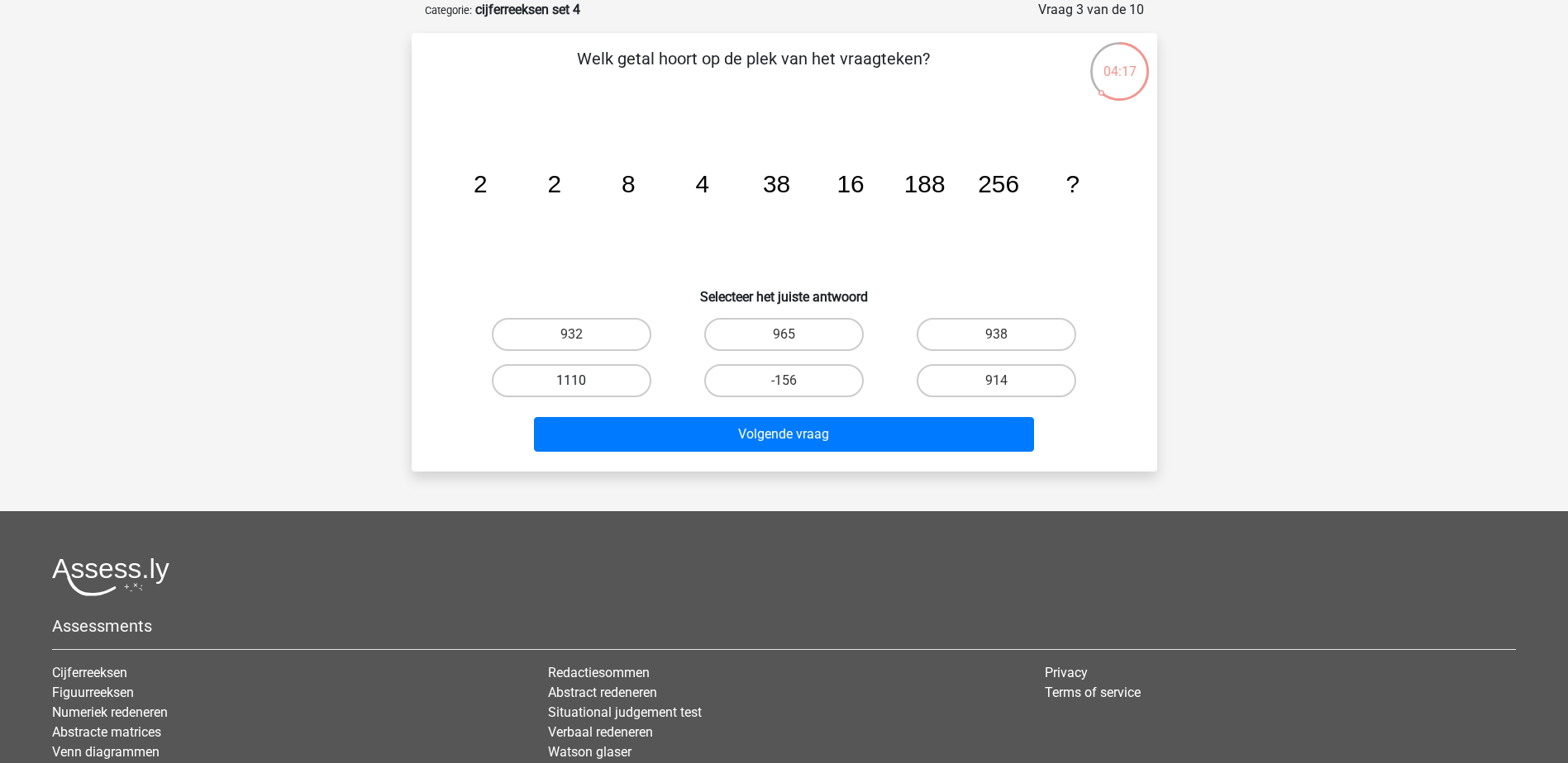
drag, startPoint x: 616, startPoint y: 338, endPoint x: 646, endPoint y: 368, distance: 42.4
click at [616, 338] on label "932" at bounding box center [572, 334] width 159 height 33
click at [582, 338] on input "932" at bounding box center [575, 339] width 10 height 10
radio input "true"
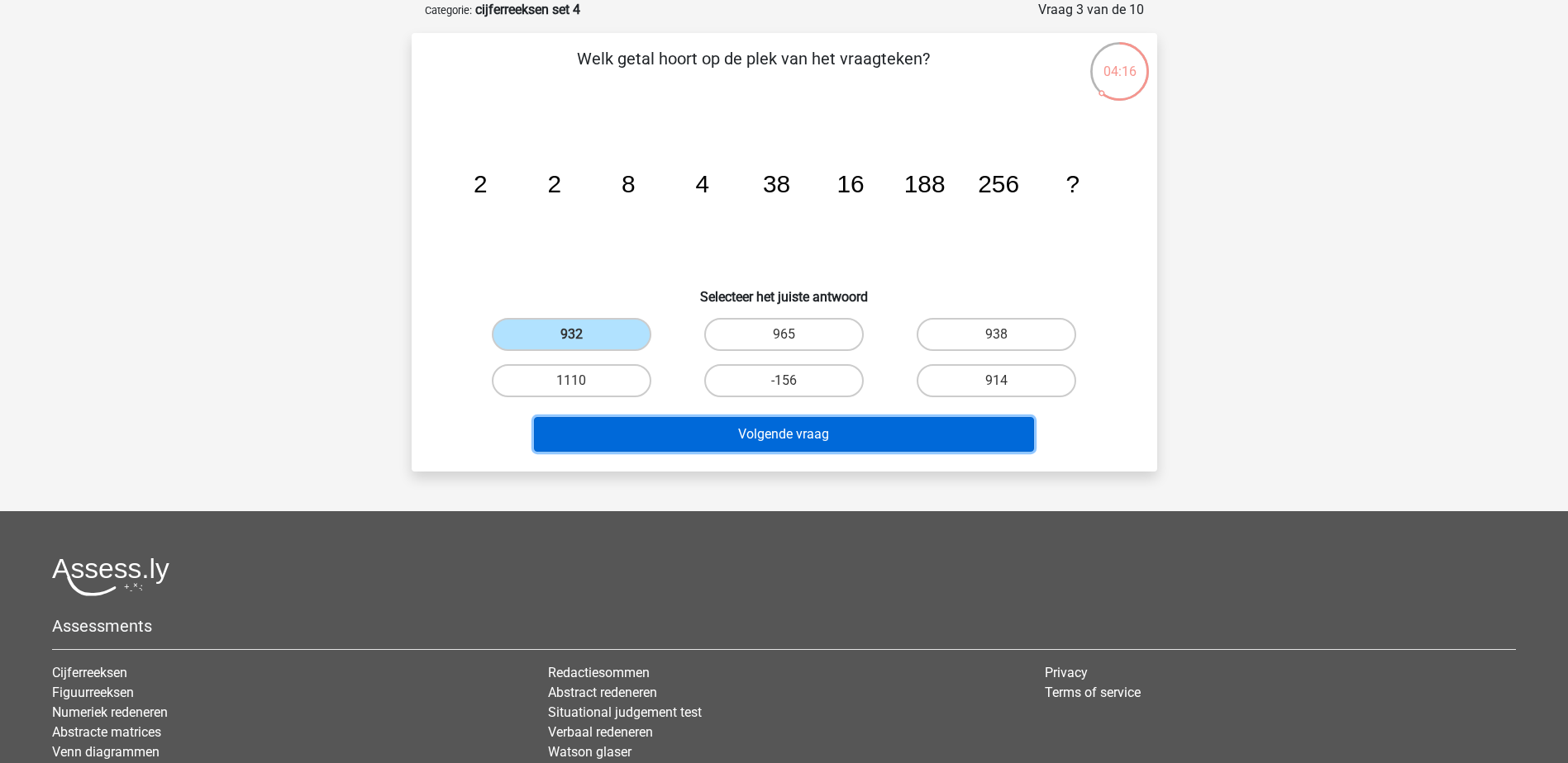
click at [762, 436] on button "Volgende vraag" at bounding box center [784, 434] width 500 height 35
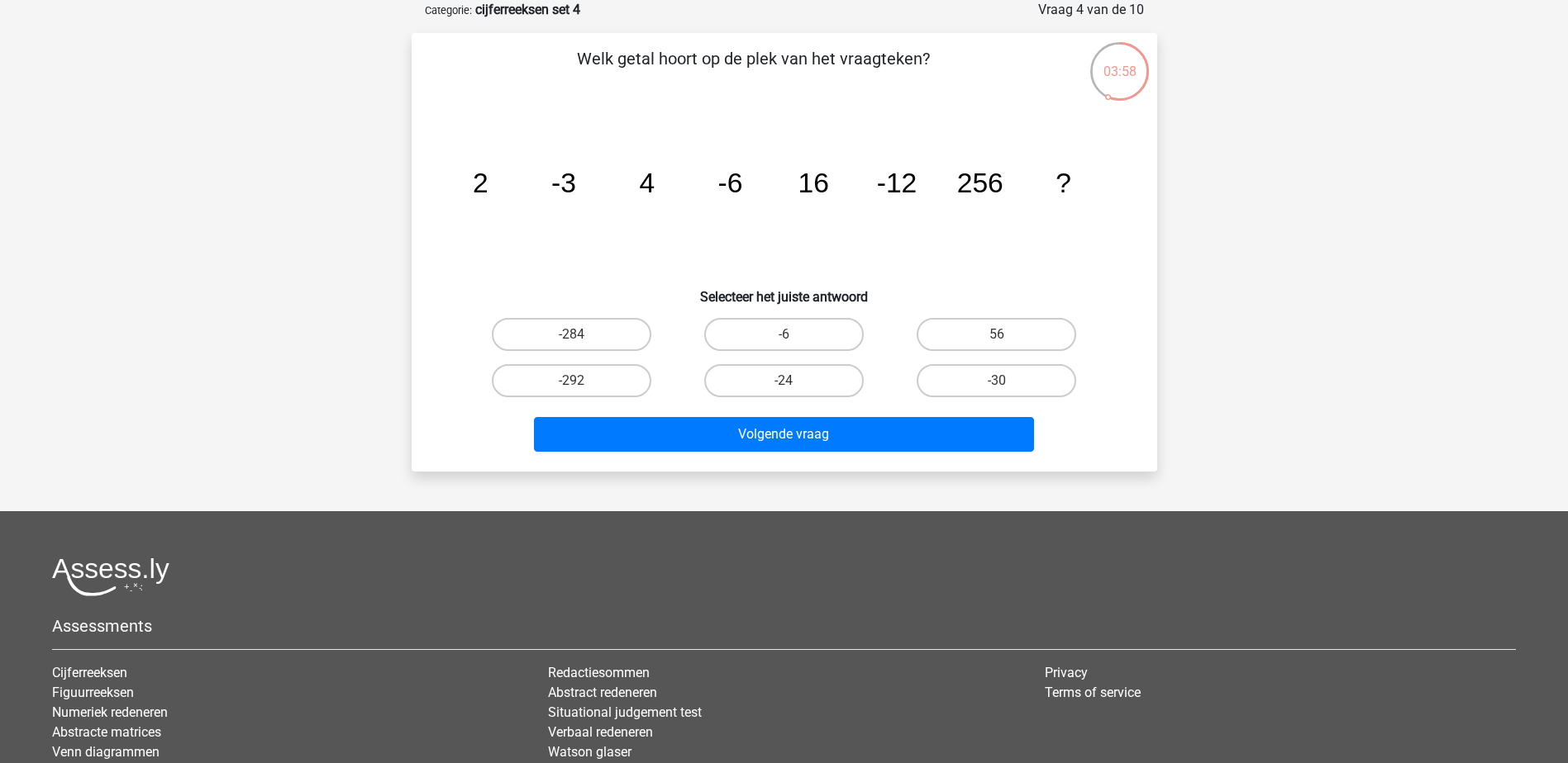
click at [634, 183] on icon "image/svg+xml 2 -3 4 -6 16 -12 256 ?" at bounding box center [784, 193] width 666 height 166
click at [636, 183] on icon "image/svg+xml 2 -3 4 -6 16 -12 256 ?" at bounding box center [784, 193] width 666 height 166
drag, startPoint x: 636, startPoint y: 183, endPoint x: 761, endPoint y: 188, distance: 125.1
click at [761, 188] on icon "image/svg+xml 2 -3 4 -6 16 -12 256 ?" at bounding box center [784, 193] width 666 height 166
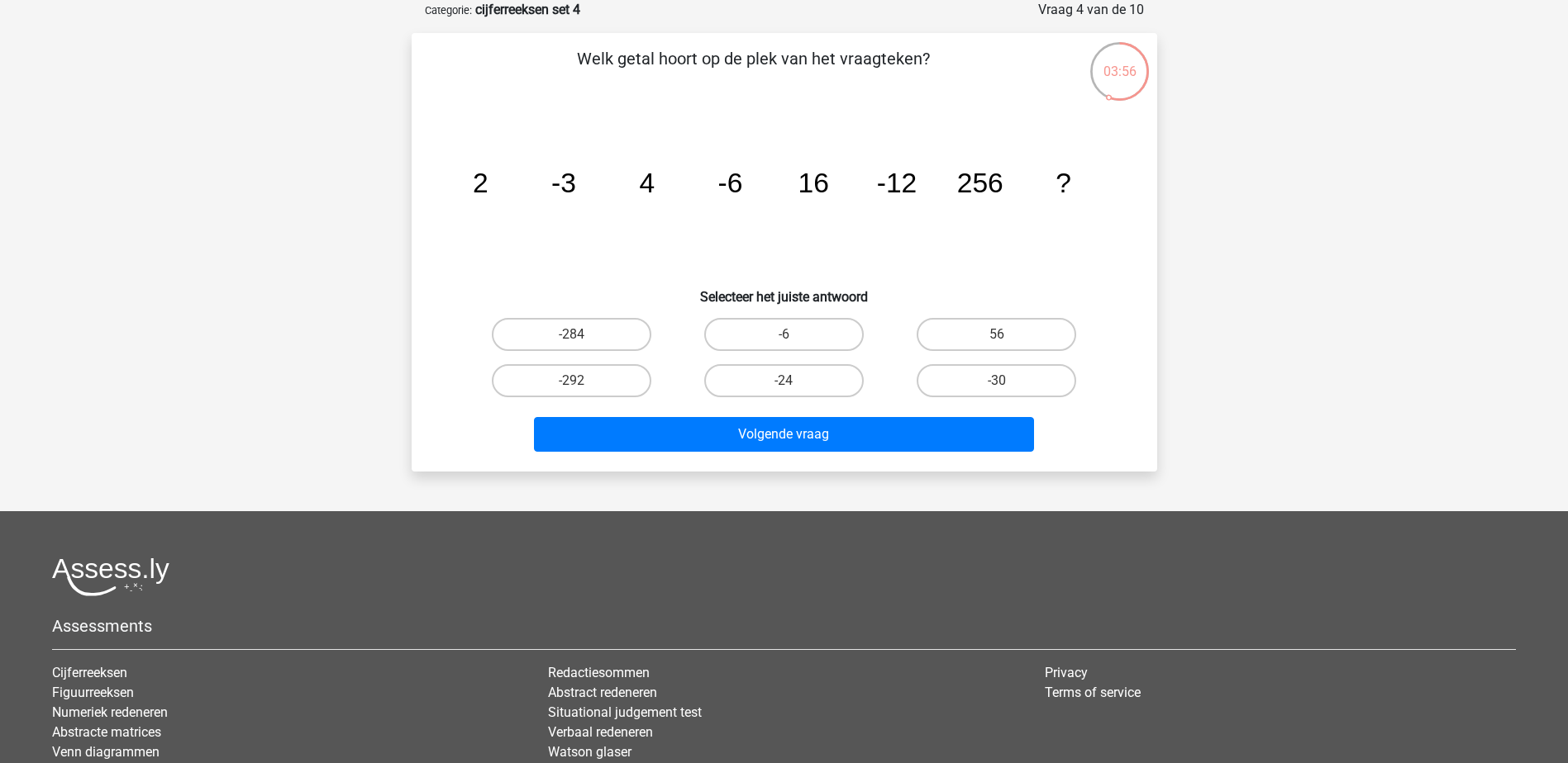
click at [731, 184] on tspan "-6" at bounding box center [730, 182] width 25 height 31
click at [730, 184] on tspan "-6" at bounding box center [730, 182] width 25 height 31
drag, startPoint x: 730, startPoint y: 184, endPoint x: 783, endPoint y: 200, distance: 55.4
click at [797, 200] on icon "image/svg+xml 2 -3 4 -6 16 -12 256 ?" at bounding box center [784, 193] width 666 height 166
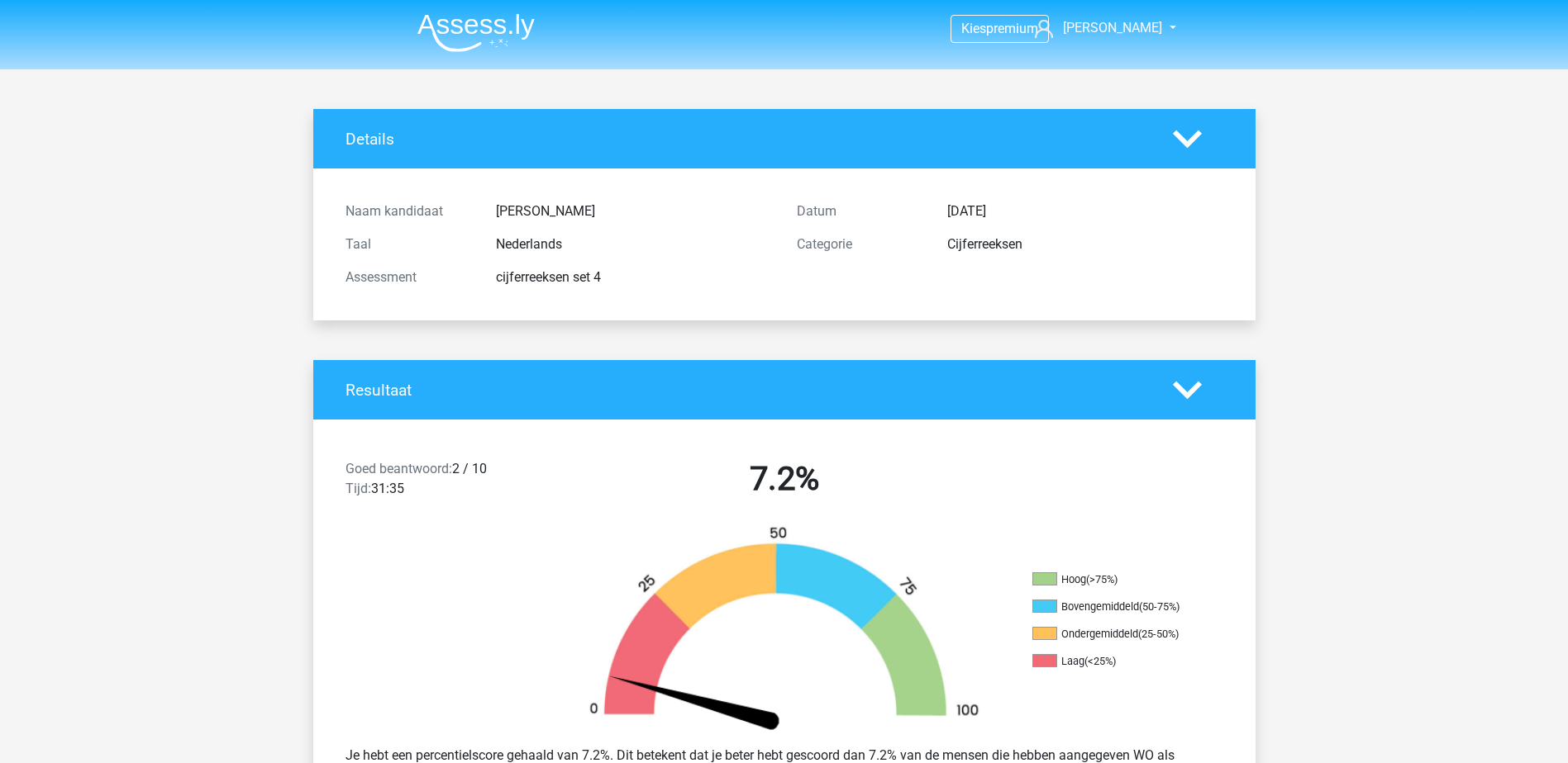
click at [449, 22] on img at bounding box center [475, 33] width 117 height 39
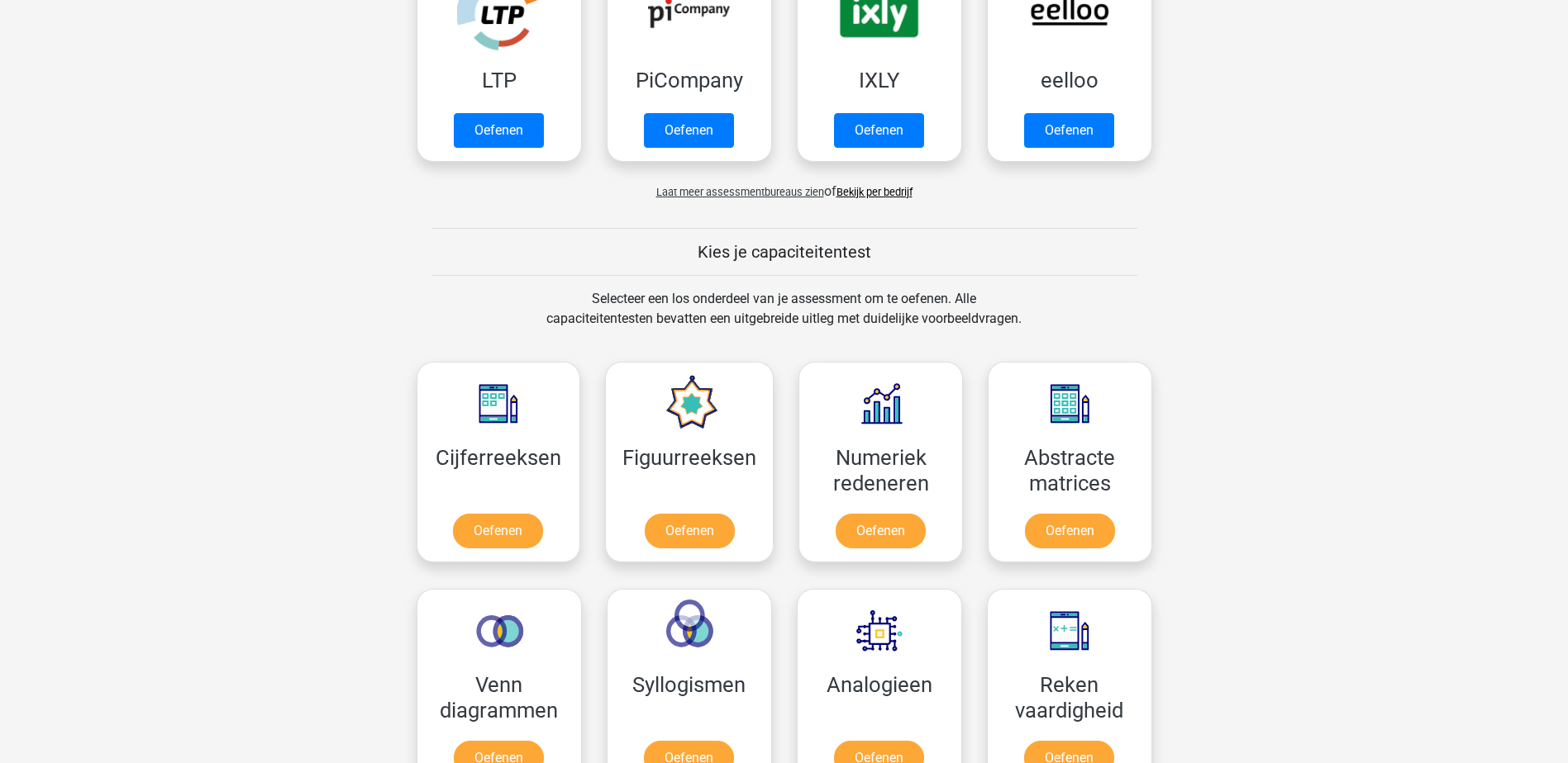
scroll to position [826, 0]
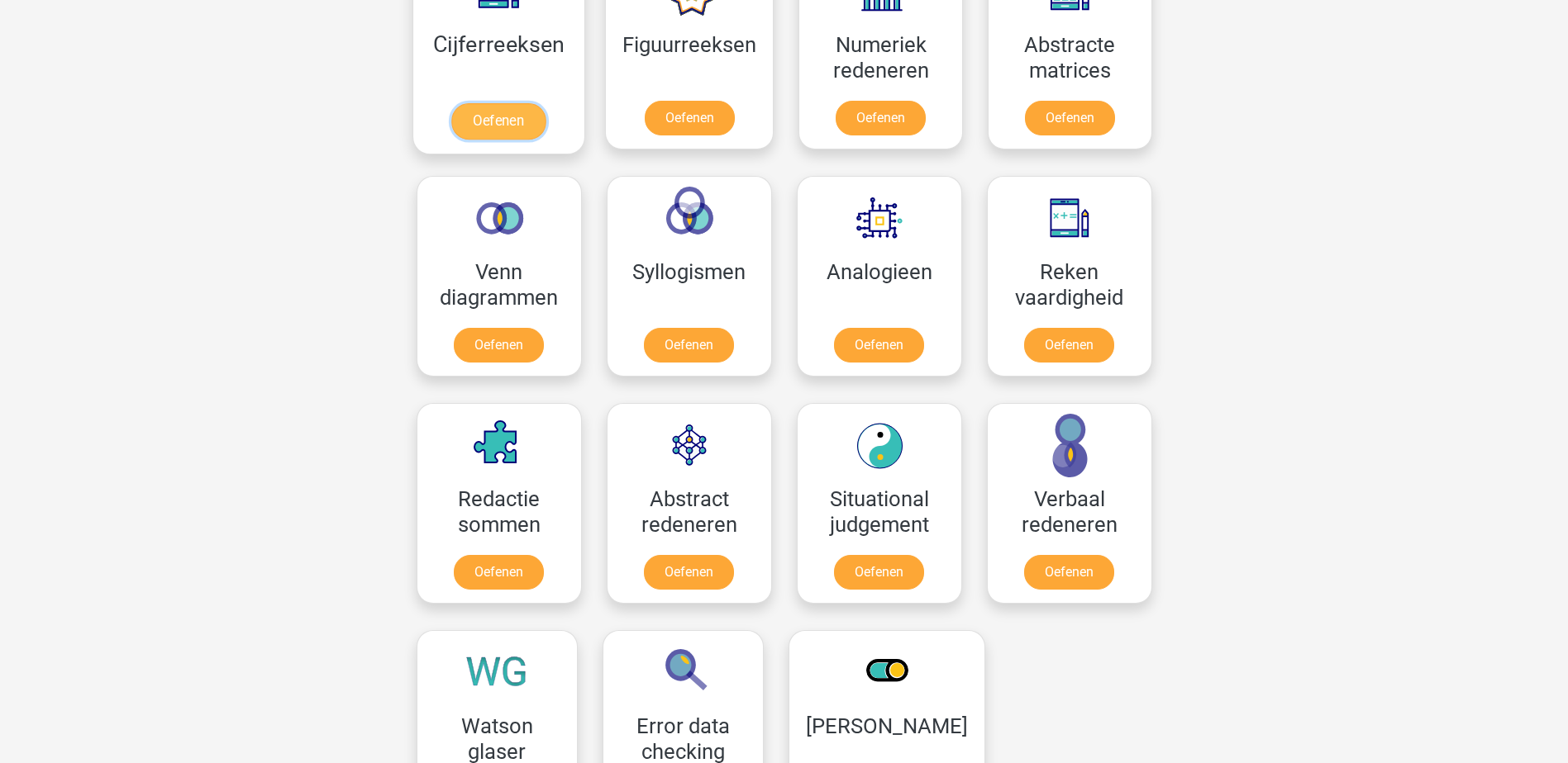
click at [451, 103] on link "Oefenen" at bounding box center [498, 121] width 94 height 36
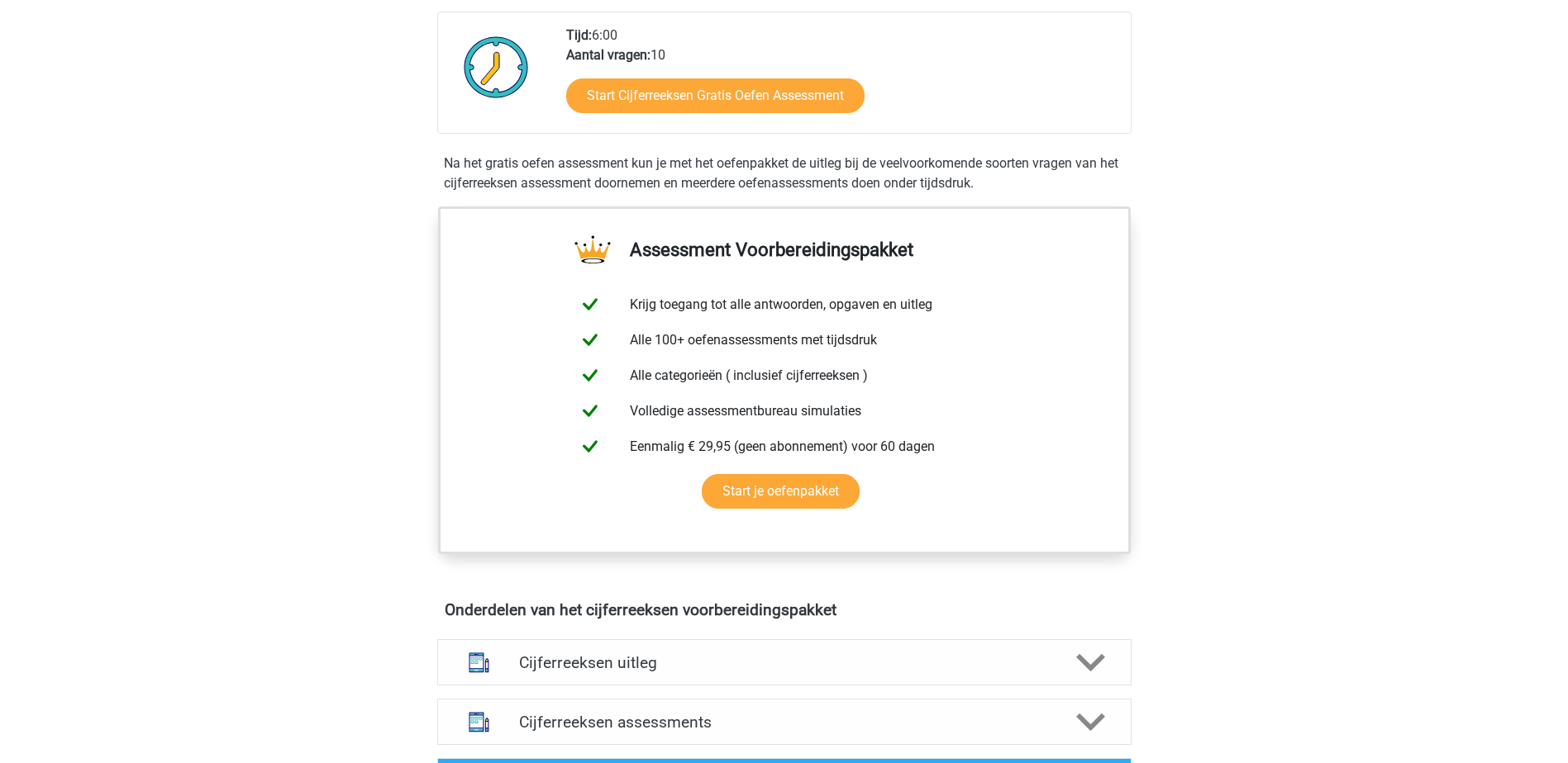
scroll to position [743, 0]
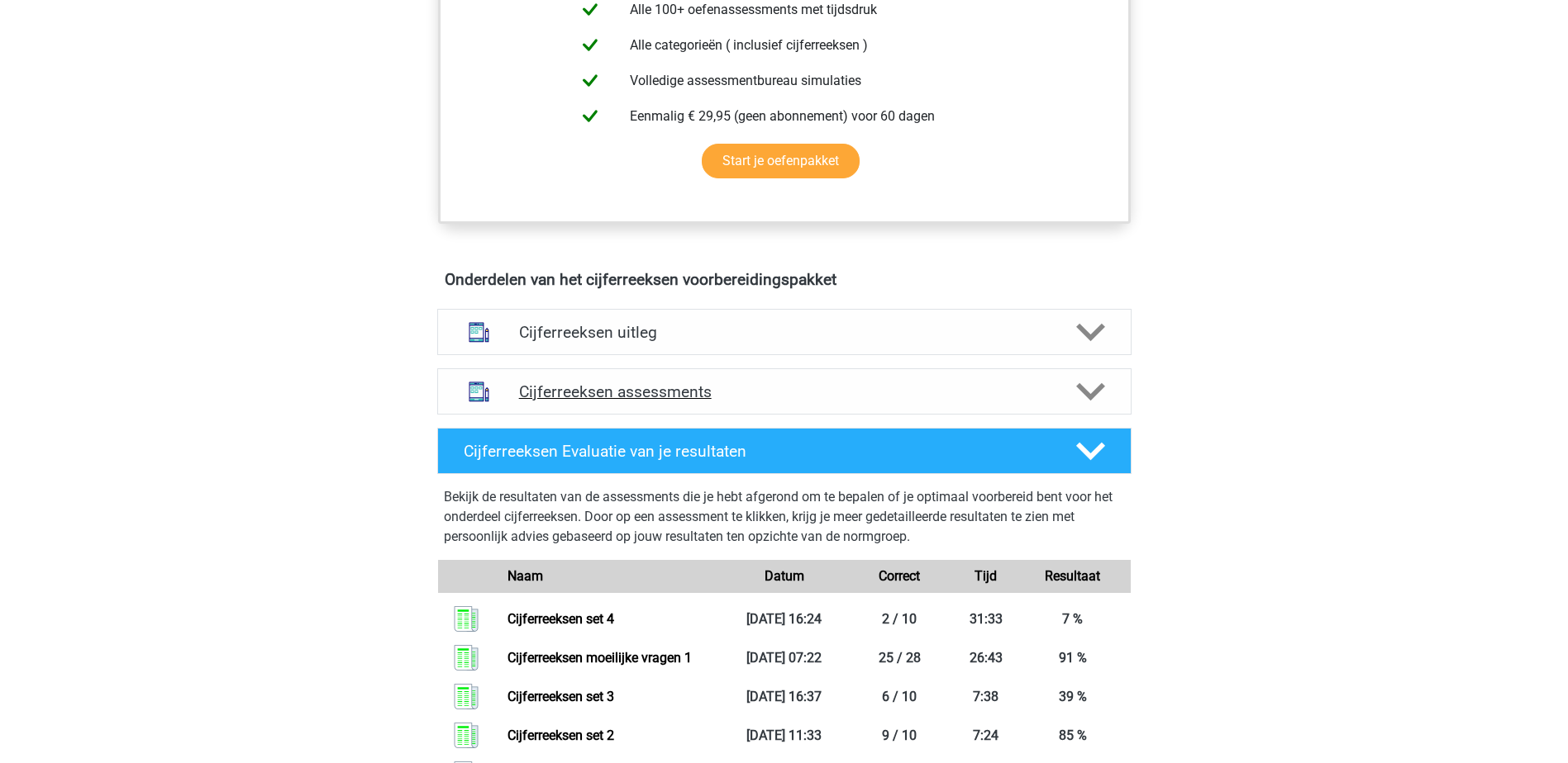
click at [757, 401] on h4 "Cijferreeksen assessments" at bounding box center [784, 392] width 530 height 19
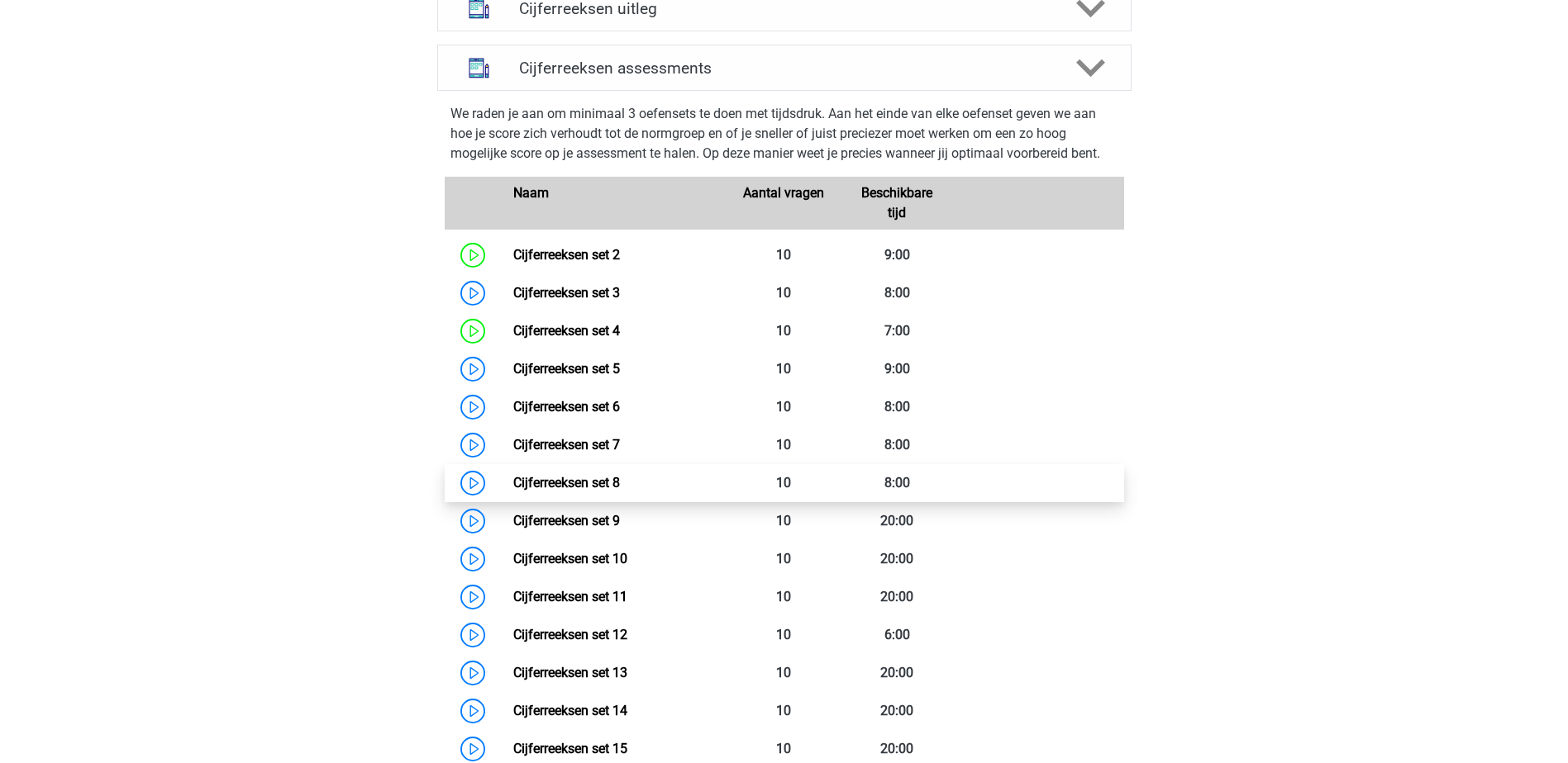
scroll to position [1073, 0]
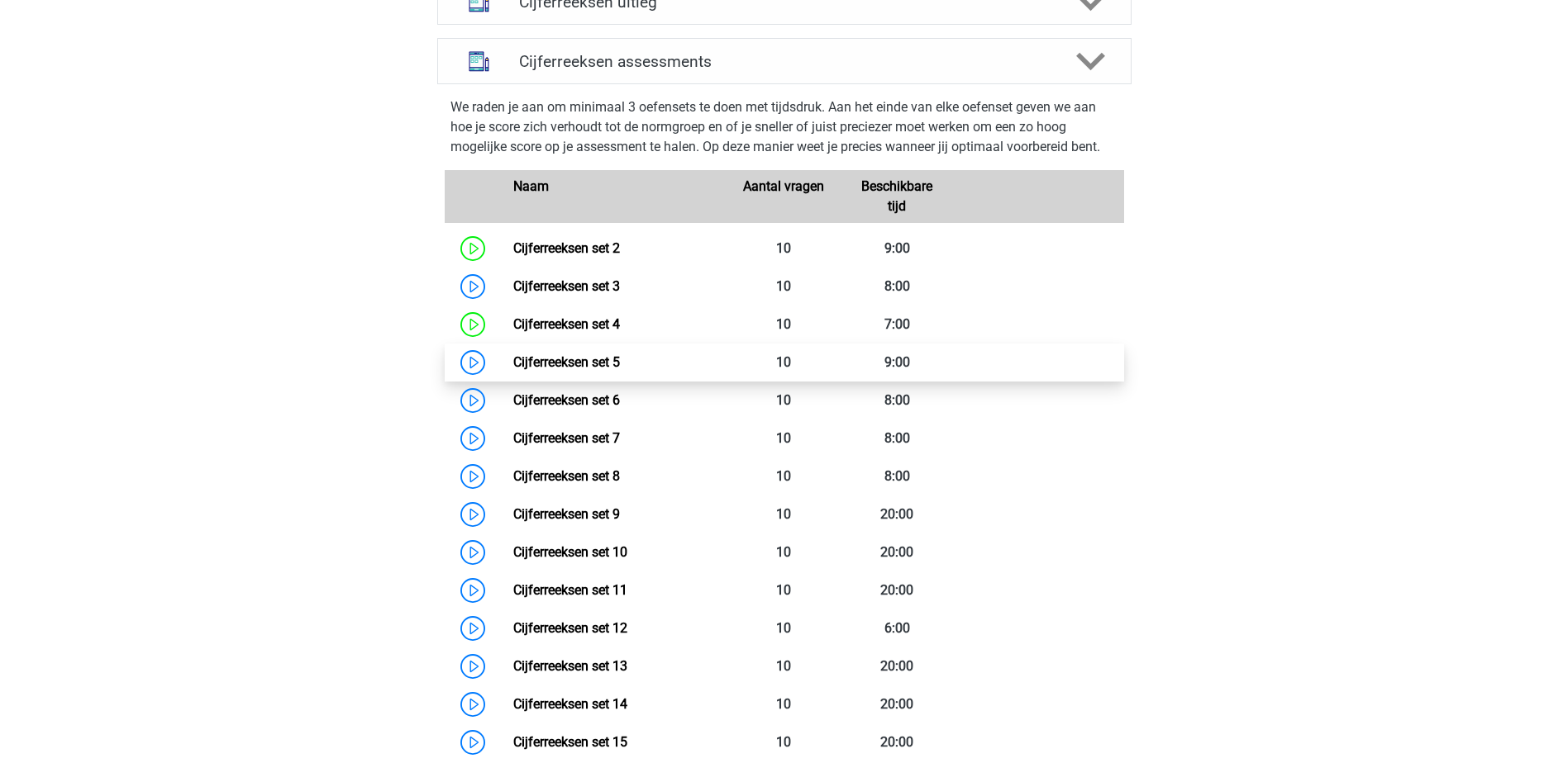
click at [514, 370] on link "Cijferreeksen set 5" at bounding box center [567, 362] width 107 height 16
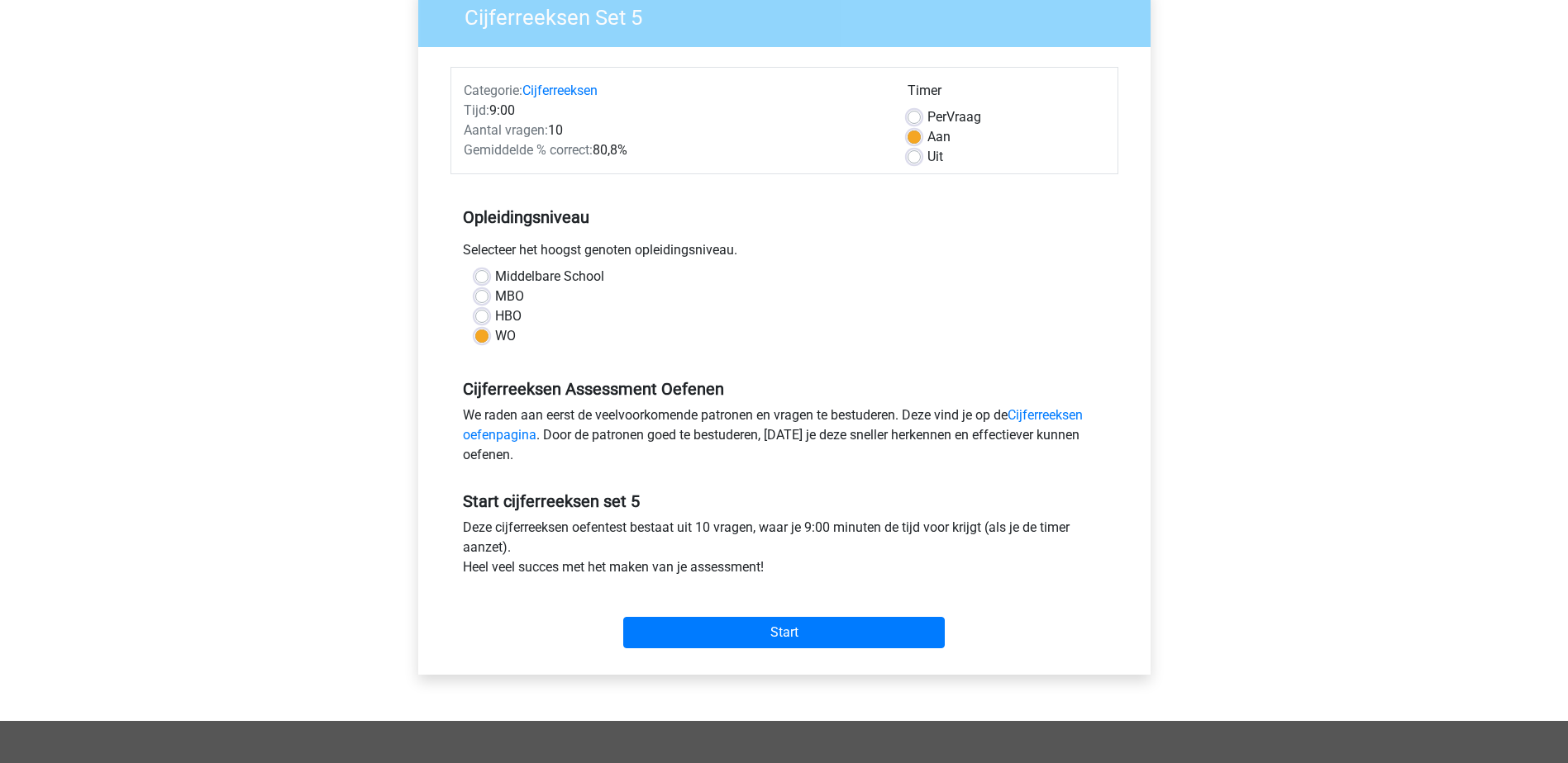
scroll to position [166, 0]
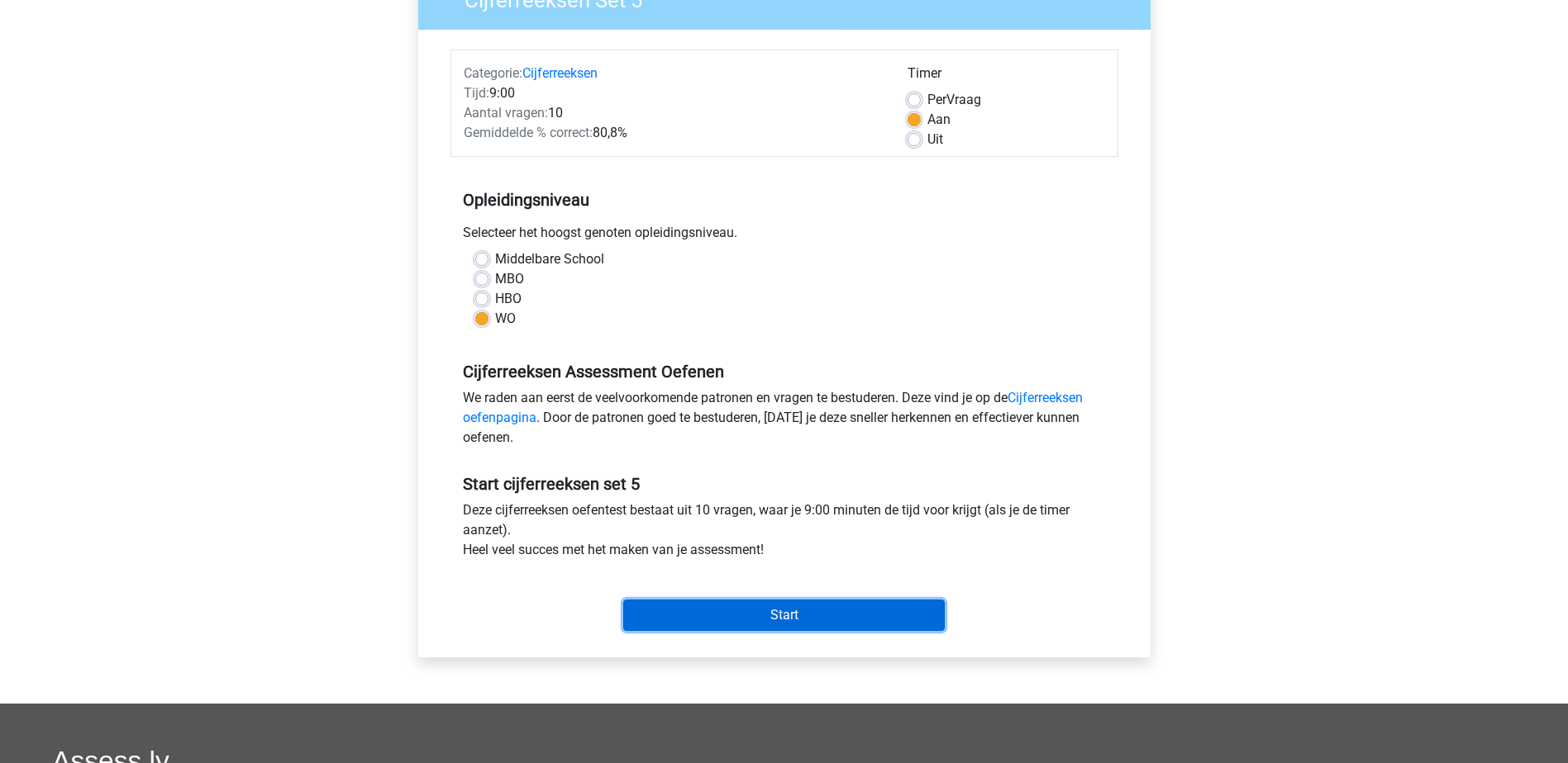
click at [861, 618] on input "Start" at bounding box center [784, 615] width 322 height 32
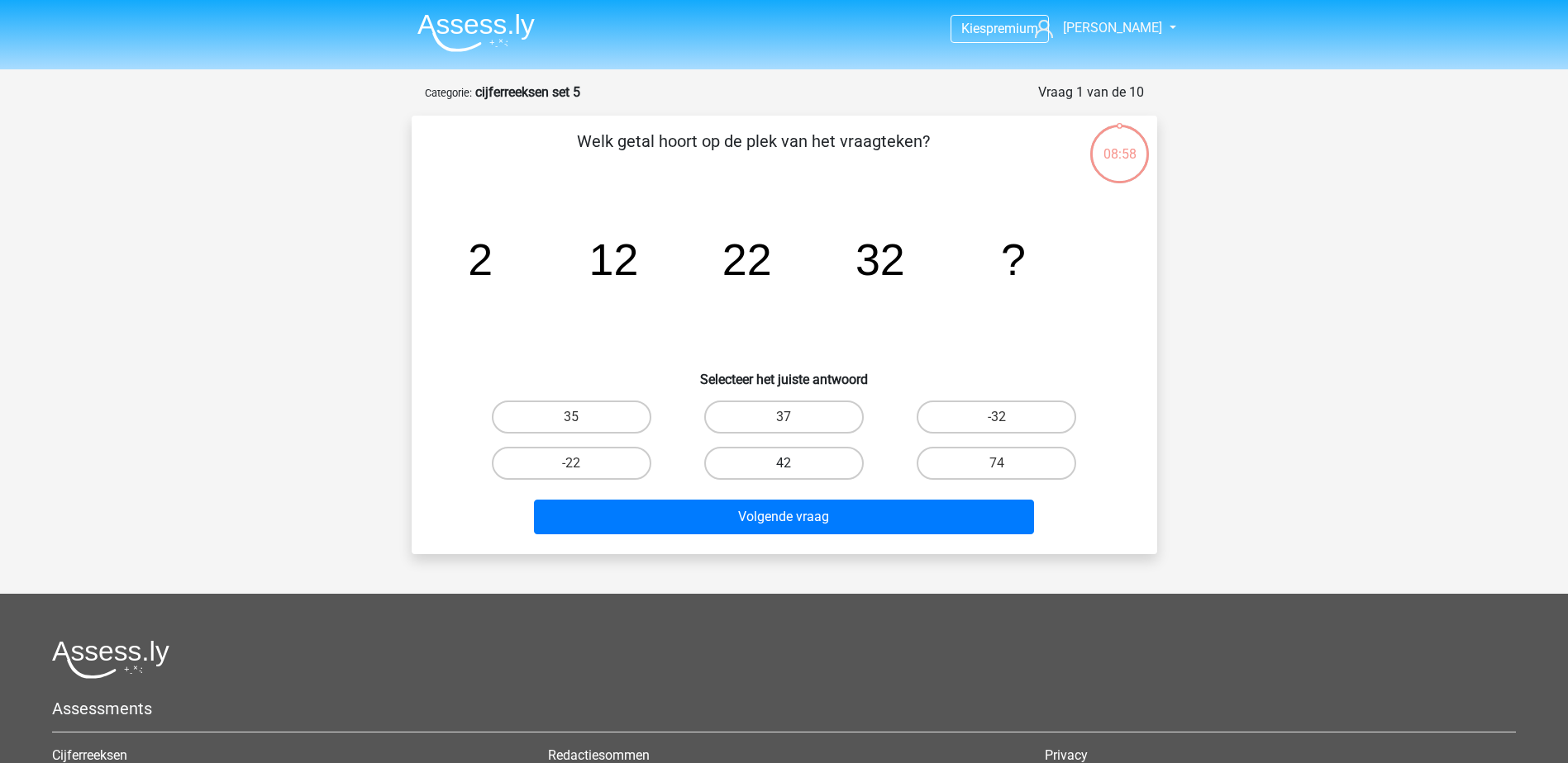
click at [811, 457] on label "42" at bounding box center [784, 463] width 159 height 33
click at [794, 464] on input "42" at bounding box center [788, 468] width 10 height 10
radio input "true"
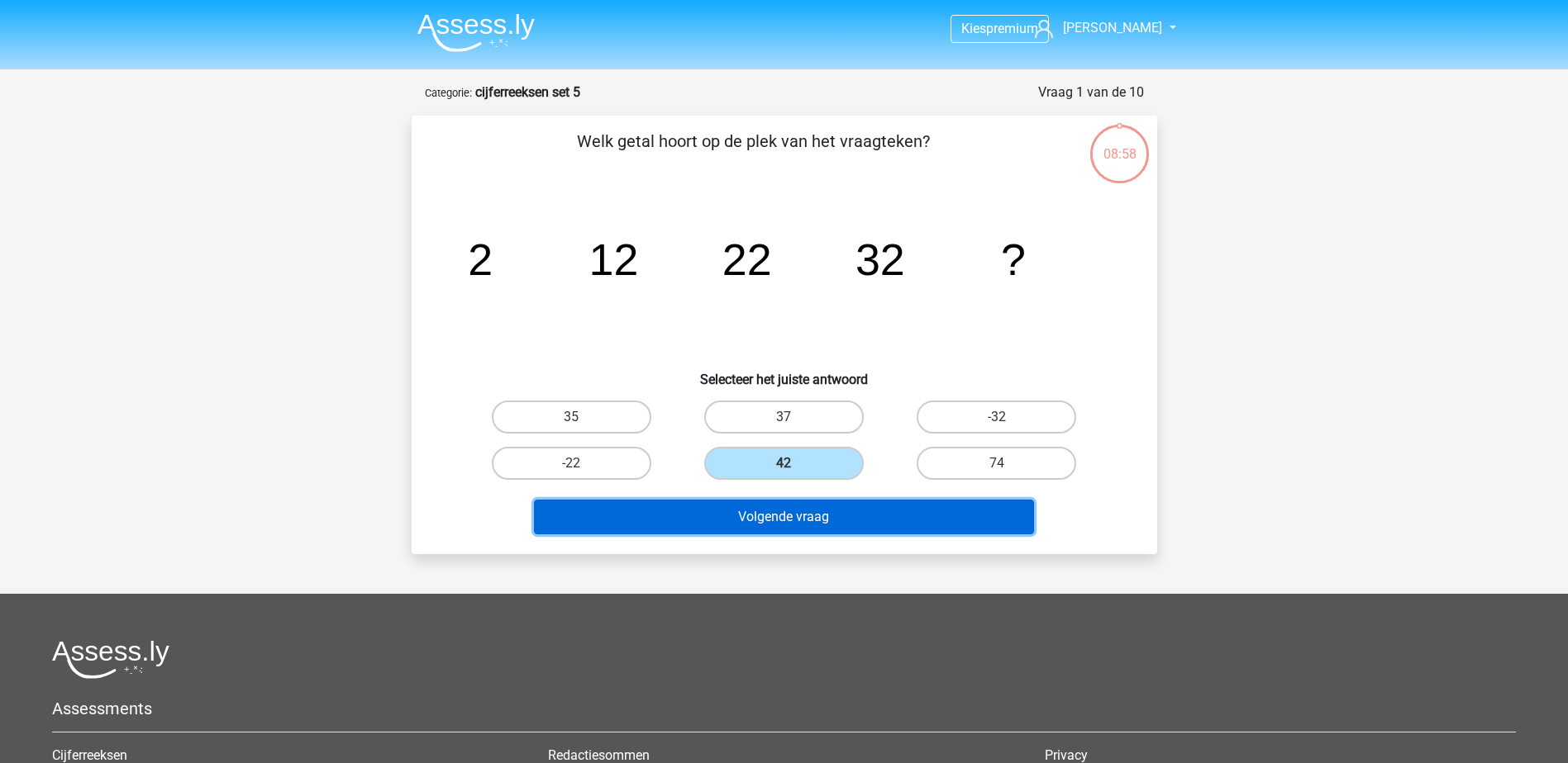
click at [830, 513] on button "Volgende vraag" at bounding box center [784, 516] width 500 height 35
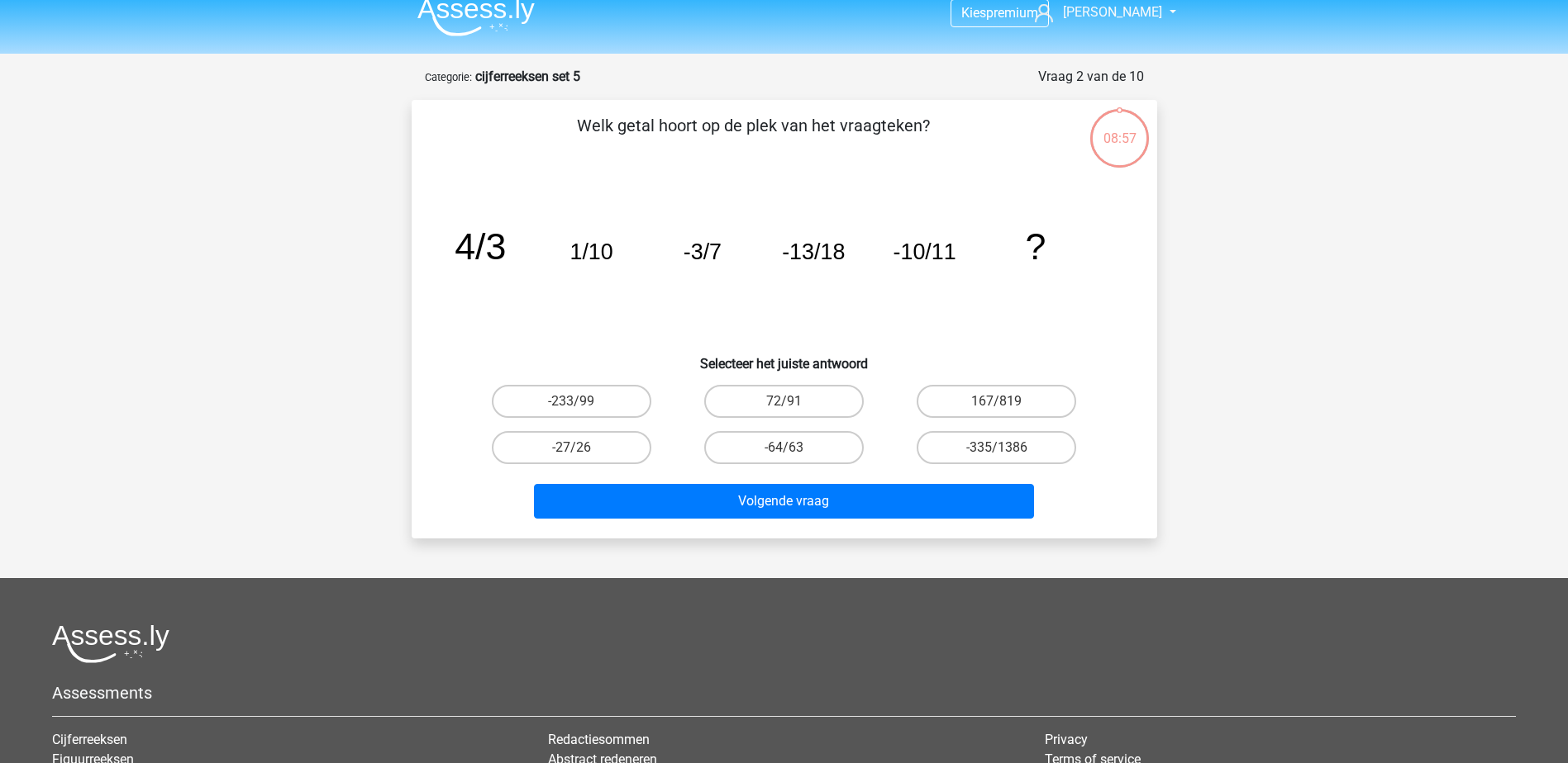
scroll to position [82, 0]
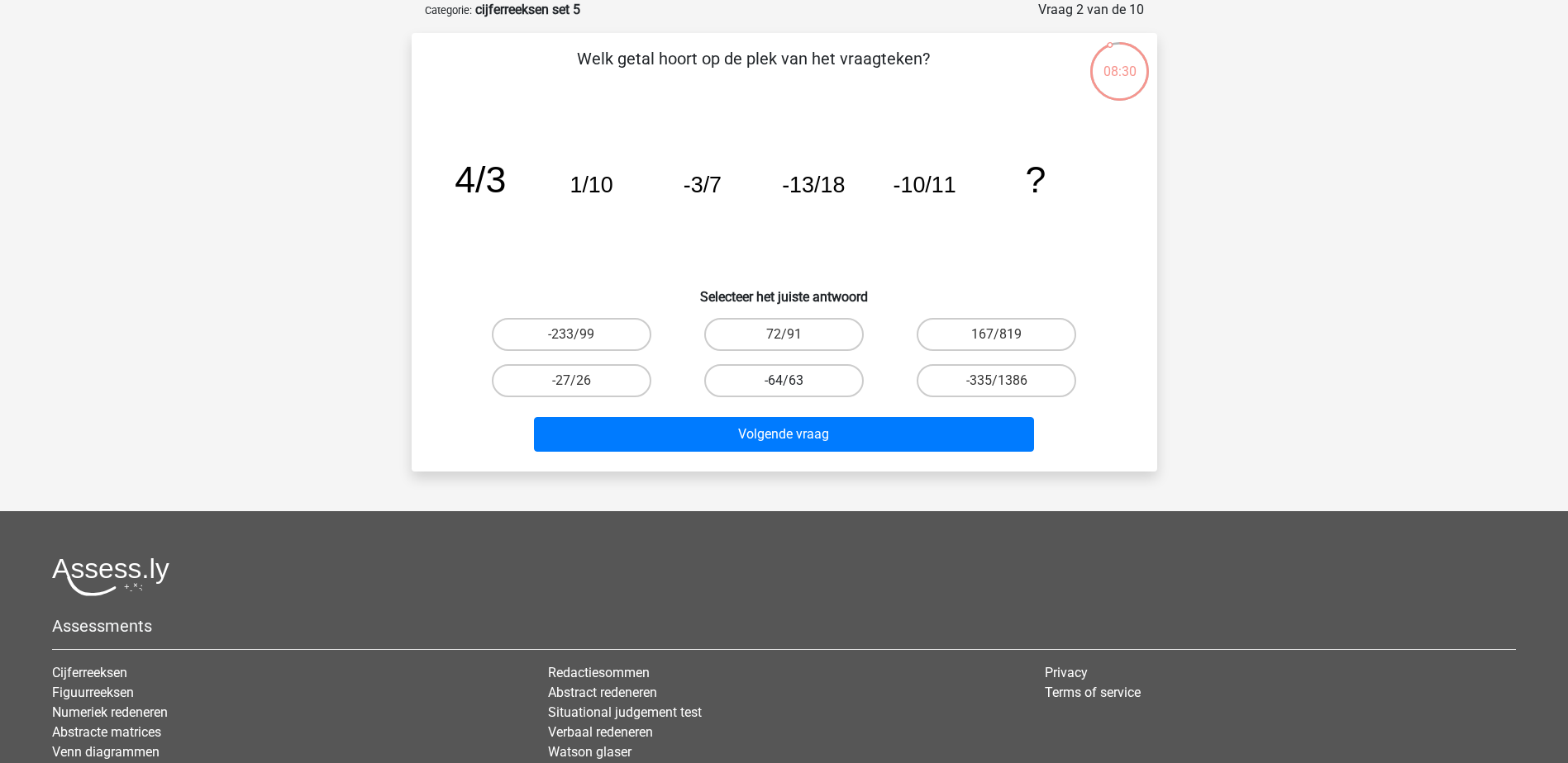
click at [757, 382] on label "-64/63" at bounding box center [784, 381] width 159 height 33
click at [783, 382] on input "-64/63" at bounding box center [788, 385] width 10 height 10
radio input "true"
click at [593, 387] on label "-27/26" at bounding box center [572, 381] width 159 height 33
click at [582, 387] on input "-27/26" at bounding box center [575, 385] width 10 height 10
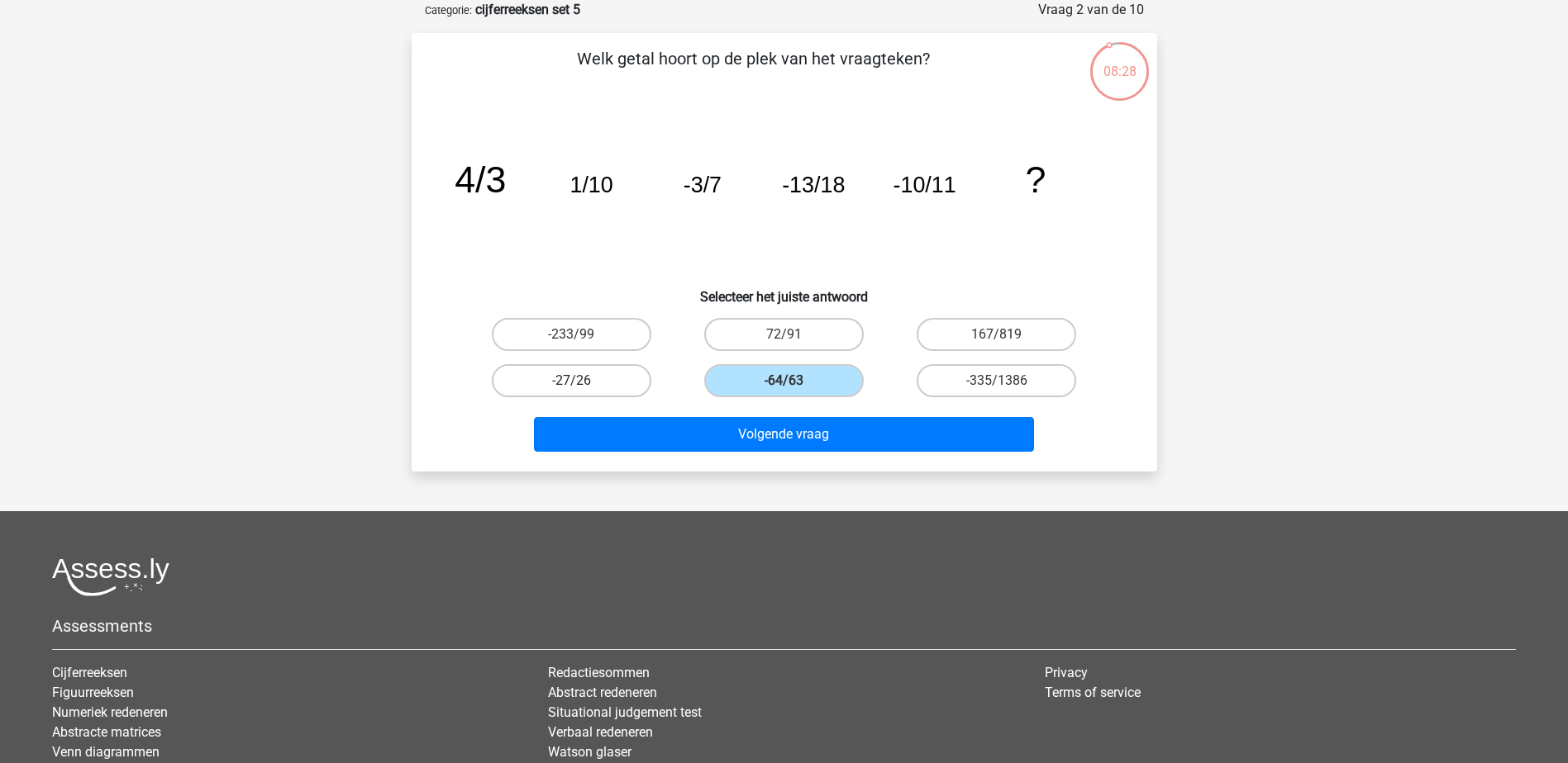
radio input "true"
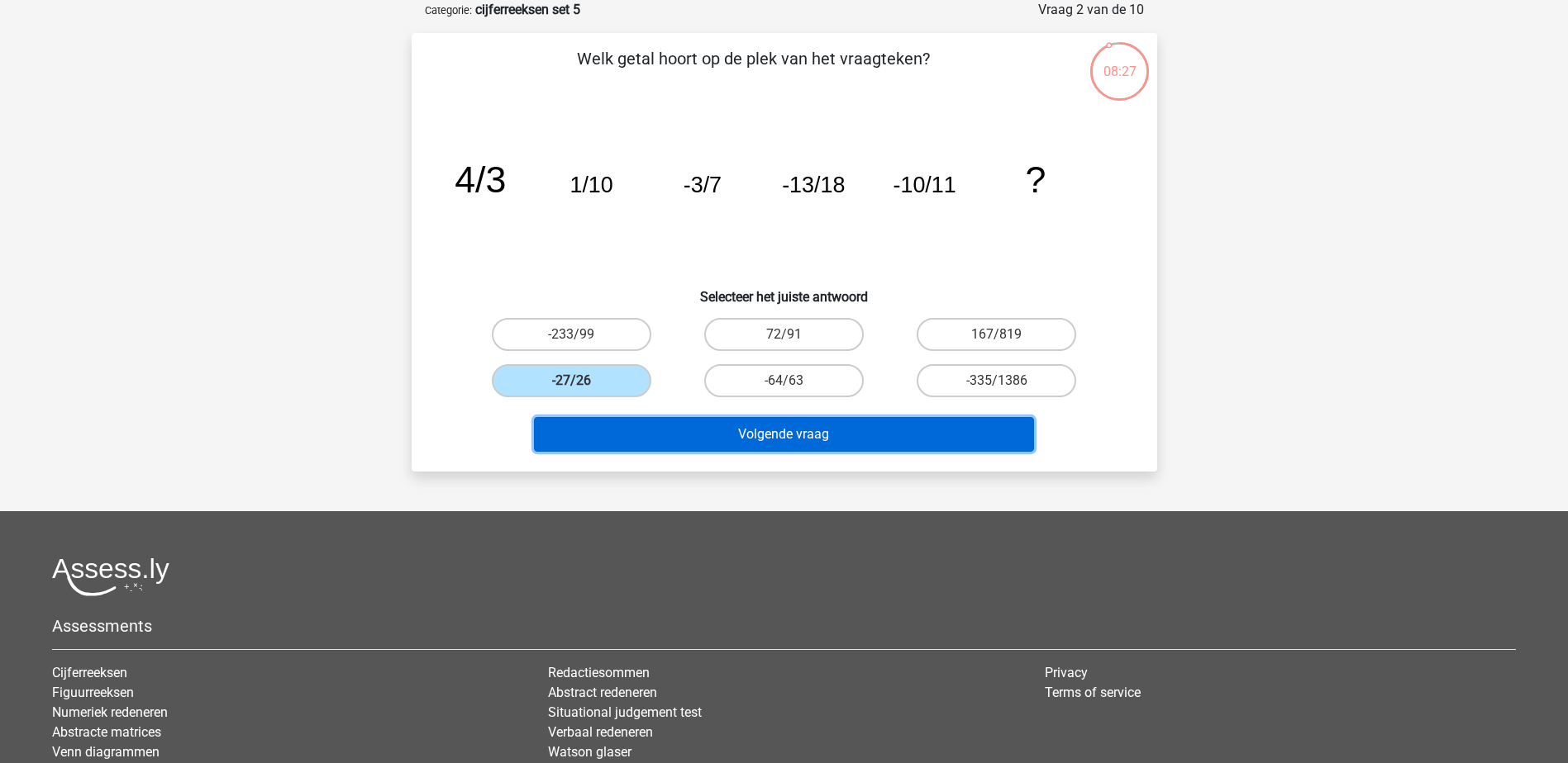
click at [750, 436] on button "Volgende vraag" at bounding box center [784, 434] width 500 height 35
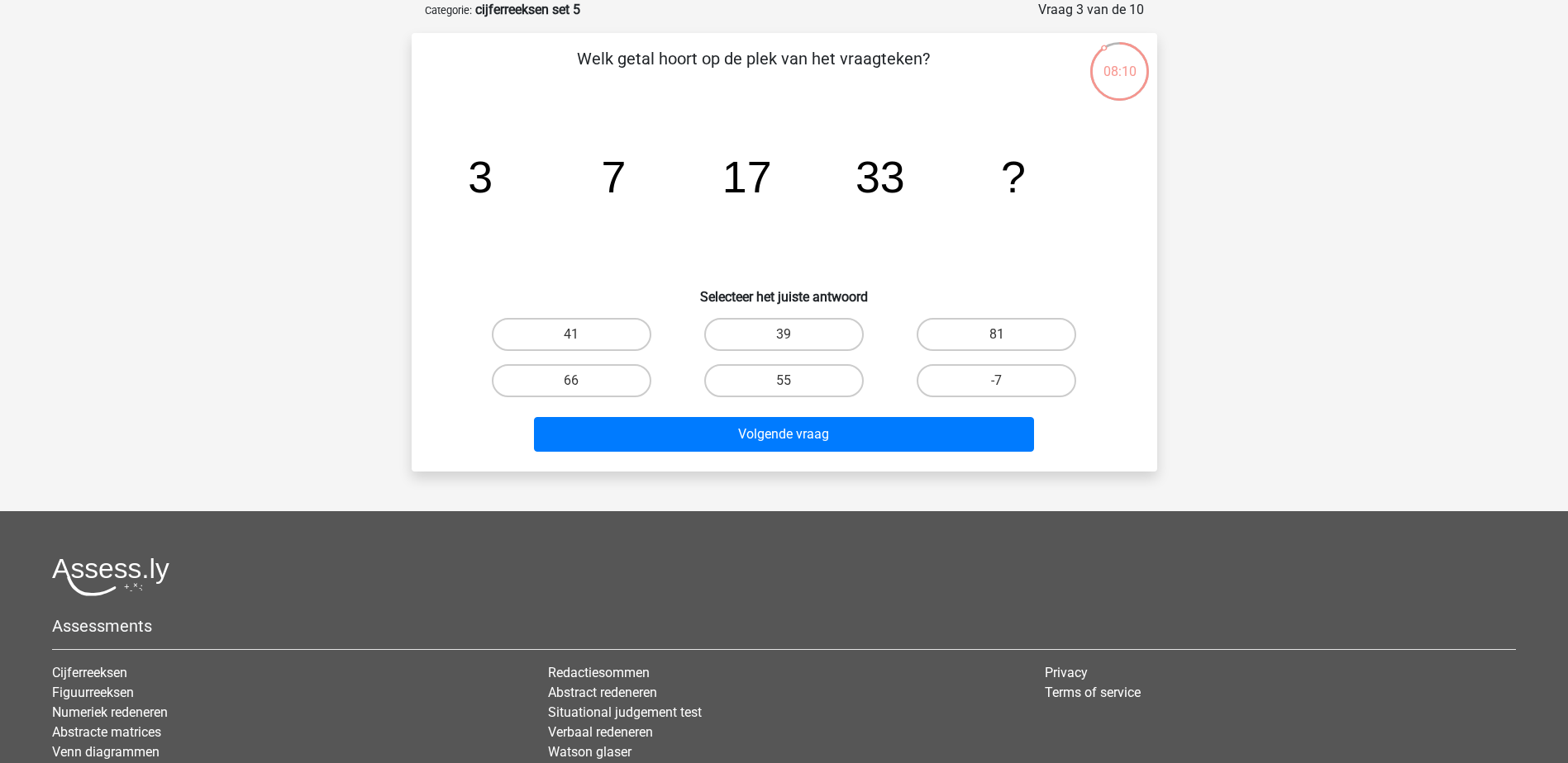
drag, startPoint x: 749, startPoint y: 379, endPoint x: 765, endPoint y: 413, distance: 37.6
click at [749, 379] on label "55" at bounding box center [784, 381] width 159 height 33
click at [783, 381] on input "55" at bounding box center [788, 385] width 10 height 10
radio input "true"
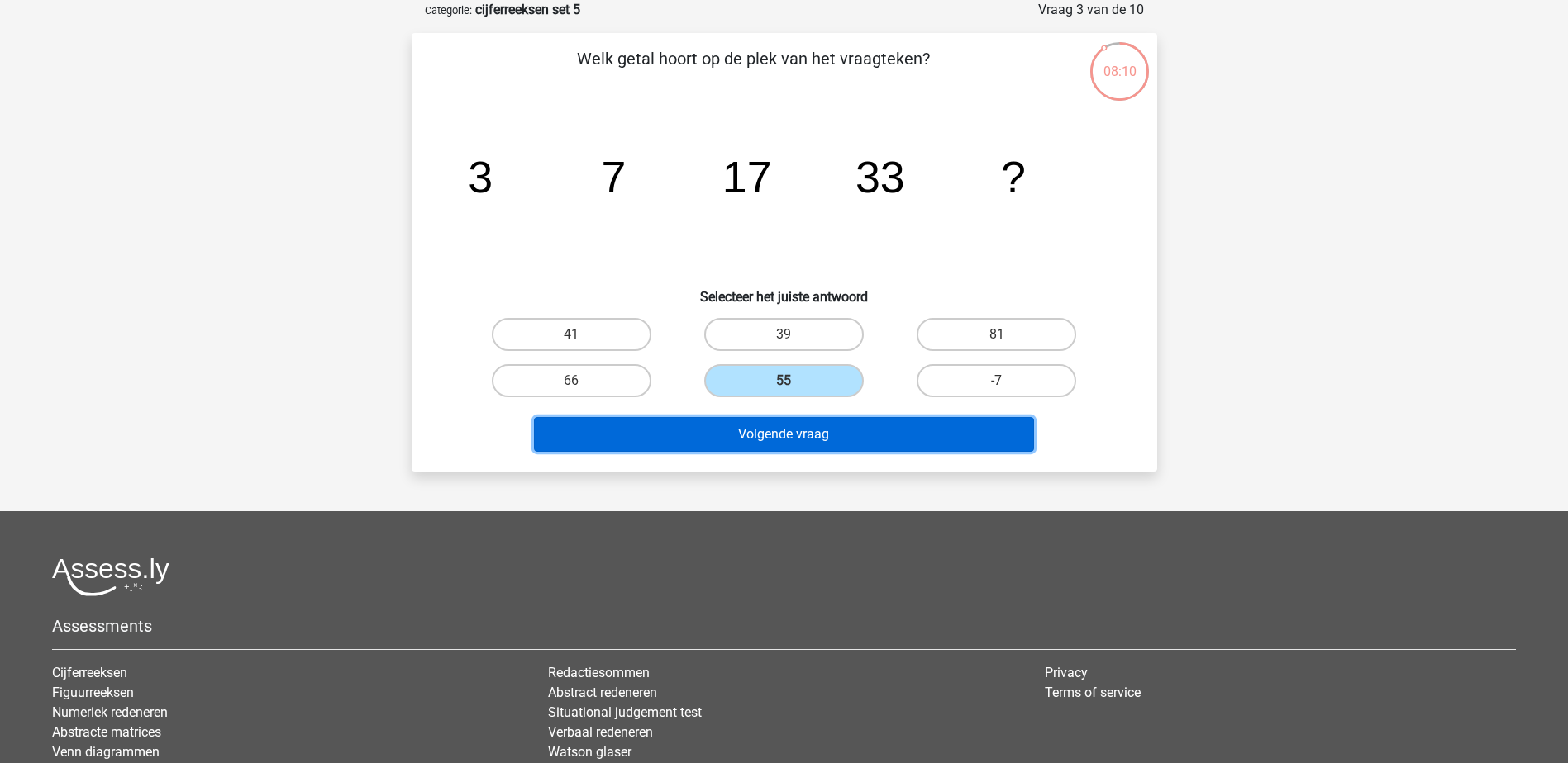
click at [775, 426] on button "Volgende vraag" at bounding box center [784, 434] width 500 height 35
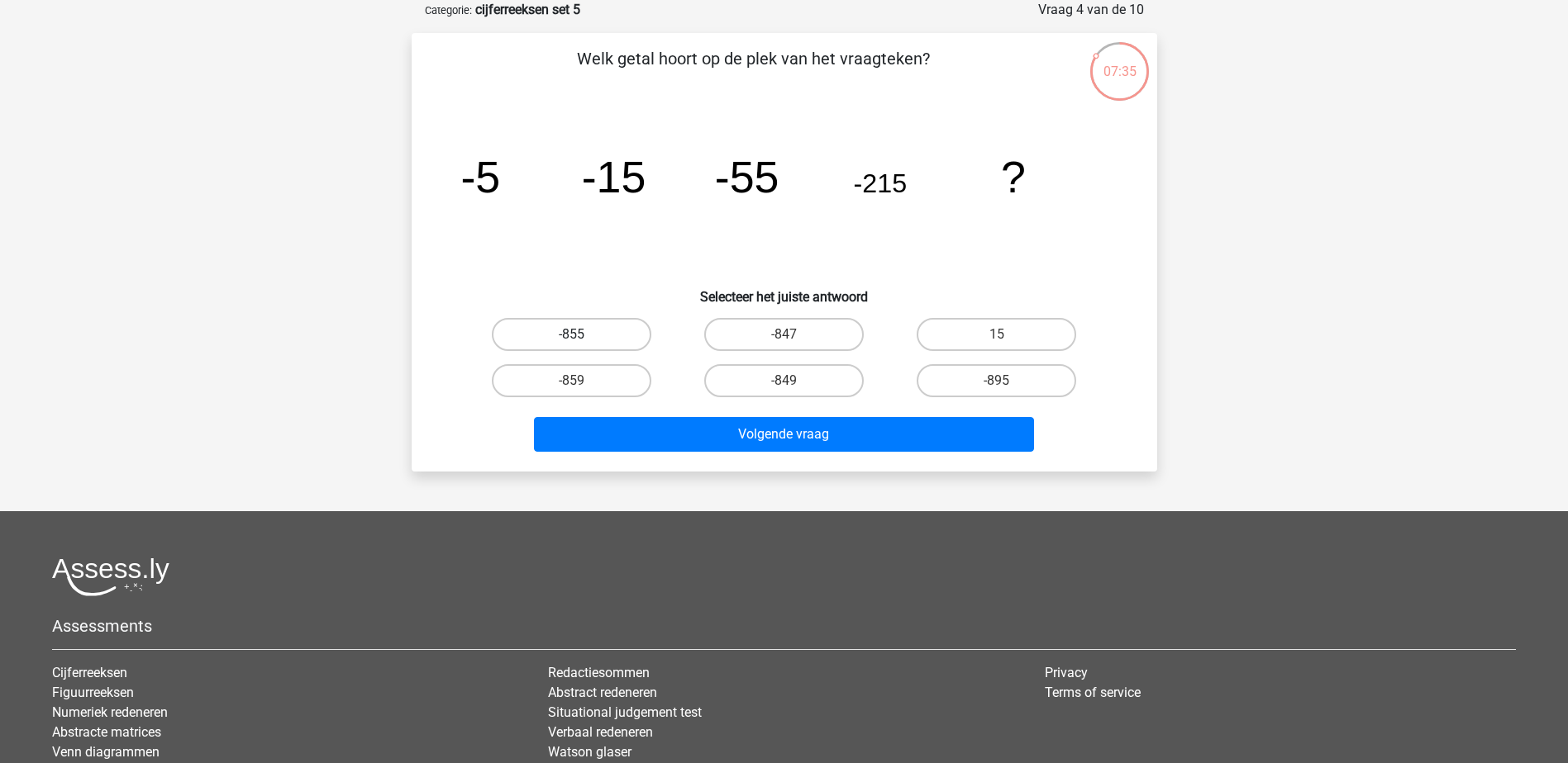
click at [549, 332] on label "-855" at bounding box center [572, 334] width 159 height 33
click at [571, 335] on input "-855" at bounding box center [575, 339] width 10 height 10
radio input "true"
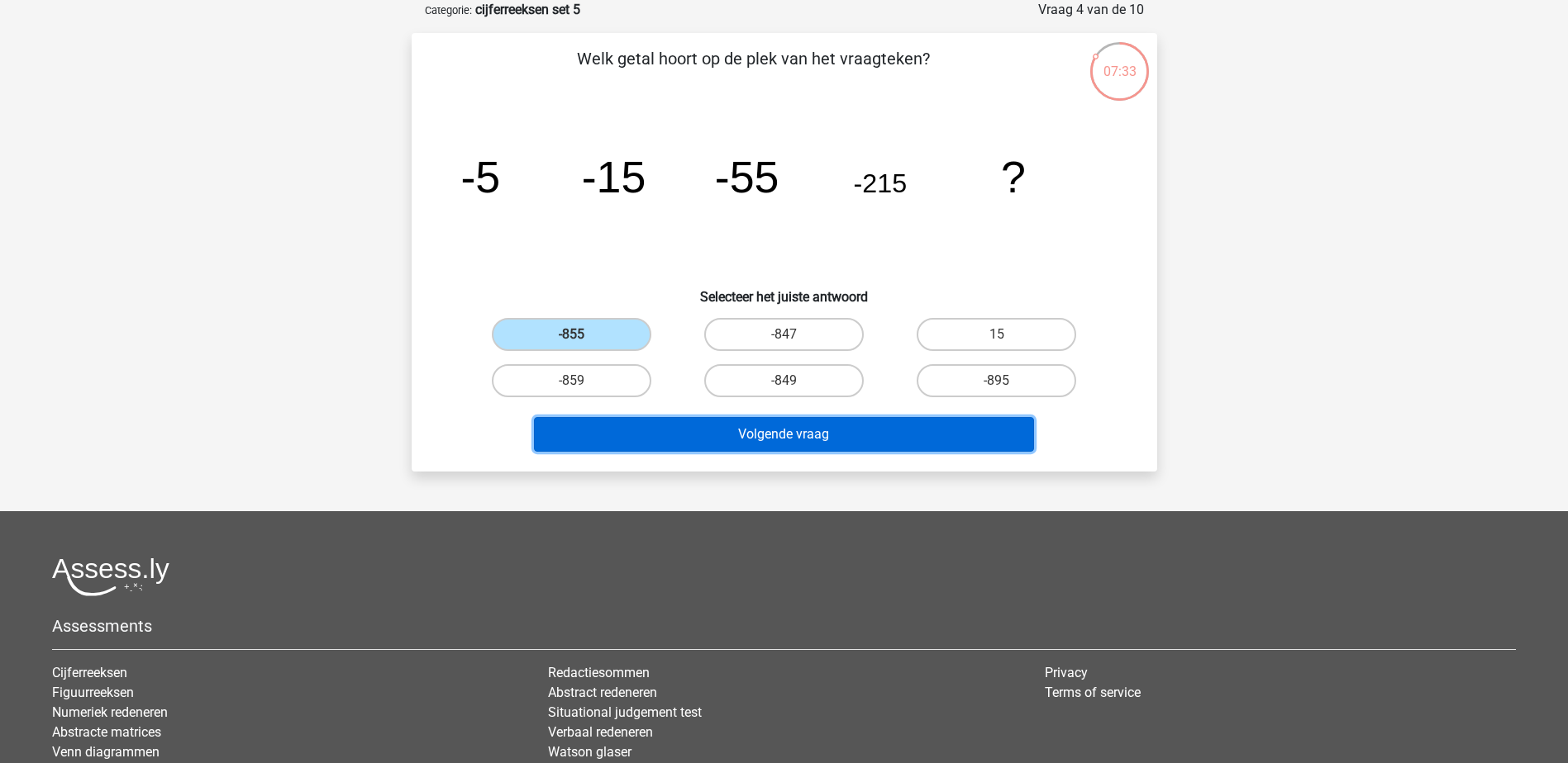
click at [736, 438] on button "Volgende vraag" at bounding box center [784, 434] width 500 height 35
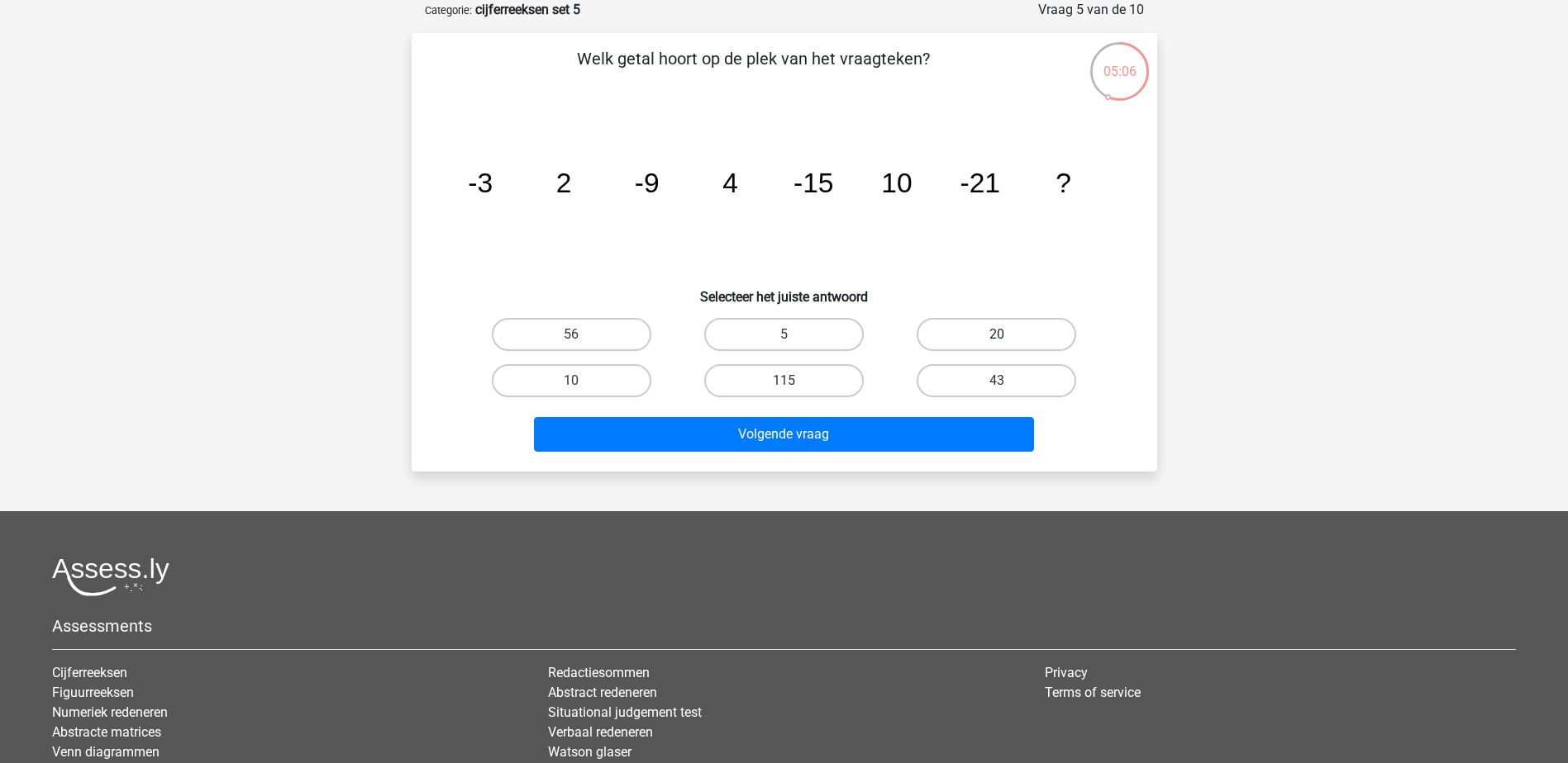
click at [988, 333] on label "20" at bounding box center [996, 334] width 159 height 33
click at [996, 335] on input "20" at bounding box center [1001, 339] width 10 height 10
radio input "true"
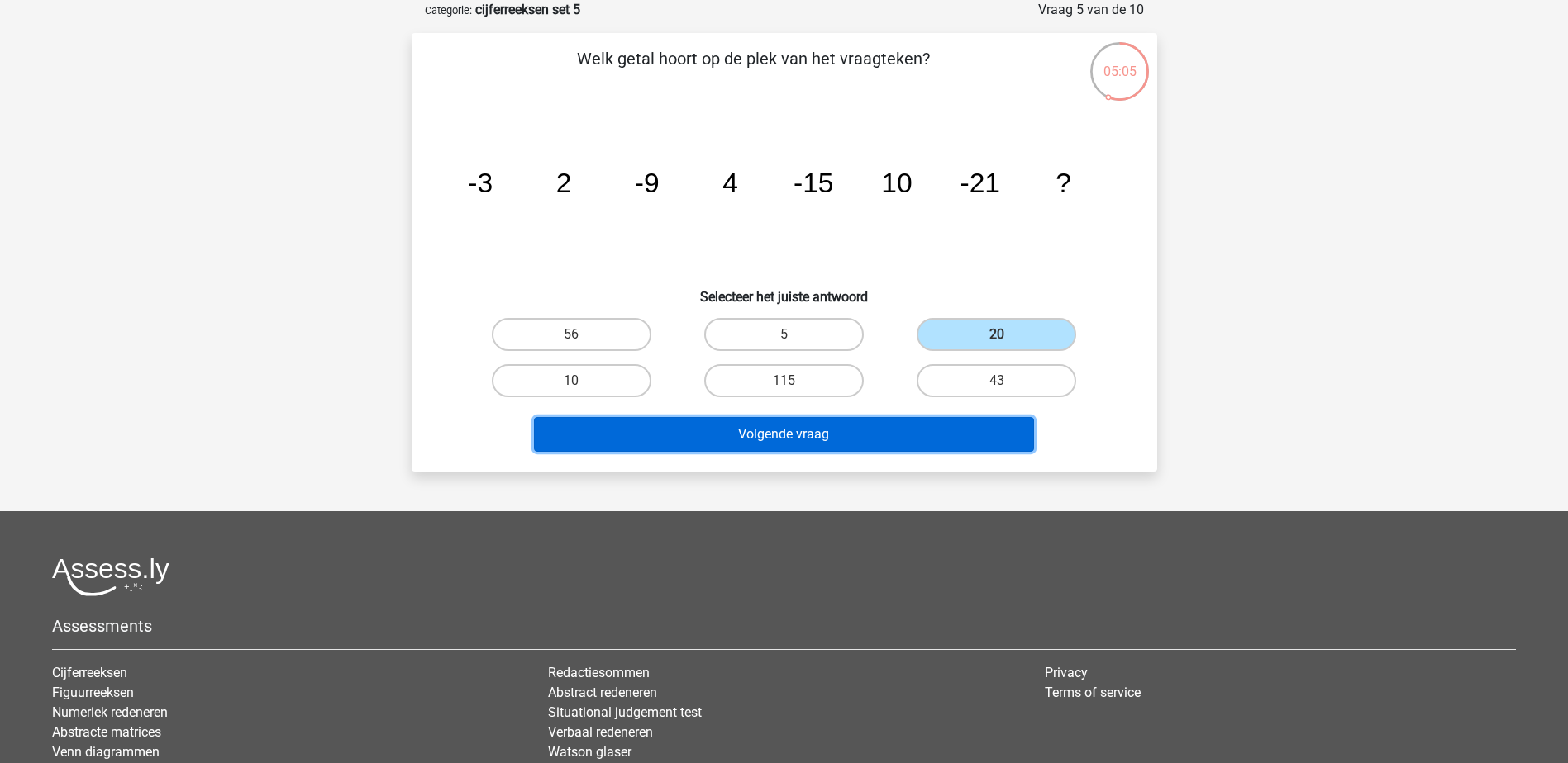
click at [963, 426] on button "Volgende vraag" at bounding box center [784, 434] width 500 height 35
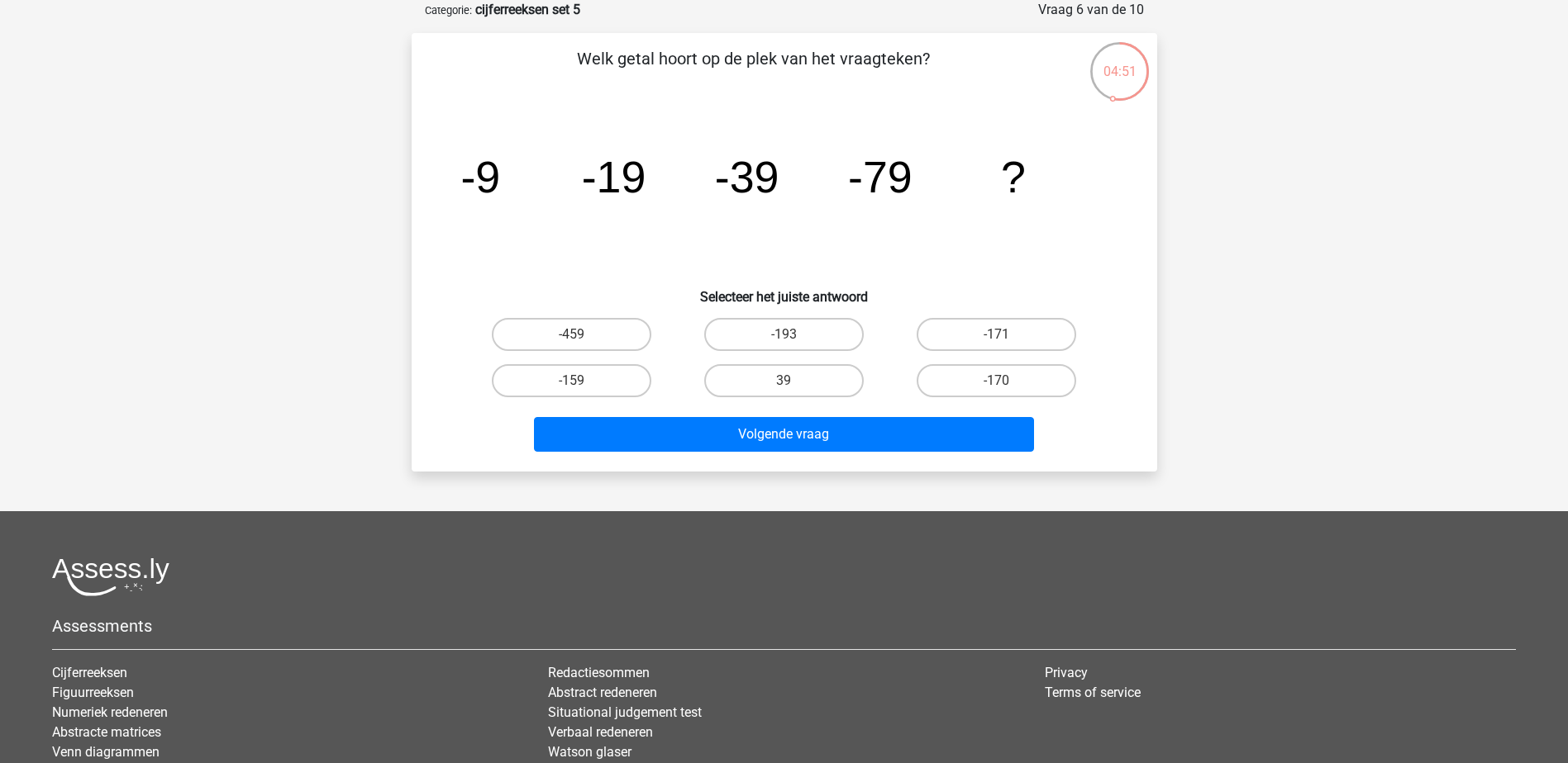
drag, startPoint x: 585, startPoint y: 386, endPoint x: 661, endPoint y: 409, distance: 79.4
click at [587, 386] on label "-159" at bounding box center [572, 381] width 159 height 33
click at [582, 386] on input "-159" at bounding box center [575, 385] width 10 height 10
radio input "true"
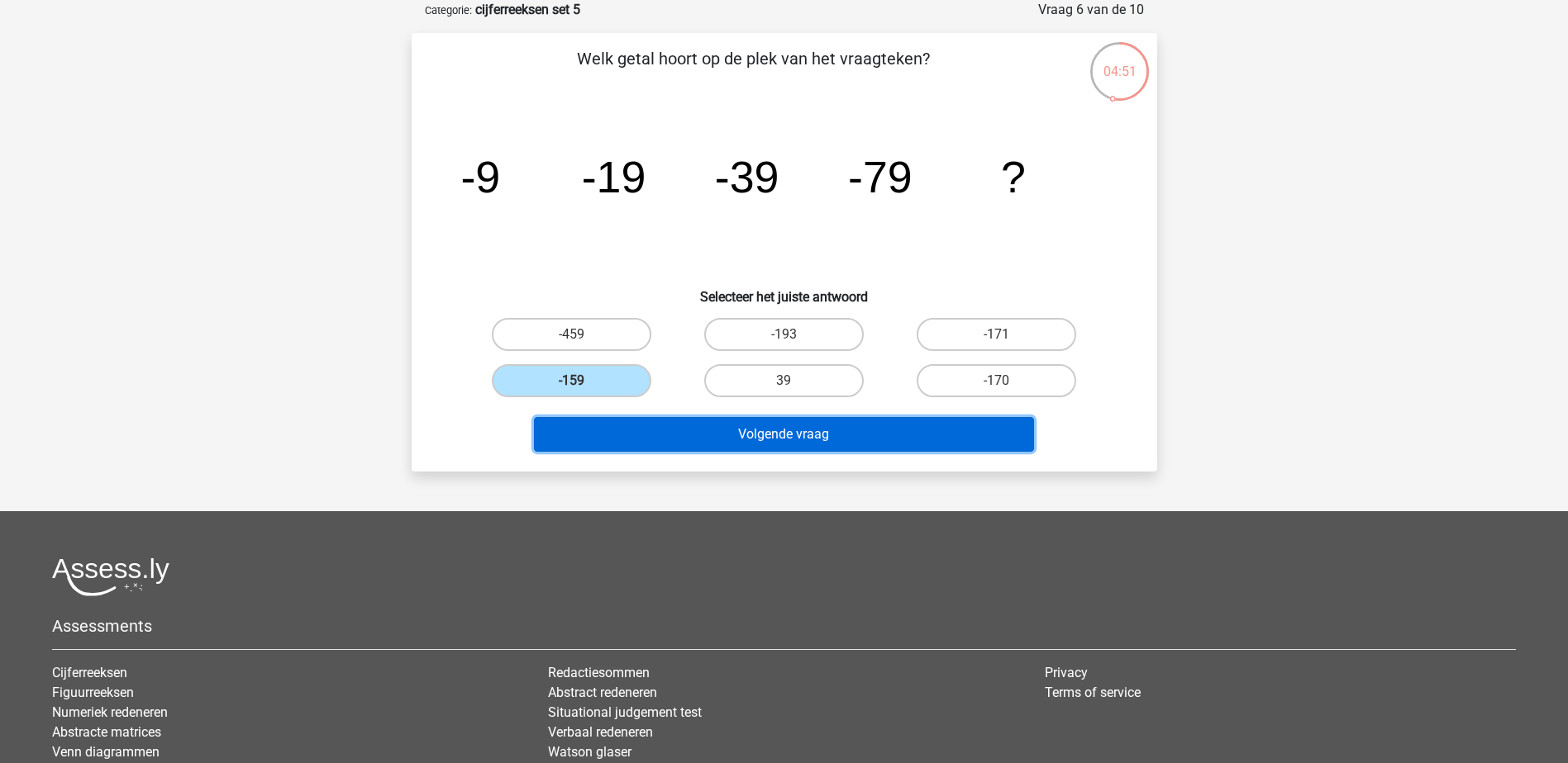
click at [803, 440] on button "Volgende vraag" at bounding box center [784, 434] width 500 height 35
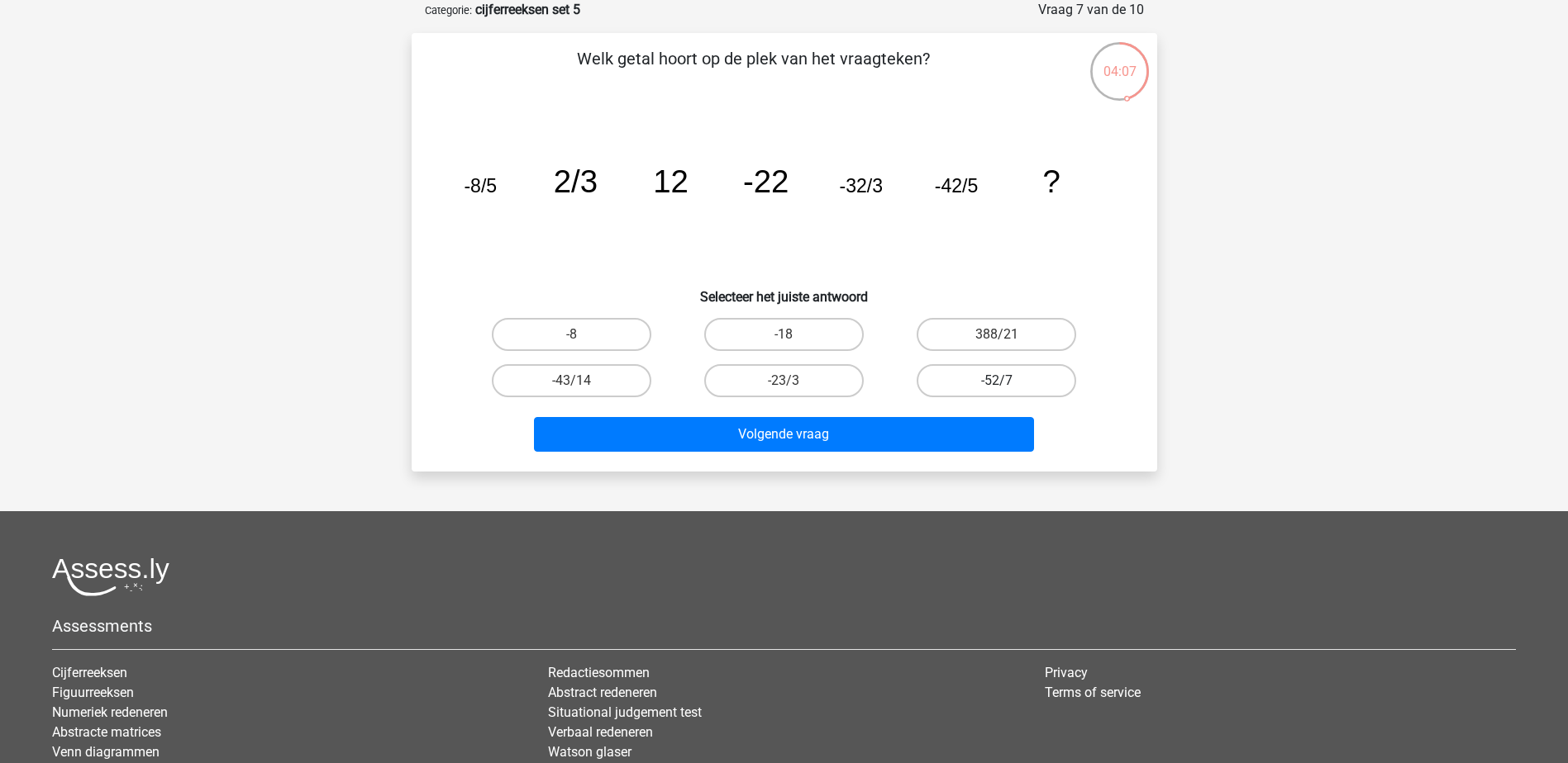
drag, startPoint x: 982, startPoint y: 375, endPoint x: 981, endPoint y: 396, distance: 21.0
click at [982, 375] on label "-52/7" at bounding box center [996, 381] width 159 height 33
click at [996, 381] on input "-52/7" at bounding box center [1001, 385] width 10 height 10
radio input "true"
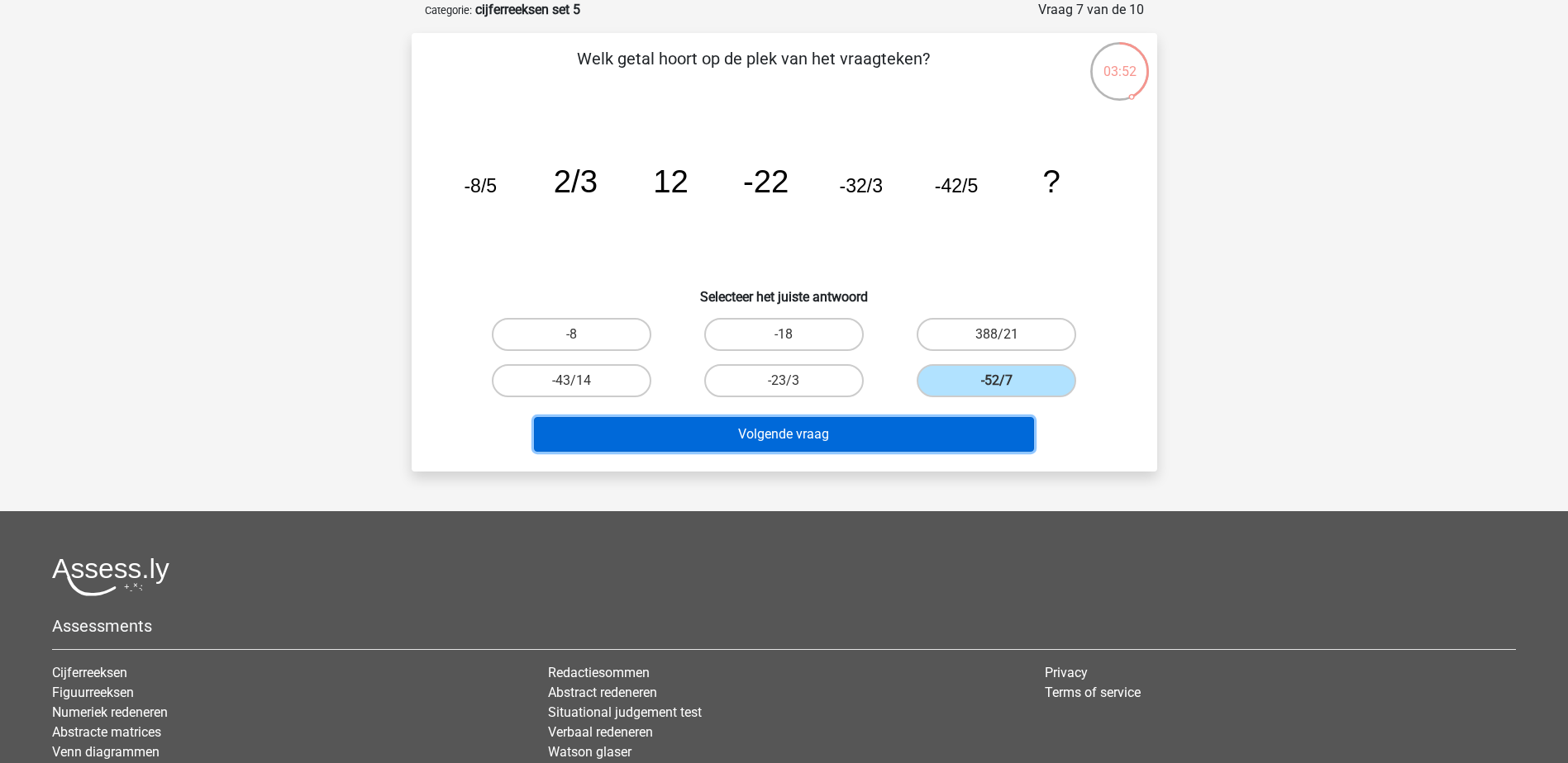
click at [993, 437] on button "Volgende vraag" at bounding box center [784, 434] width 500 height 35
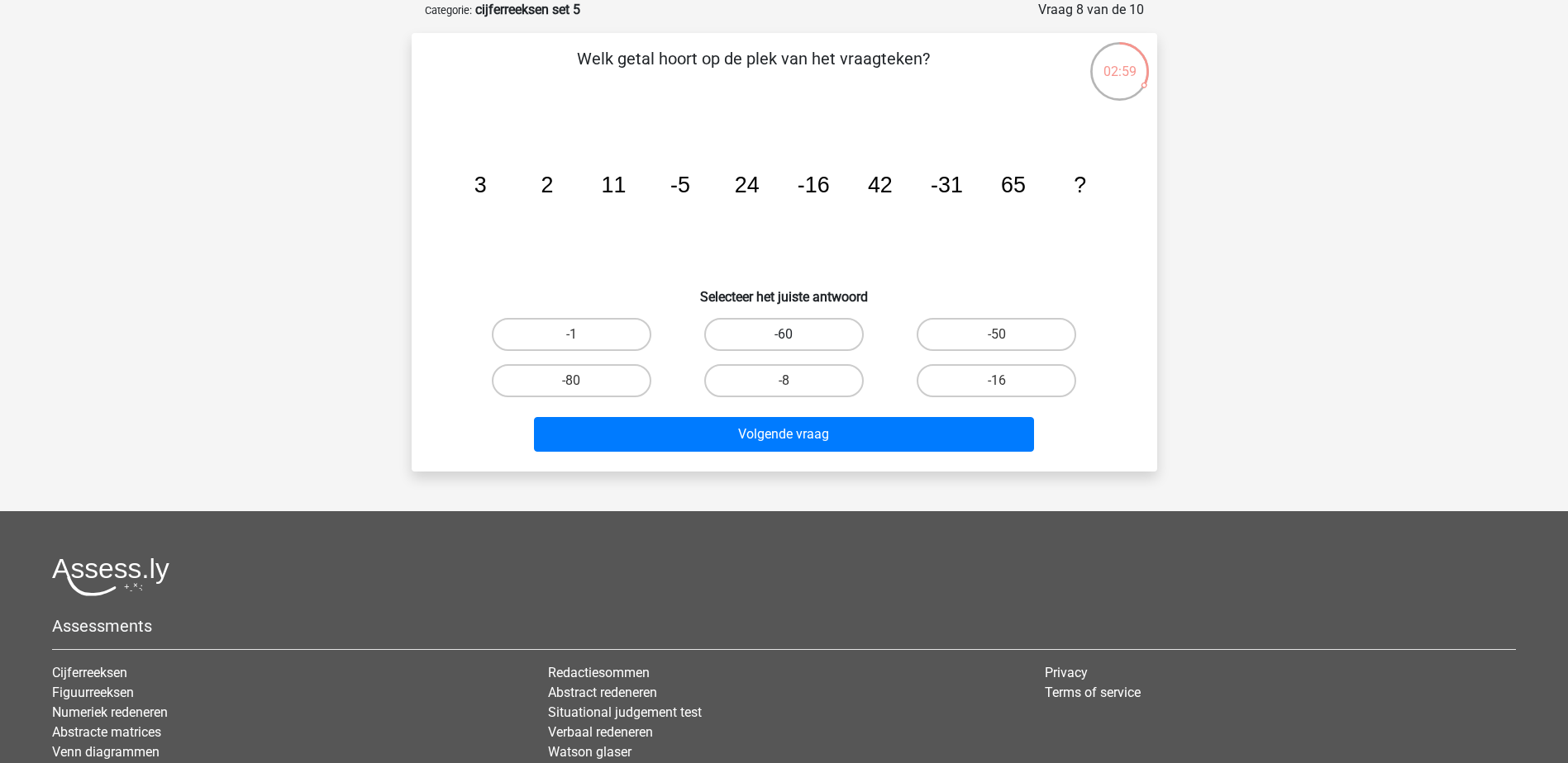
drag, startPoint x: 802, startPoint y: 329, endPoint x: 798, endPoint y: 342, distance: 13.6
click at [801, 329] on label "-60" at bounding box center [784, 334] width 159 height 33
click at [794, 335] on input "-60" at bounding box center [788, 339] width 10 height 10
radio input "true"
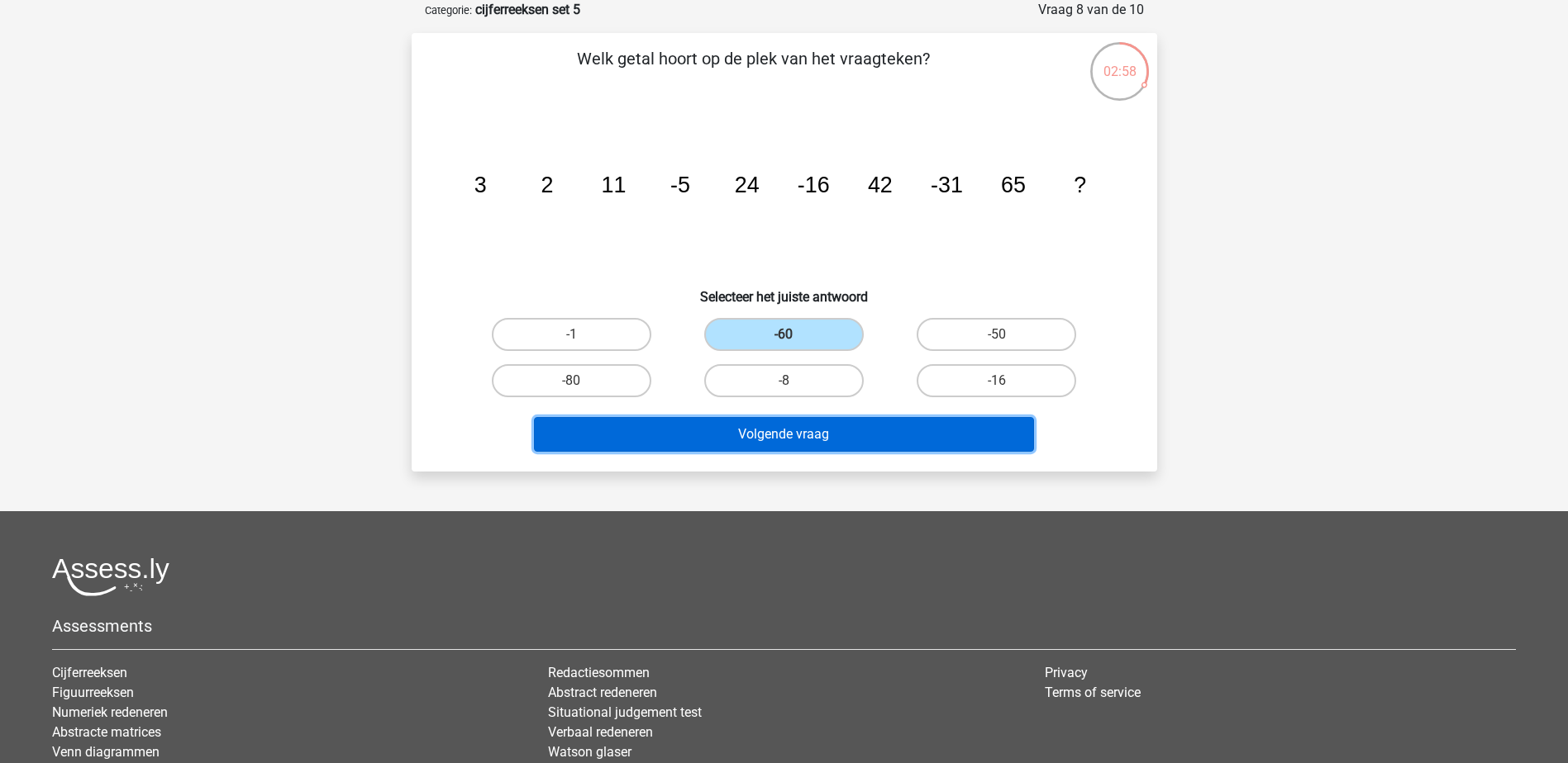
click at [873, 427] on button "Volgende vraag" at bounding box center [784, 434] width 500 height 35
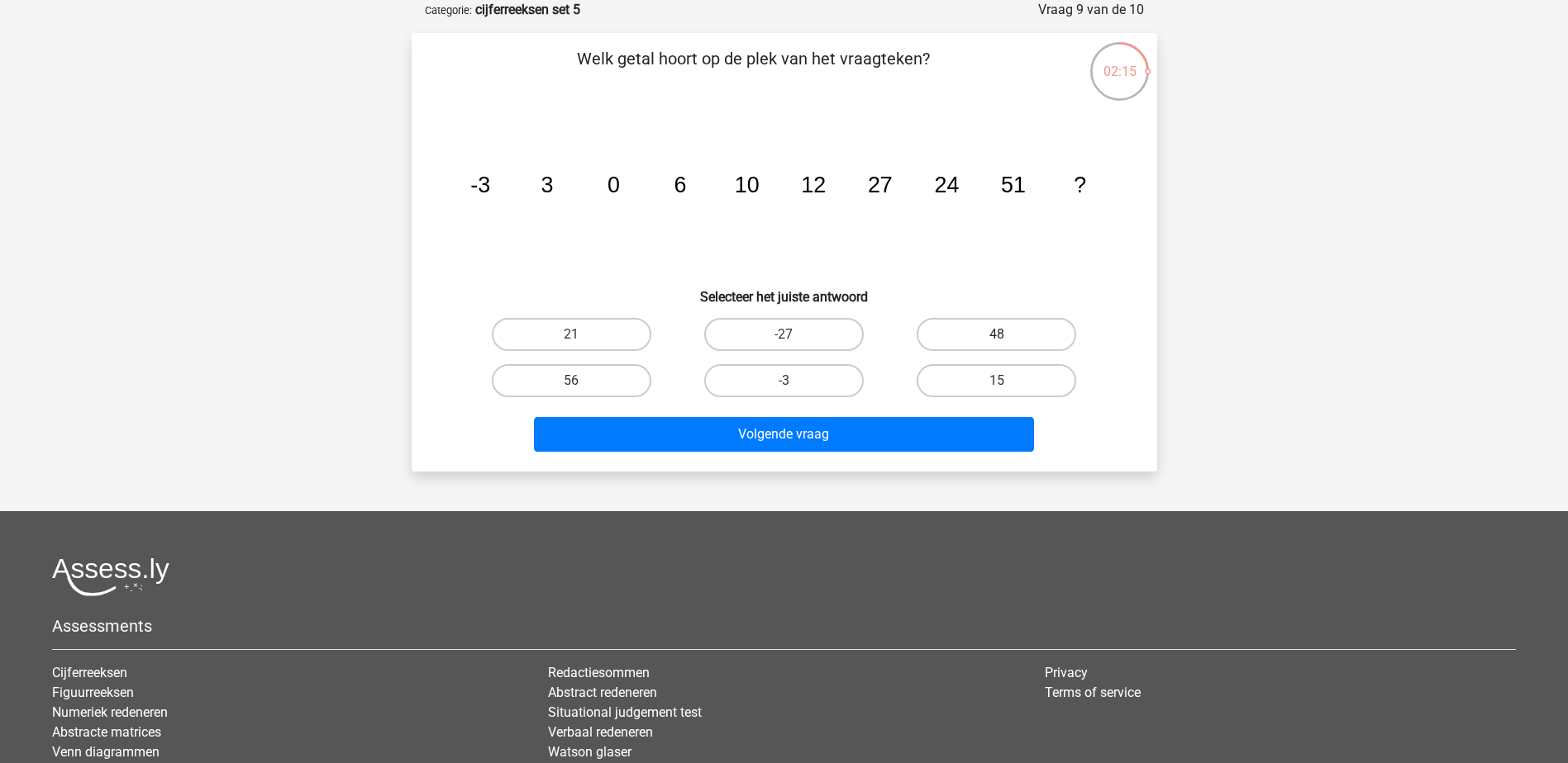
click at [1005, 322] on label "48" at bounding box center [996, 334] width 159 height 33
click at [1005, 335] on input "48" at bounding box center [1001, 339] width 10 height 10
radio input "true"
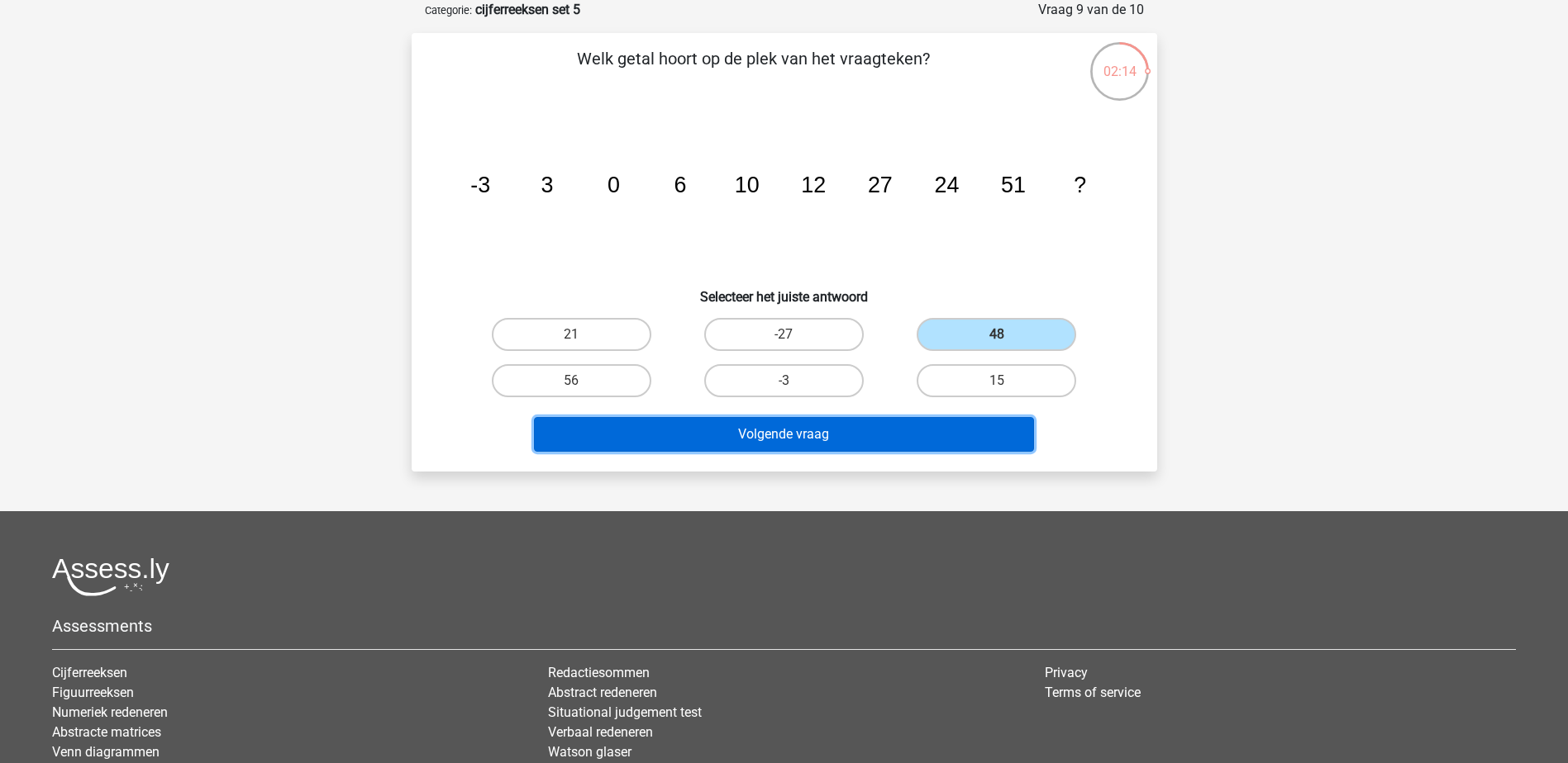
click at [941, 436] on button "Volgende vraag" at bounding box center [784, 434] width 500 height 35
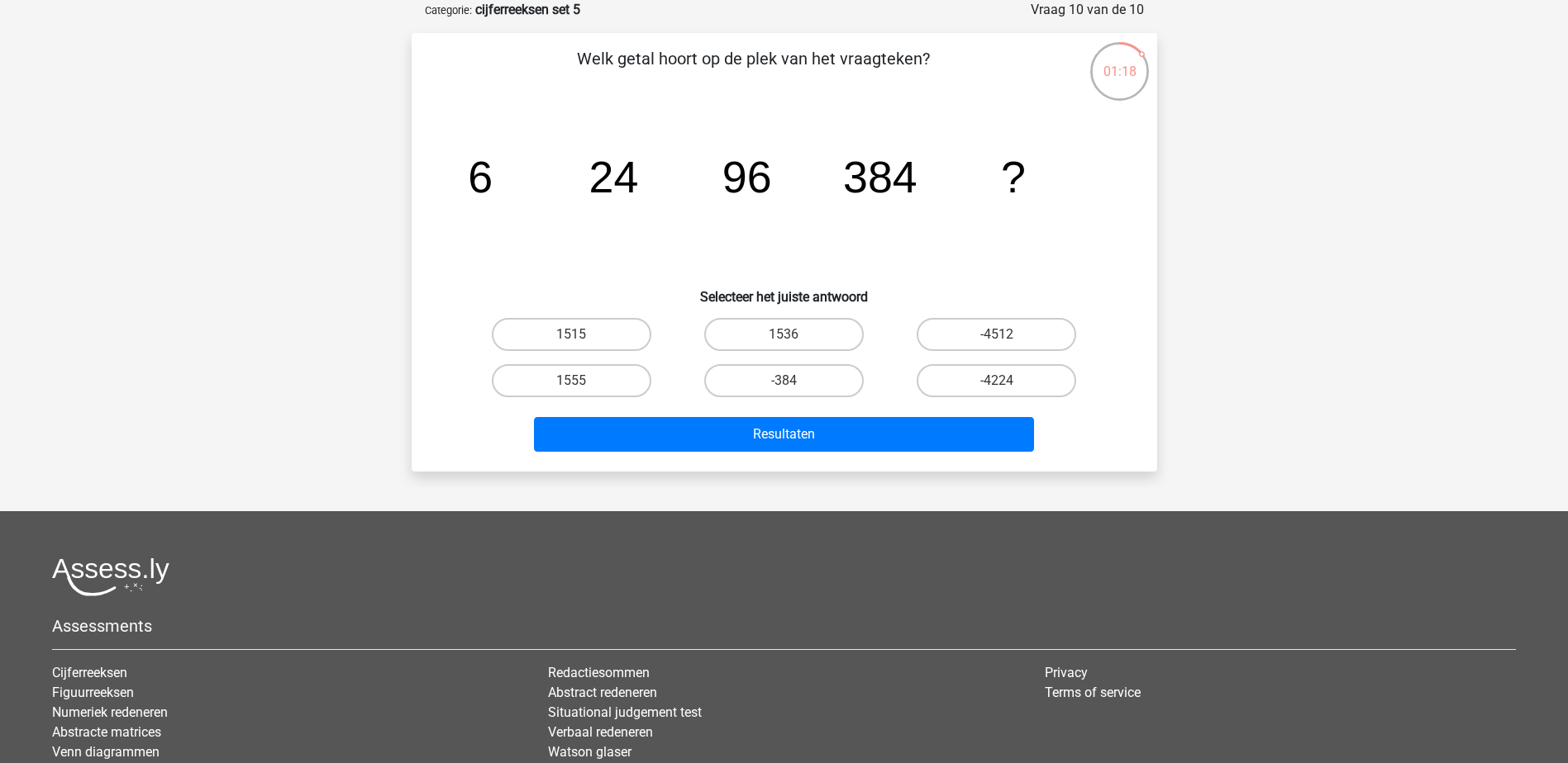
drag, startPoint x: 784, startPoint y: 336, endPoint x: 782, endPoint y: 412, distance: 76.0
click at [784, 336] on input "1536" at bounding box center [788, 339] width 10 height 10
radio input "true"
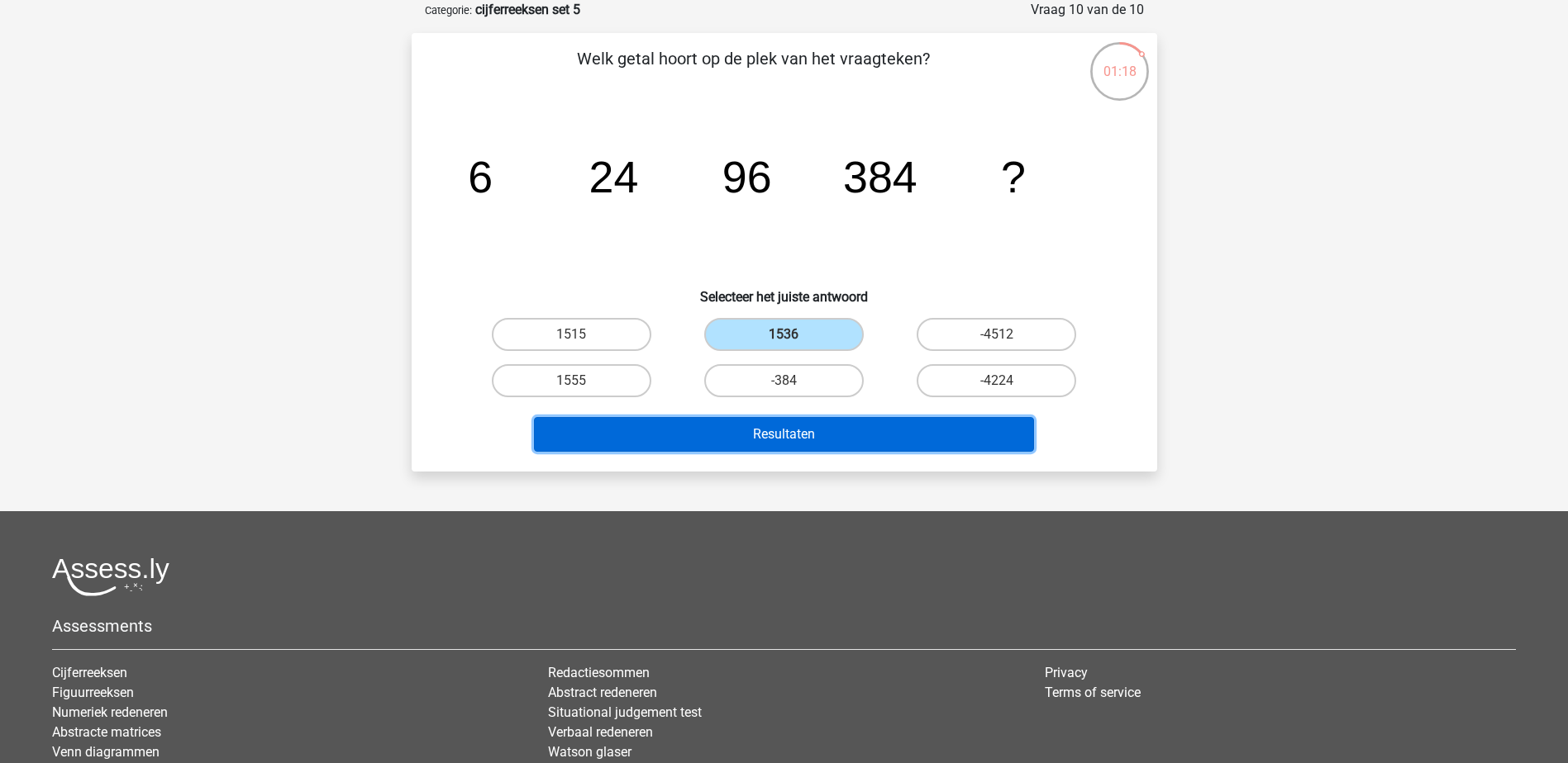
click at [793, 431] on button "Resultaten" at bounding box center [784, 434] width 500 height 35
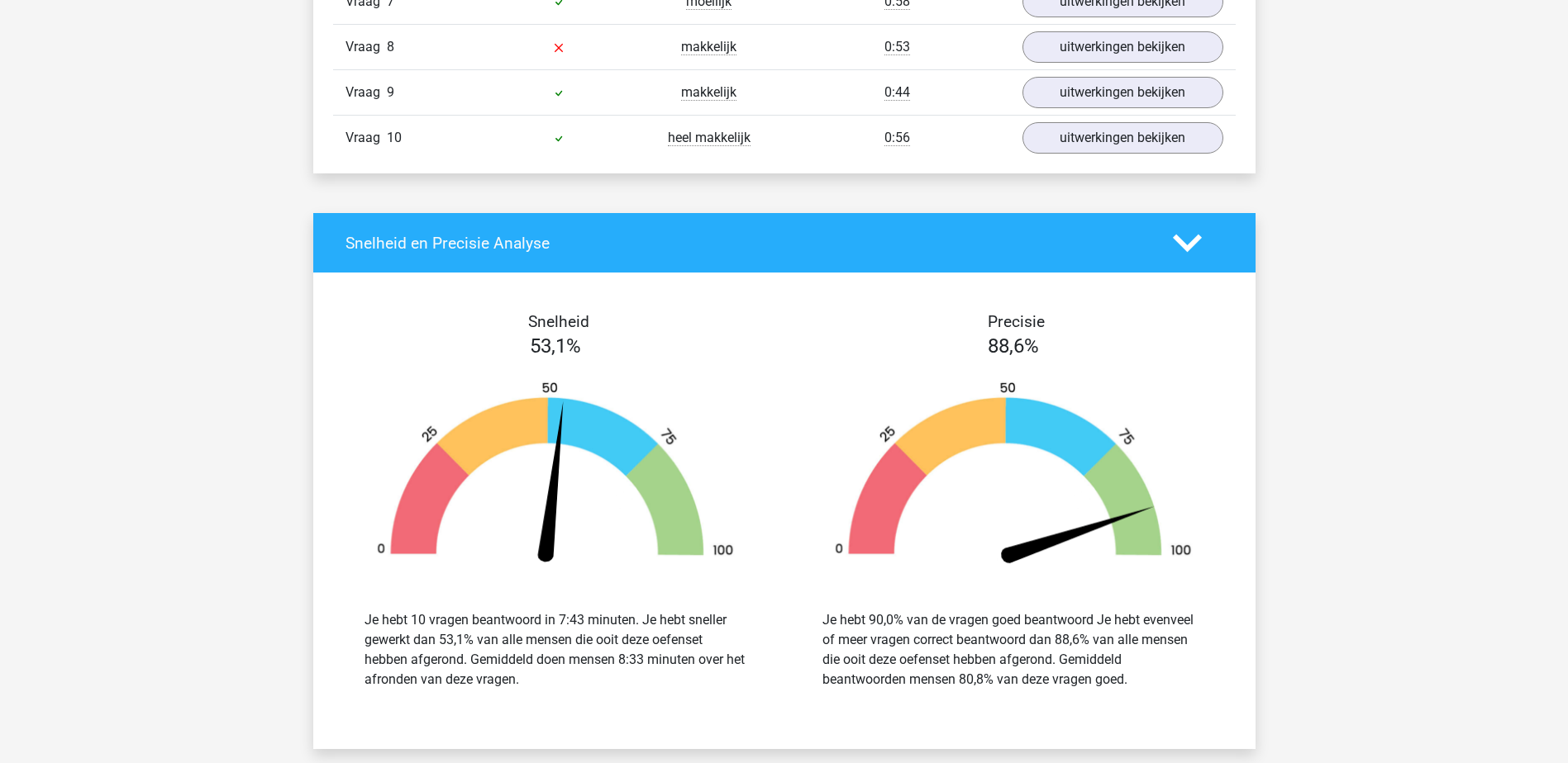
scroll to position [1735, 0]
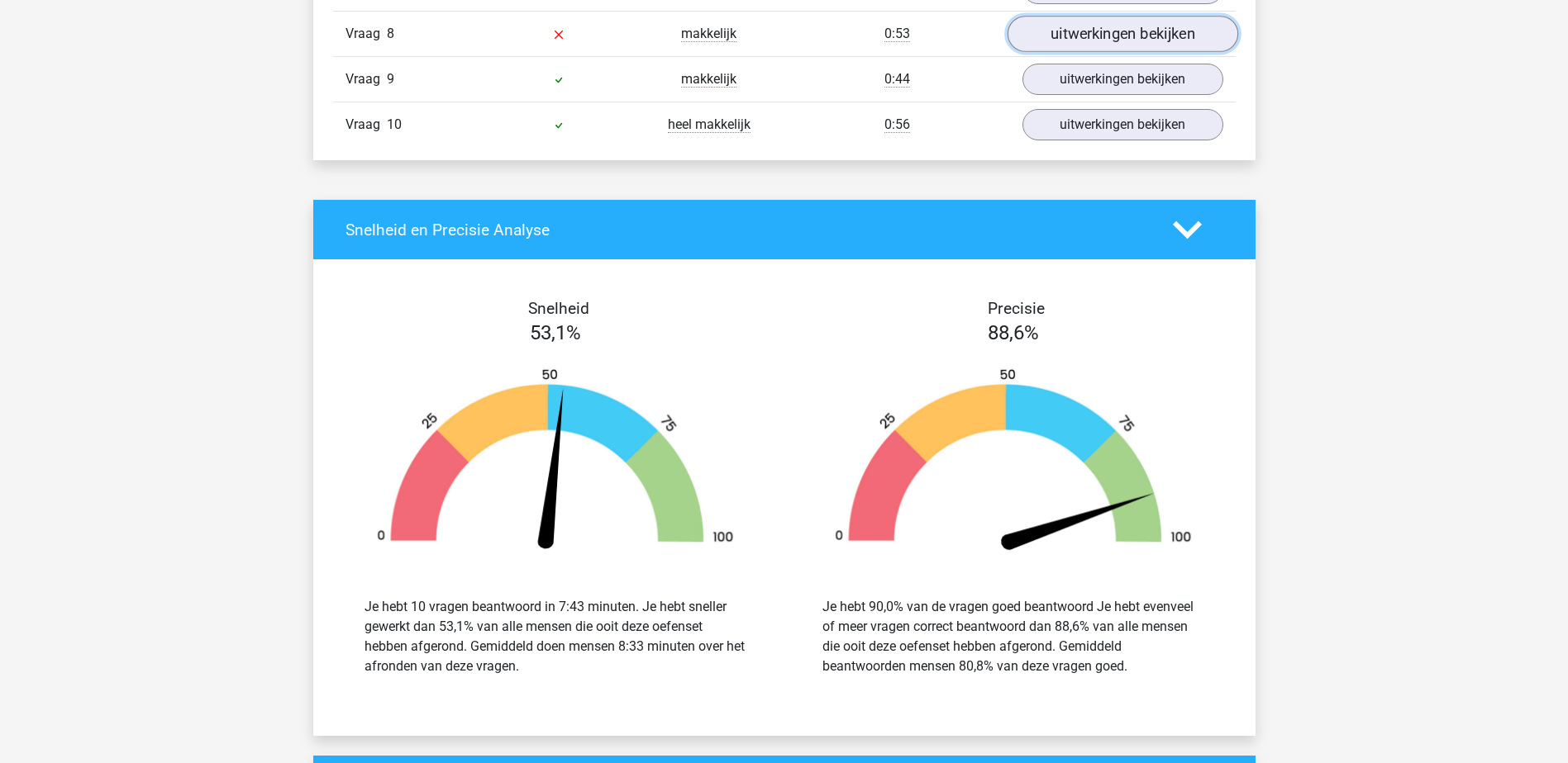
click at [1134, 40] on link "uitwerkingen bekijken" at bounding box center [1122, 35] width 230 height 36
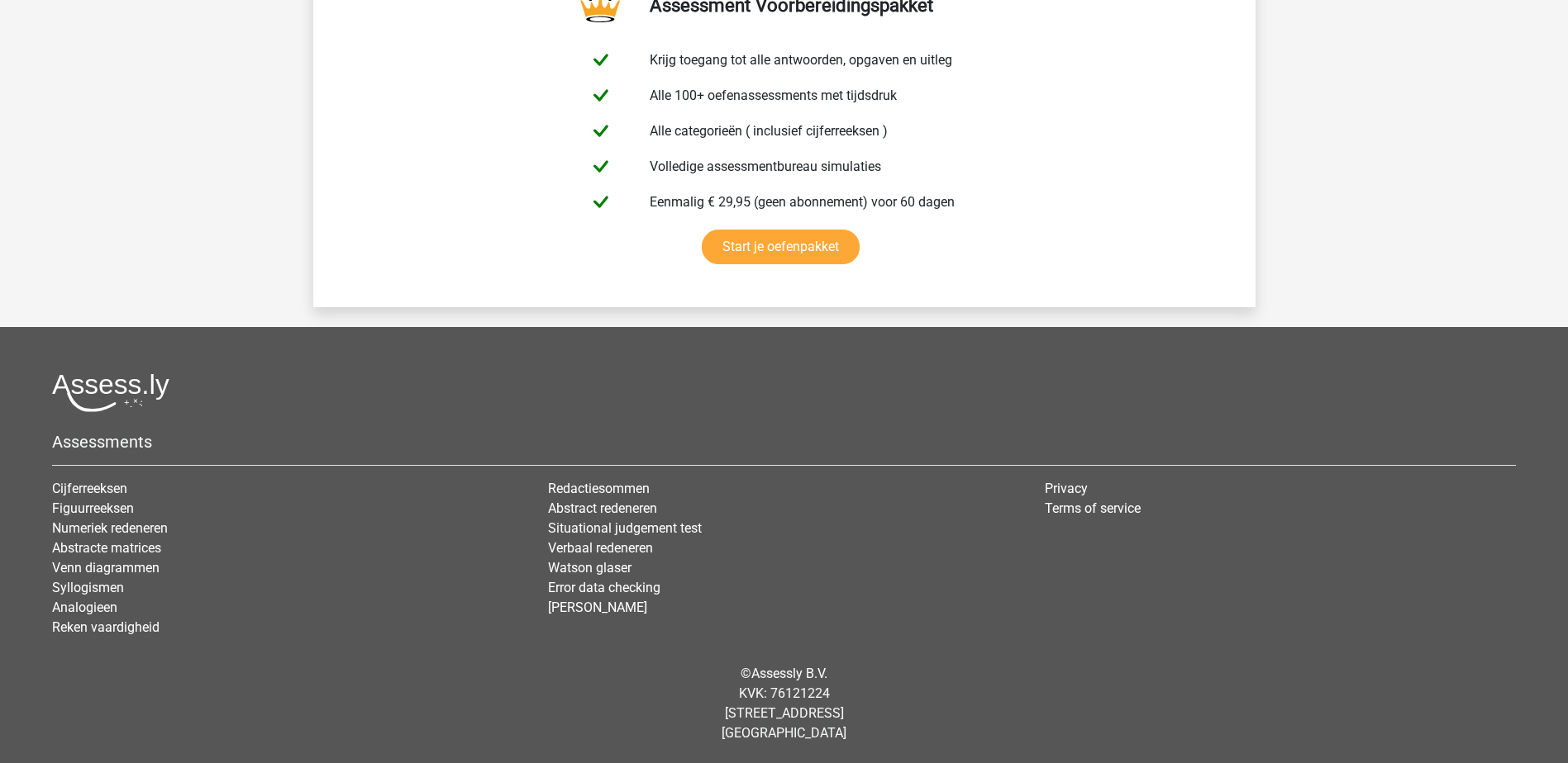
scroll to position [0, 0]
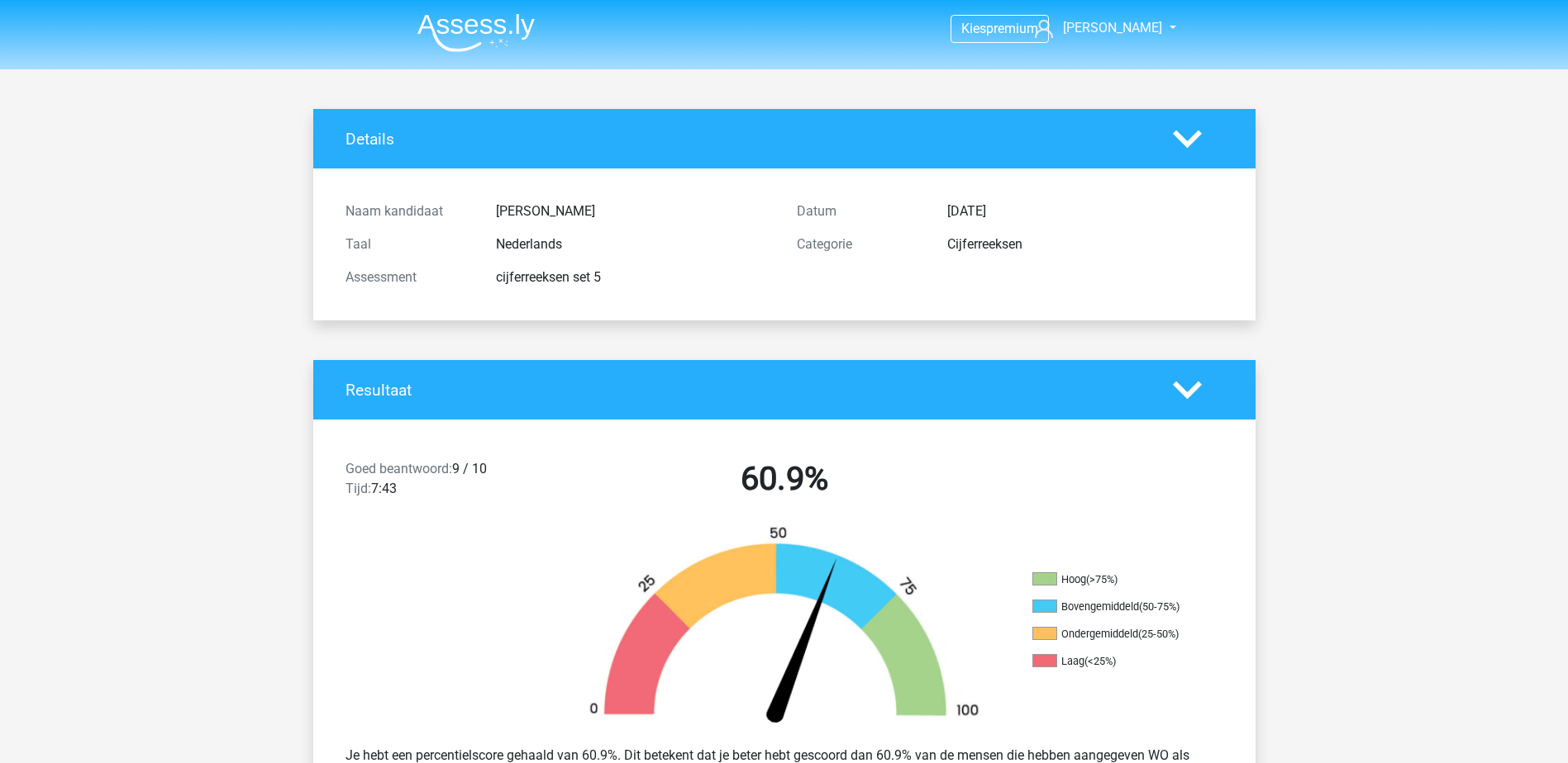
click at [456, 40] on img at bounding box center [475, 33] width 117 height 39
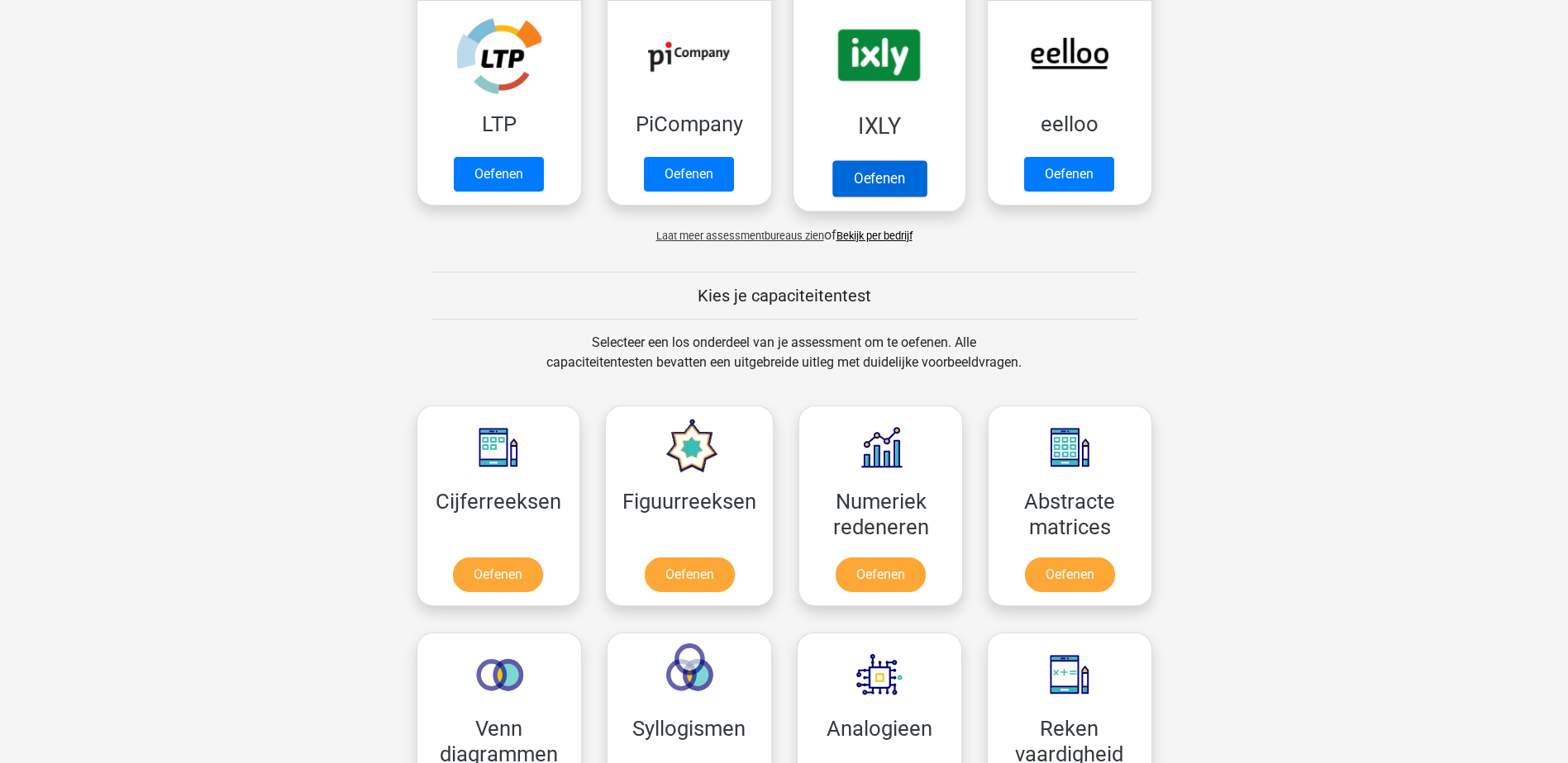
scroll to position [413, 0]
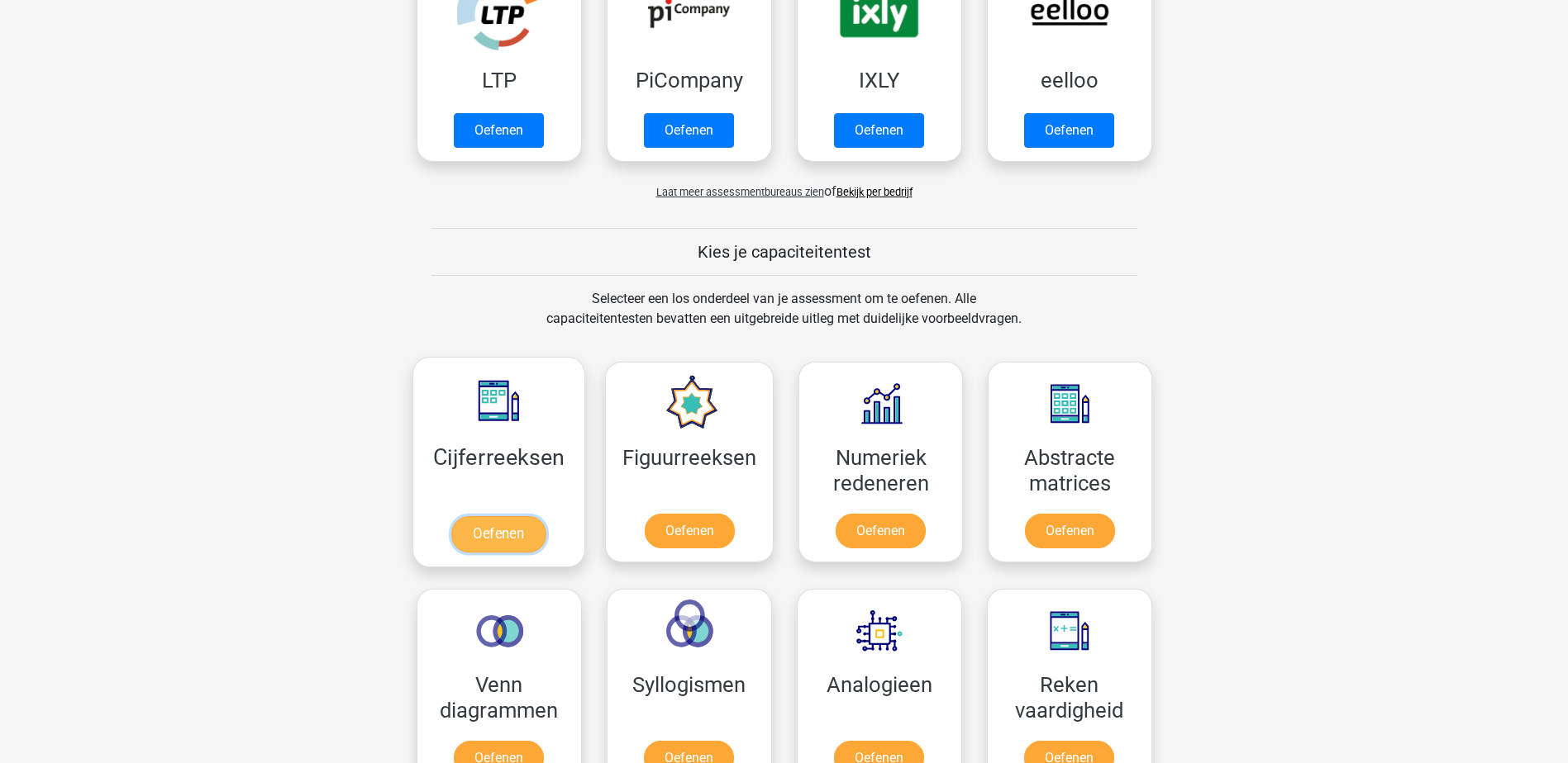
drag, startPoint x: 506, startPoint y: 471, endPoint x: 1183, endPoint y: 460, distance: 677.1
click at [507, 513] on link "Oefenen" at bounding box center [498, 530] width 90 height 35
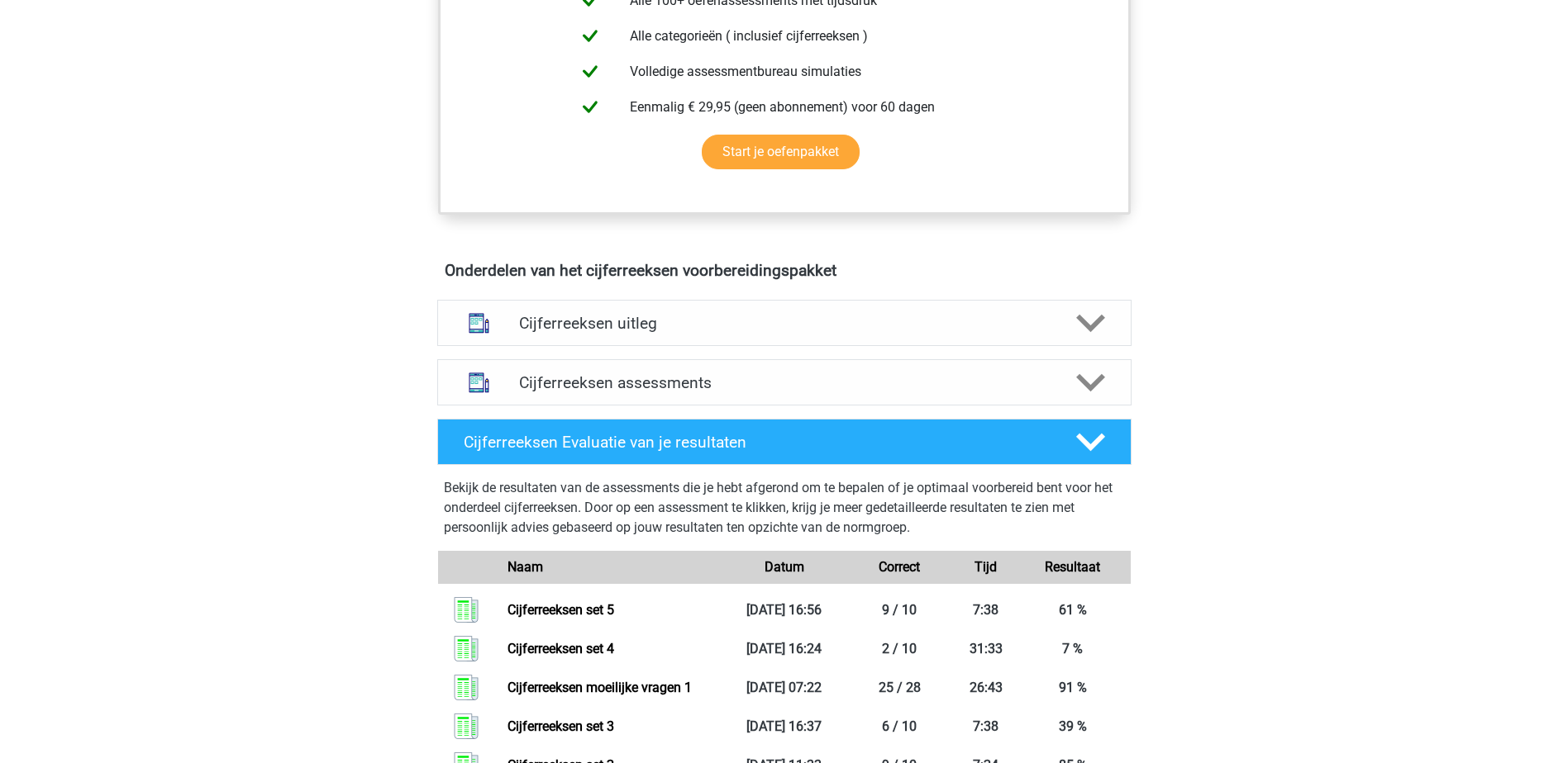
scroll to position [743, 0]
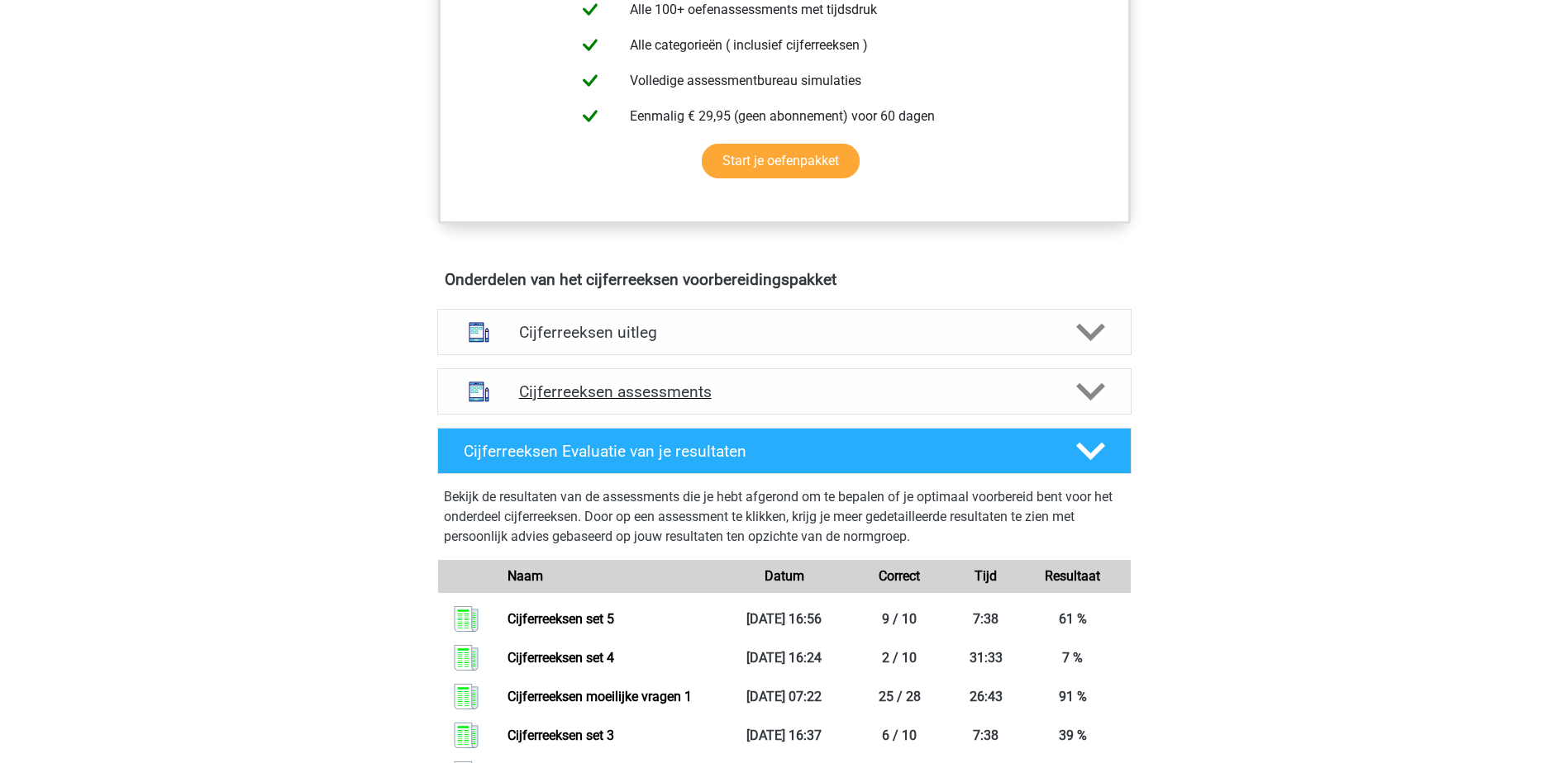
click at [1101, 414] on div "Cijferreeksen assessments" at bounding box center [784, 391] width 694 height 46
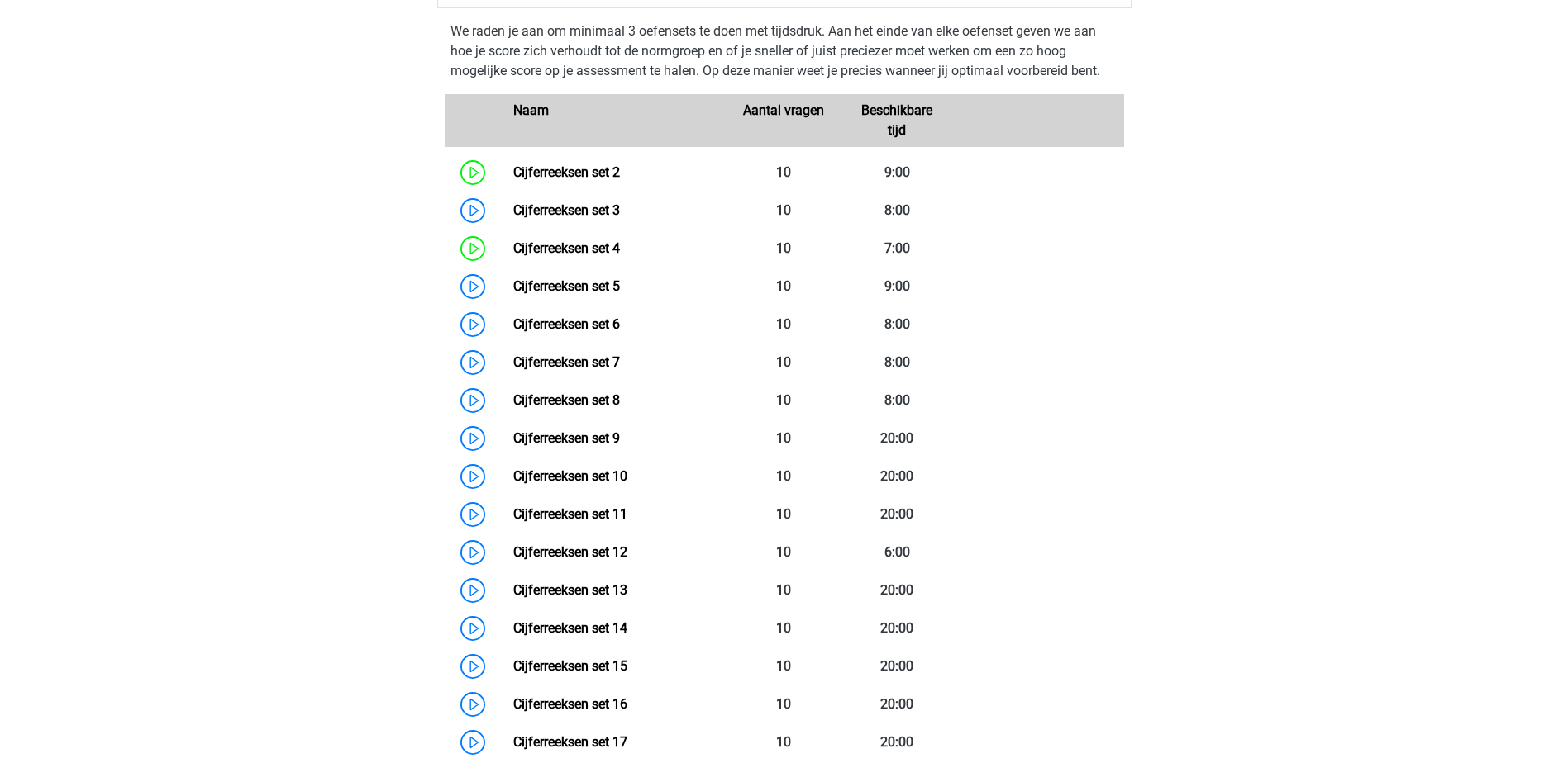
scroll to position [1157, 0]
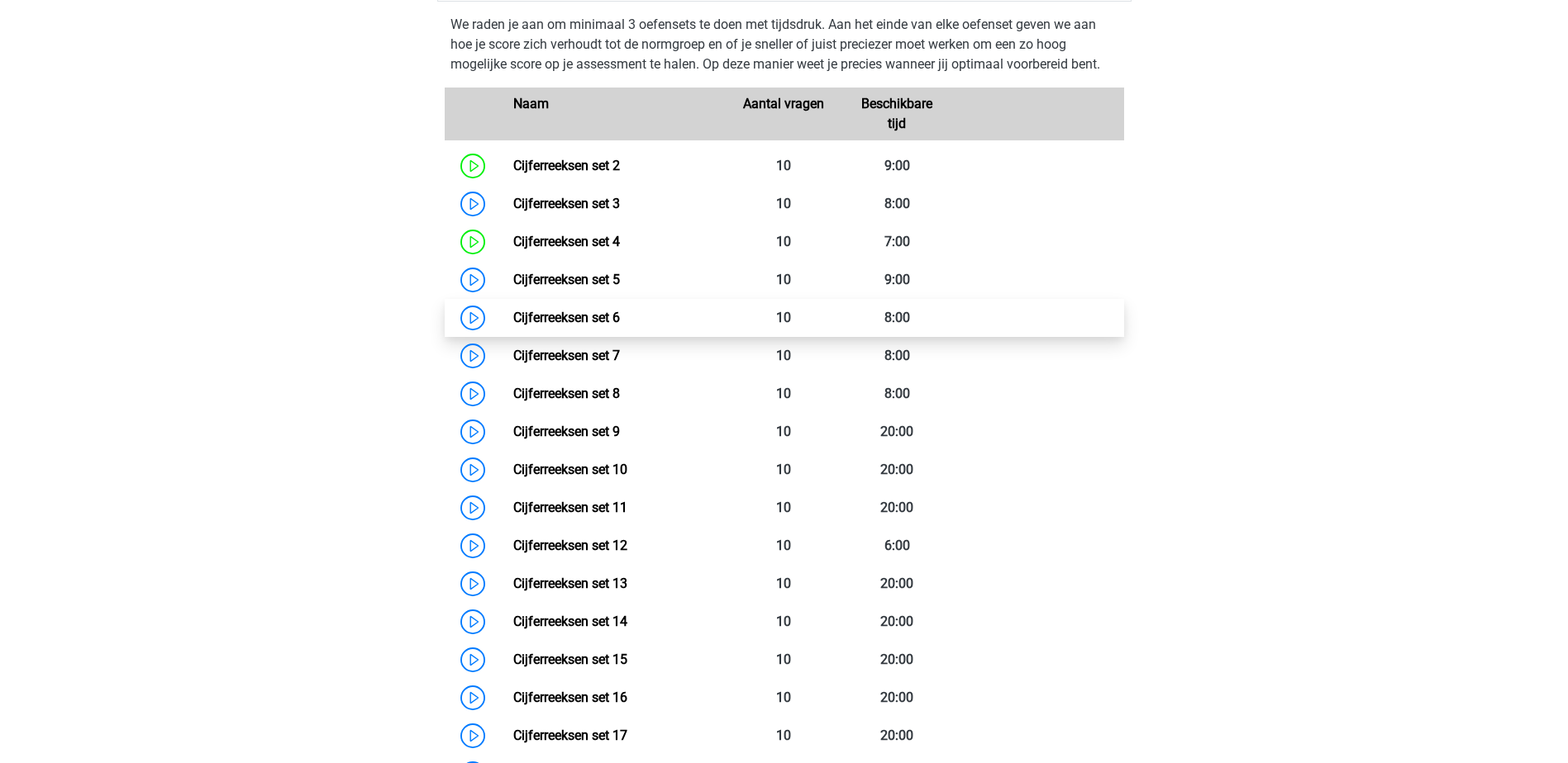
click at [514, 325] on link "Cijferreeksen set 6" at bounding box center [567, 317] width 107 height 16
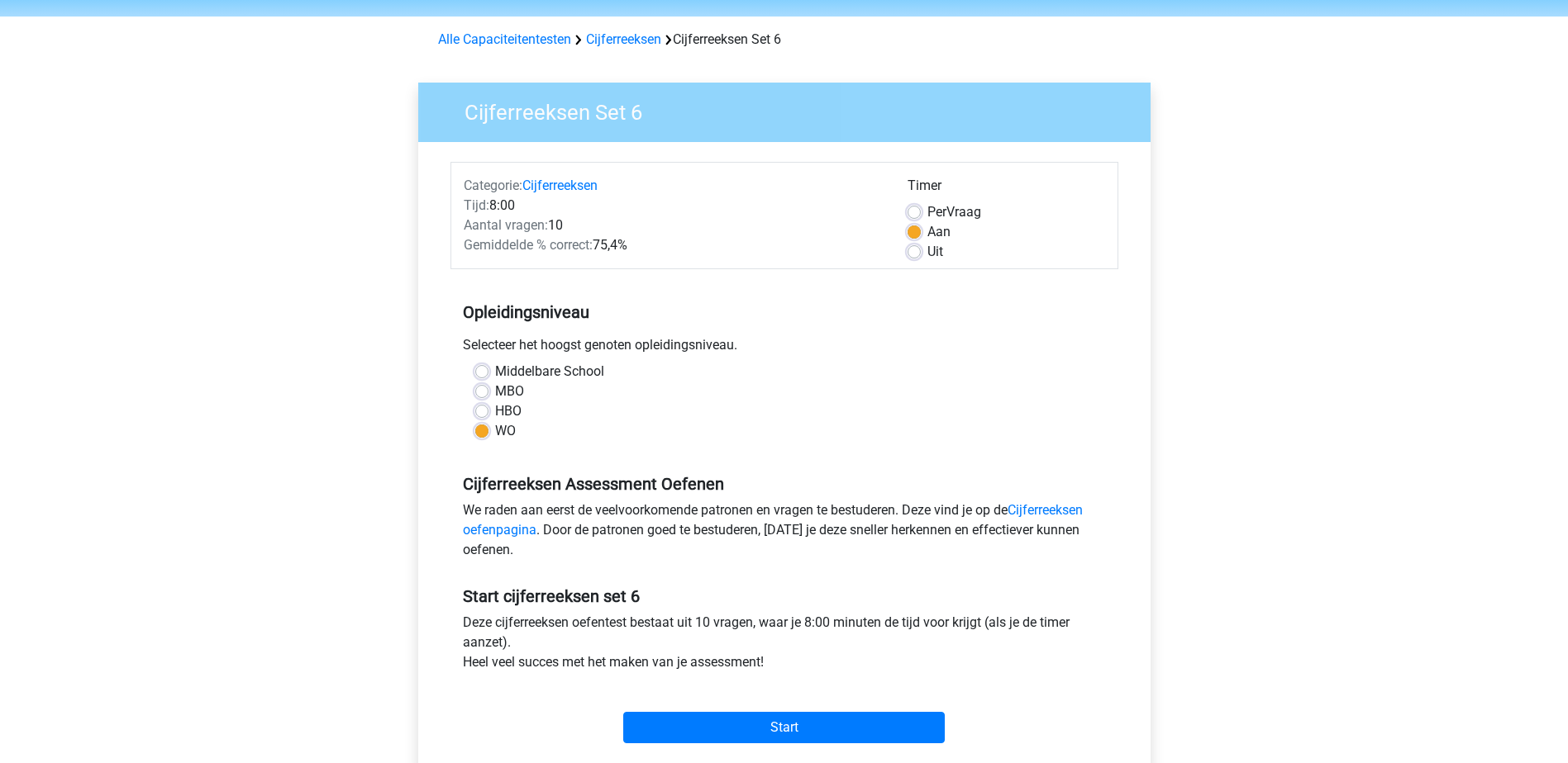
scroll to position [82, 0]
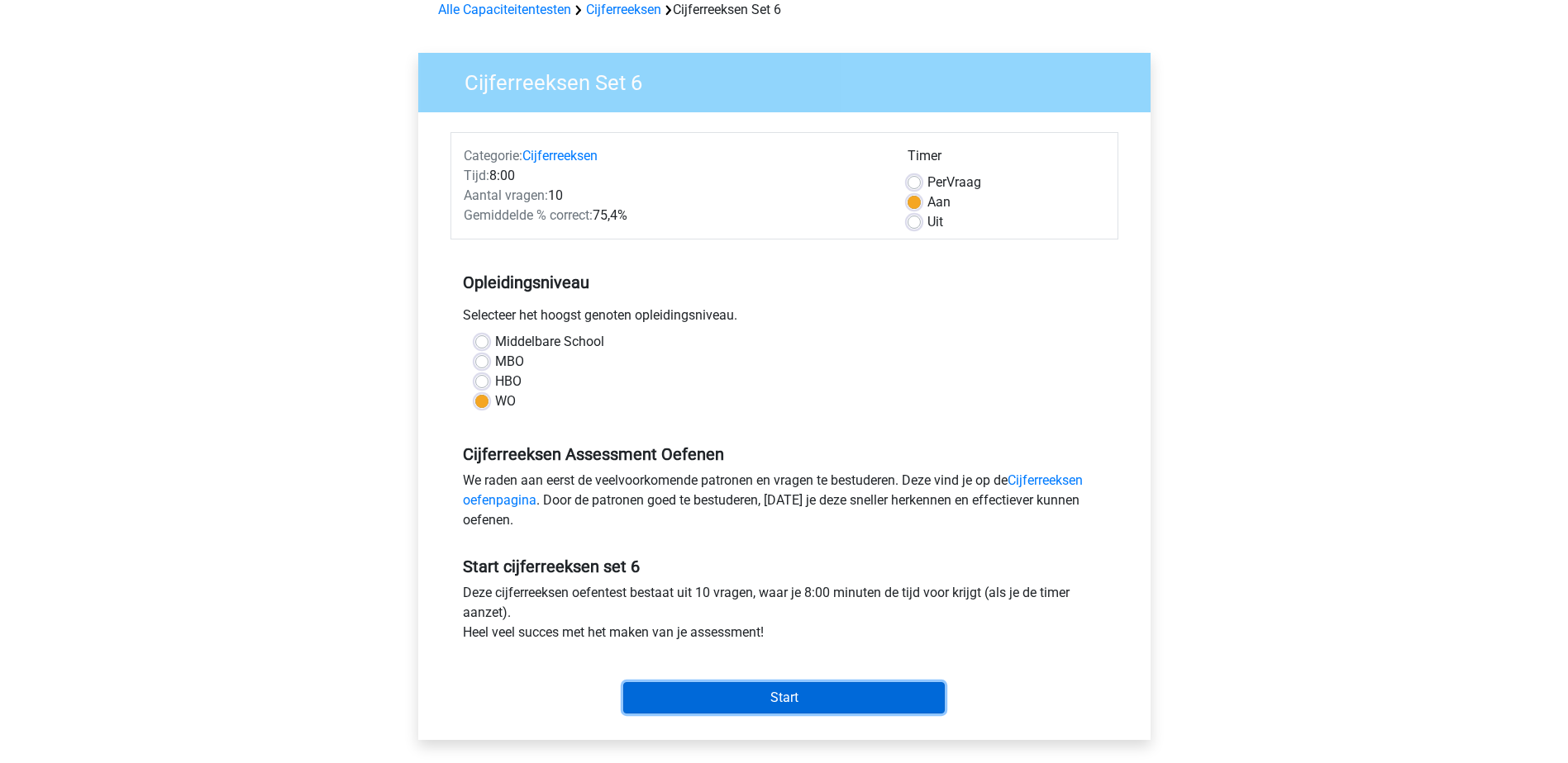
click at [886, 689] on input "Start" at bounding box center [784, 698] width 322 height 32
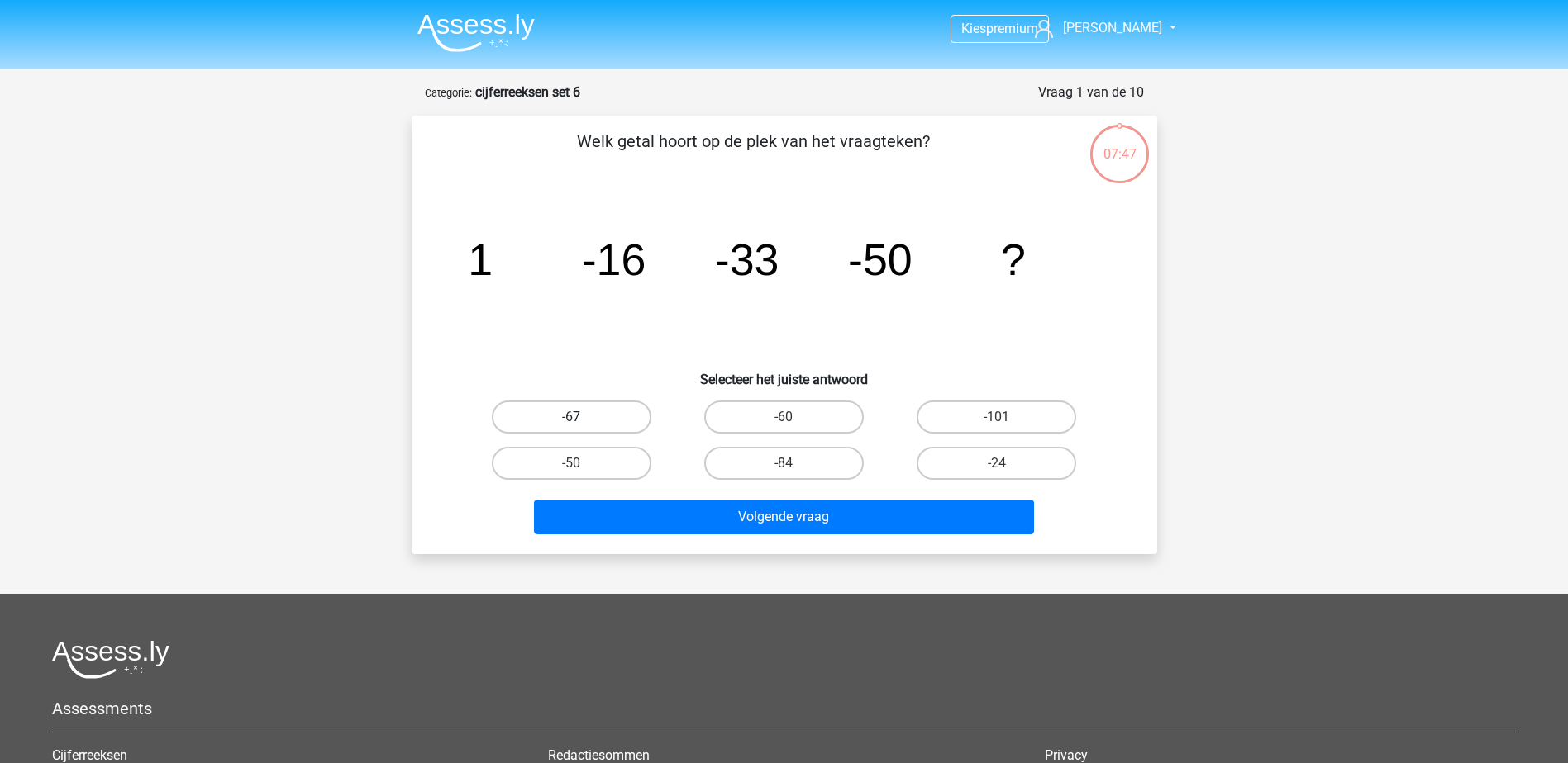
click at [588, 423] on label "-67" at bounding box center [572, 416] width 159 height 33
click at [582, 423] on input "-67" at bounding box center [575, 422] width 10 height 10
radio input "true"
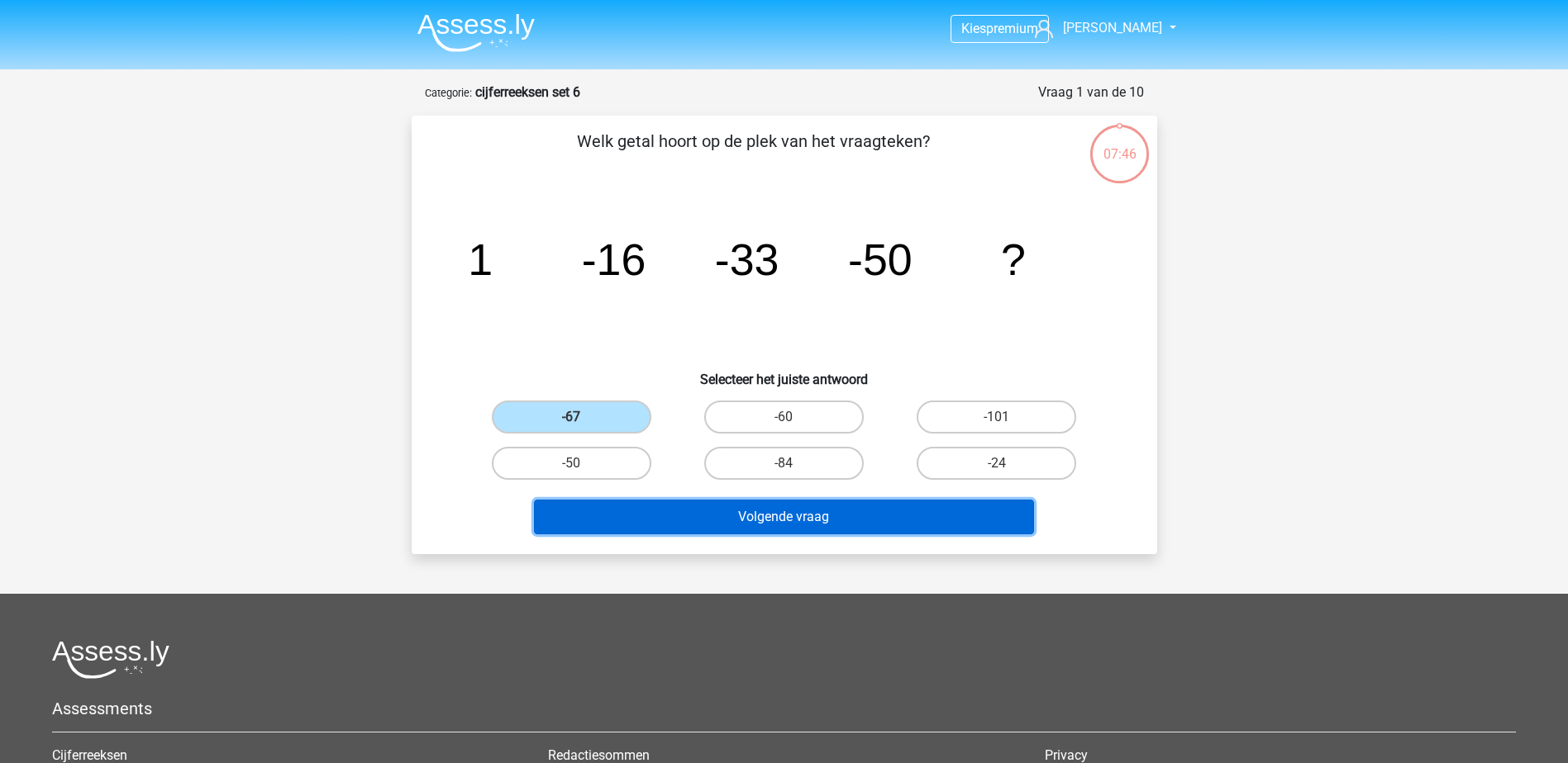
click at [689, 508] on button "Volgende vraag" at bounding box center [784, 516] width 500 height 35
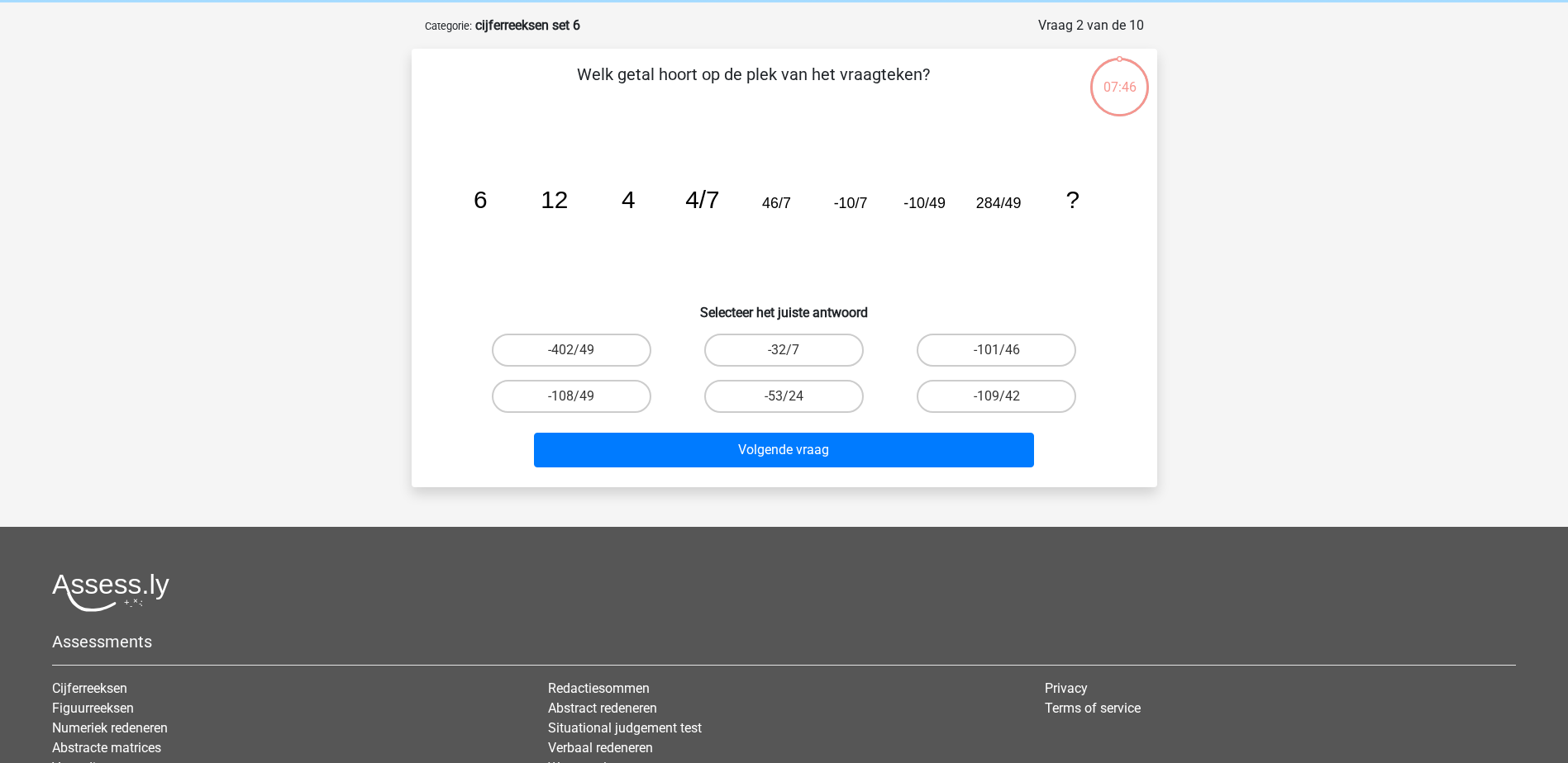
scroll to position [82, 0]
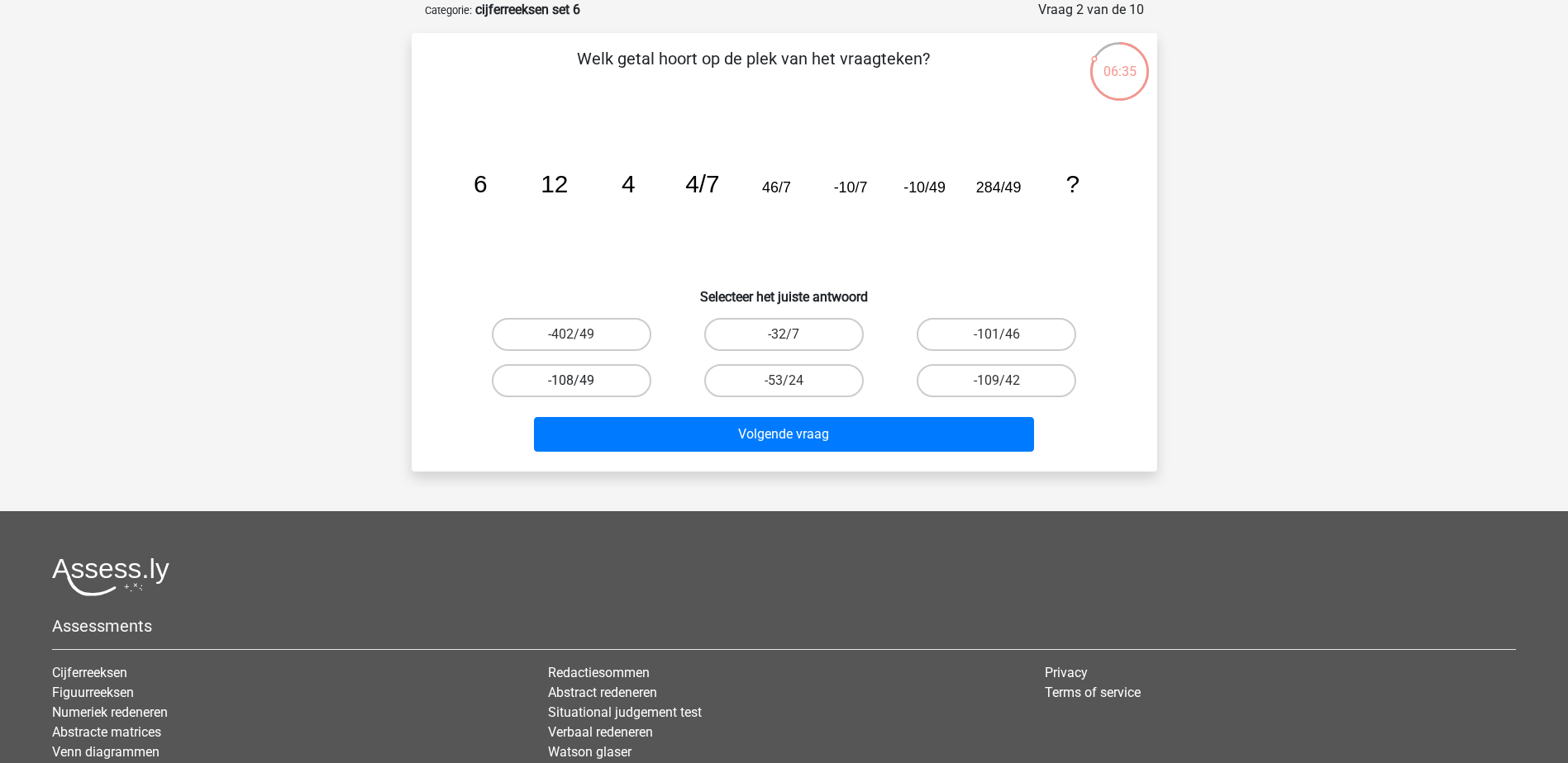
click at [603, 372] on label "-108/49" at bounding box center [572, 381] width 159 height 33
click at [582, 381] on input "-108/49" at bounding box center [575, 385] width 10 height 10
radio input "true"
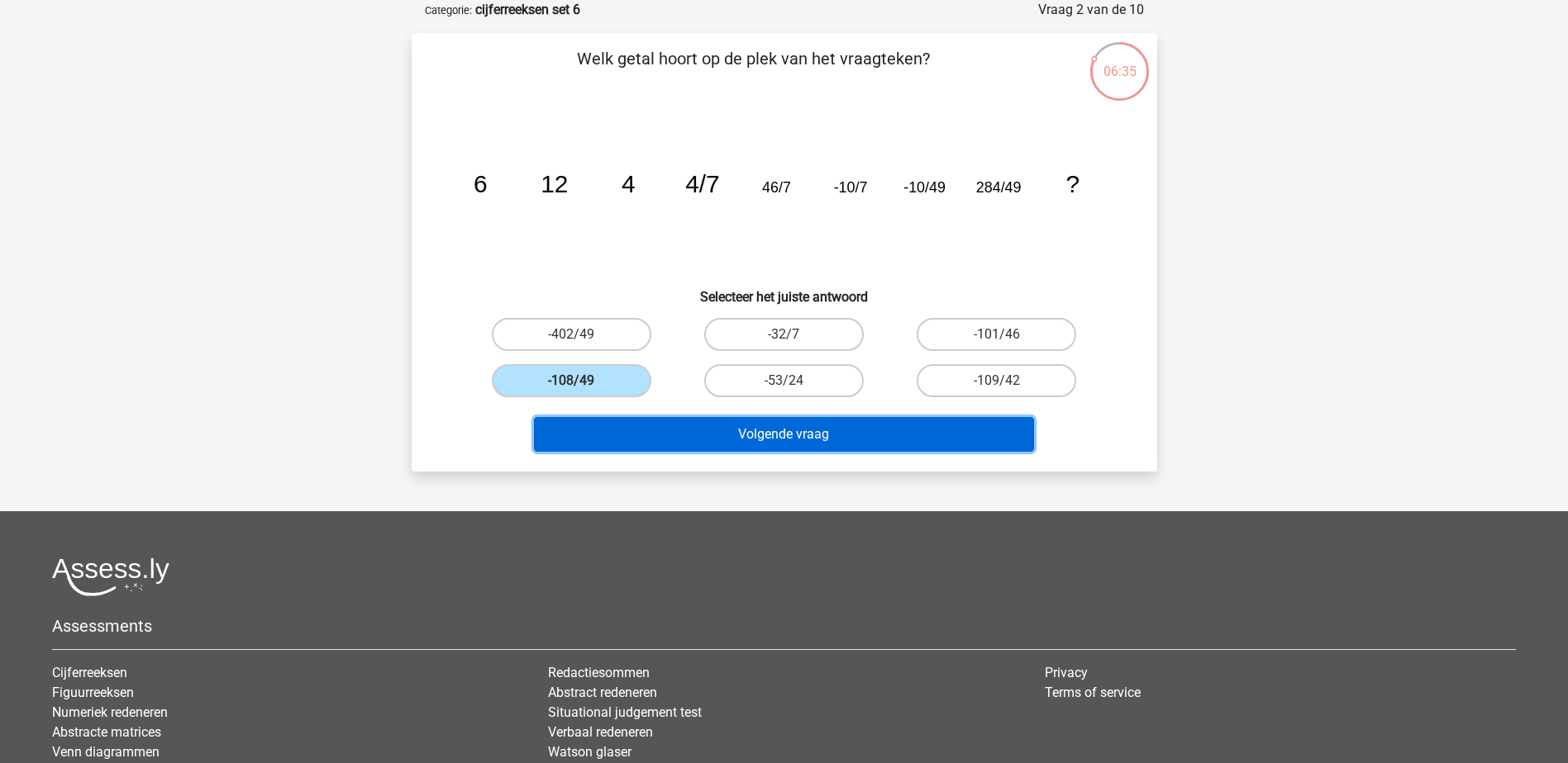
drag, startPoint x: 819, startPoint y: 429, endPoint x: 1059, endPoint y: 428, distance: 240.0
click at [820, 429] on button "Volgende vraag" at bounding box center [784, 434] width 500 height 35
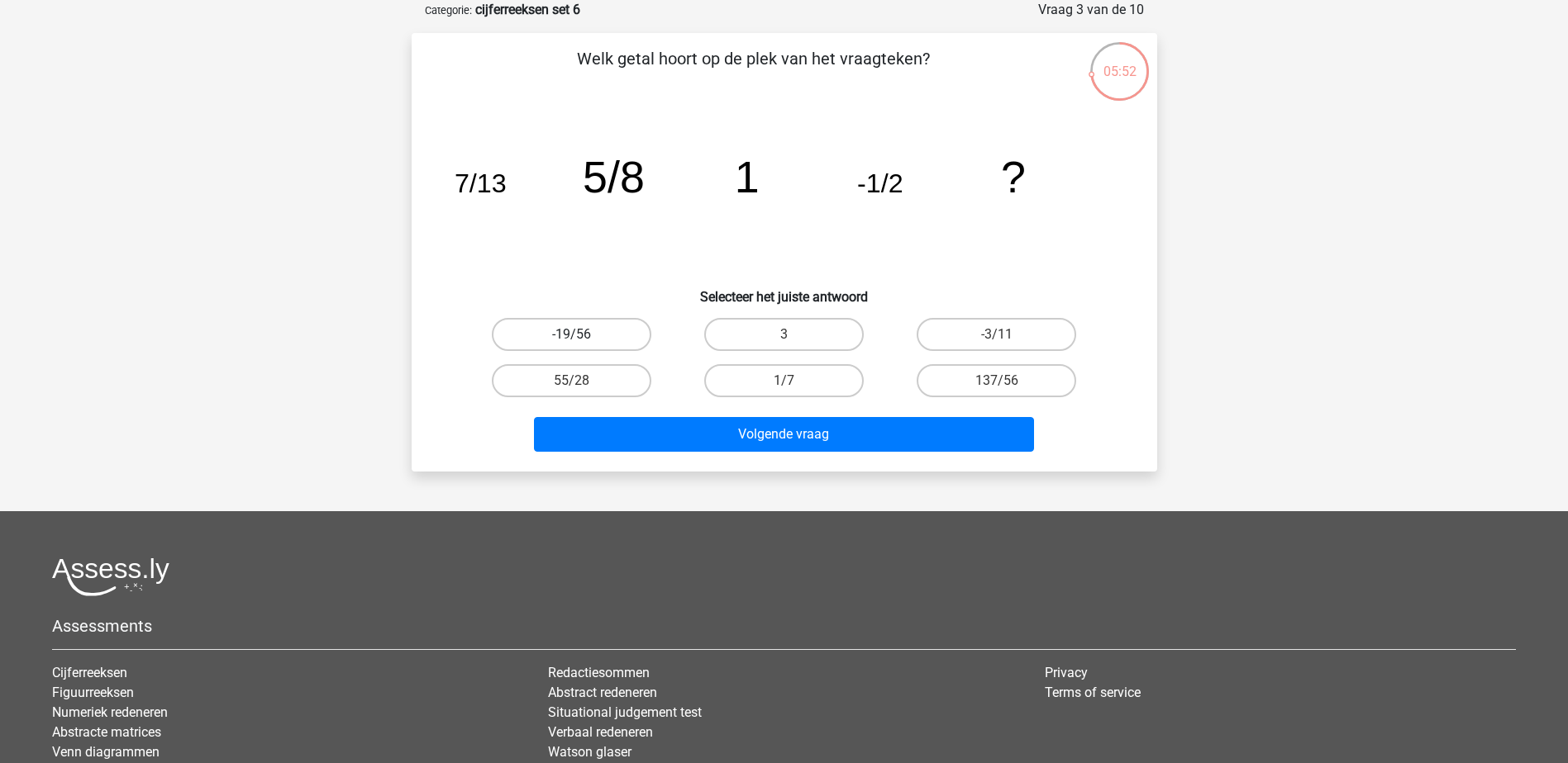
drag, startPoint x: 595, startPoint y: 338, endPoint x: 618, endPoint y: 347, distance: 24.7
click at [595, 338] on label "-19/56" at bounding box center [572, 334] width 159 height 33
click at [582, 338] on input "-19/56" at bounding box center [575, 339] width 10 height 10
radio input "true"
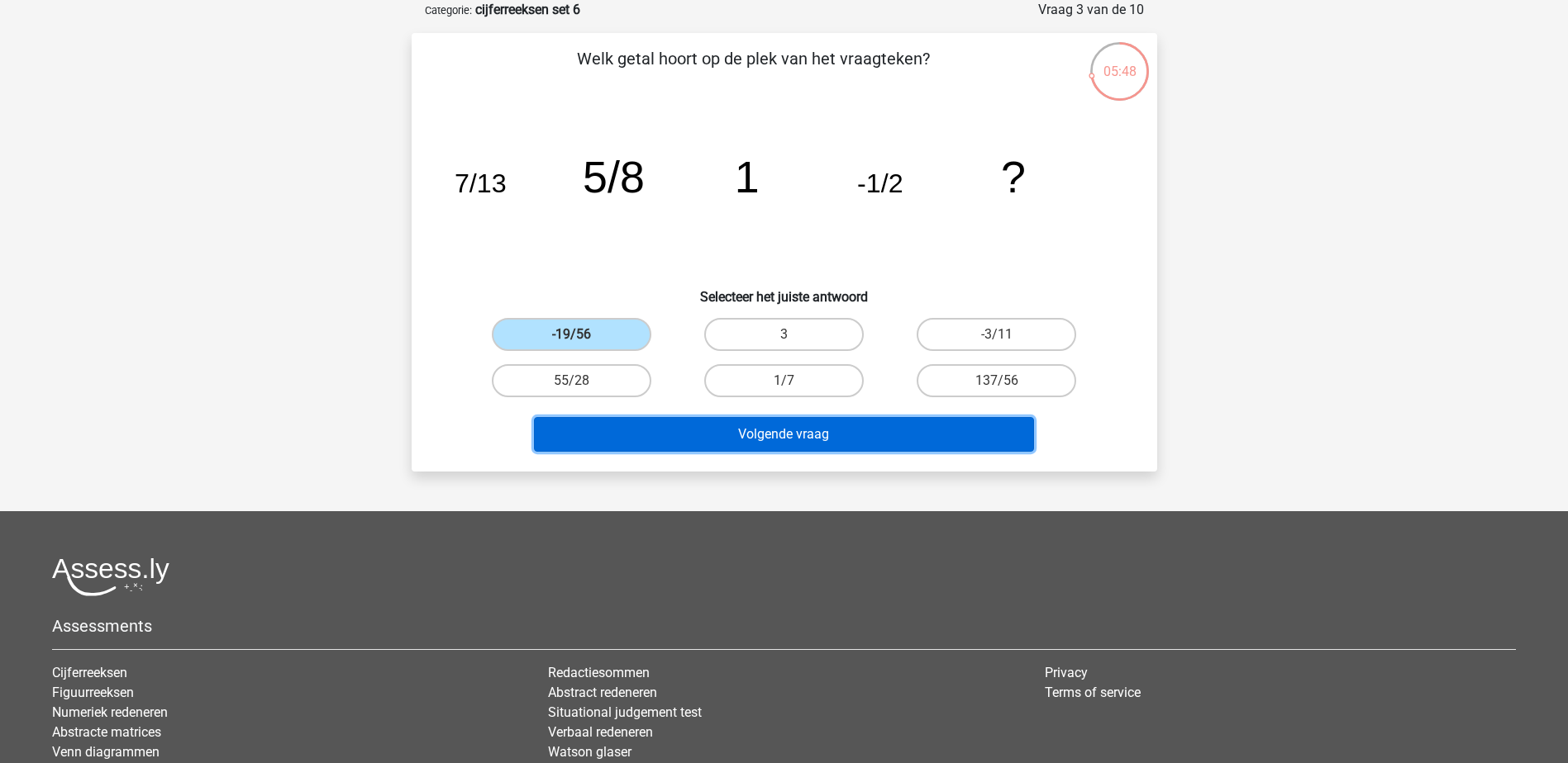
click at [813, 429] on button "Volgende vraag" at bounding box center [784, 434] width 500 height 35
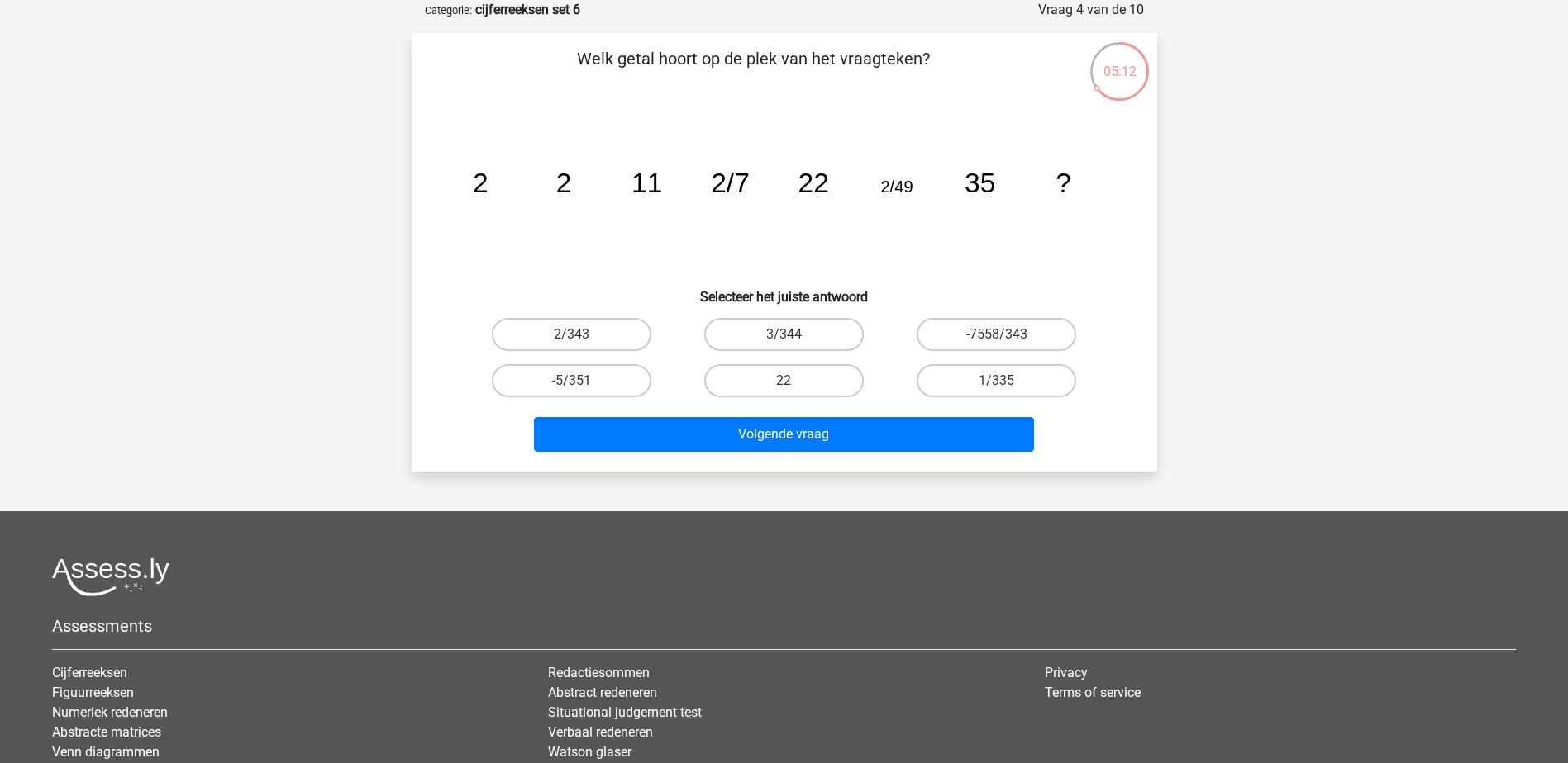
drag, startPoint x: 1014, startPoint y: 328, endPoint x: 969, endPoint y: 358, distance: 54.1
click at [1014, 328] on label "-7558/343" at bounding box center [996, 334] width 159 height 33
click at [1008, 335] on input "-7558/343" at bounding box center [1001, 339] width 10 height 10
radio input "true"
click at [982, 339] on label "-7558/343" at bounding box center [996, 334] width 159 height 33
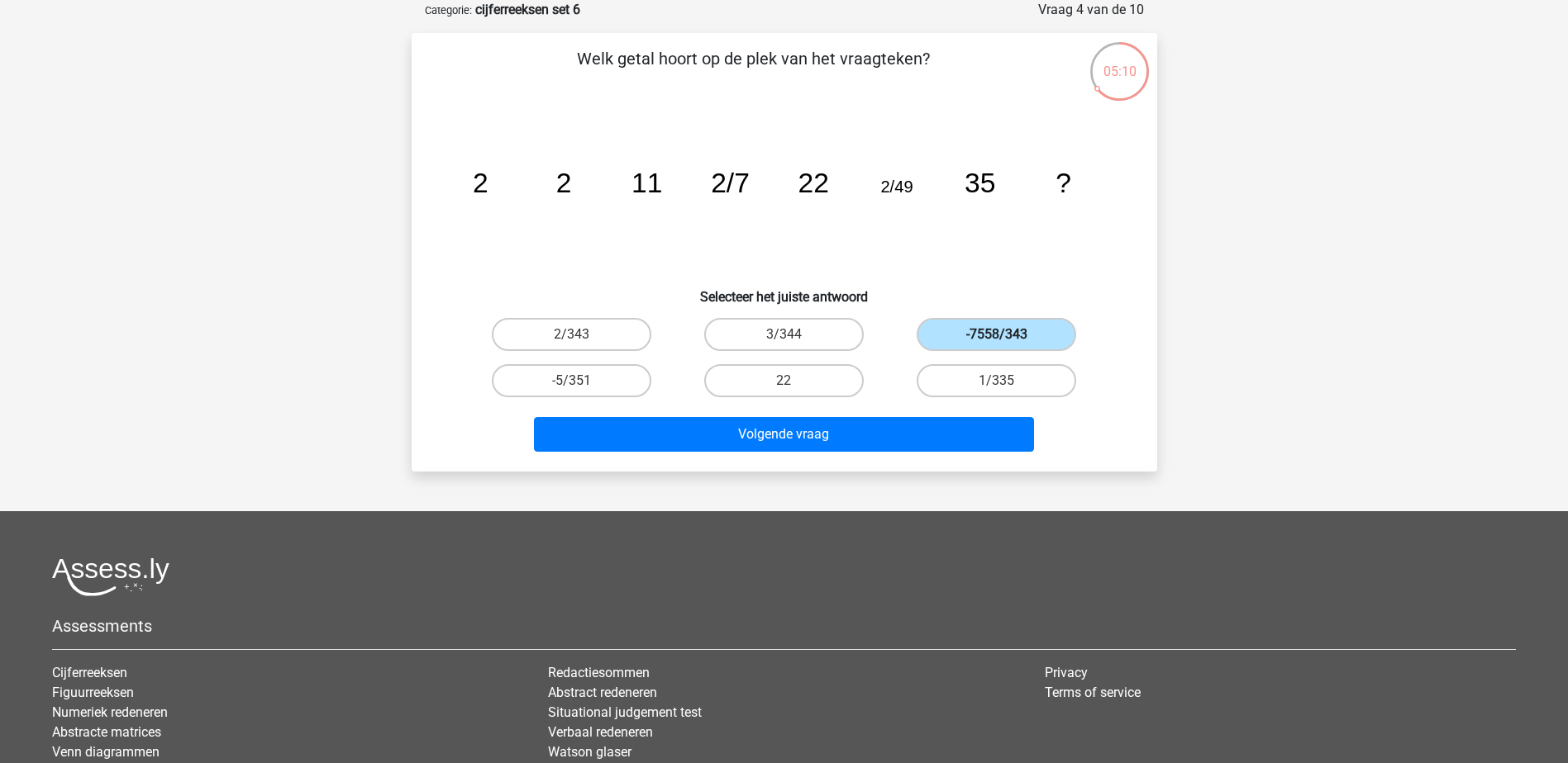
click at [996, 339] on input "-7558/343" at bounding box center [1001, 339] width 10 height 10
drag, startPoint x: 566, startPoint y: 335, endPoint x: 582, endPoint y: 337, distance: 16.1
click at [564, 334] on label "2/343" at bounding box center [572, 334] width 159 height 33
click at [571, 335] on input "2/343" at bounding box center [575, 339] width 10 height 10
radio input "true"
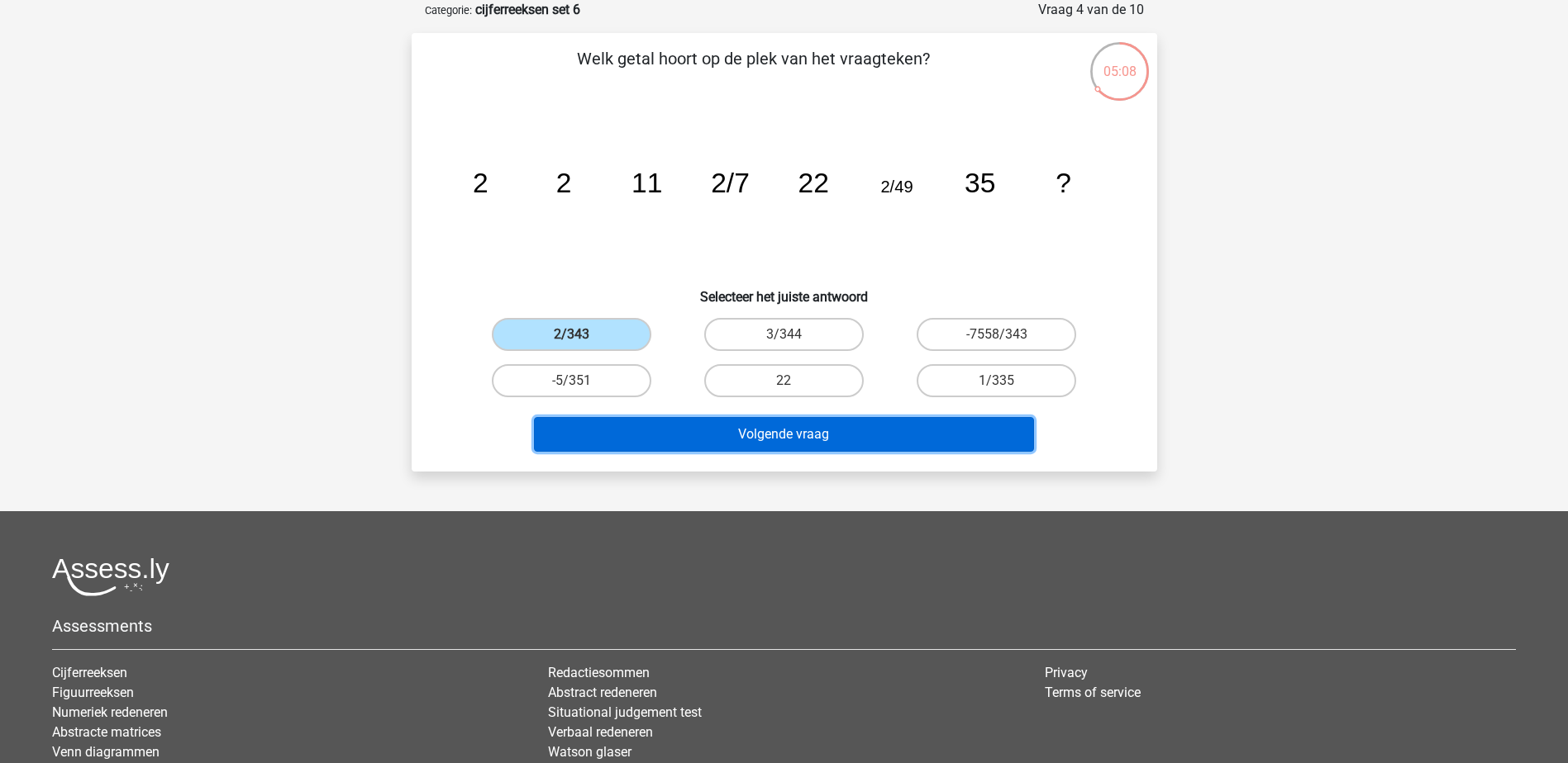
click at [938, 432] on button "Volgende vraag" at bounding box center [784, 434] width 500 height 35
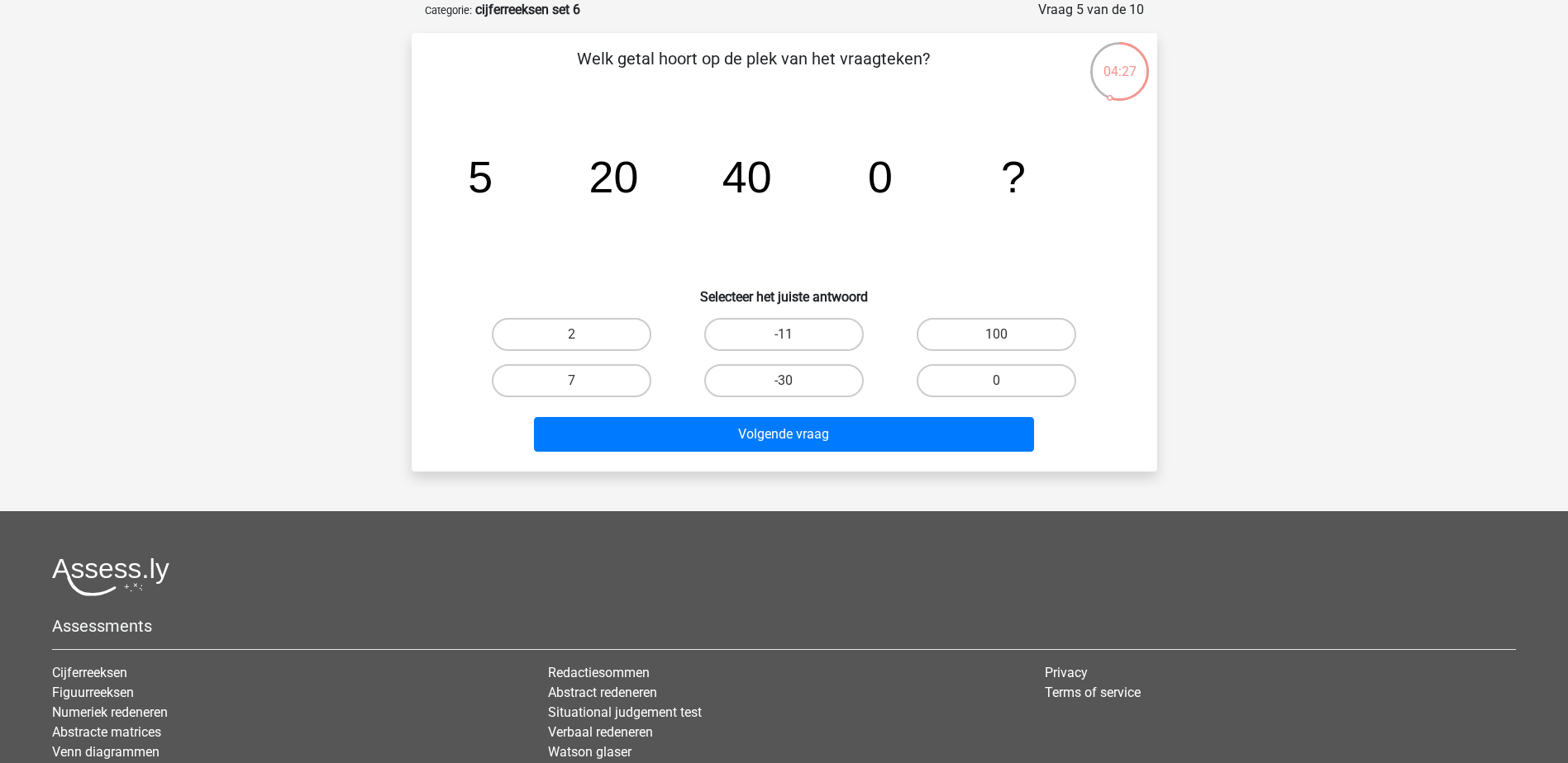
drag, startPoint x: 1001, startPoint y: 326, endPoint x: 980, endPoint y: 357, distance: 37.4
click at [1002, 325] on label "100" at bounding box center [996, 334] width 159 height 33
click at [1002, 335] on input "100" at bounding box center [1001, 339] width 10 height 10
radio input "true"
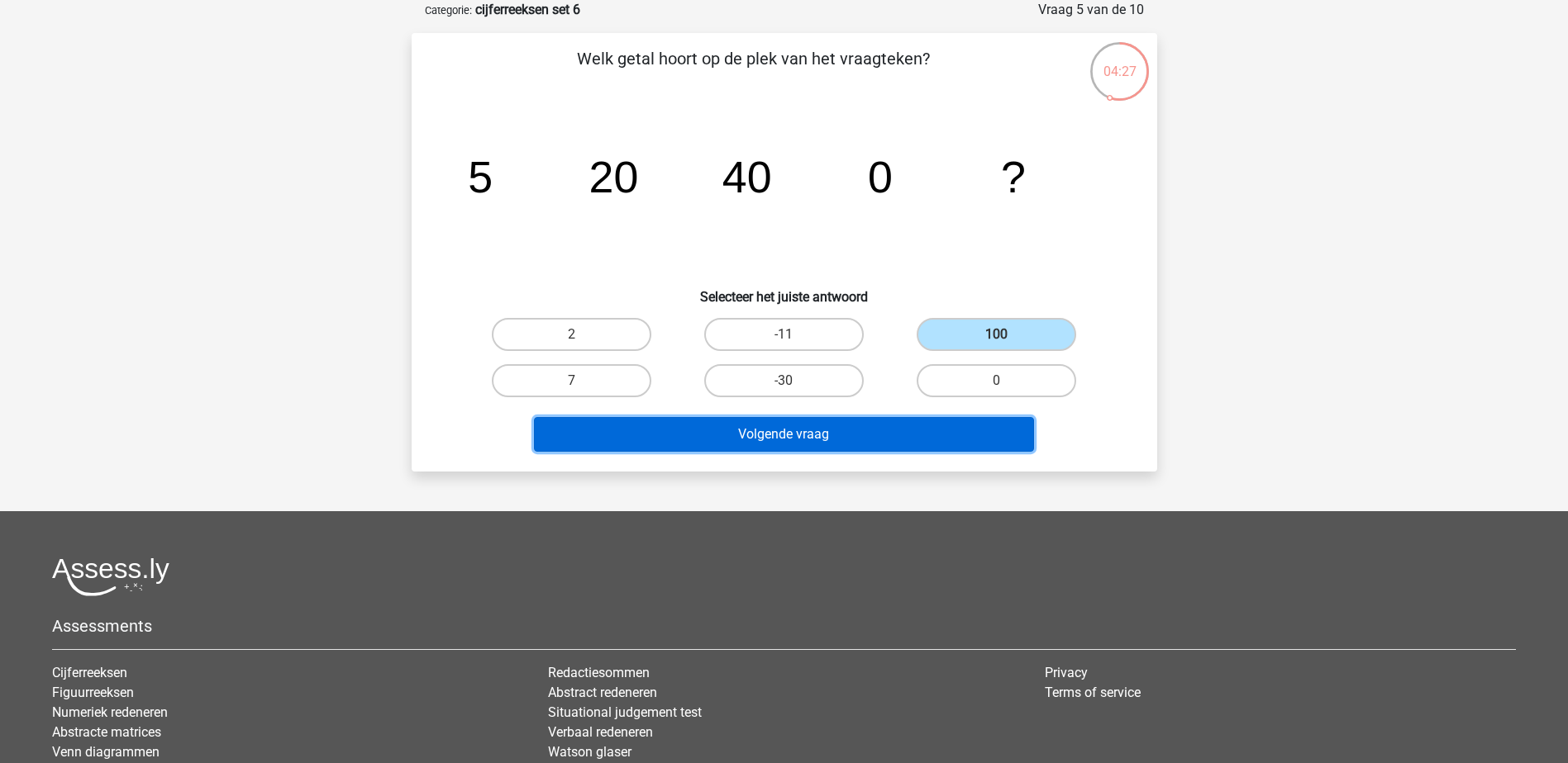
click at [939, 439] on button "Volgende vraag" at bounding box center [784, 434] width 500 height 35
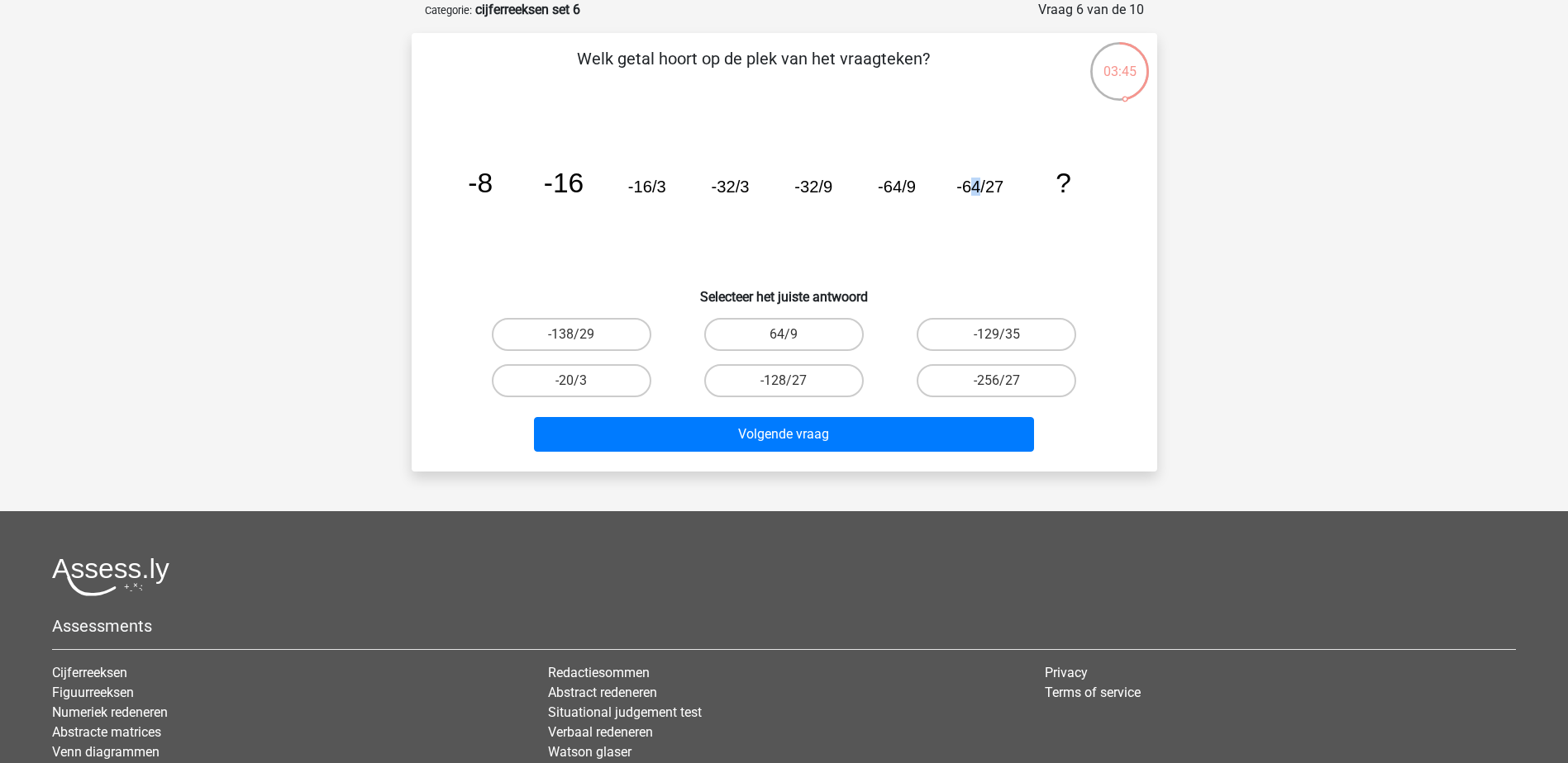
drag, startPoint x: 980, startPoint y: 181, endPoint x: 967, endPoint y: 183, distance: 13.2
click at [967, 183] on tspan "-64/27" at bounding box center [980, 186] width 47 height 18
drag, startPoint x: 967, startPoint y: 183, endPoint x: 875, endPoint y: 189, distance: 92.2
click at [893, 193] on tspan "-64/9" at bounding box center [896, 186] width 38 height 18
click at [797, 182] on tspan "-32/9" at bounding box center [813, 186] width 38 height 18
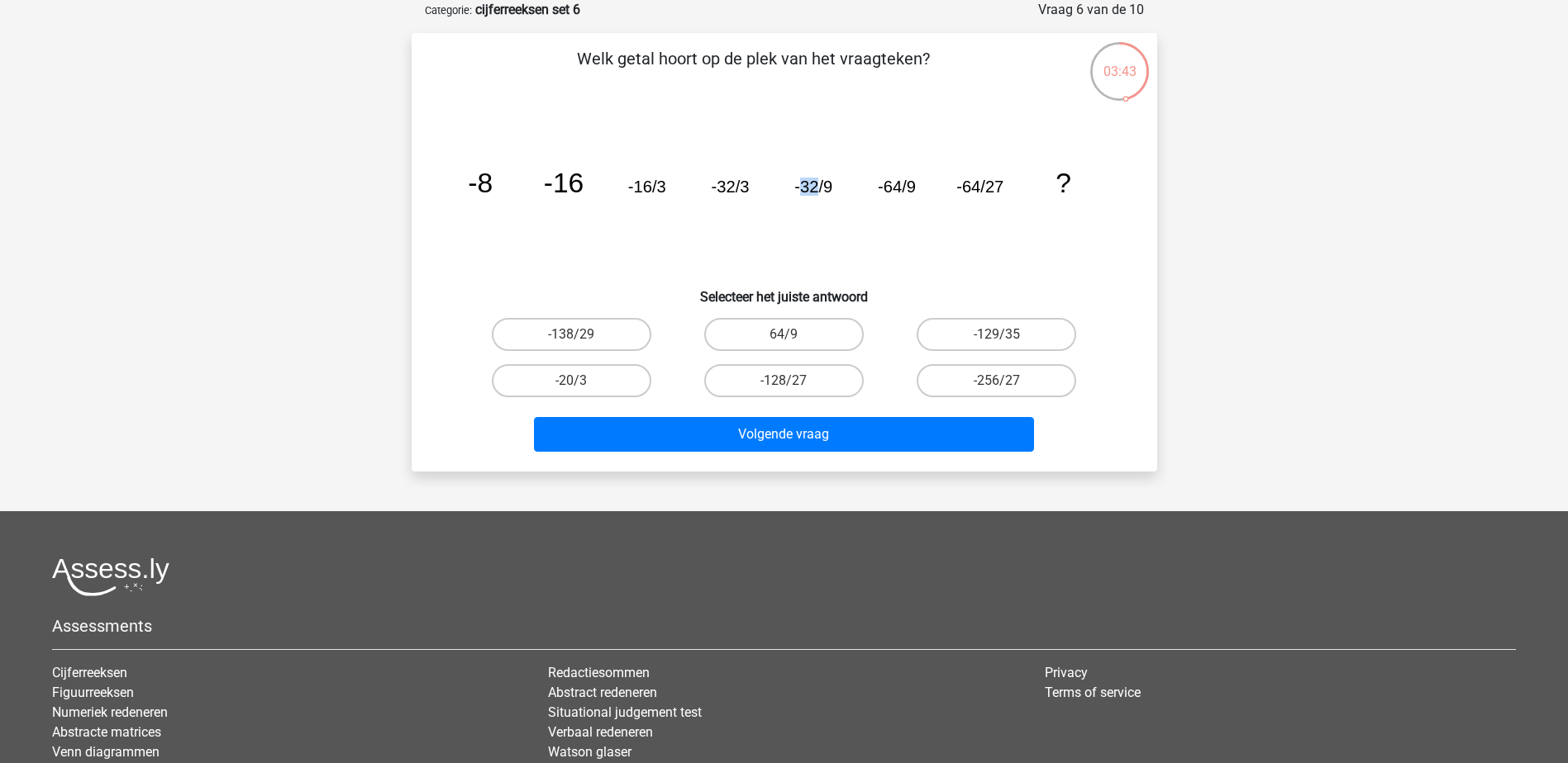
click at [798, 182] on tspan "-32/9" at bounding box center [813, 186] width 38 height 18
drag, startPoint x: 798, startPoint y: 182, endPoint x: 836, endPoint y: 190, distance: 38.8
click at [836, 190] on icon "image/svg+xml -8 -16 -16/3 -32/3 -32/9 -64/9 -64/27 ?" at bounding box center [784, 193] width 666 height 166
click at [803, 375] on label "-128/27" at bounding box center [784, 381] width 159 height 33
click at [794, 381] on input "-128/27" at bounding box center [788, 385] width 10 height 10
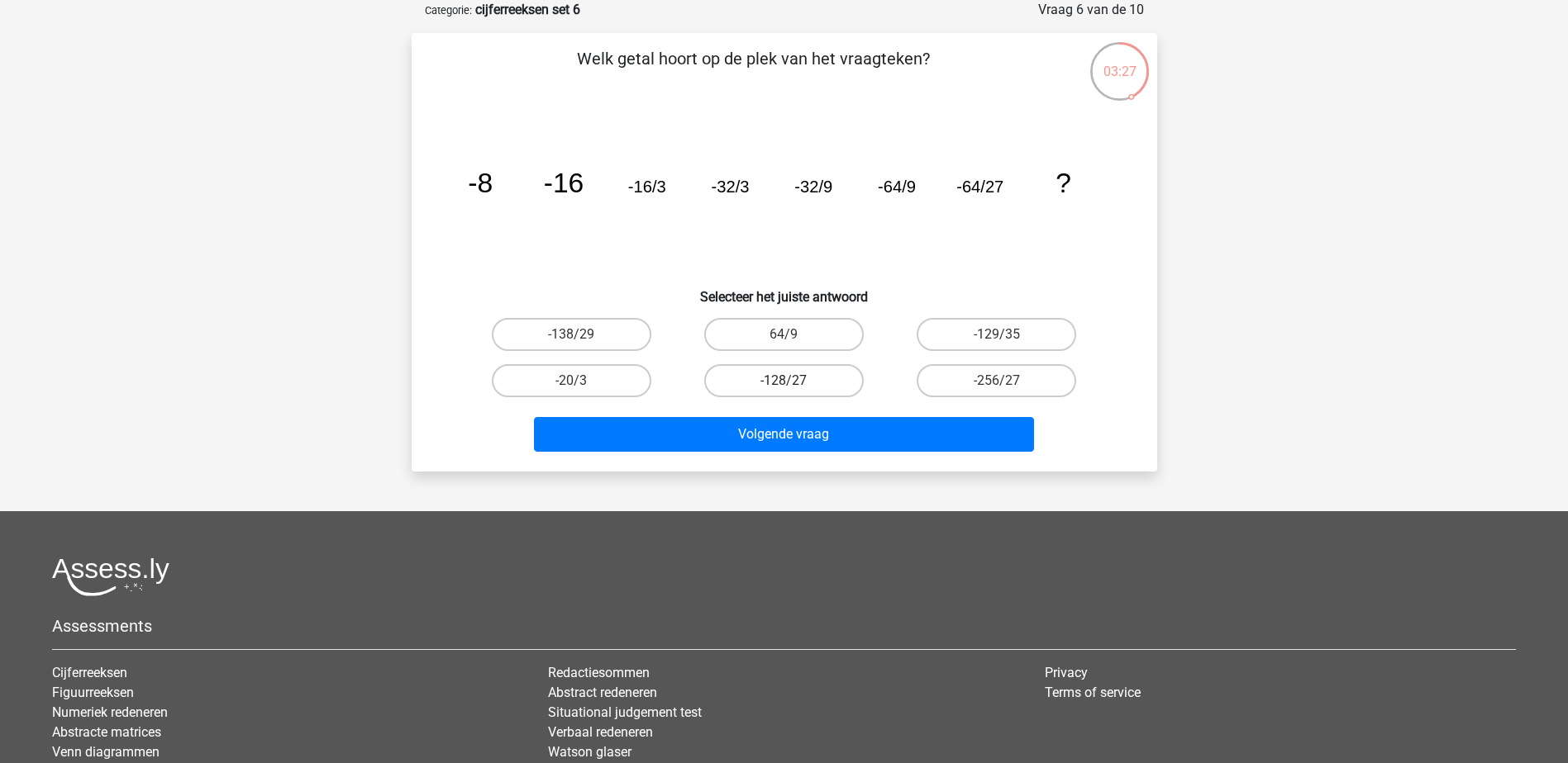
radio input "true"
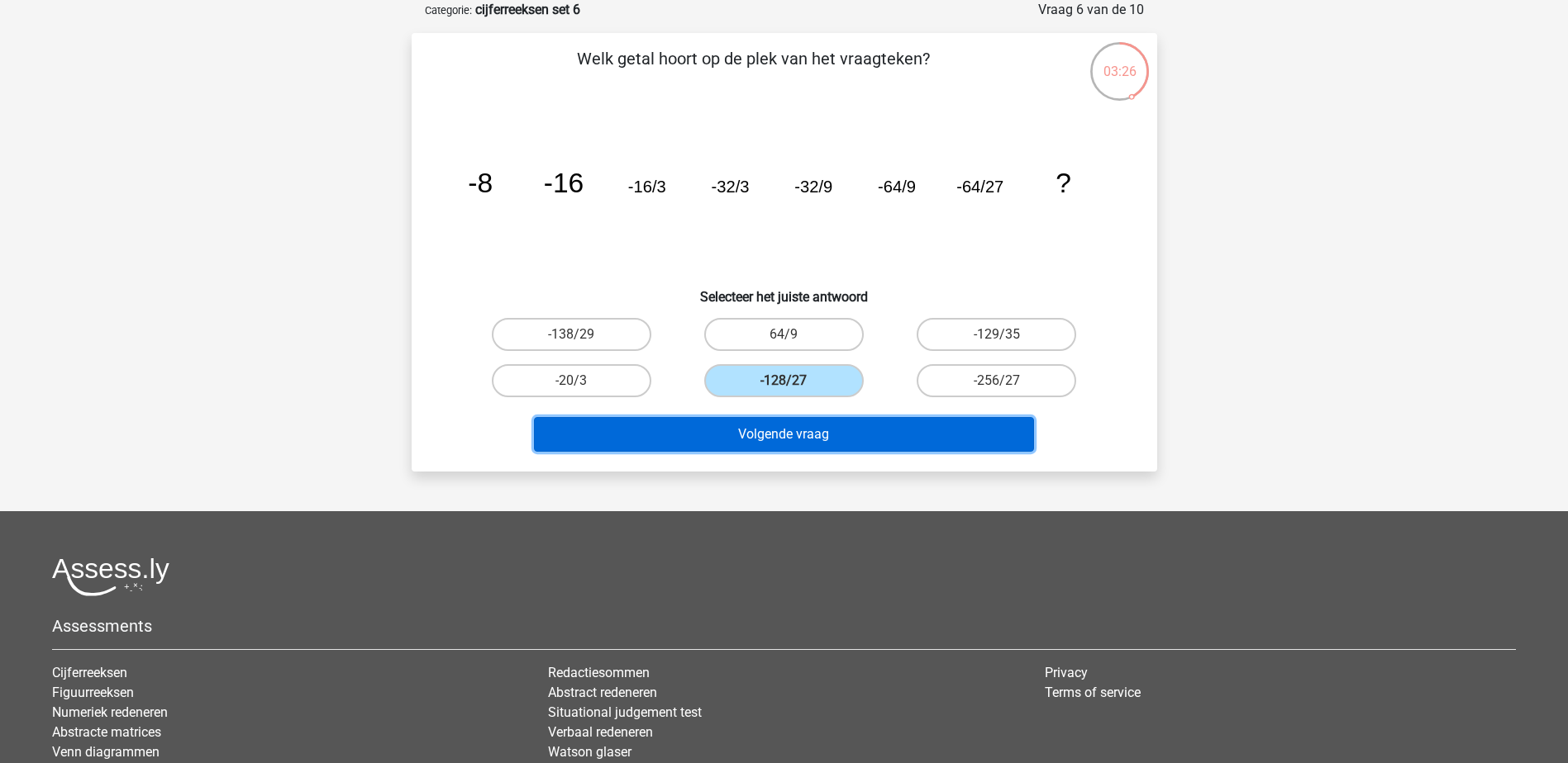
click at [851, 430] on button "Volgende vraag" at bounding box center [784, 434] width 500 height 35
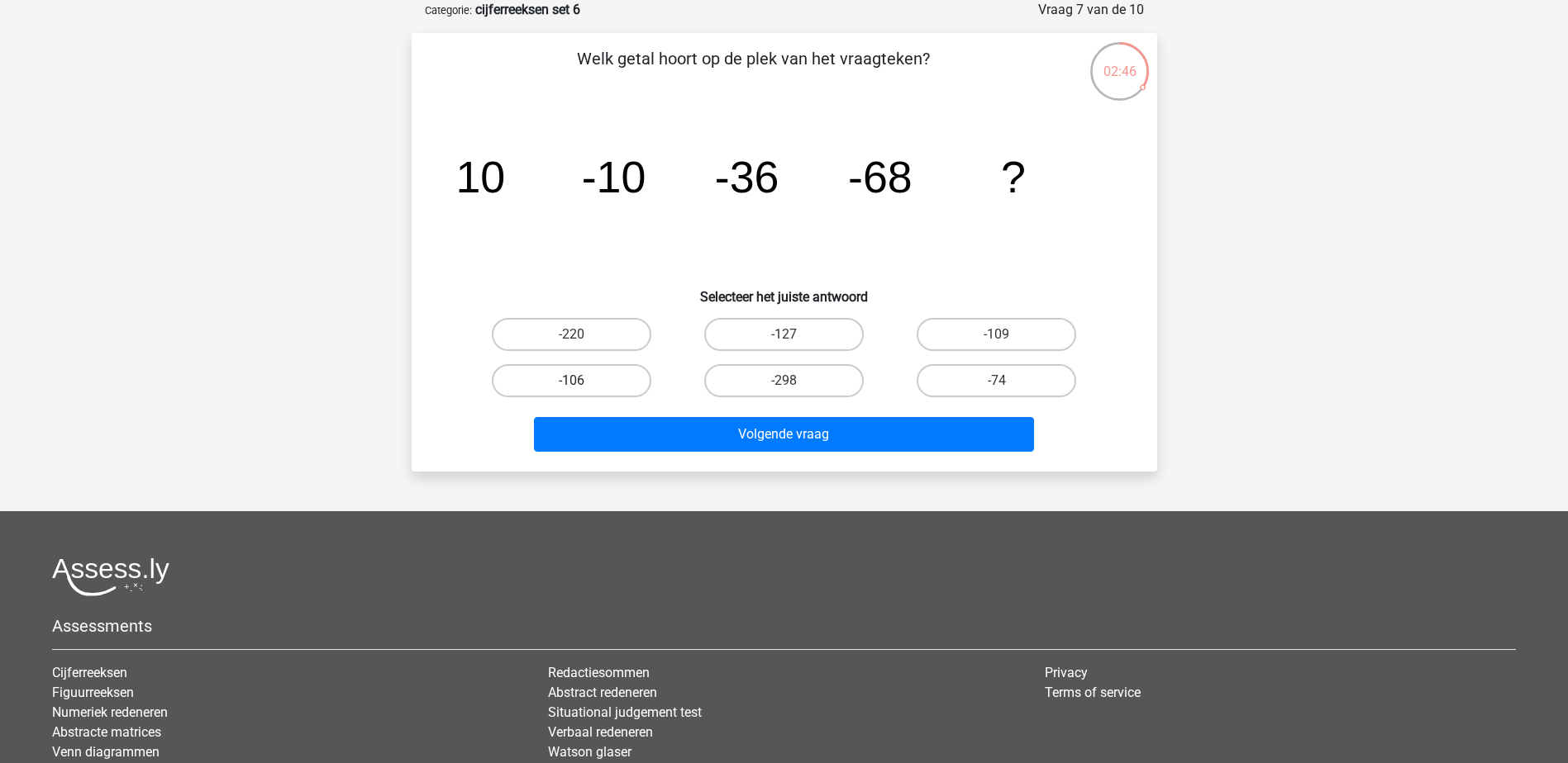
drag, startPoint x: 550, startPoint y: 382, endPoint x: 559, endPoint y: 384, distance: 9.2
click at [551, 380] on label "-106" at bounding box center [572, 381] width 159 height 33
click at [571, 381] on input "-106" at bounding box center [575, 385] width 10 height 10
radio input "true"
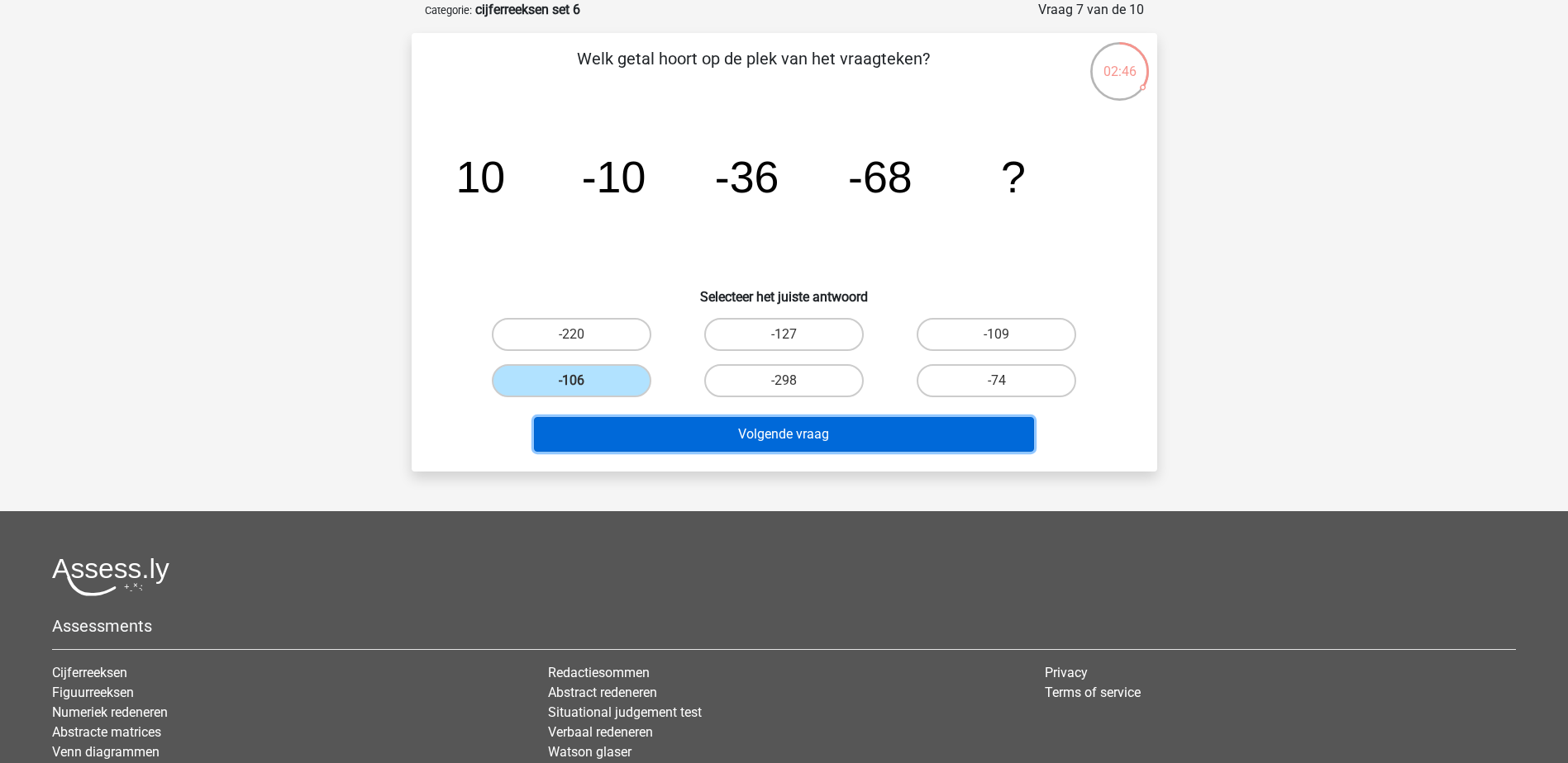
click at [690, 446] on button "Volgende vraag" at bounding box center [784, 434] width 500 height 35
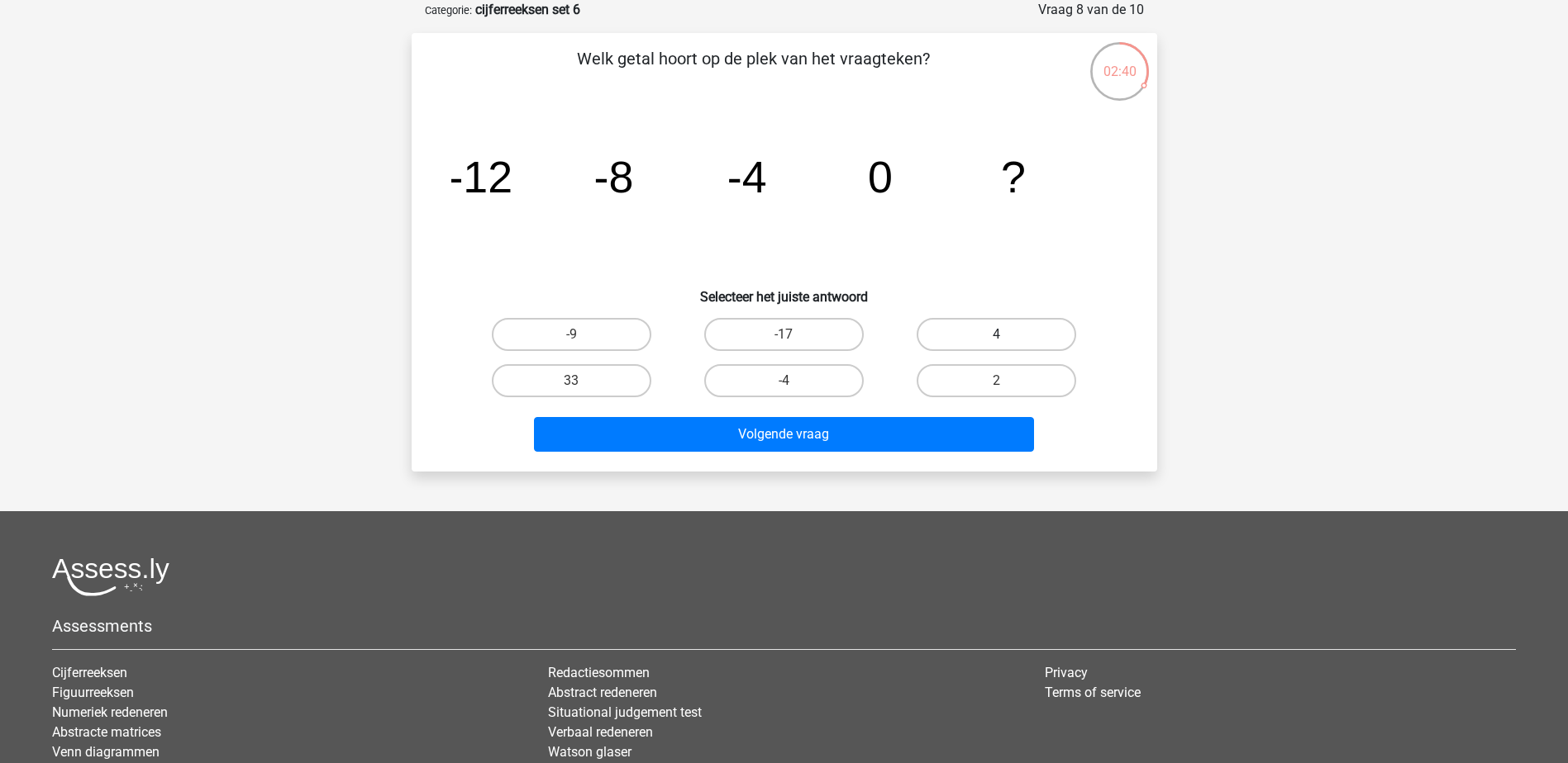
click at [993, 344] on label "4" at bounding box center [996, 334] width 159 height 33
click at [996, 344] on input "4" at bounding box center [1001, 339] width 10 height 10
radio input "true"
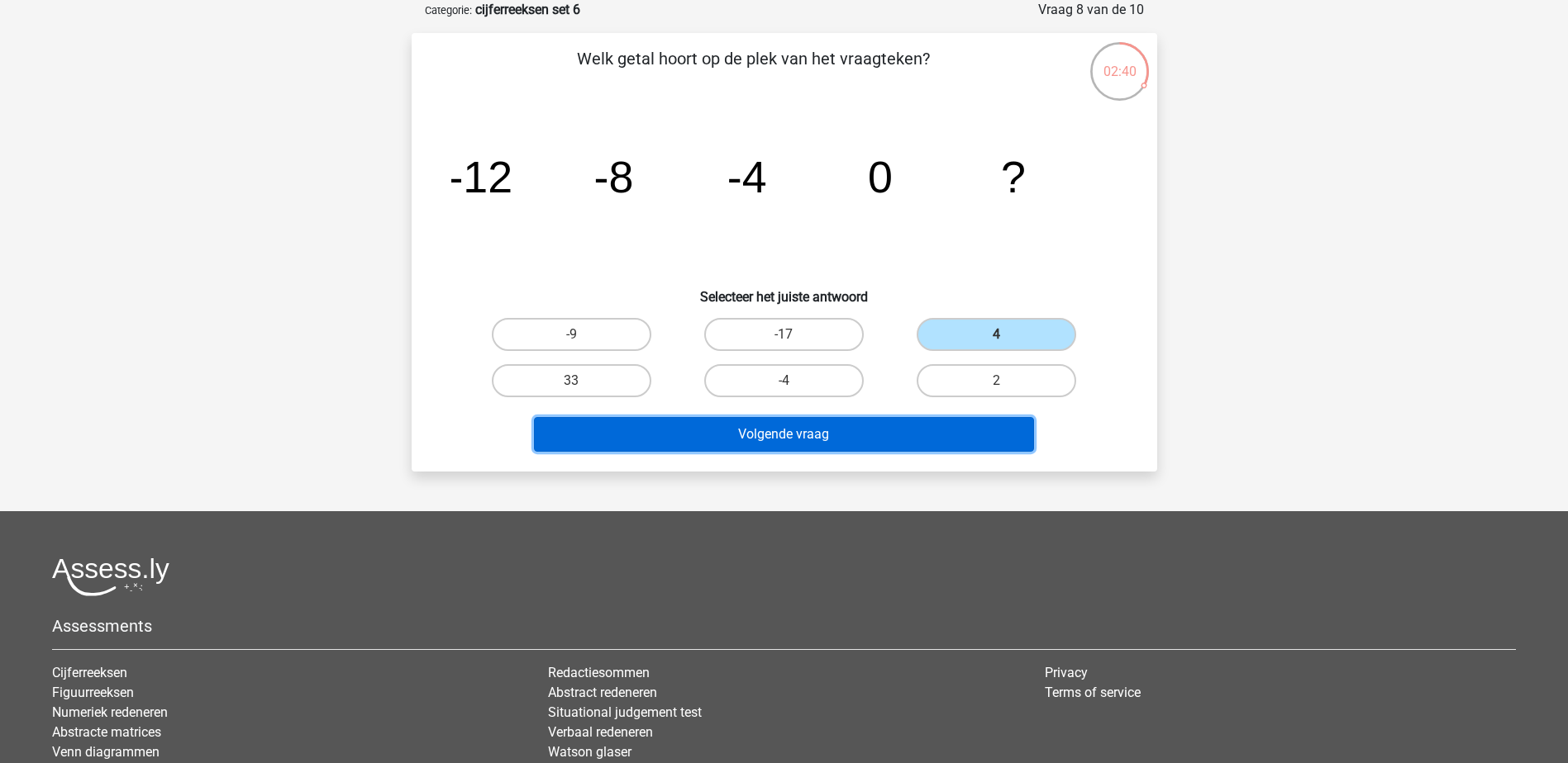
click at [961, 438] on button "Volgende vraag" at bounding box center [784, 434] width 500 height 35
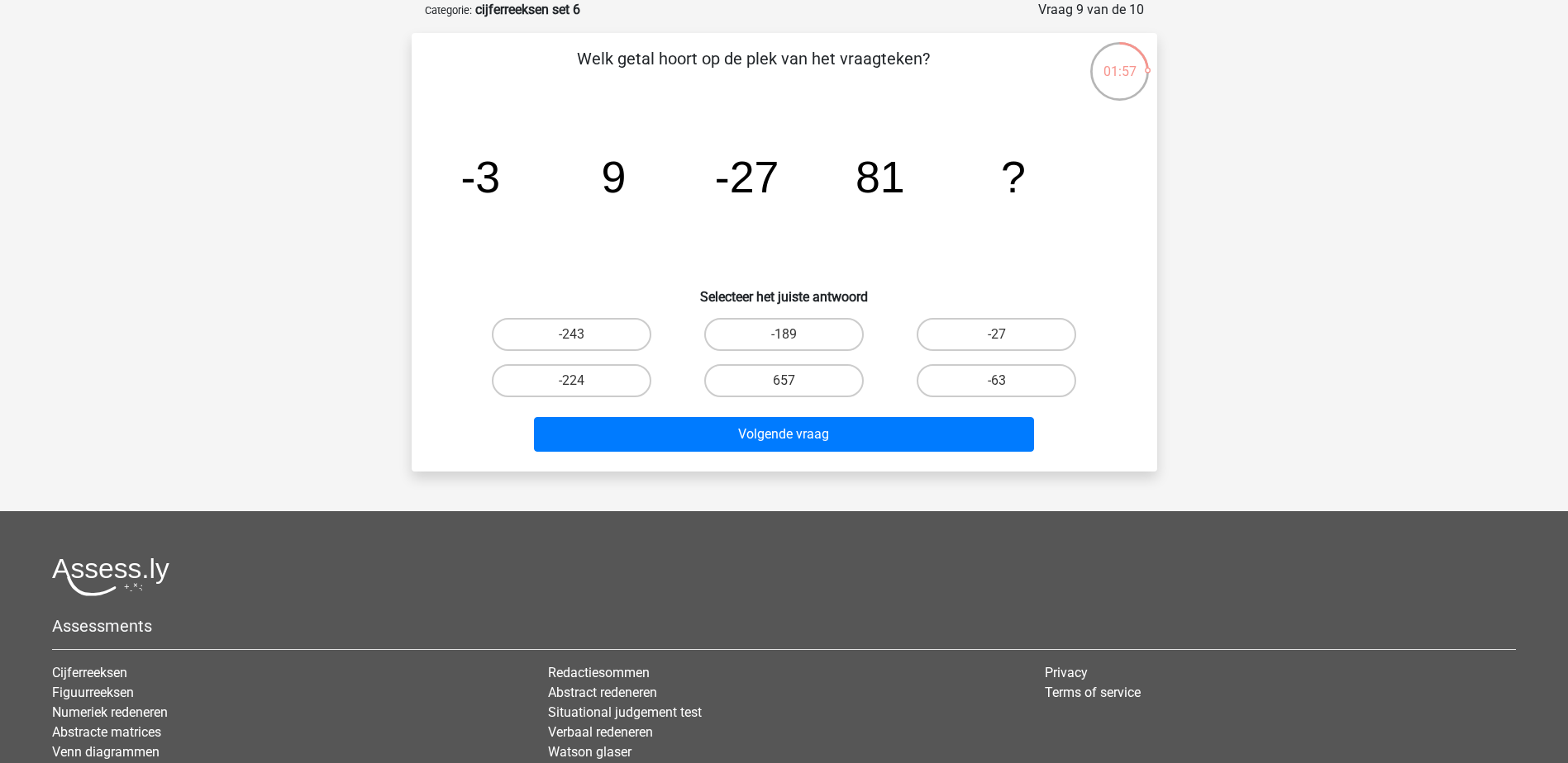
drag, startPoint x: 570, startPoint y: 329, endPoint x: 657, endPoint y: 380, distance: 100.8
click at [570, 329] on label "-243" at bounding box center [572, 334] width 159 height 33
click at [571, 335] on input "-243" at bounding box center [575, 339] width 10 height 10
radio input "true"
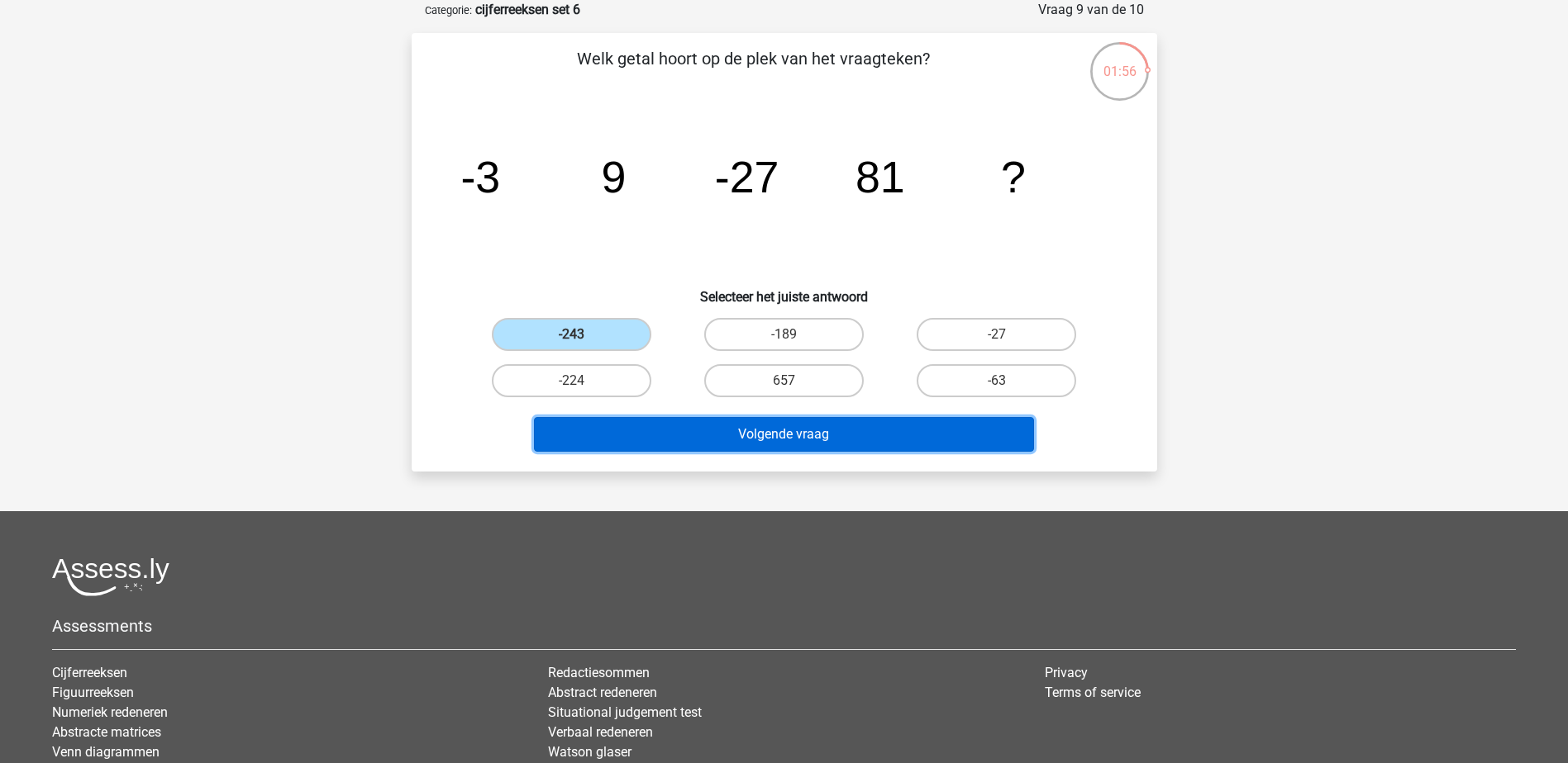
click at [840, 431] on button "Volgende vraag" at bounding box center [784, 434] width 500 height 35
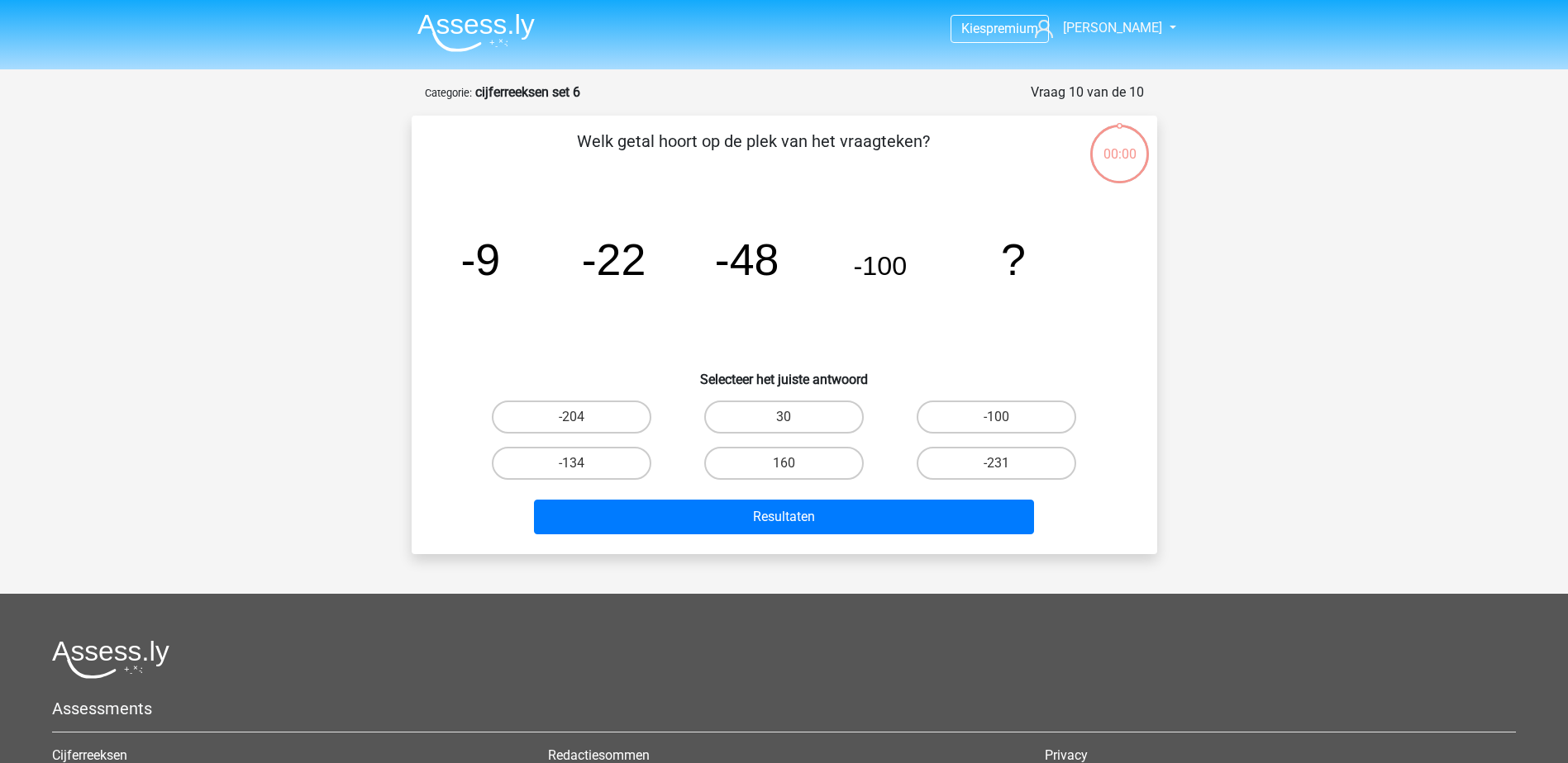
scroll to position [82, 0]
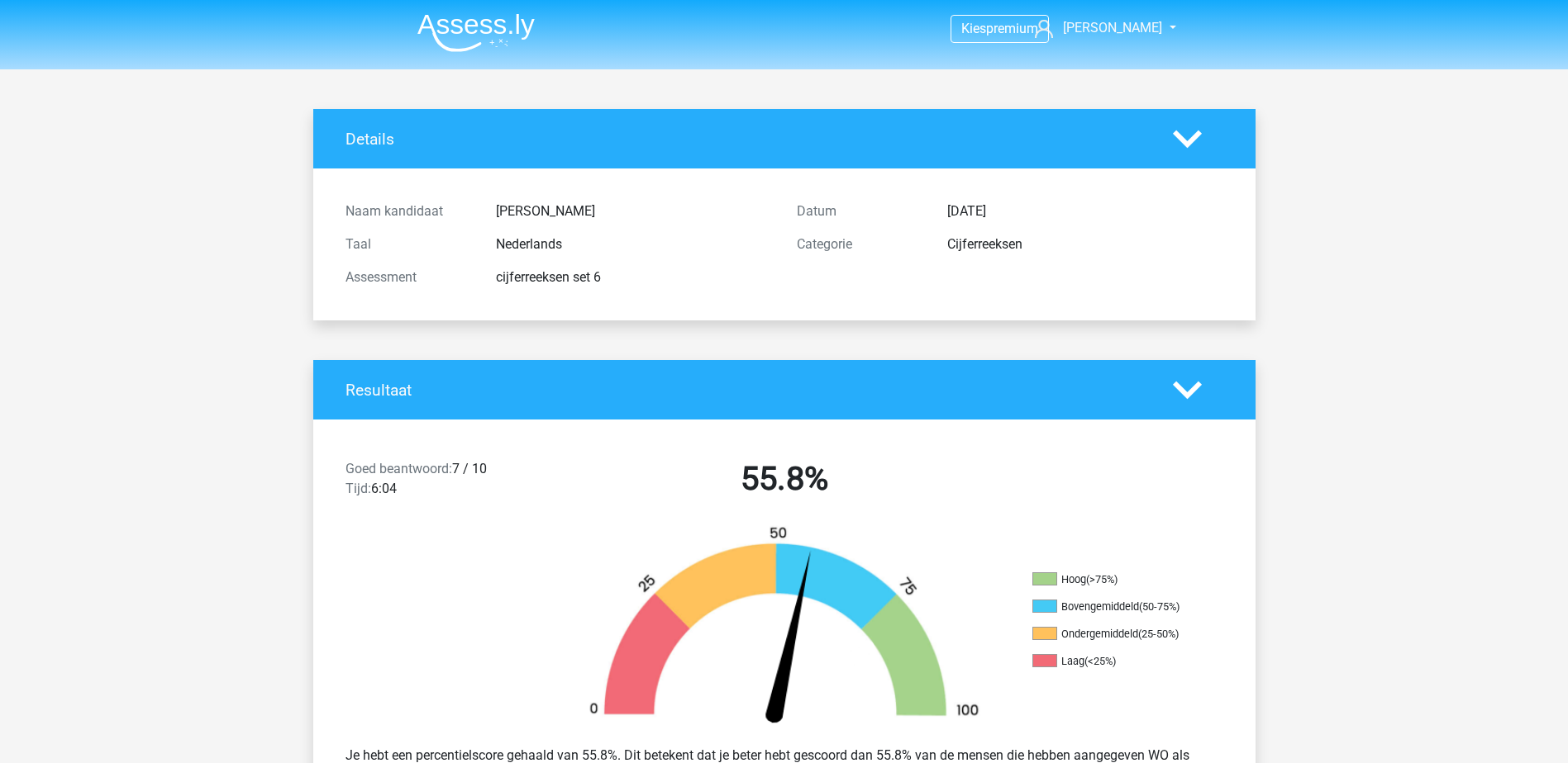
drag, startPoint x: 450, startPoint y: 31, endPoint x: 472, endPoint y: 32, distance: 22.0
click at [450, 31] on img at bounding box center [475, 33] width 117 height 39
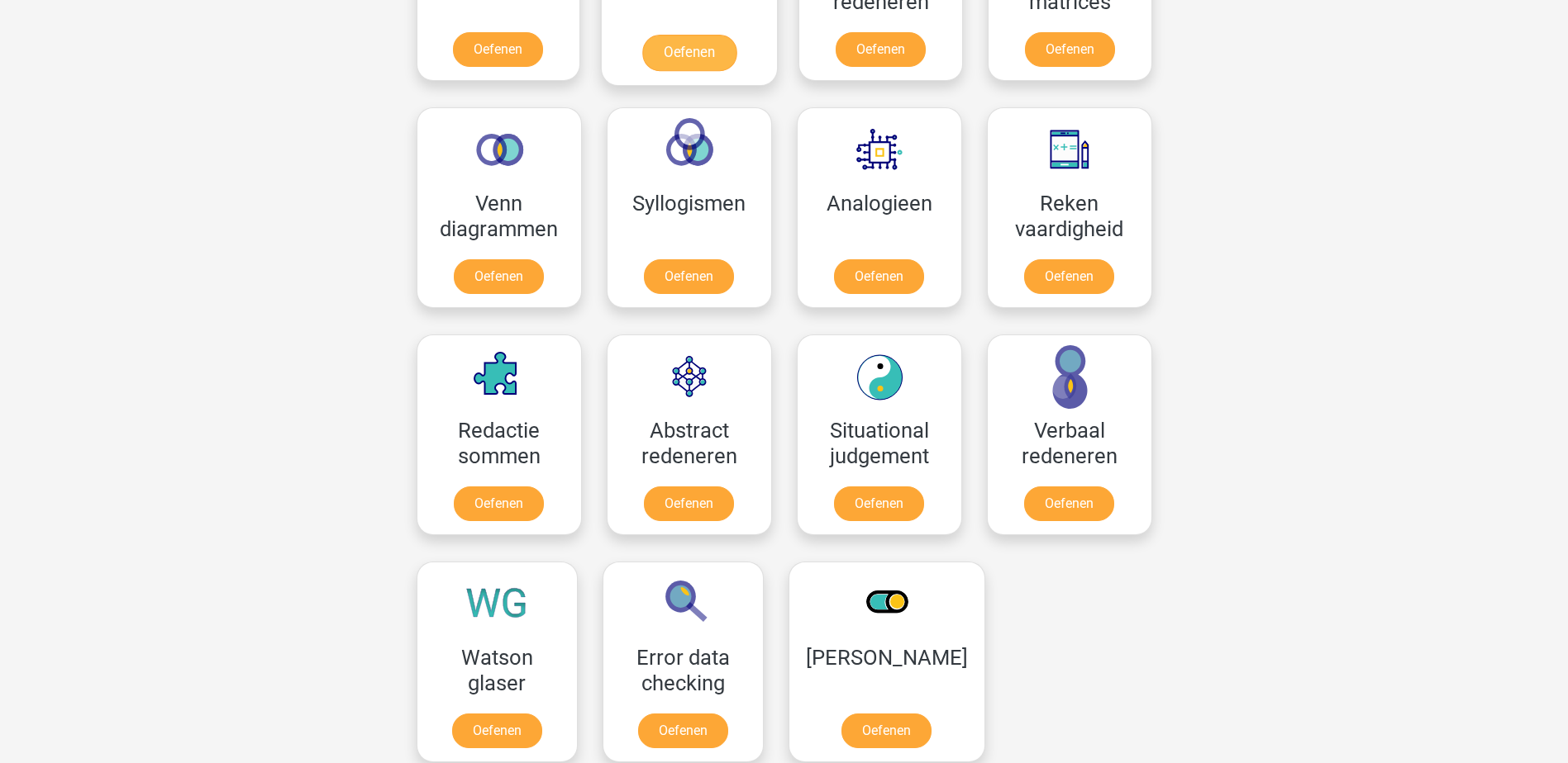
scroll to position [743, 0]
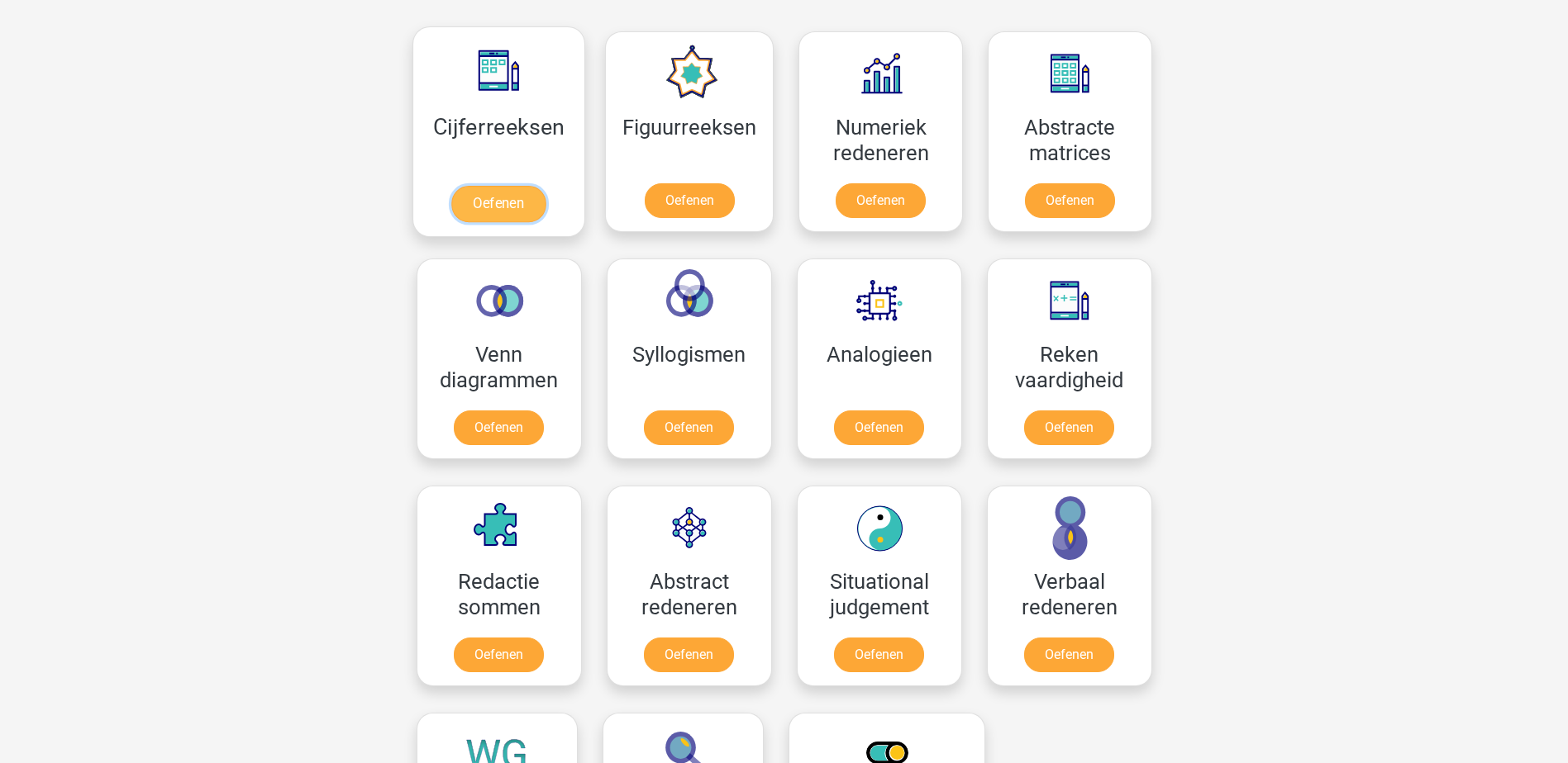
click at [508, 186] on link "Oefenen" at bounding box center [498, 204] width 94 height 36
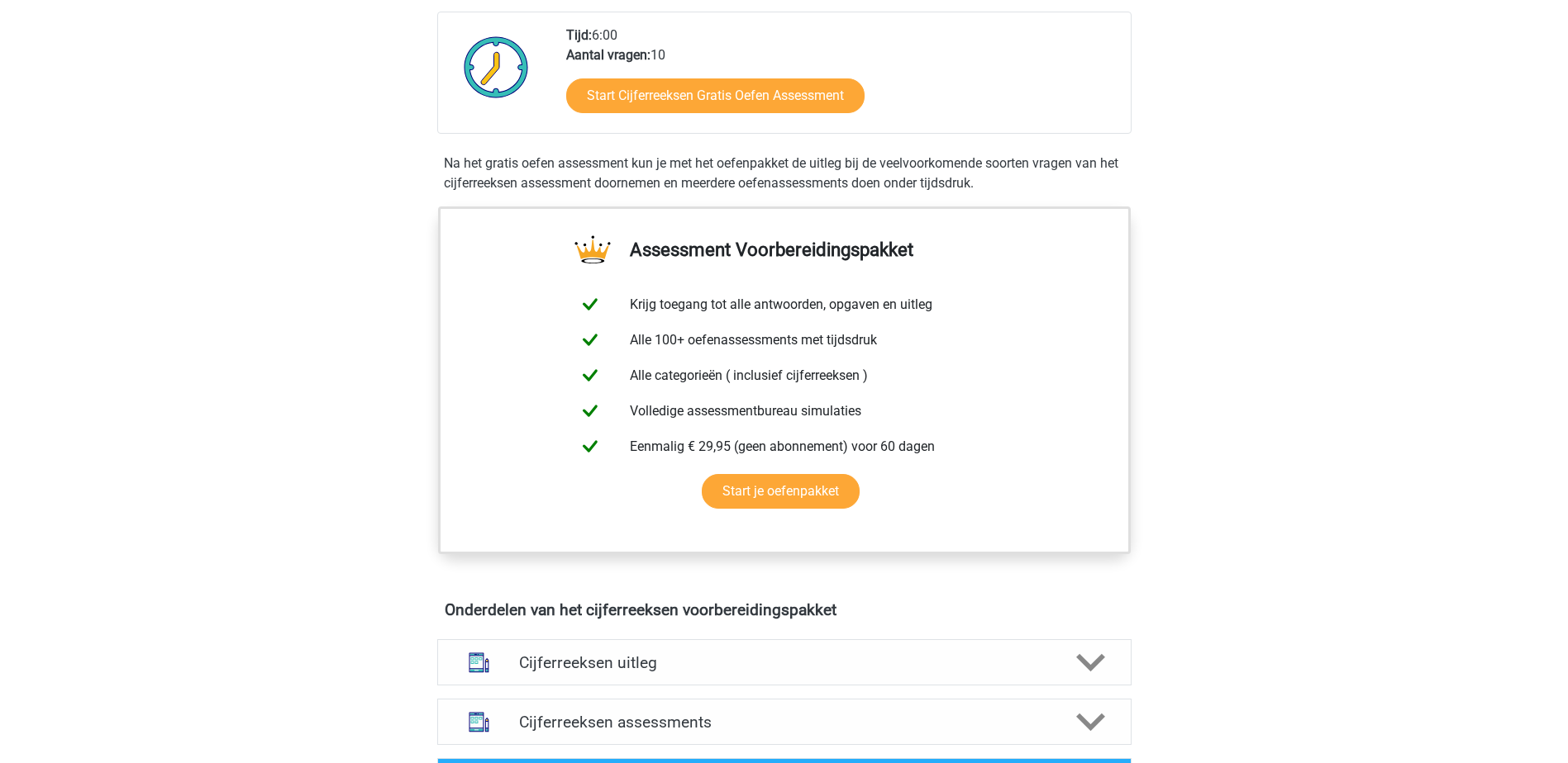
scroll to position [909, 0]
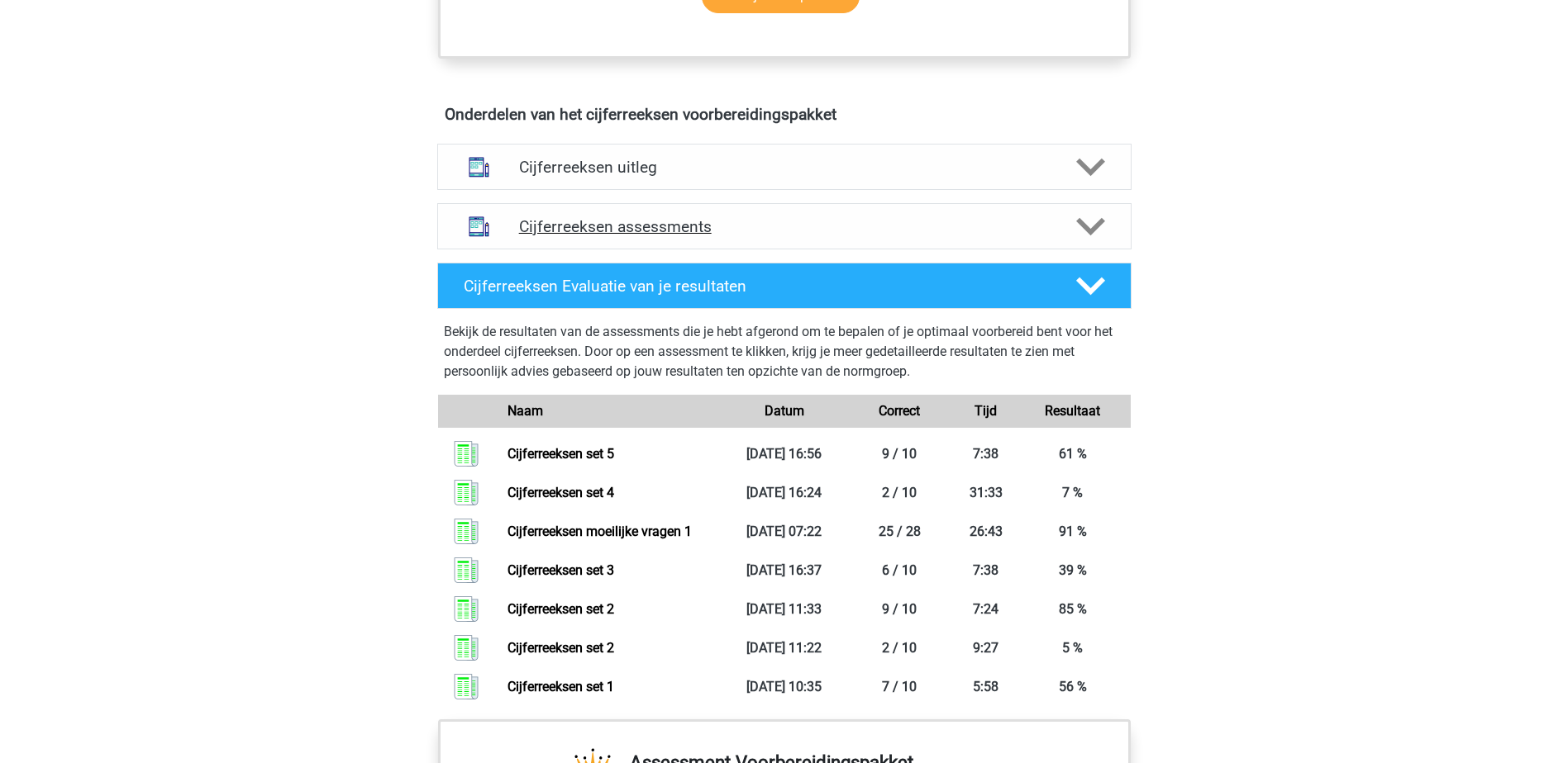
click at [1053, 237] on div "Cijferreeksen assessments" at bounding box center [785, 226] width 556 height 19
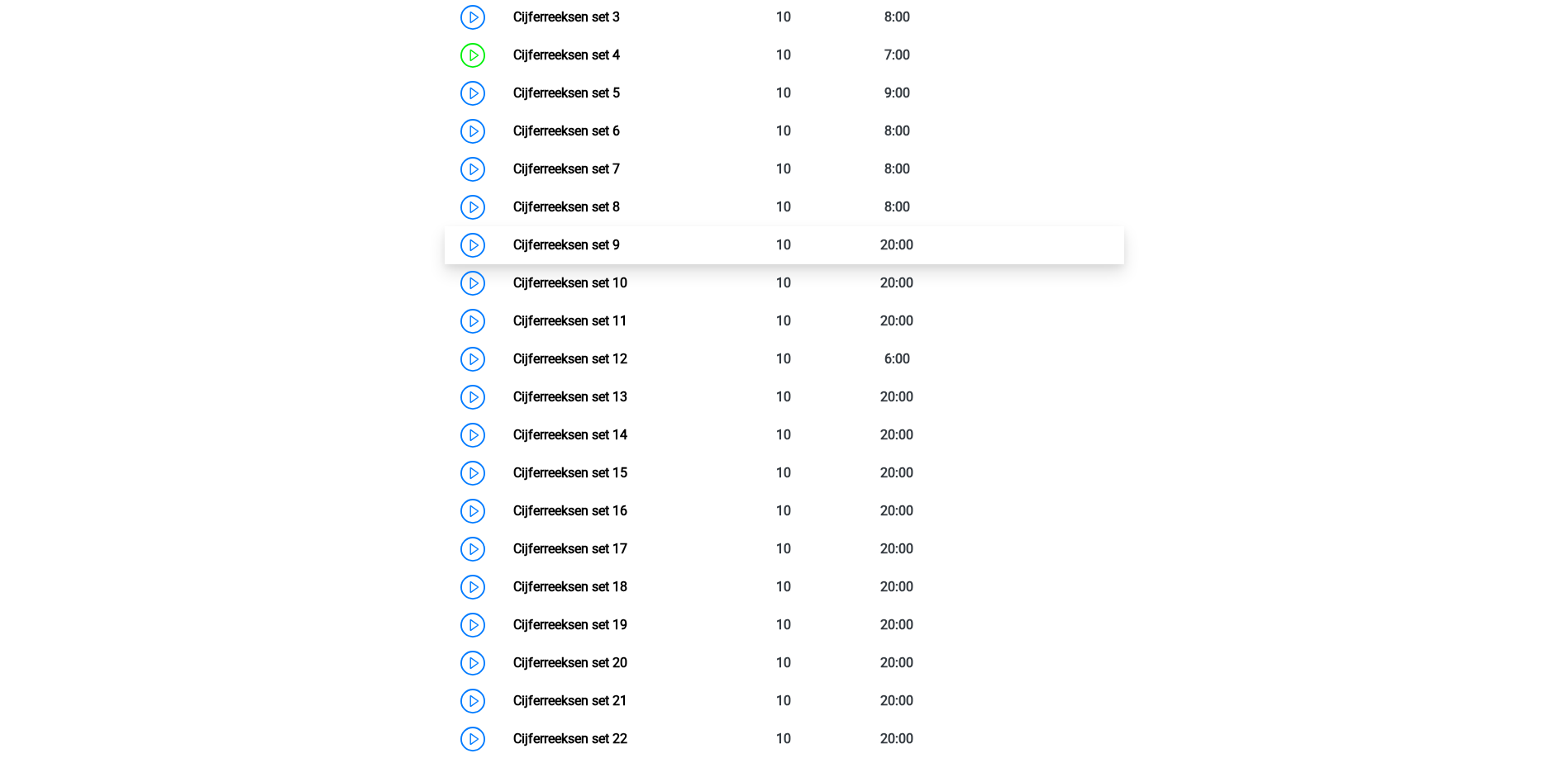
scroll to position [1321, 0]
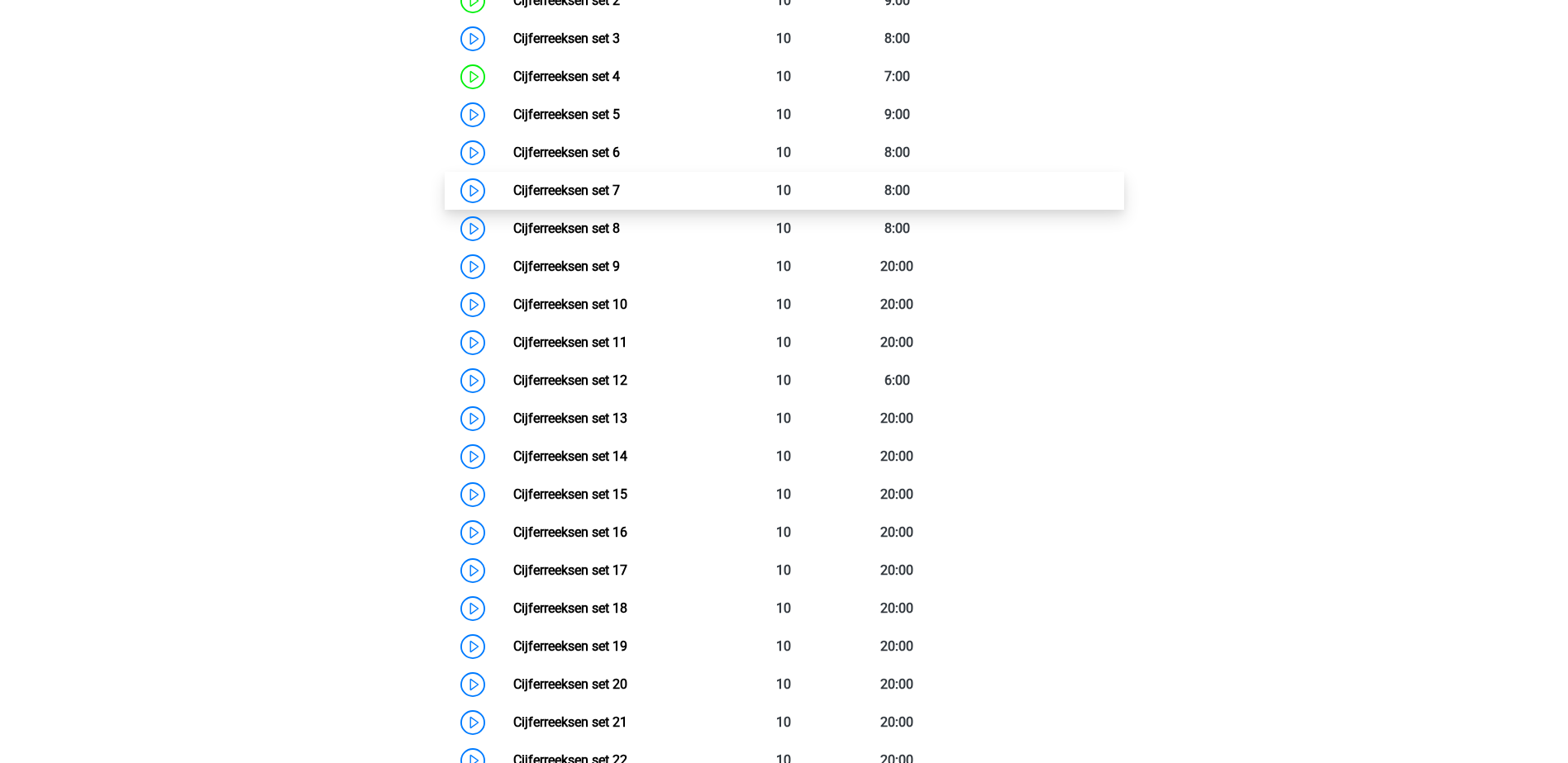
click at [514, 198] on link "Cijferreeksen set 7" at bounding box center [567, 190] width 107 height 16
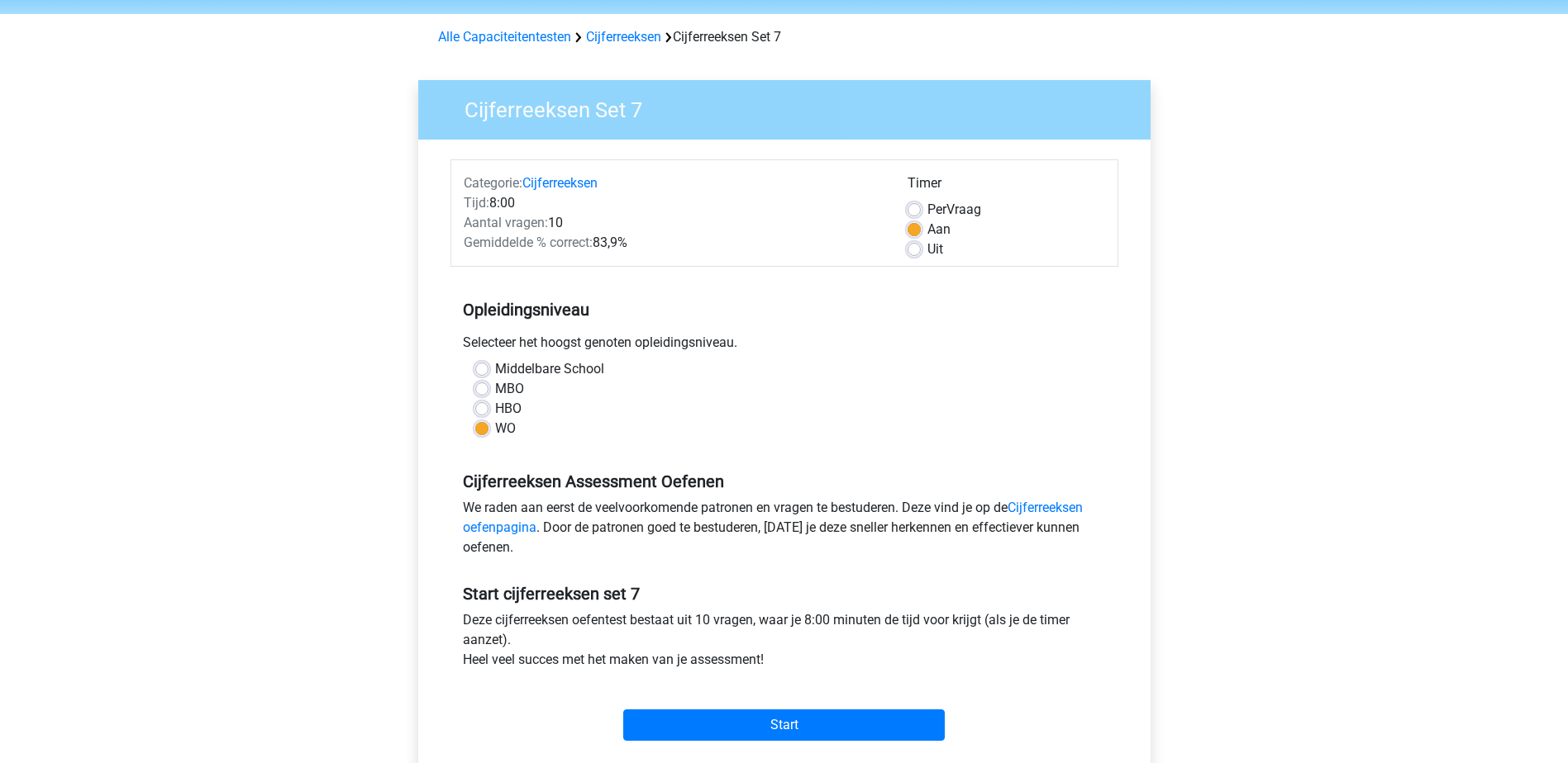
scroll to position [82, 0]
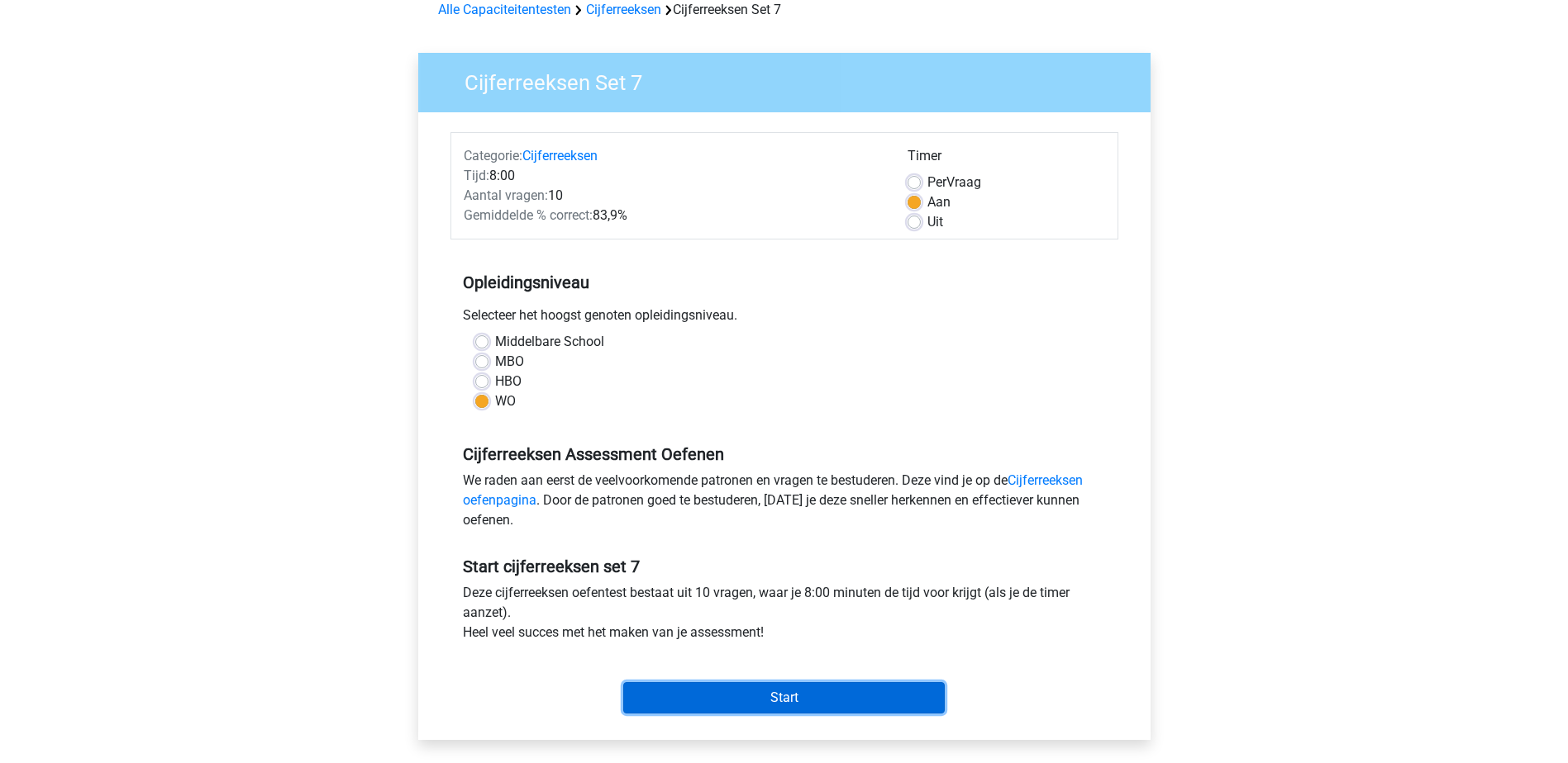
click at [819, 690] on input "Start" at bounding box center [784, 698] width 322 height 32
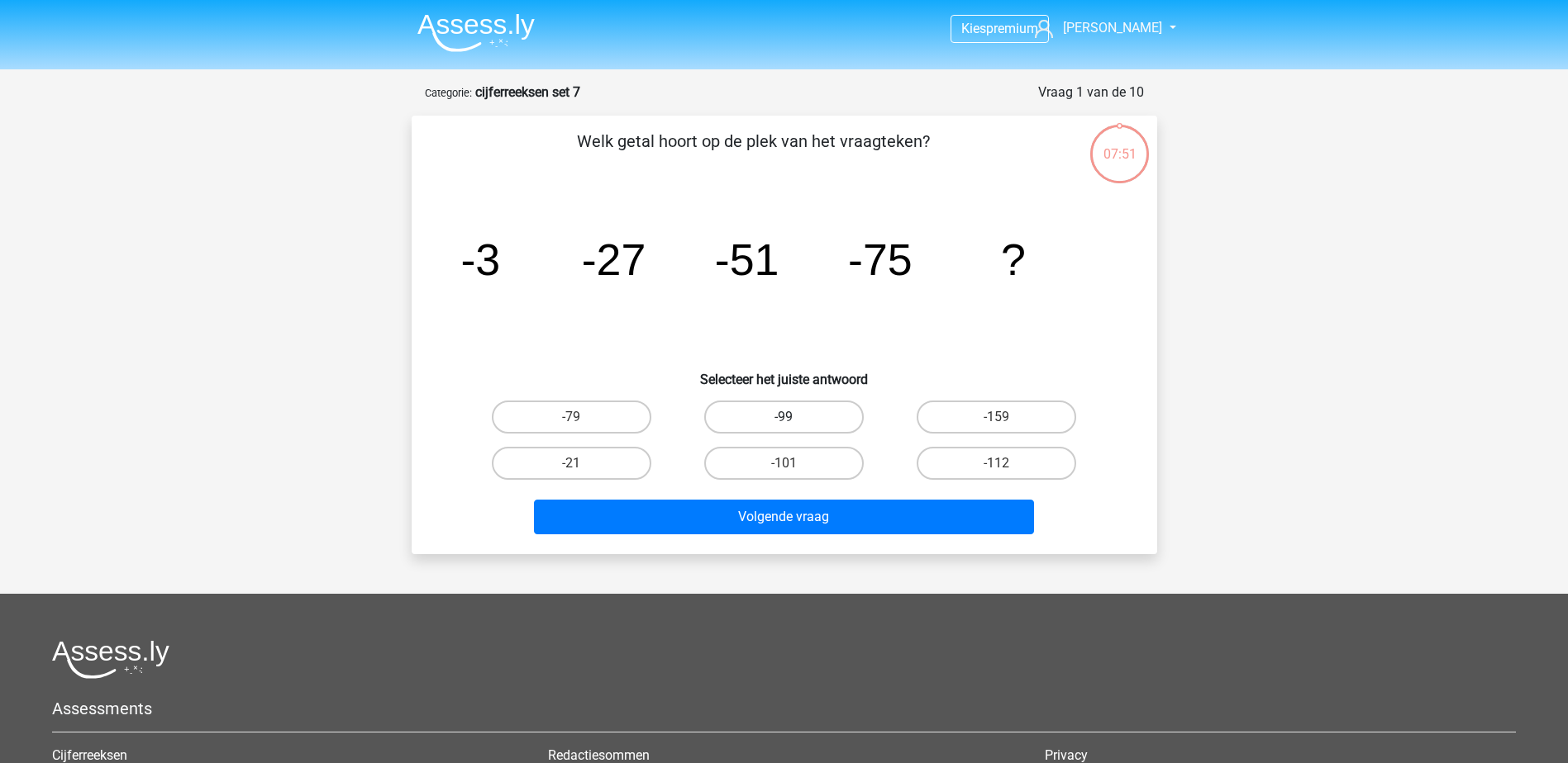
click at [780, 408] on label "-99" at bounding box center [784, 416] width 159 height 33
click at [783, 417] on input "-99" at bounding box center [788, 422] width 10 height 10
radio input "true"
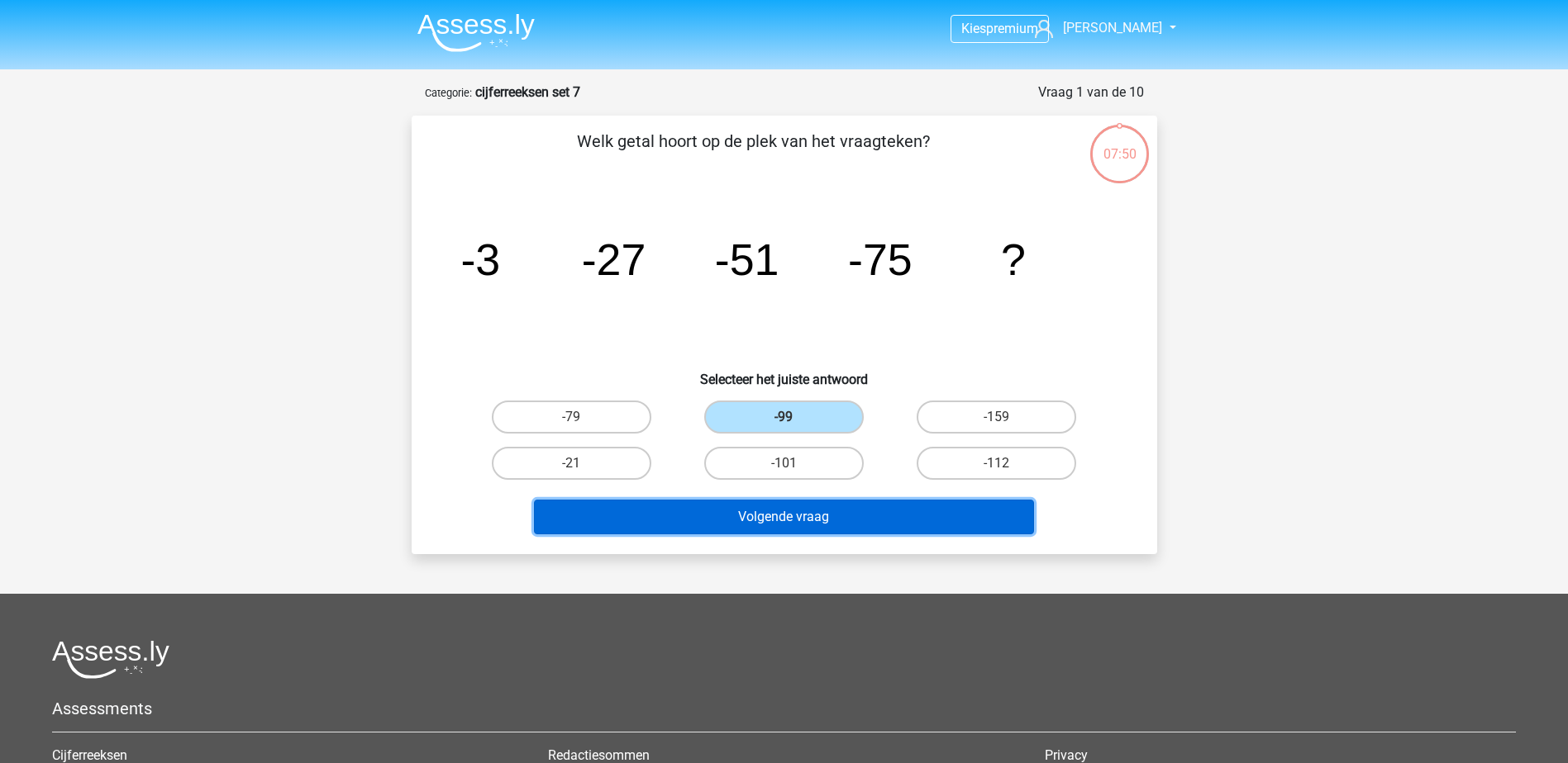
click at [797, 521] on button "Volgende vraag" at bounding box center [784, 516] width 500 height 35
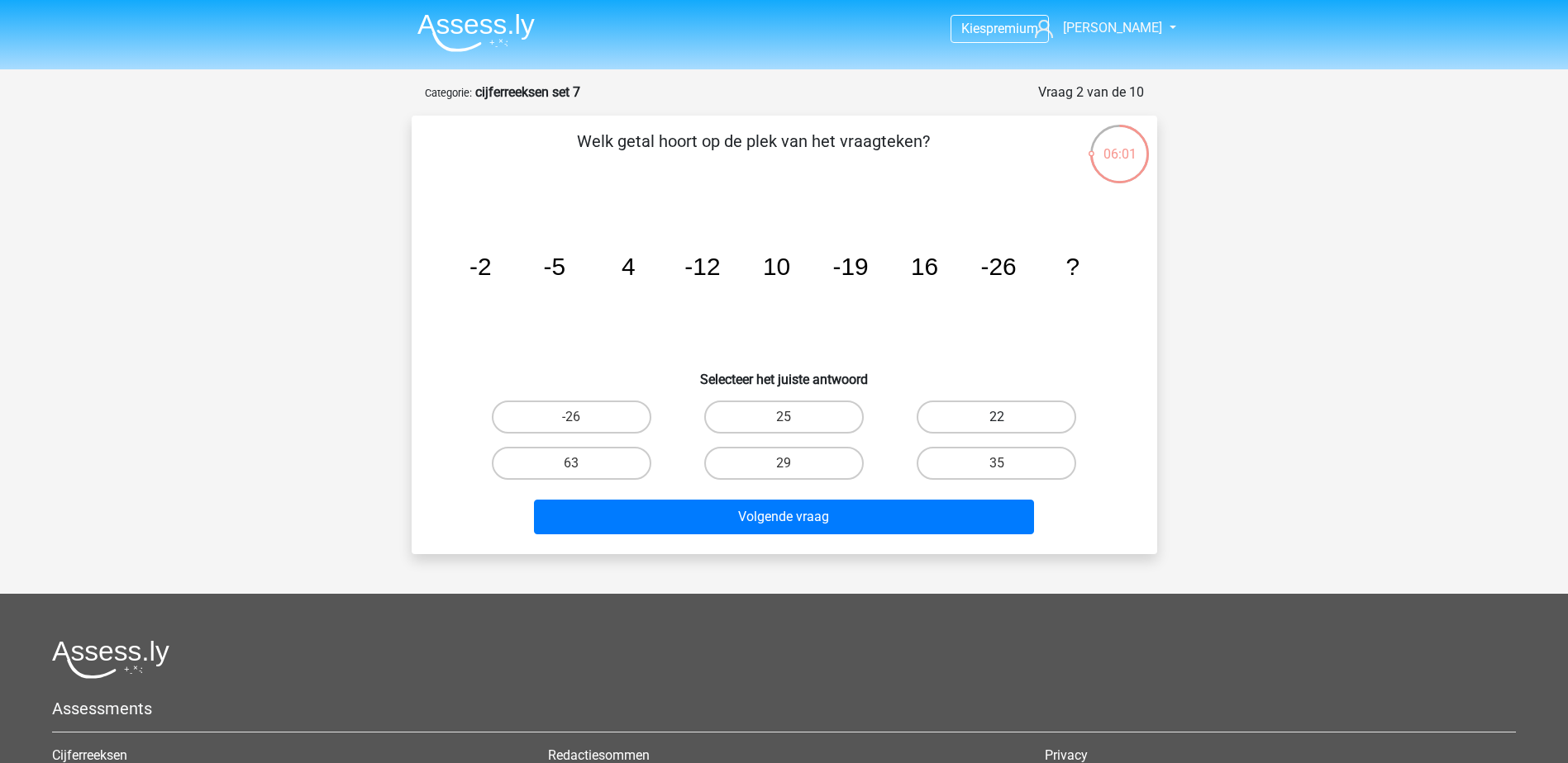
click at [977, 428] on label "22" at bounding box center [996, 416] width 159 height 33
click at [996, 428] on input "22" at bounding box center [1001, 422] width 10 height 10
radio input "true"
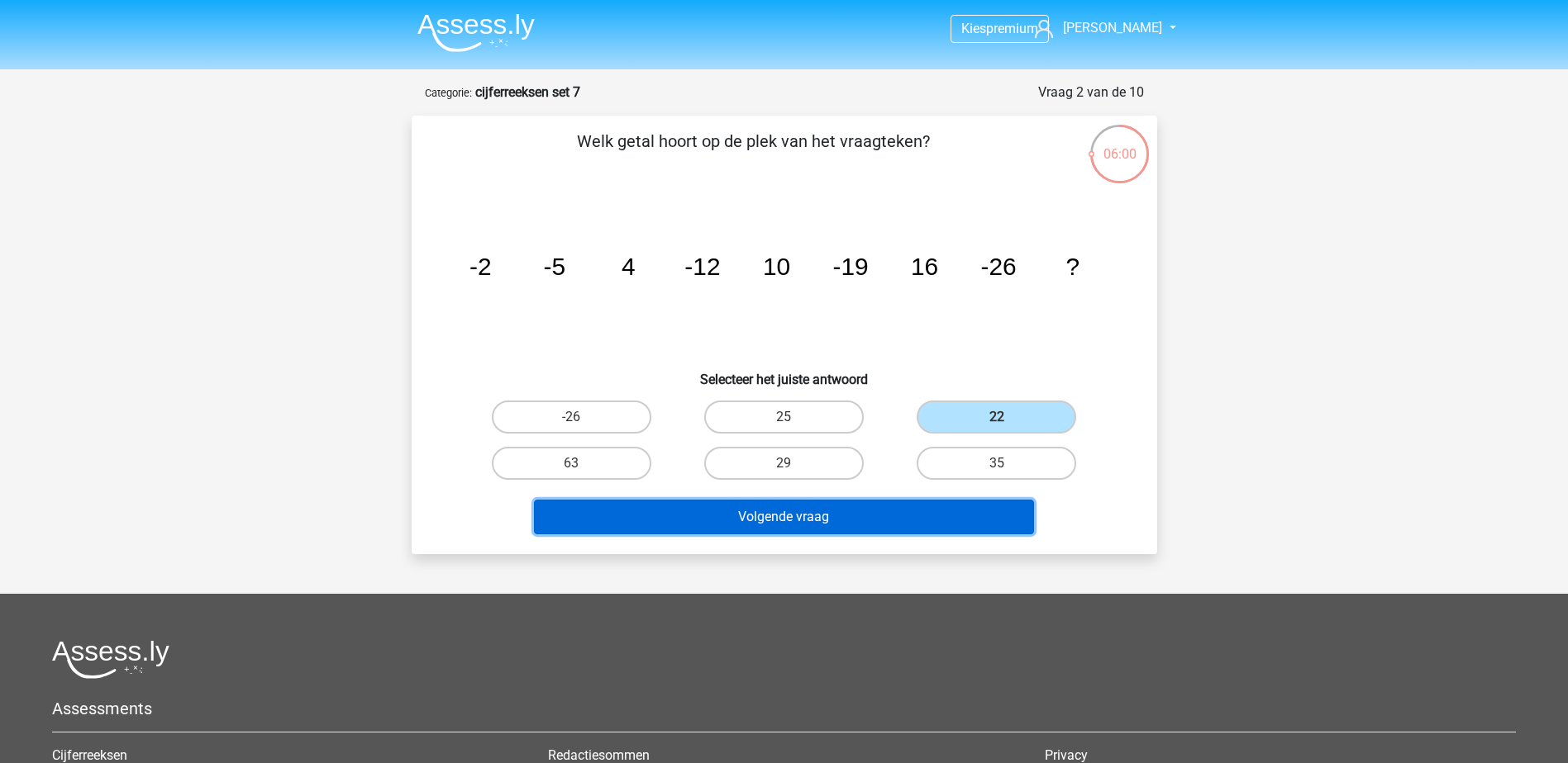
click at [952, 518] on button "Volgende vraag" at bounding box center [784, 516] width 500 height 35
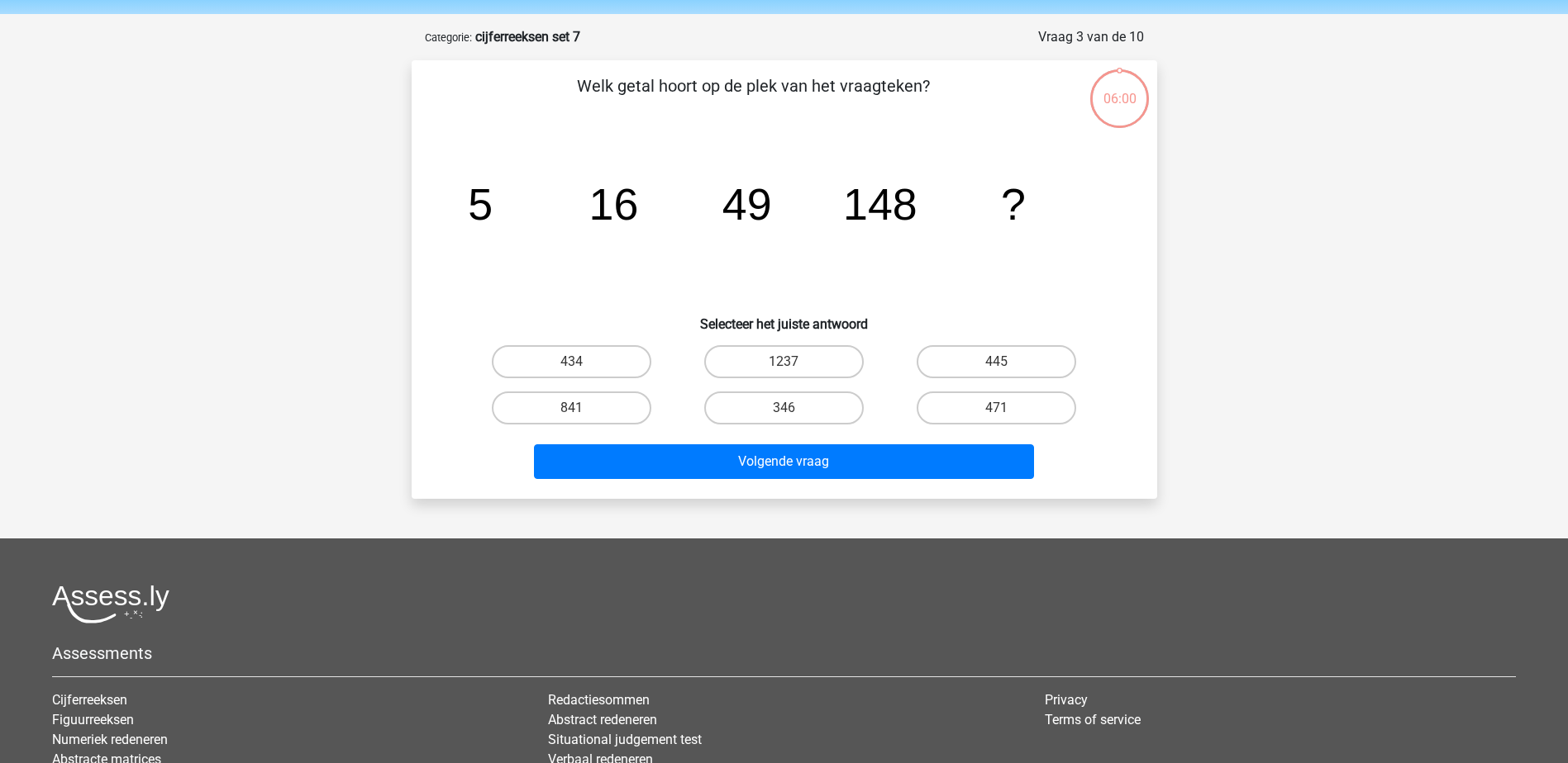
scroll to position [82, 0]
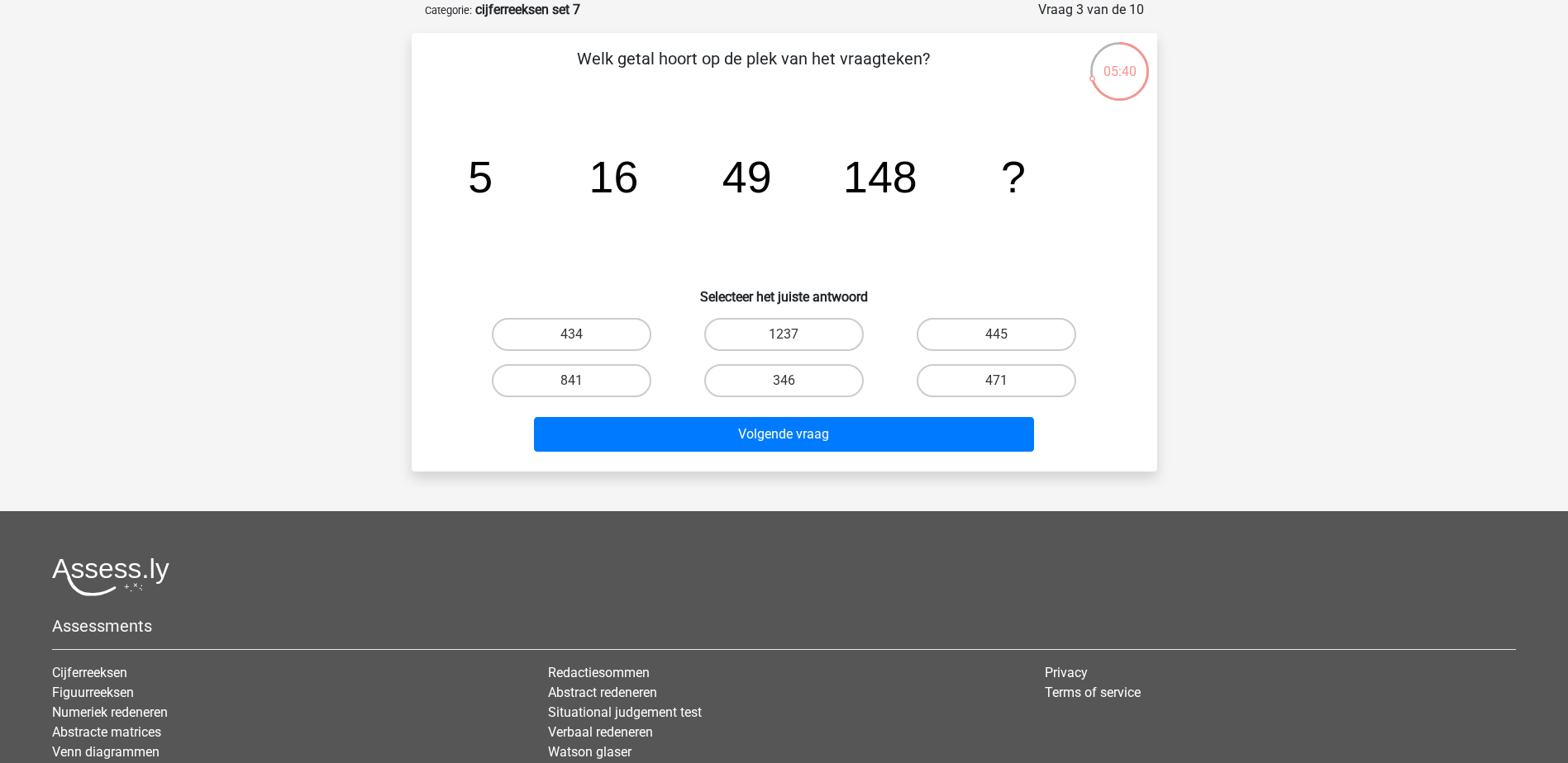
click at [1002, 335] on div "445" at bounding box center [995, 334] width 199 height 33
click at [1041, 332] on label "445" at bounding box center [996, 334] width 159 height 33
click at [1008, 335] on input "445" at bounding box center [1001, 339] width 10 height 10
radio input "true"
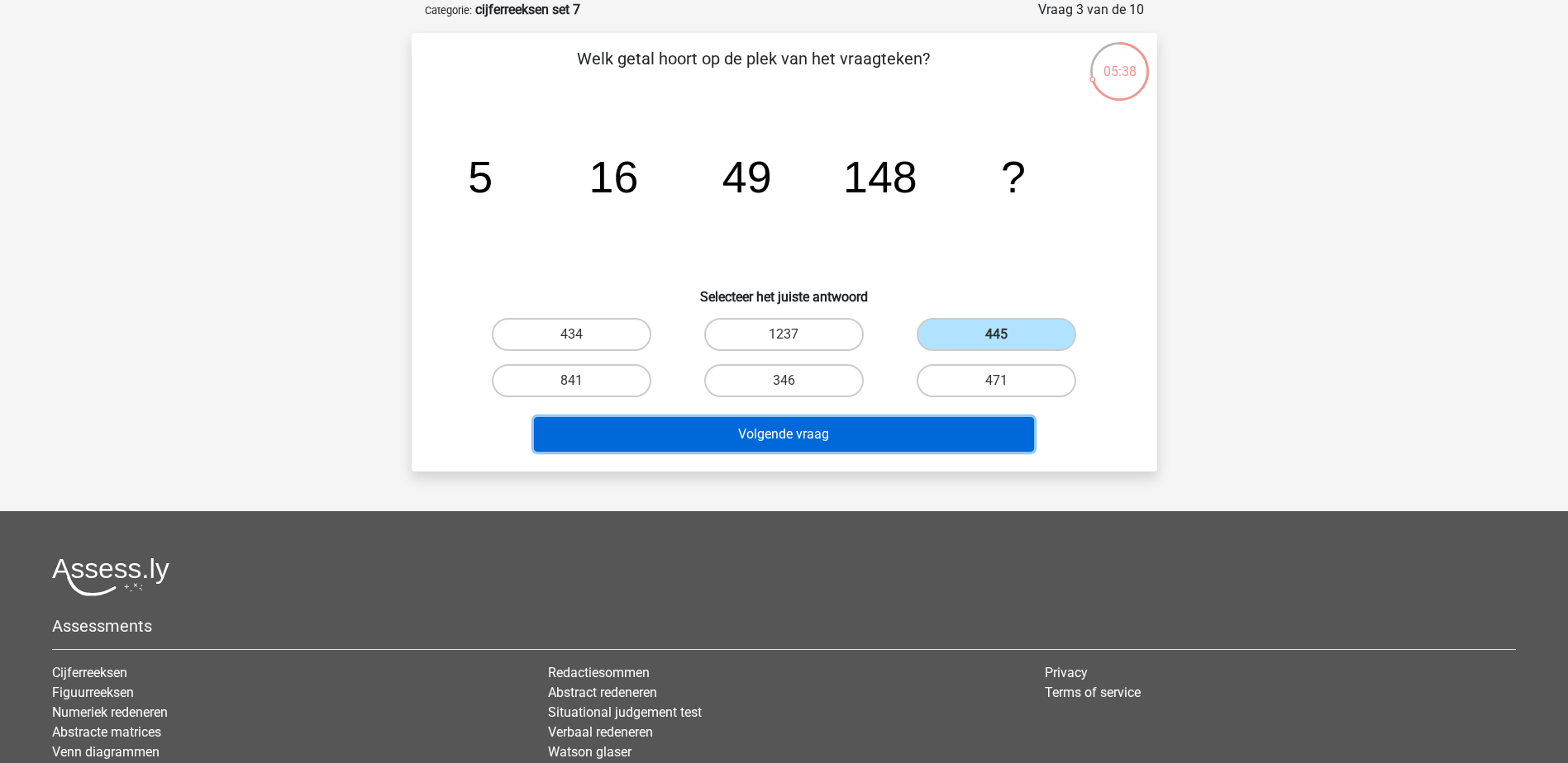
click at [951, 443] on button "Volgende vraag" at bounding box center [784, 434] width 500 height 35
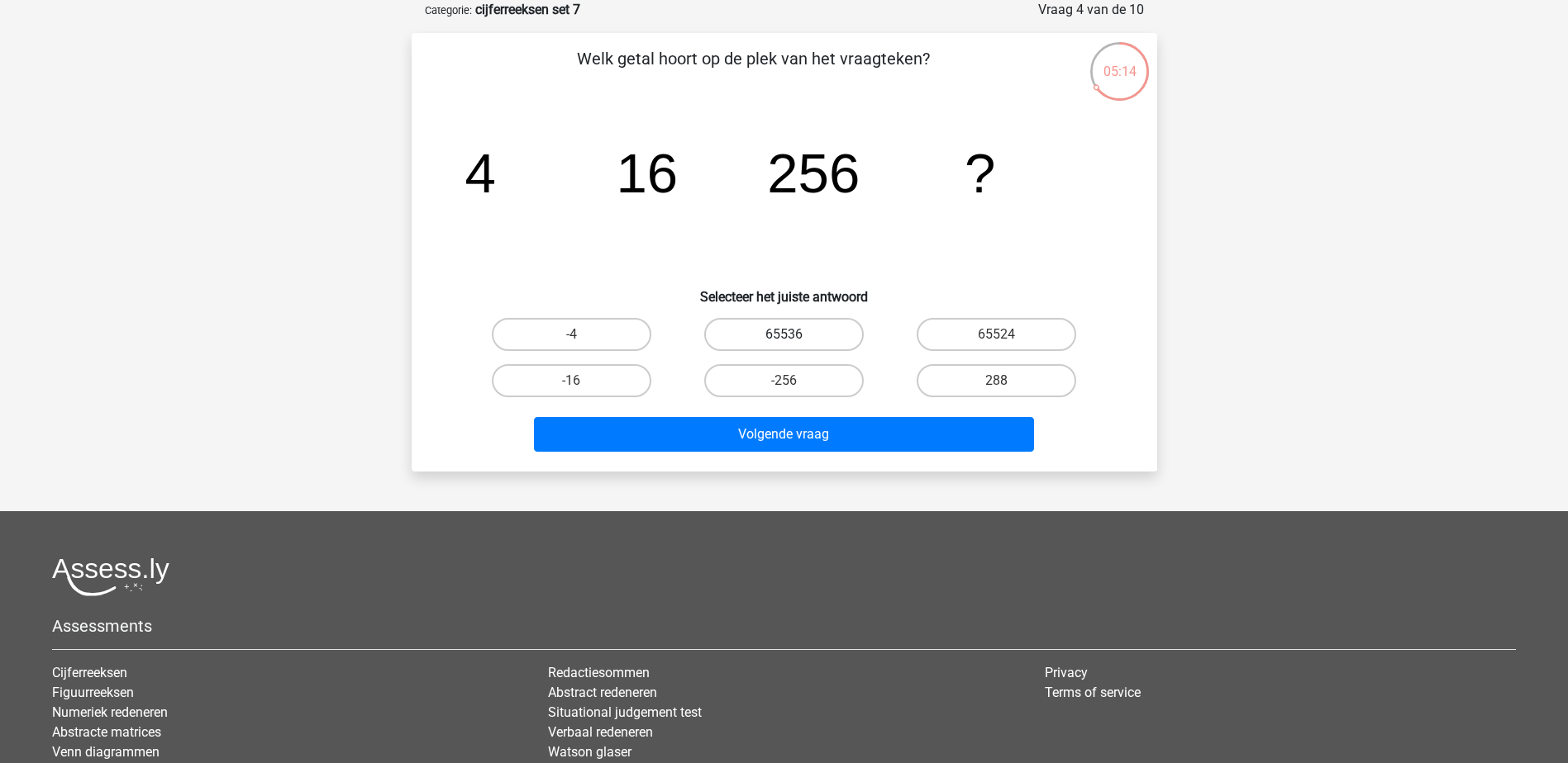
click at [829, 337] on label "65536" at bounding box center [784, 334] width 159 height 33
click at [794, 337] on input "65536" at bounding box center [788, 339] width 10 height 10
radio input "true"
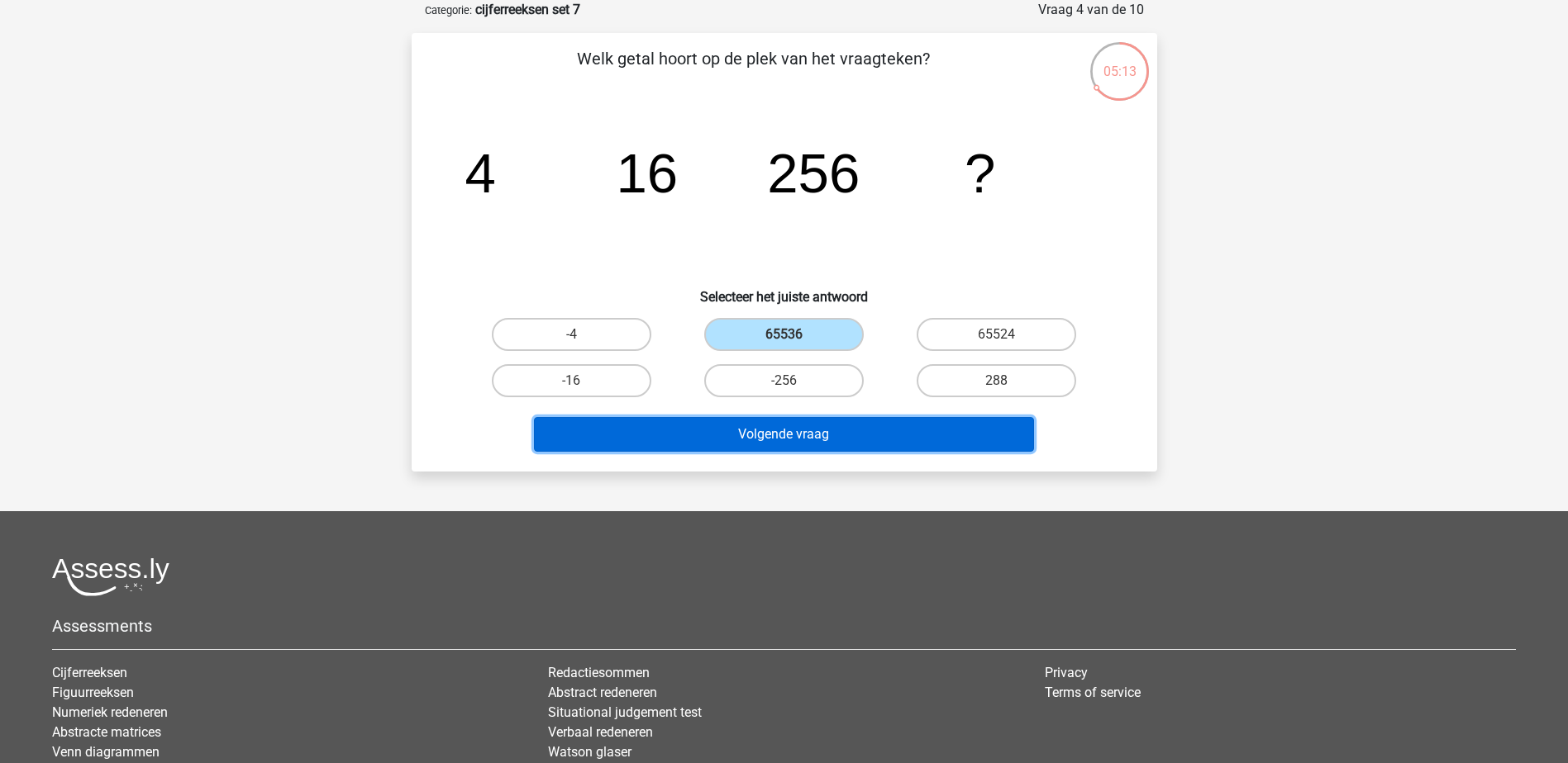
drag, startPoint x: 867, startPoint y: 435, endPoint x: 881, endPoint y: 433, distance: 14.1
click at [868, 435] on button "Volgende vraag" at bounding box center [784, 434] width 500 height 35
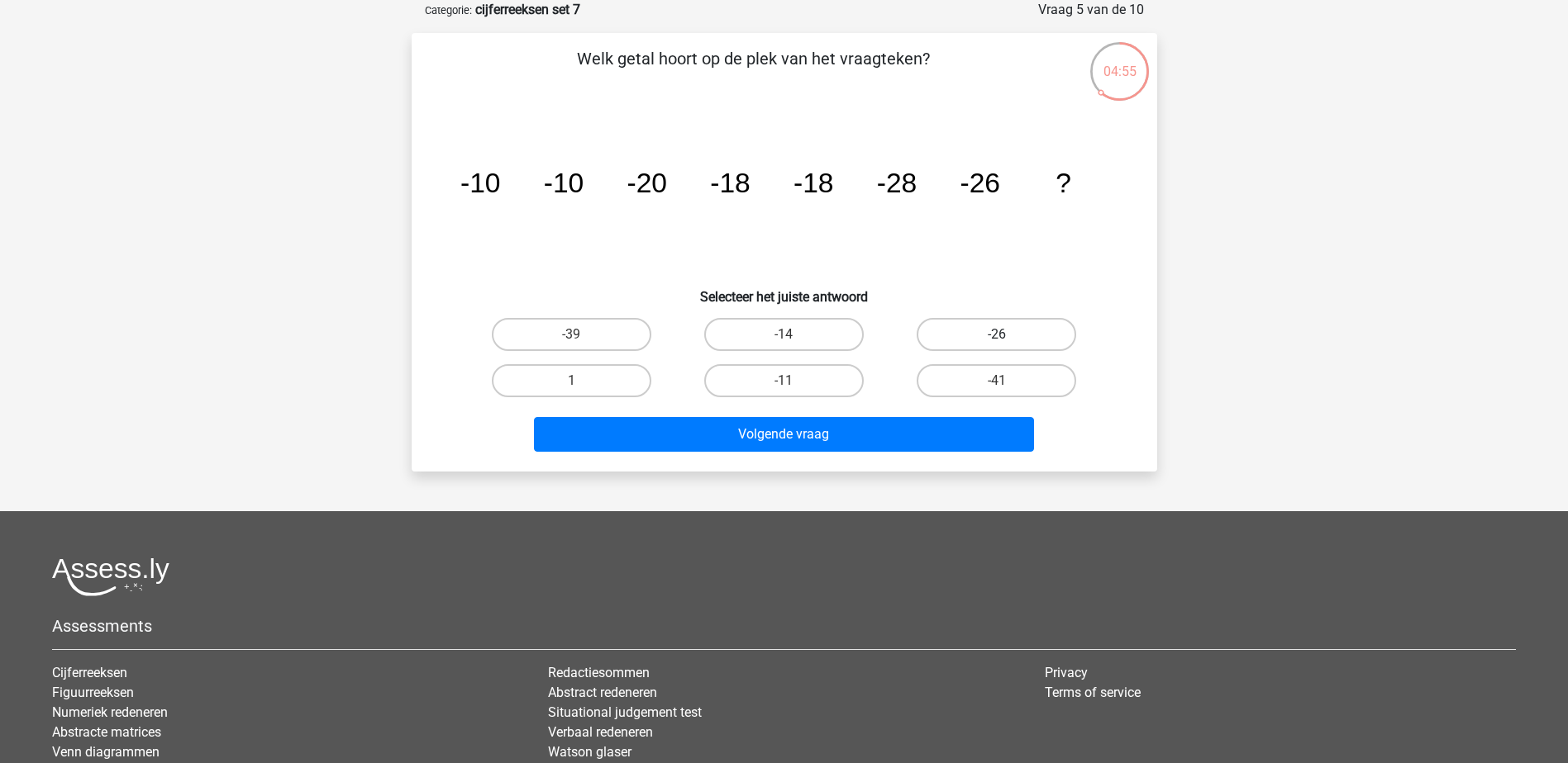
click at [976, 338] on label "-26" at bounding box center [996, 334] width 159 height 33
click at [996, 338] on input "-26" at bounding box center [1001, 339] width 10 height 10
radio input "true"
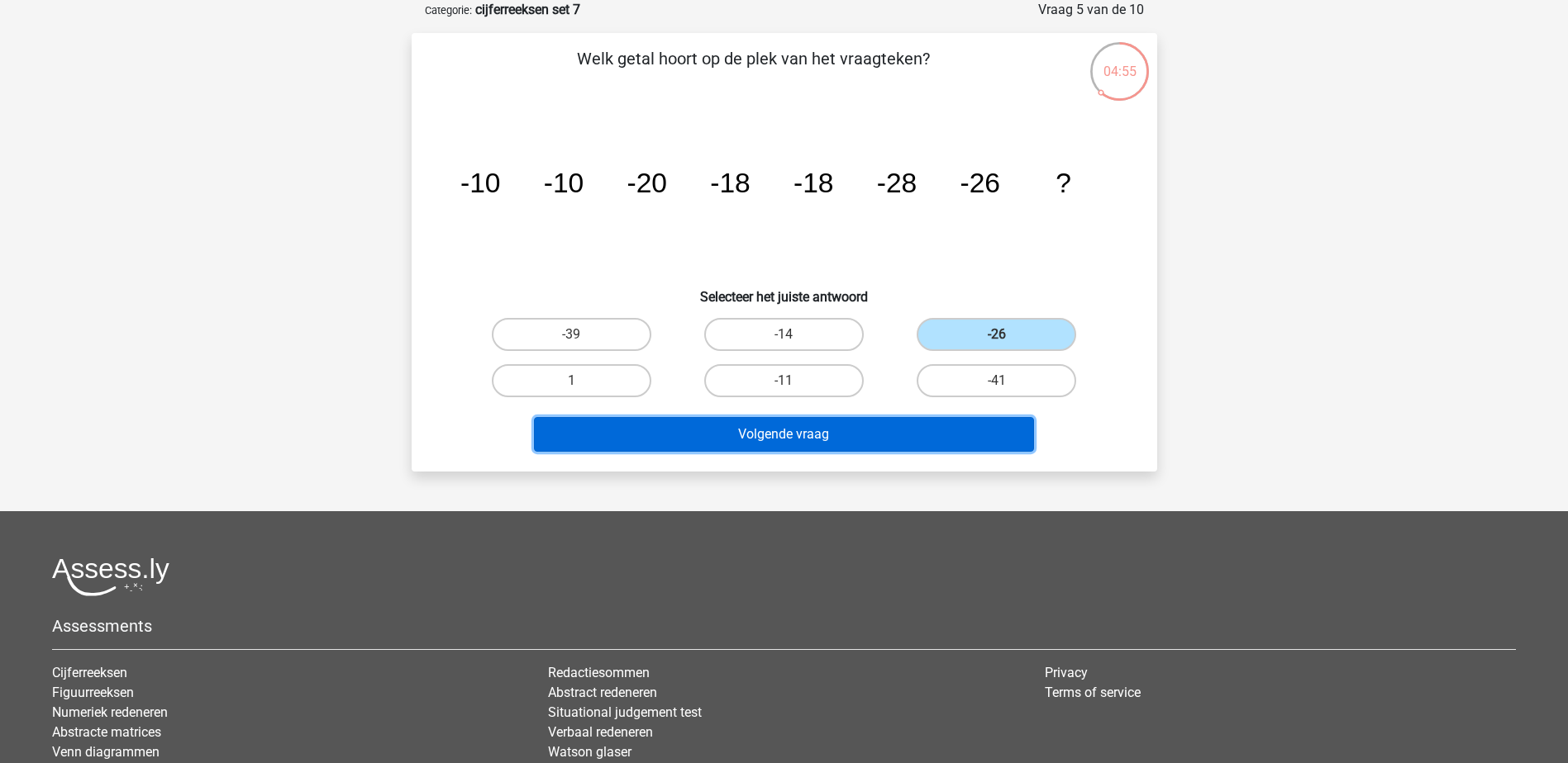
click at [945, 439] on button "Volgende vraag" at bounding box center [784, 434] width 500 height 35
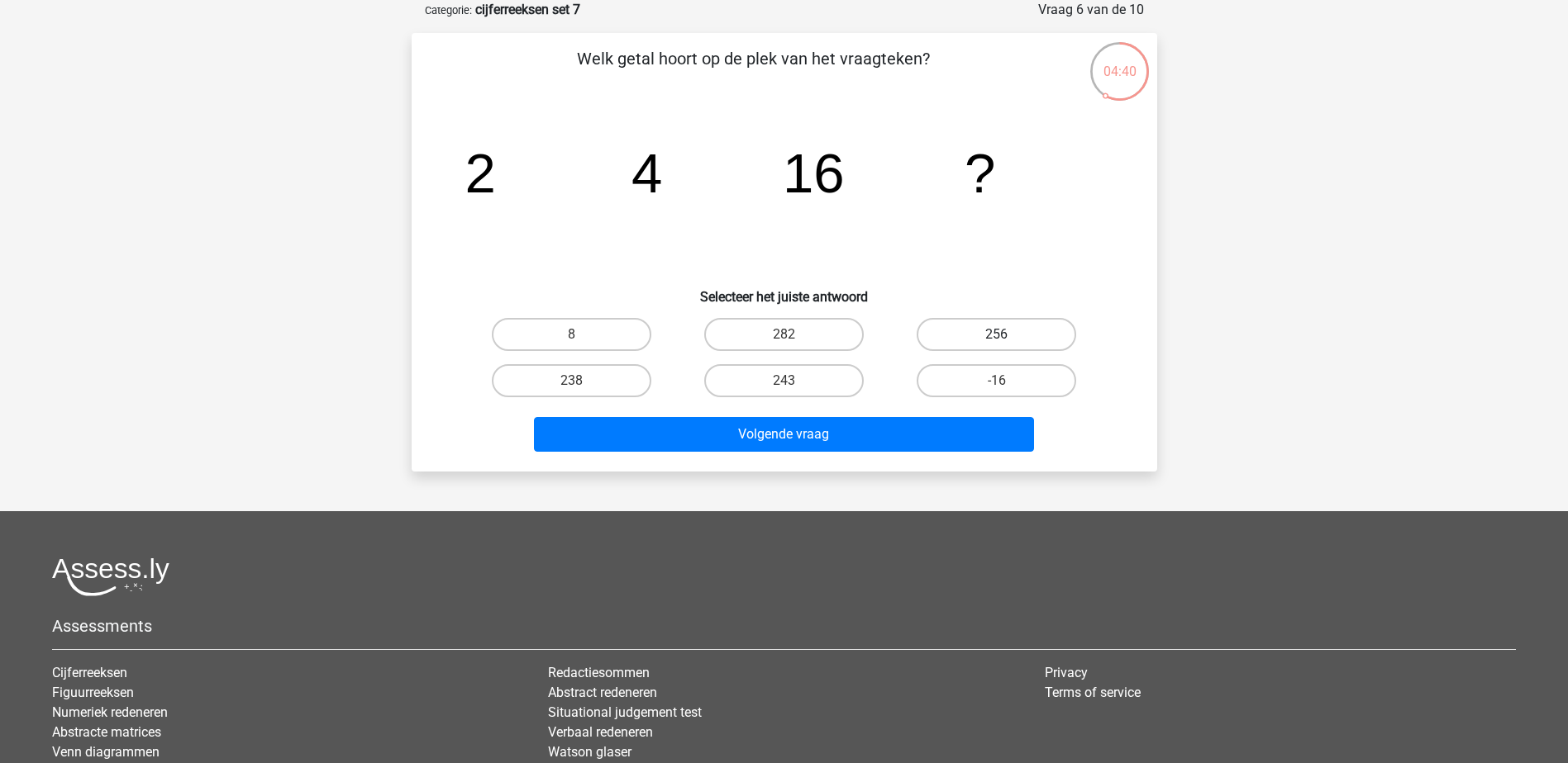
click at [1053, 341] on label "256" at bounding box center [996, 334] width 159 height 33
click at [1008, 341] on input "256" at bounding box center [1001, 339] width 10 height 10
radio input "true"
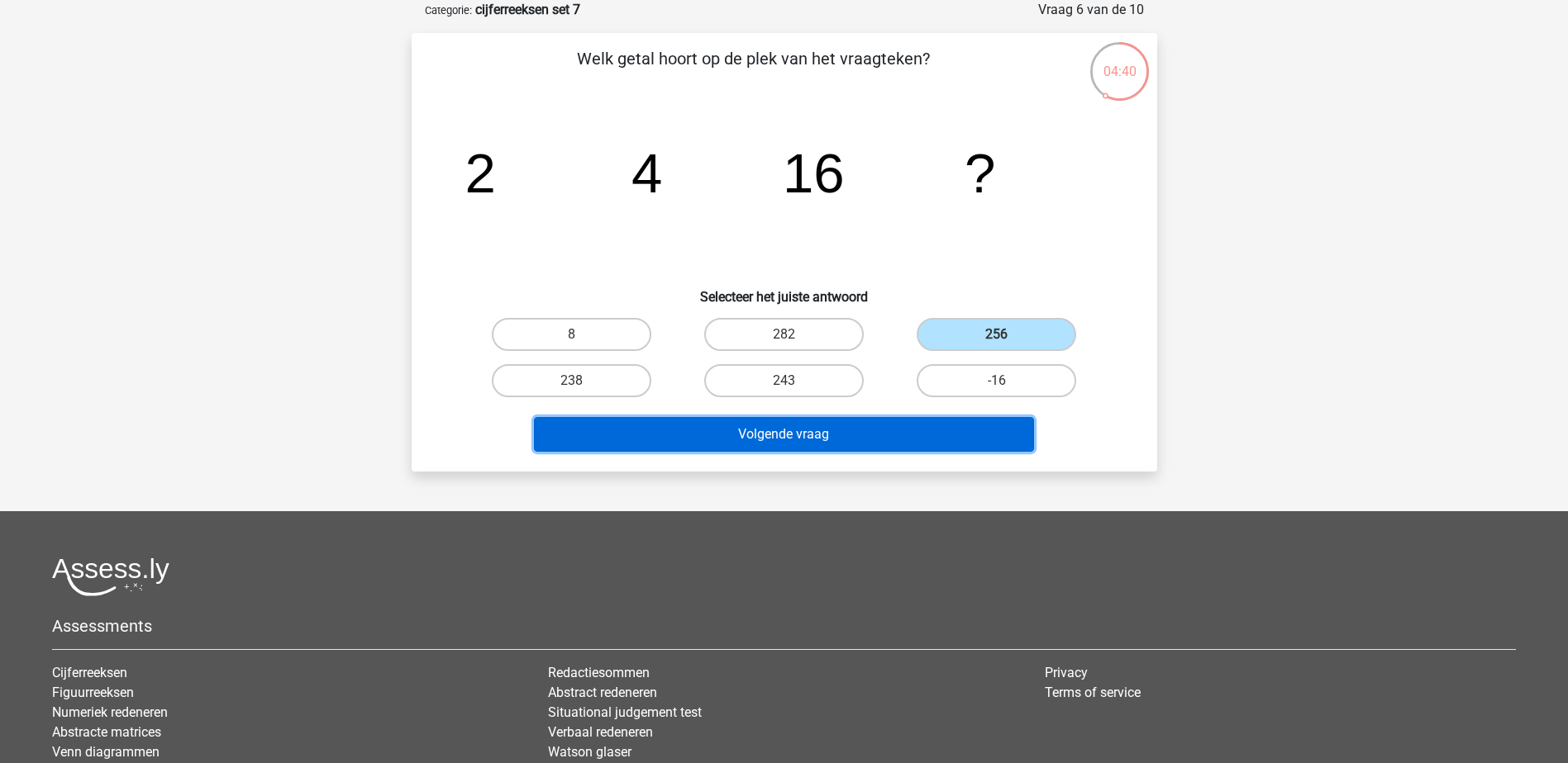
click at [989, 430] on button "Volgende vraag" at bounding box center [784, 434] width 500 height 35
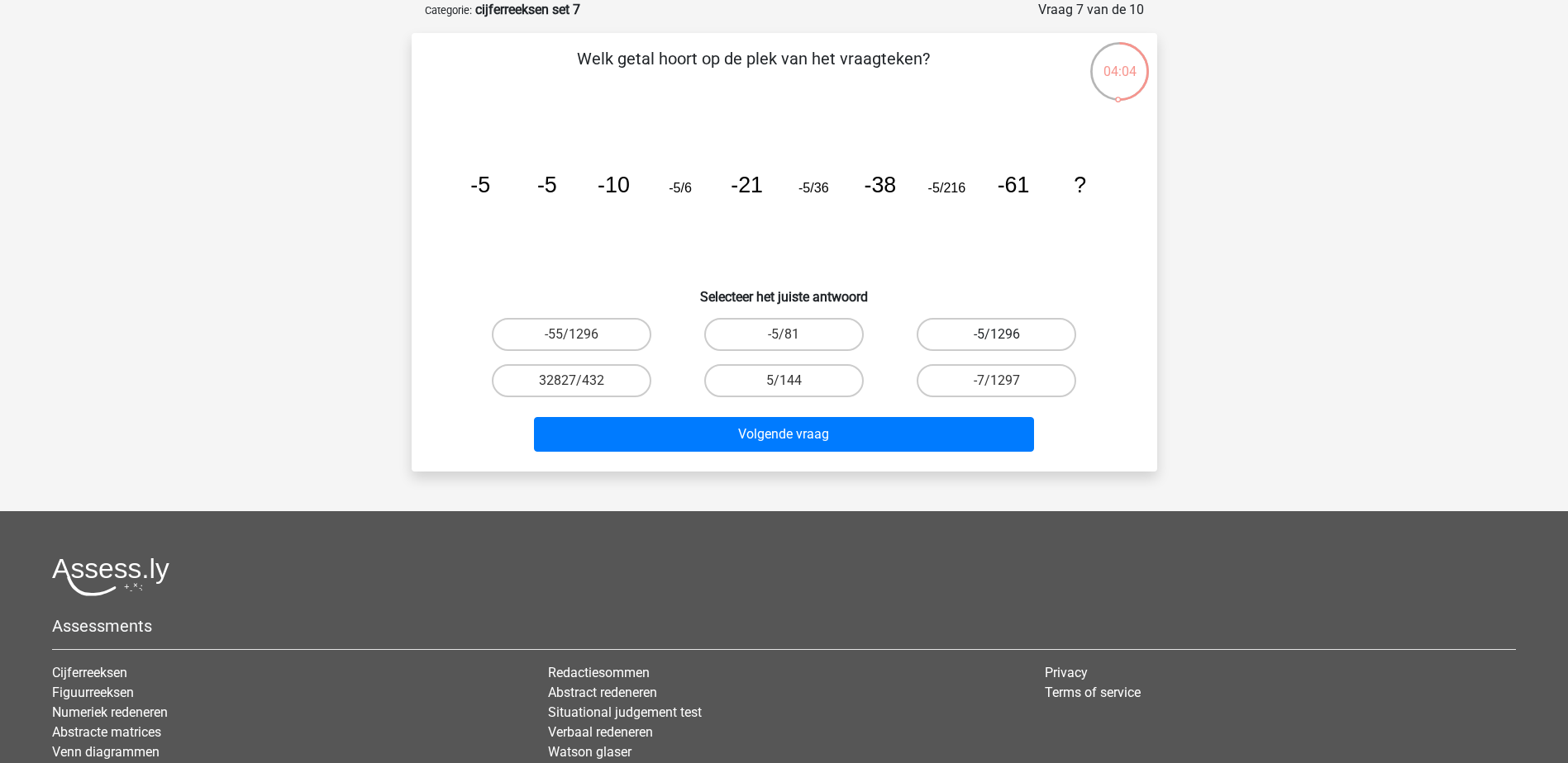
drag, startPoint x: 1013, startPoint y: 329, endPoint x: 980, endPoint y: 343, distance: 35.8
click at [1009, 328] on label "-5/1296" at bounding box center [996, 334] width 159 height 33
click at [1008, 335] on input "-5/1296" at bounding box center [1001, 339] width 10 height 10
radio input "true"
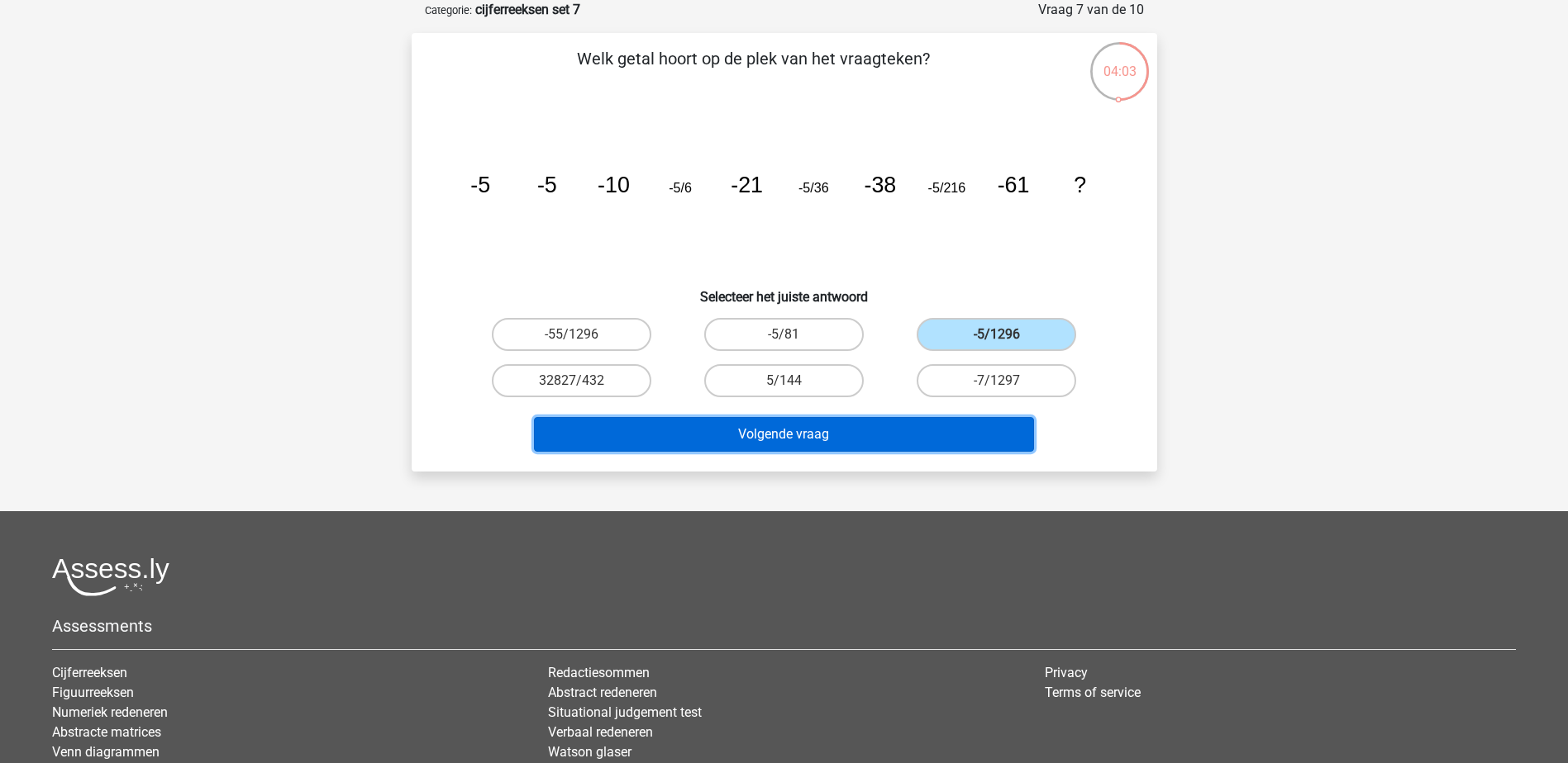
click at [873, 447] on button "Volgende vraag" at bounding box center [784, 434] width 500 height 35
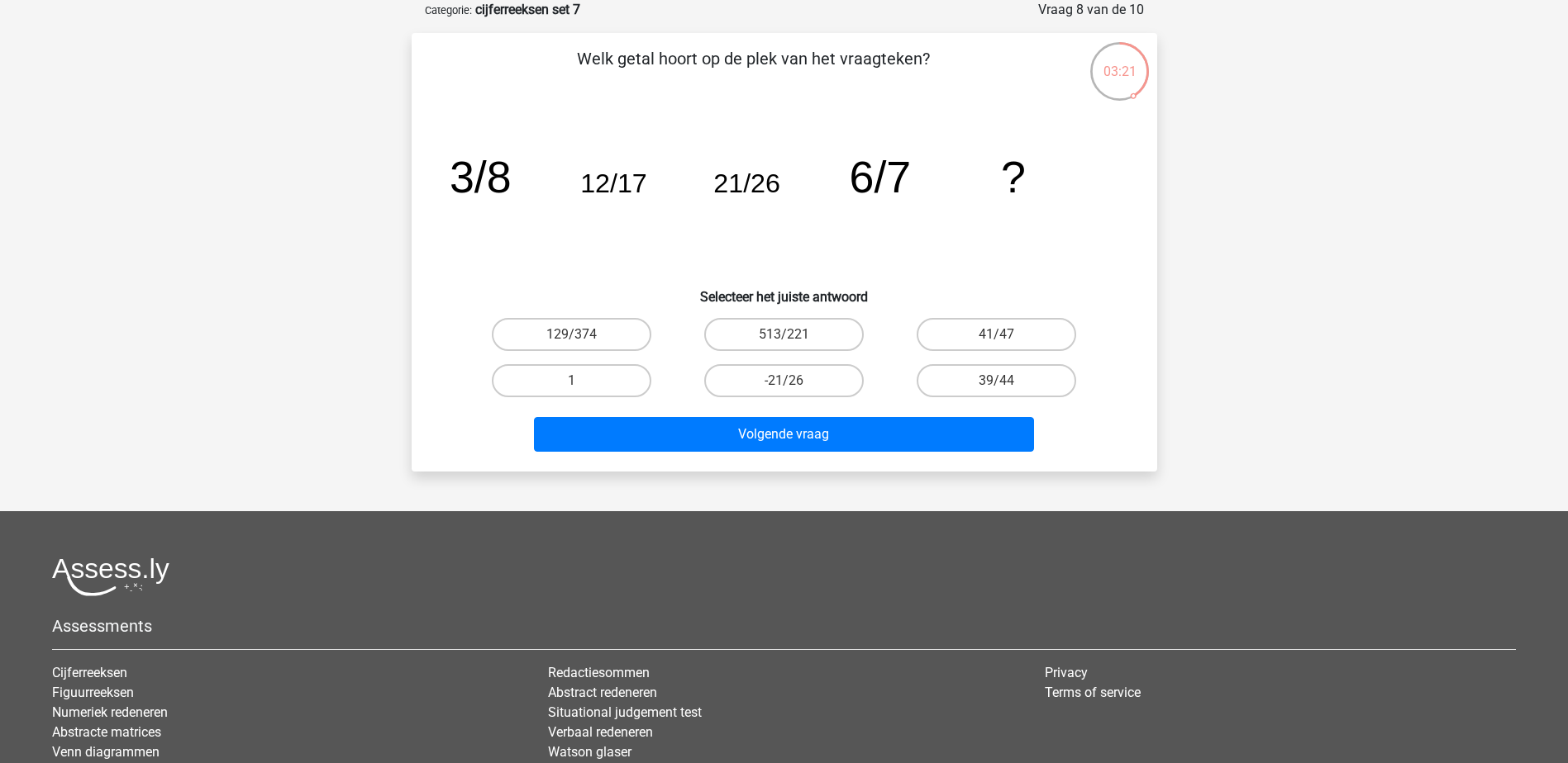
click at [1003, 383] on input "39/44" at bounding box center [1001, 385] width 10 height 10
radio input "true"
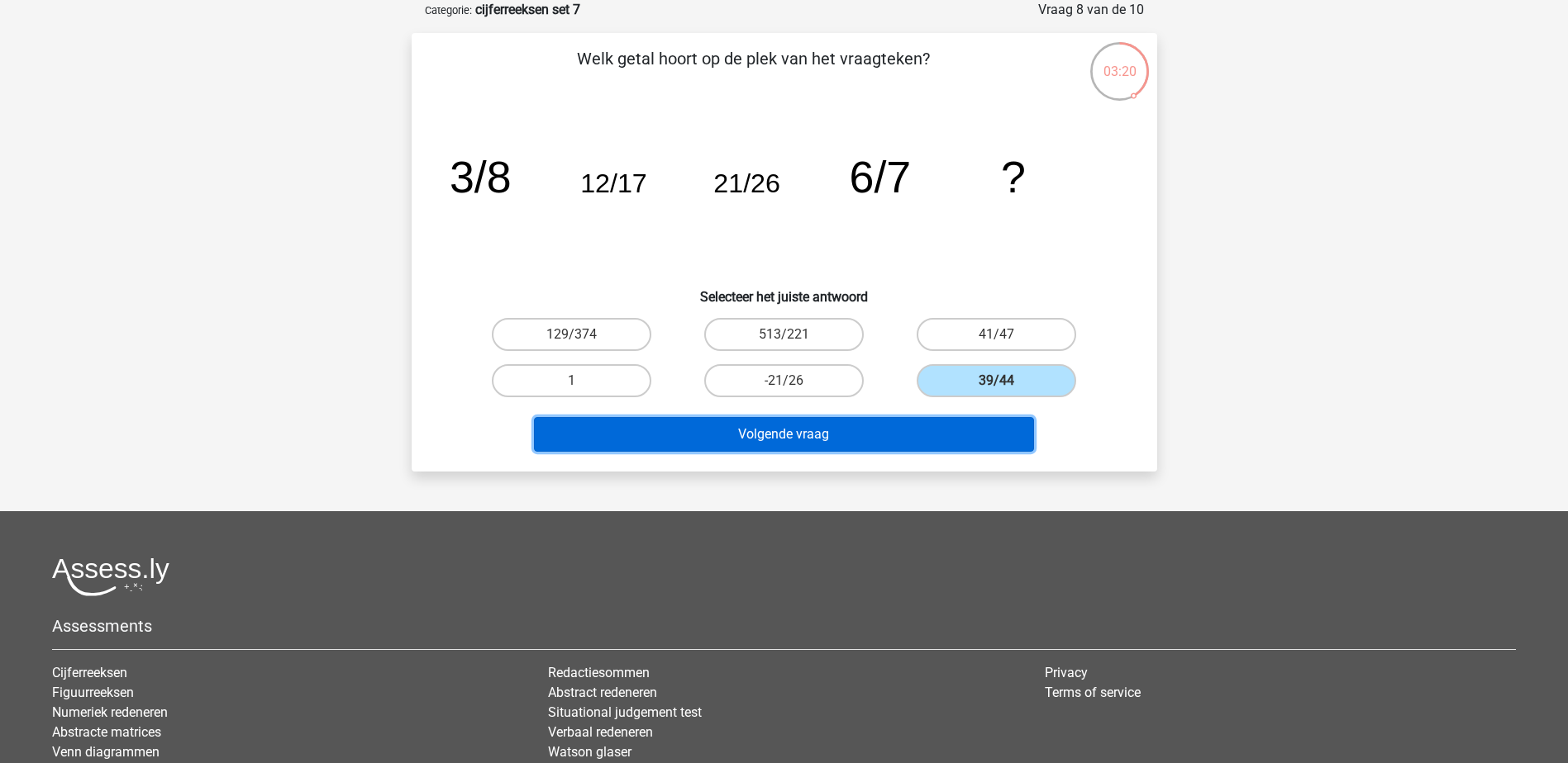
click at [980, 441] on button "Volgende vraag" at bounding box center [784, 434] width 500 height 35
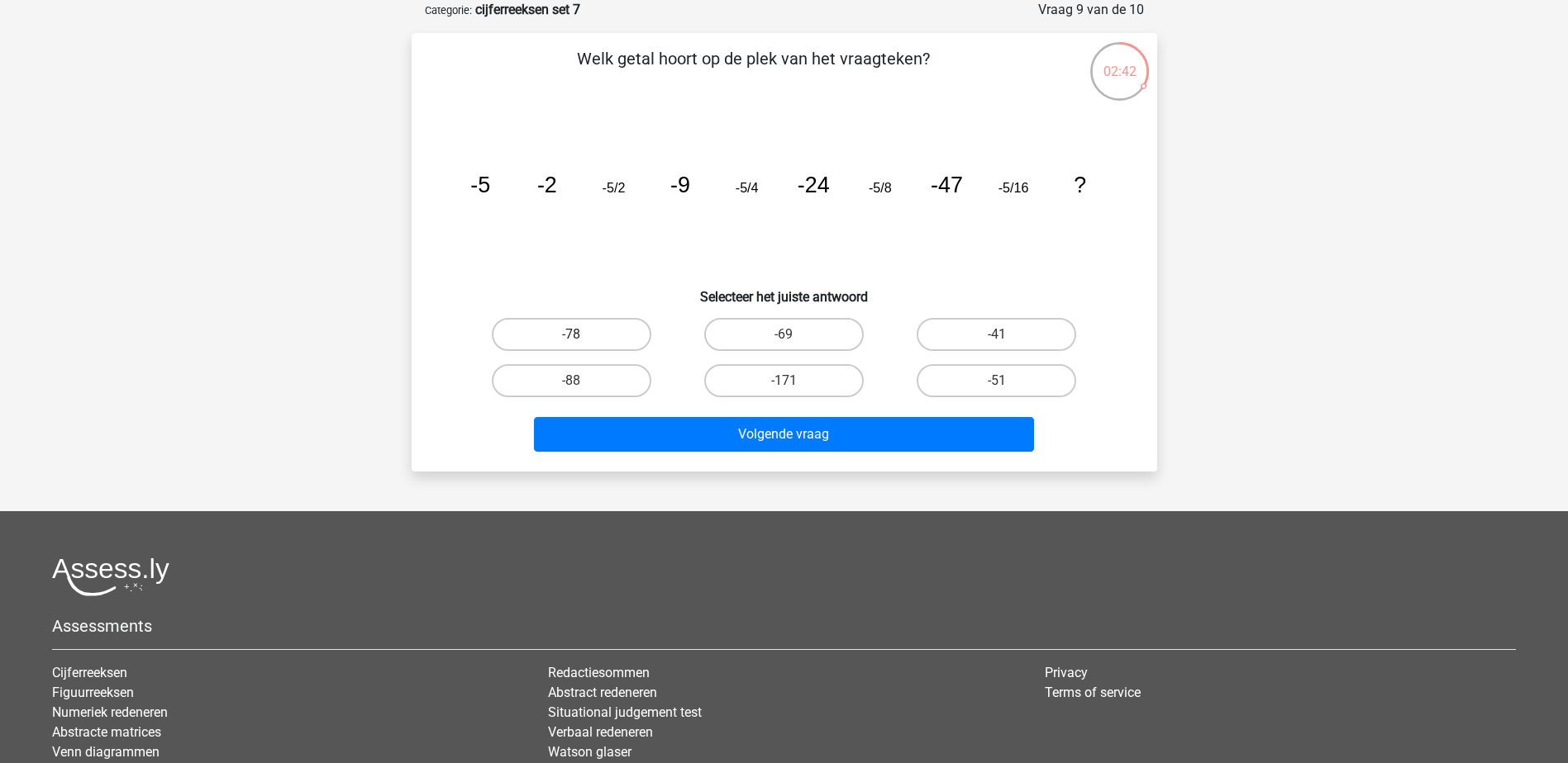
click at [586, 342] on label "-78" at bounding box center [572, 334] width 159 height 33
click at [582, 342] on input "-78" at bounding box center [575, 339] width 10 height 10
radio input "true"
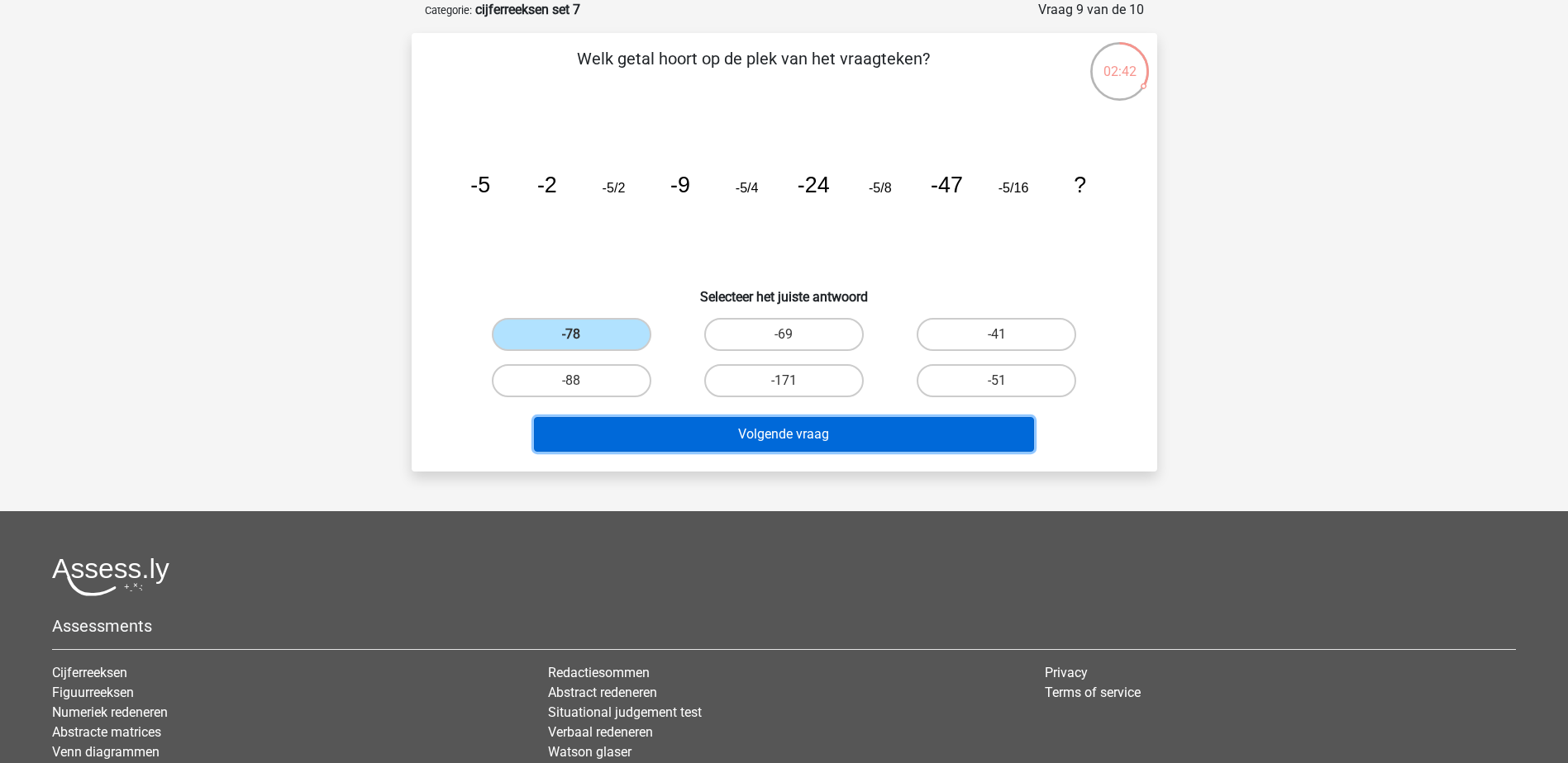
click at [762, 442] on button "Volgende vraag" at bounding box center [784, 434] width 500 height 35
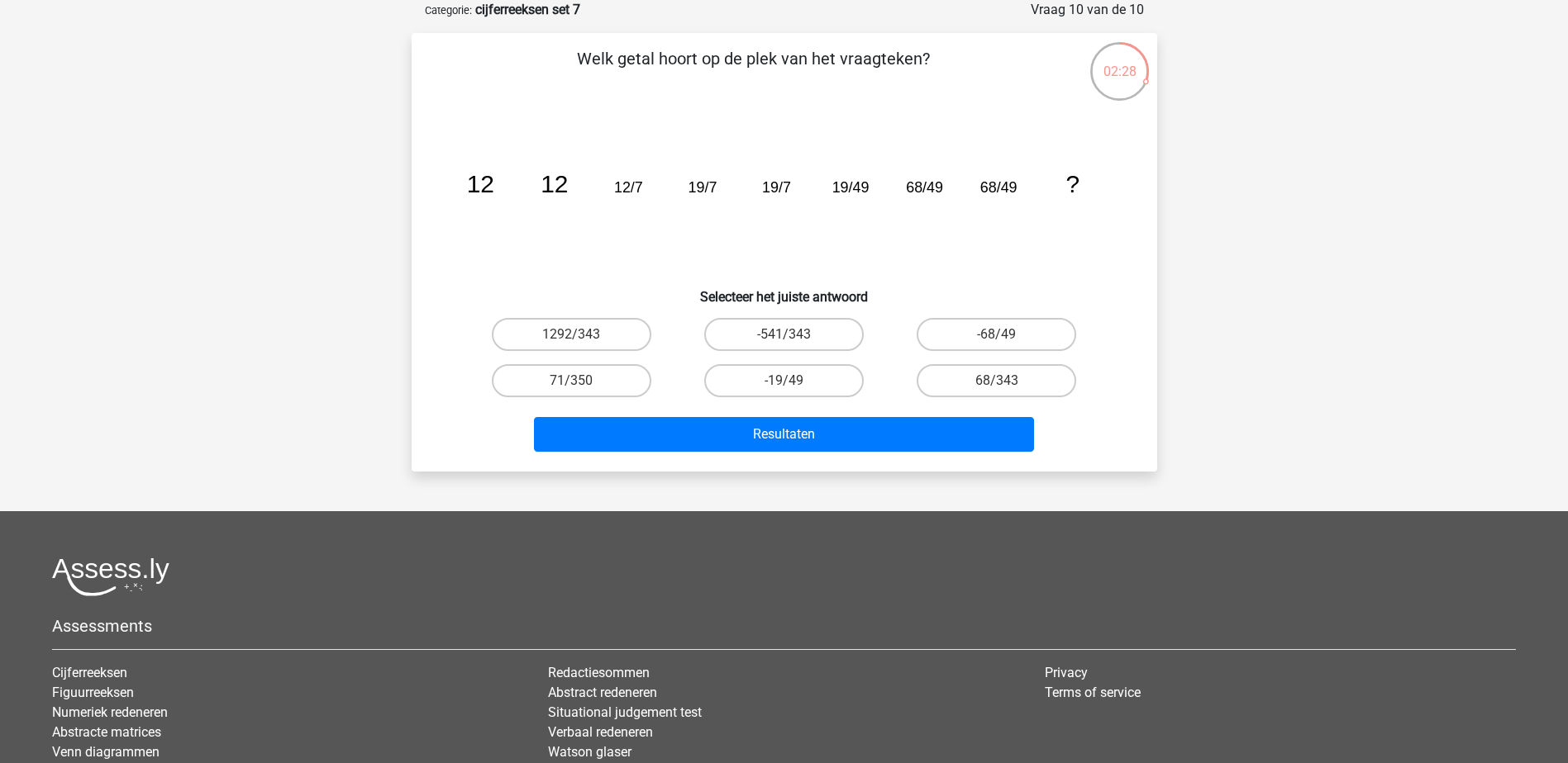
drag, startPoint x: 684, startPoint y: 188, endPoint x: 770, endPoint y: 189, distance: 86.0
click at [684, 188] on icon "image/svg+xml 12 12 12/7 19/7 19/7 19/49 68/49 68/49 ?" at bounding box center [784, 193] width 666 height 166
click at [779, 189] on tspan "19/7" at bounding box center [776, 188] width 29 height 17
drag, startPoint x: 607, startPoint y: 188, endPoint x: 741, endPoint y: 197, distance: 134.3
click at [741, 197] on icon "image/svg+xml 12 12 12/7 19/7 19/7 19/49 68/49 68/49 ?" at bounding box center [784, 193] width 666 height 166
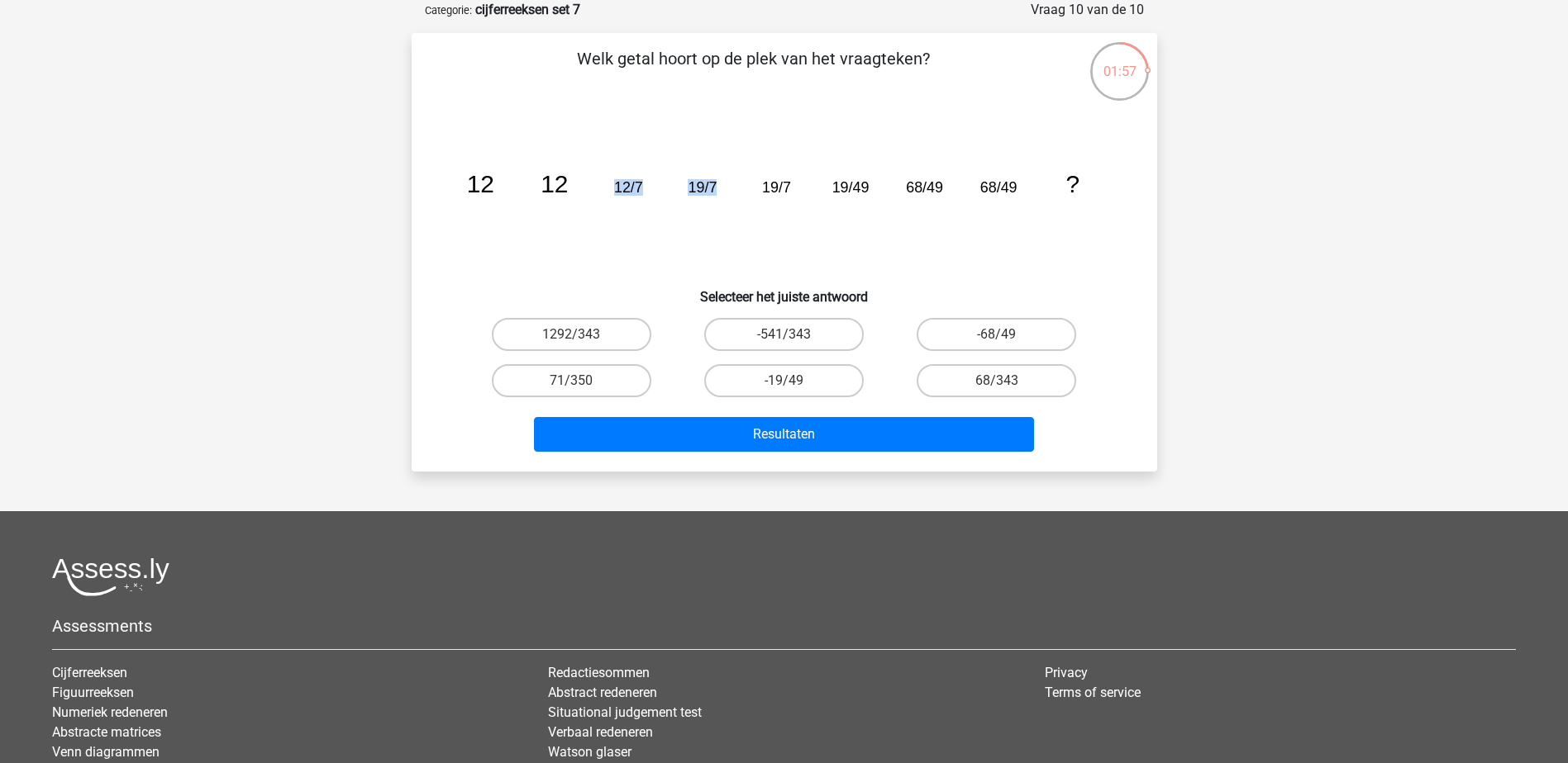
drag, startPoint x: 741, startPoint y: 197, endPoint x: 704, endPoint y: 184, distance: 39.2
click at [705, 184] on tspan "19/7" at bounding box center [702, 188] width 29 height 17
drag, startPoint x: 702, startPoint y: 184, endPoint x: 868, endPoint y: 183, distance: 166.0
click at [868, 183] on icon "image/svg+xml 12 12 12/7 19/7 19/7 19/49 68/49 68/49 ?" at bounding box center [784, 193] width 666 height 166
drag, startPoint x: 868, startPoint y: 183, endPoint x: 864, endPoint y: 205, distance: 22.4
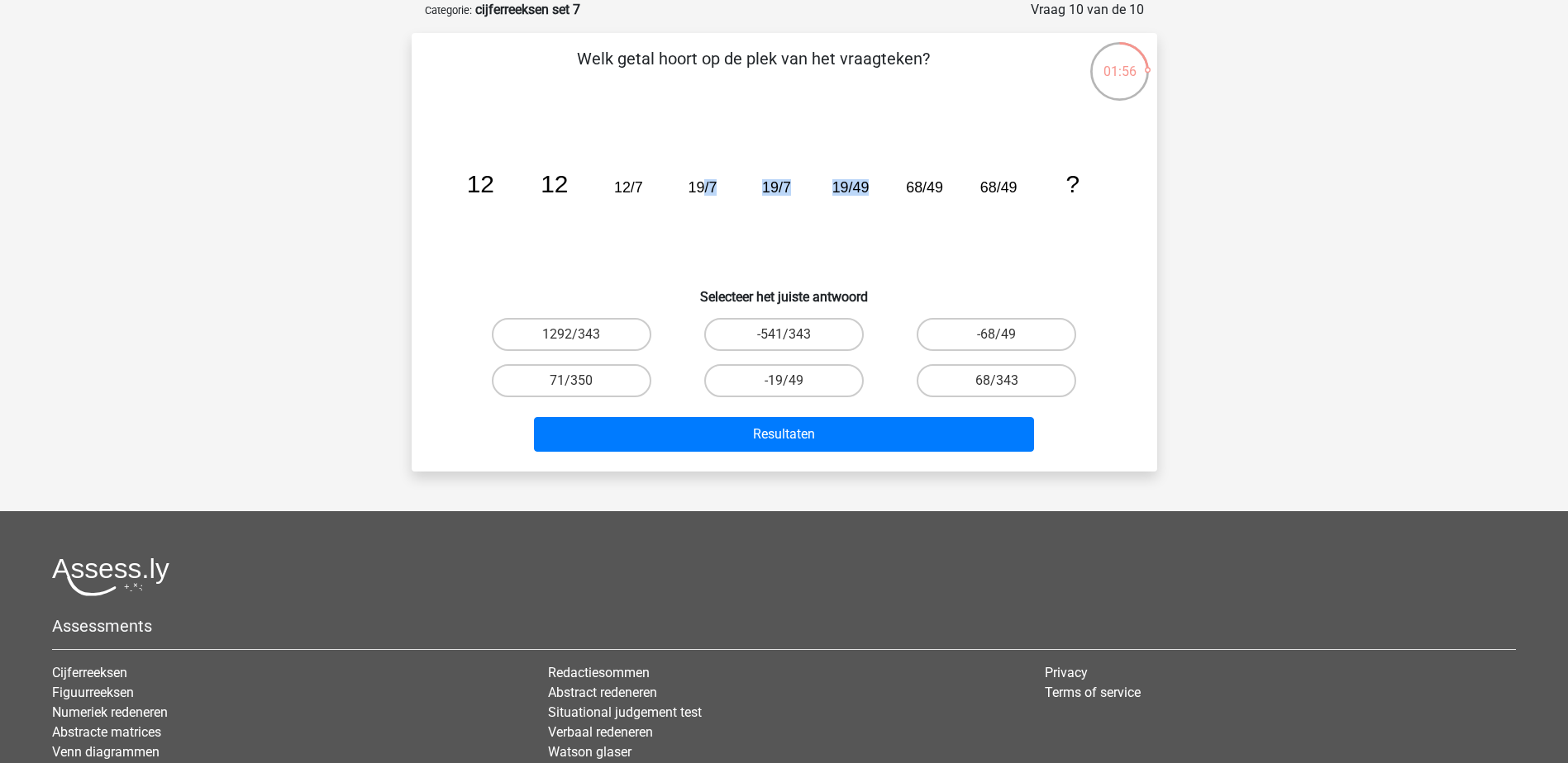
click at [876, 213] on icon "image/svg+xml 12 12 12/7 19/7 19/7 19/49 68/49 68/49 ?" at bounding box center [784, 193] width 666 height 166
click at [838, 209] on icon "image/svg+xml 12 12 12/7 19/7 19/7 19/49 68/49 68/49 ?" at bounding box center [784, 193] width 666 height 166
click at [859, 230] on icon "image/svg+xml 12 12 12/7 19/7 19/7 19/49 68/49 68/49 ?" at bounding box center [784, 193] width 666 height 166
click at [1038, 234] on icon "image/svg+xml 12 12 12/7 19/7 19/7 19/49 68/49 68/49 ?" at bounding box center [784, 193] width 666 height 166
click at [1031, 385] on label "68/343" at bounding box center [996, 381] width 159 height 33
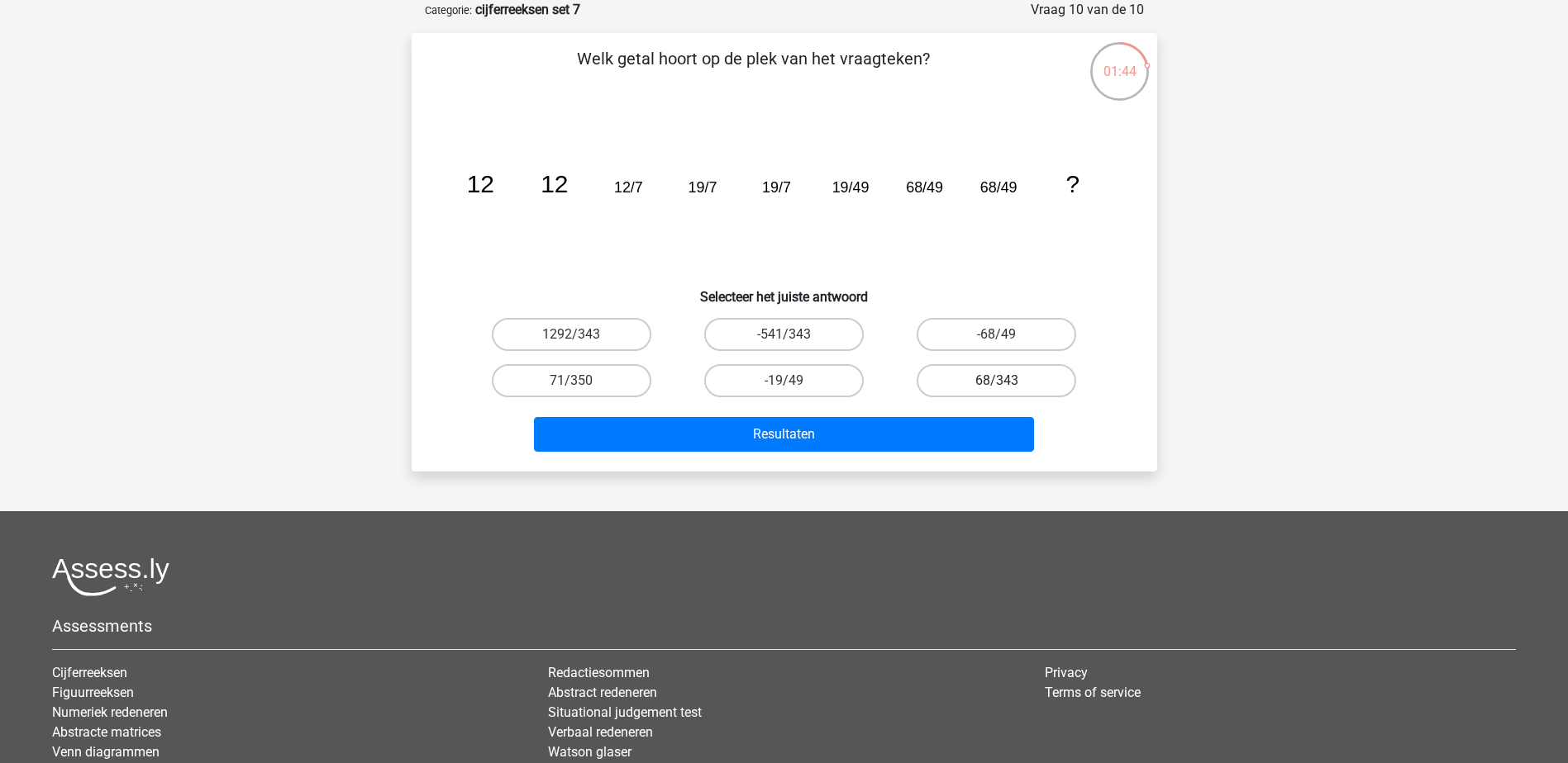
click at [1008, 385] on input "68/343" at bounding box center [1001, 385] width 10 height 10
radio input "true"
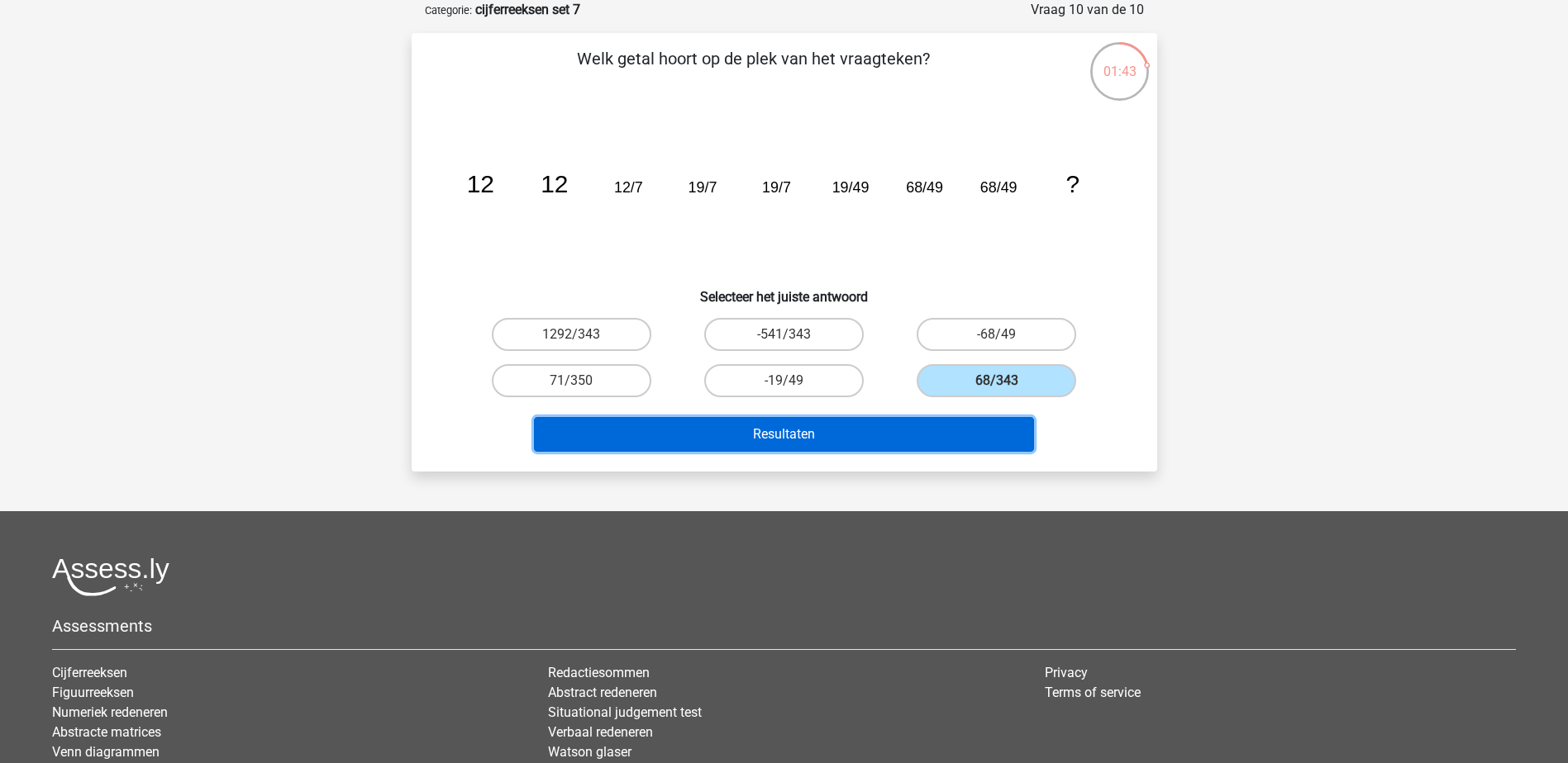
click at [981, 438] on button "Resultaten" at bounding box center [784, 434] width 500 height 35
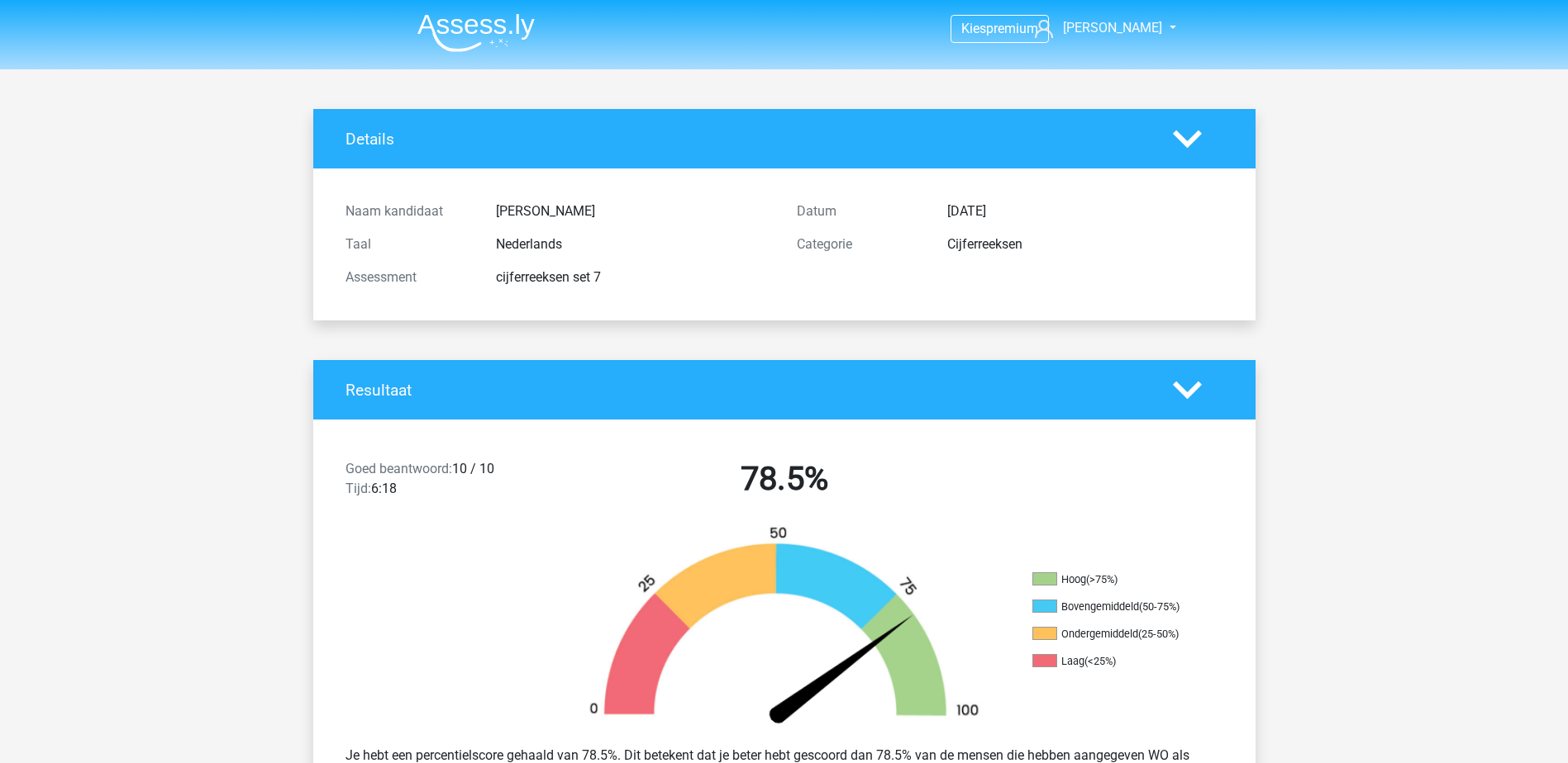
drag, startPoint x: 1526, startPoint y: 294, endPoint x: 1557, endPoint y: 128, distance: 168.9
drag, startPoint x: 487, startPoint y: 29, endPoint x: 508, endPoint y: 32, distance: 21.2
click at [487, 29] on img at bounding box center [475, 33] width 117 height 39
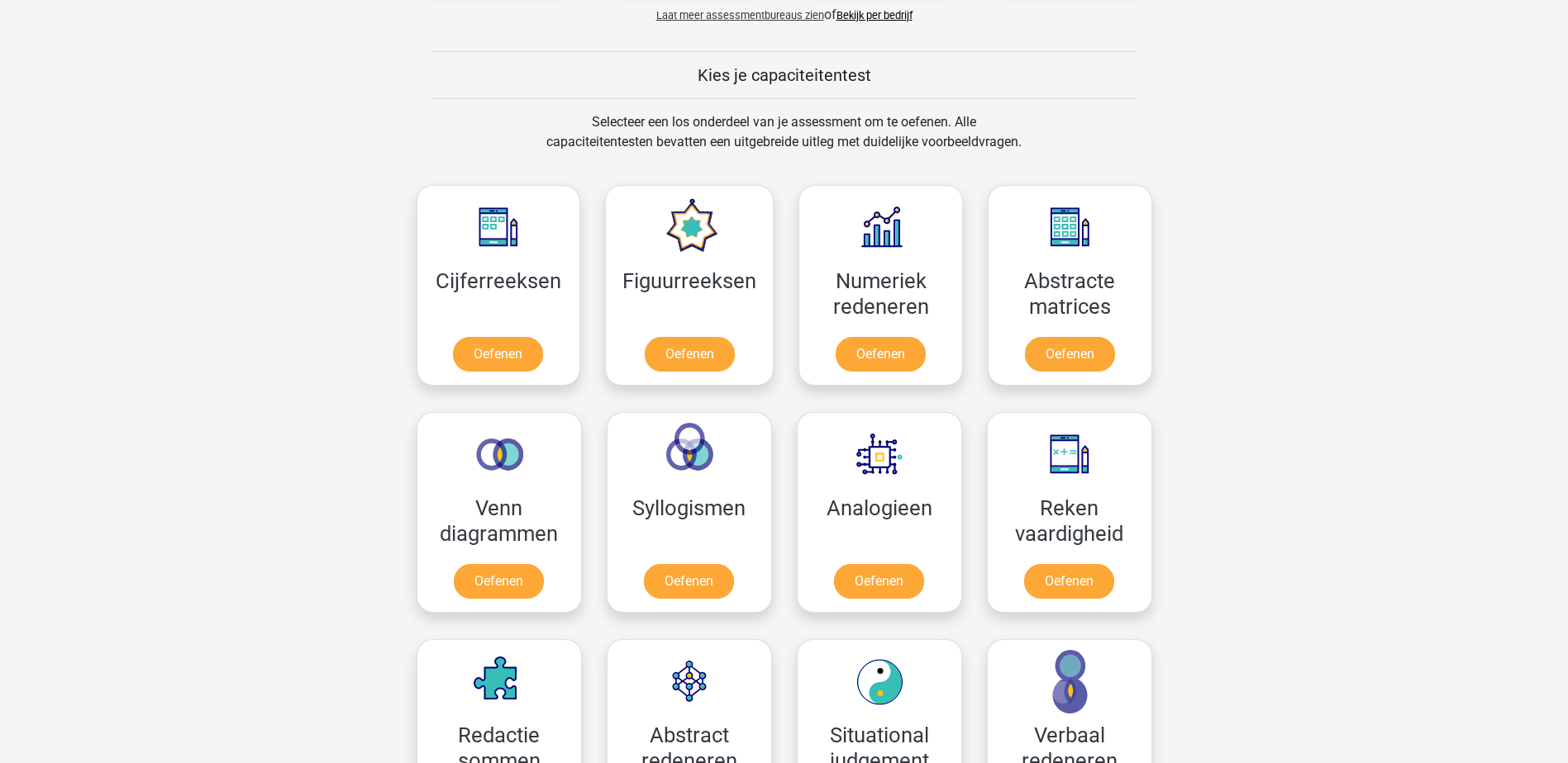
scroll to position [743, 0]
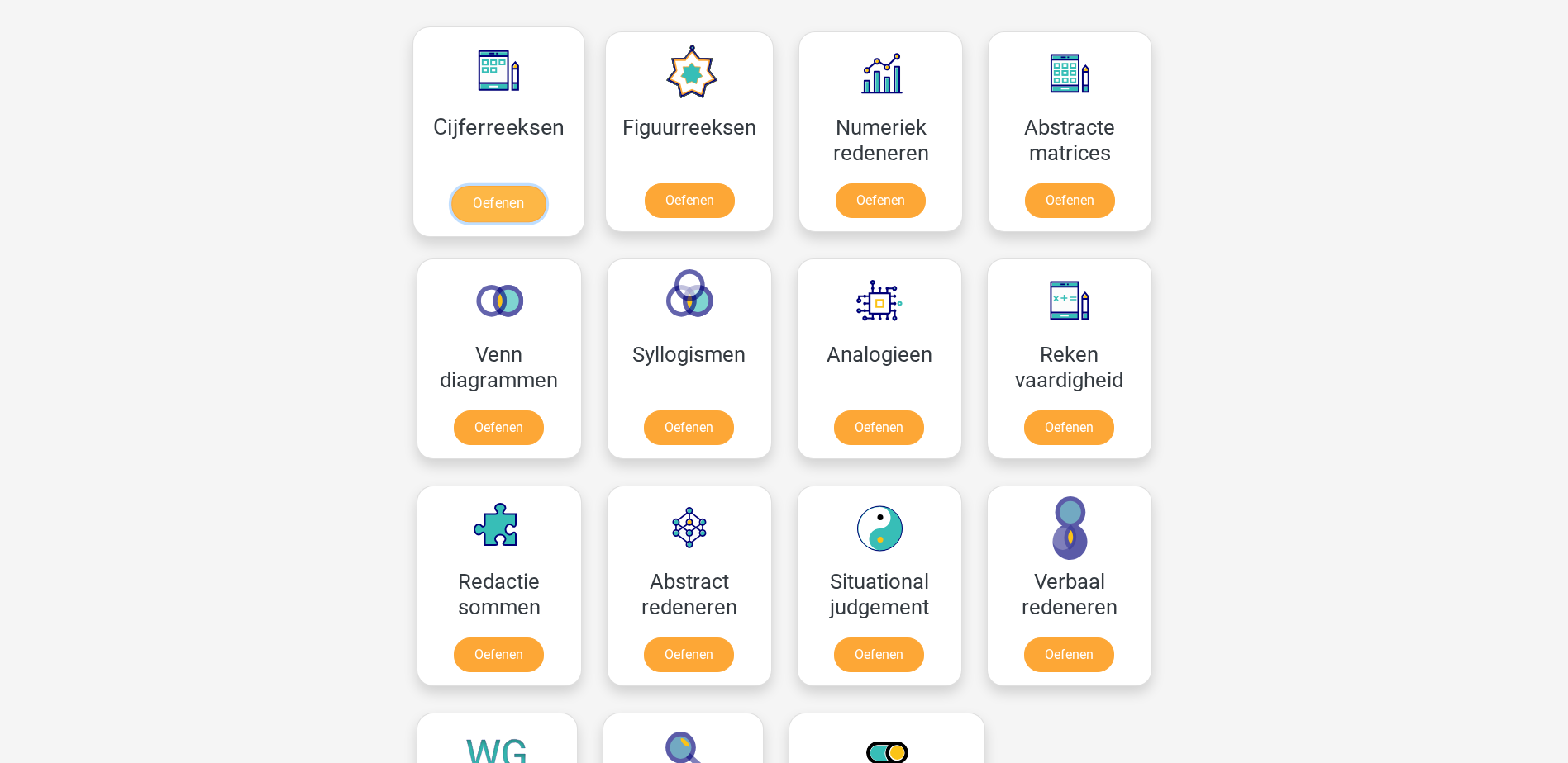
click at [492, 186] on link "Oefenen" at bounding box center [498, 204] width 94 height 36
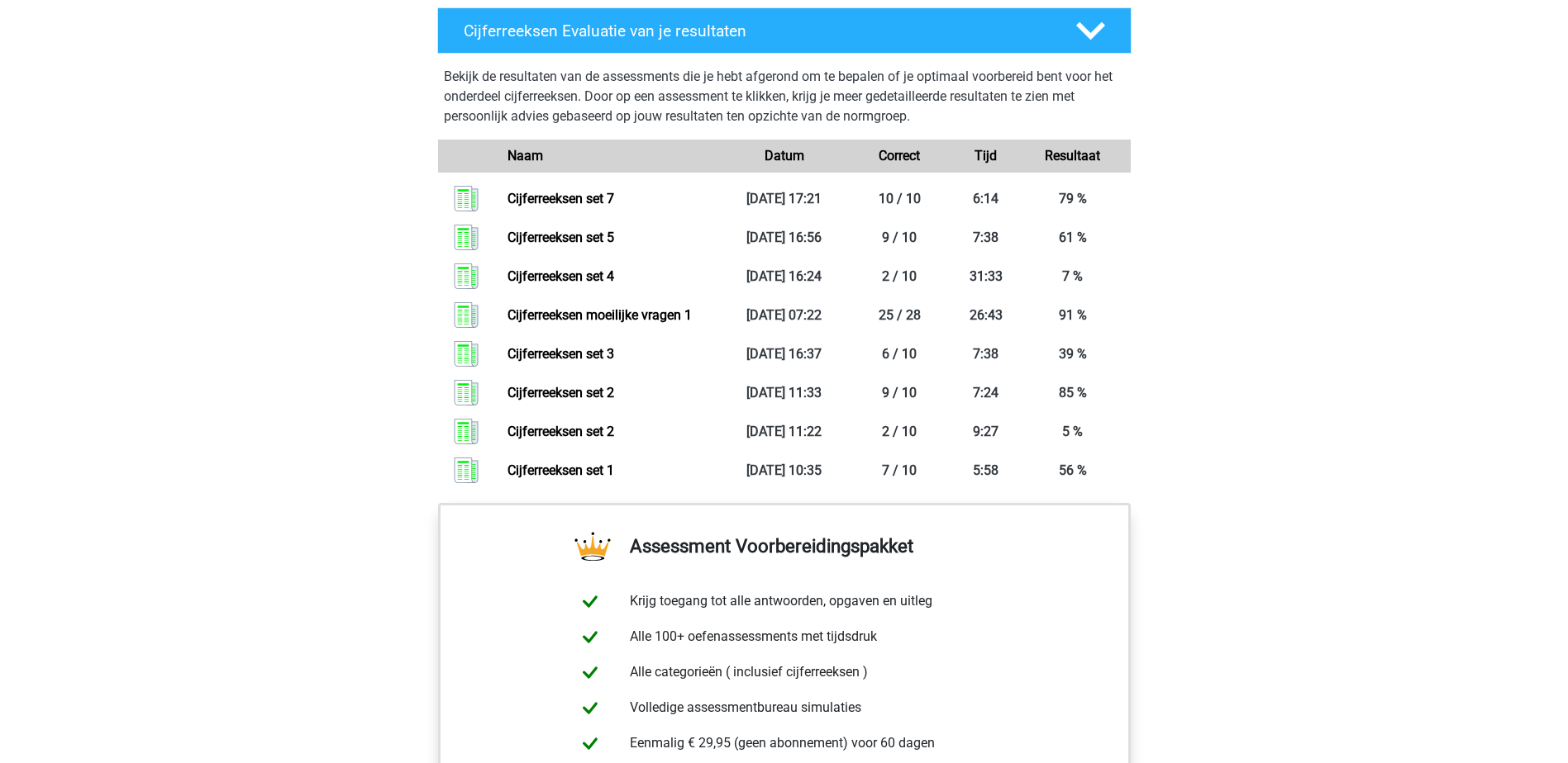
scroll to position [1157, 0]
